Goal: Task Accomplishment & Management: Manage account settings

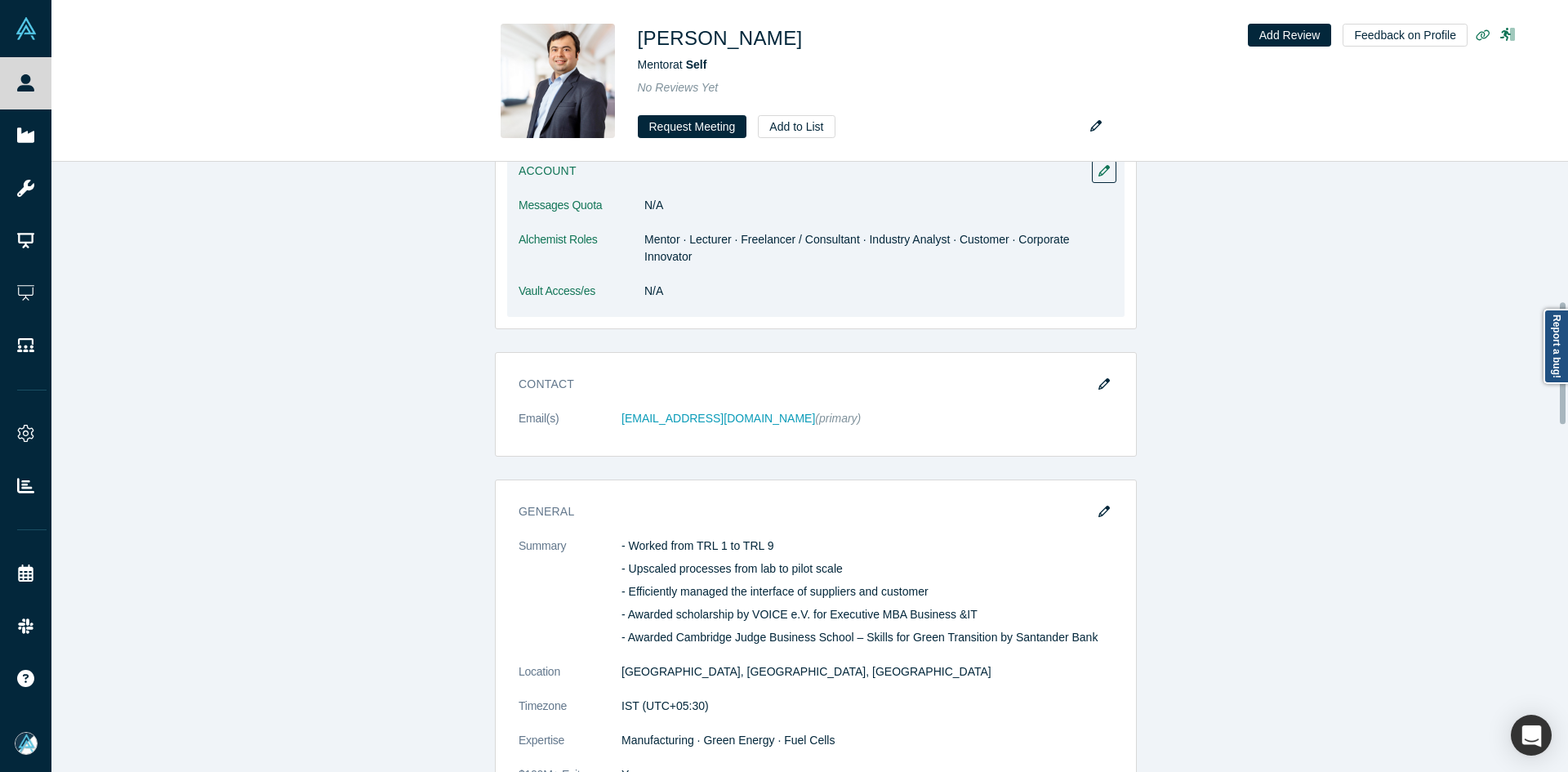
scroll to position [816, 0]
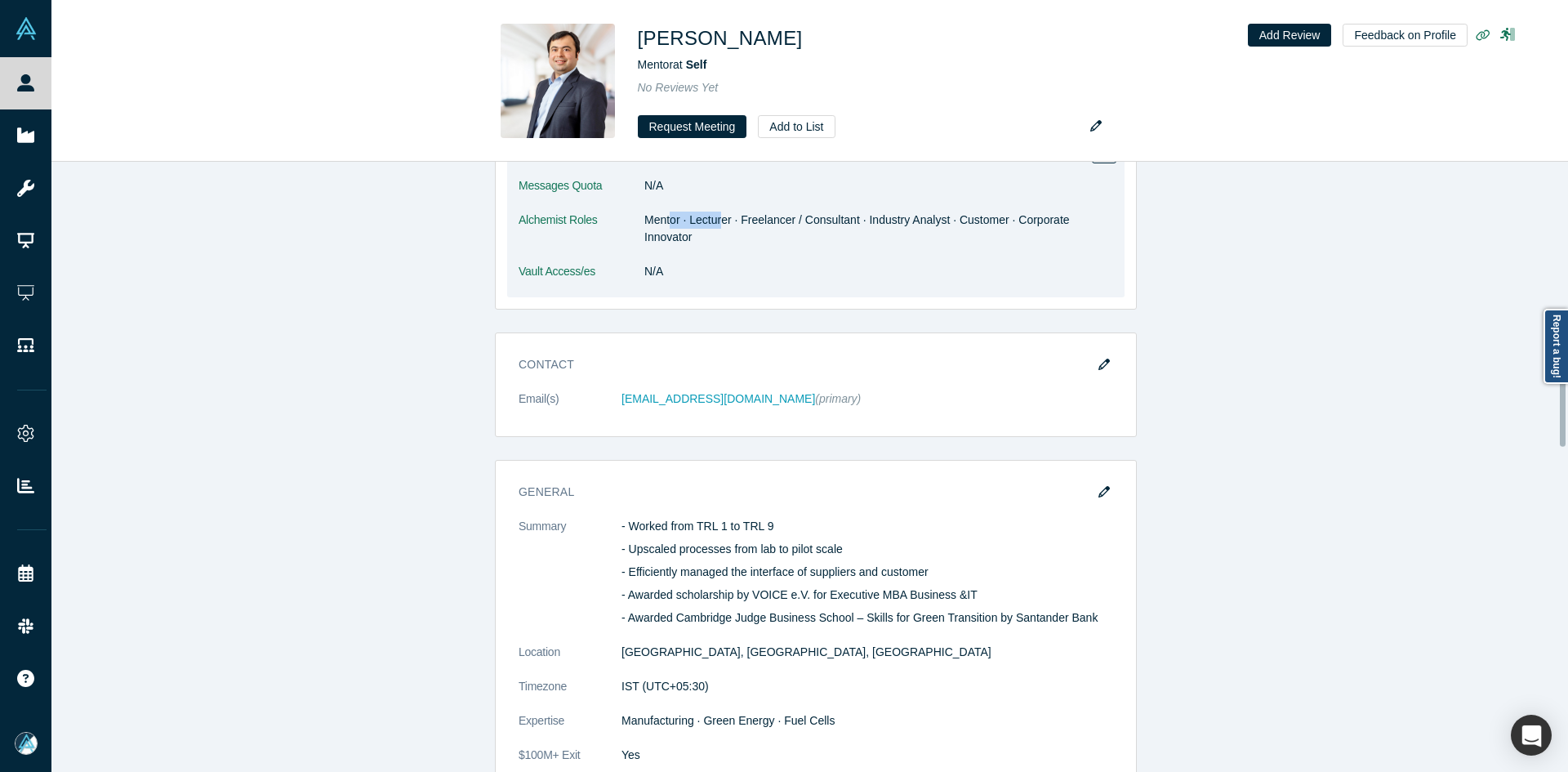
drag, startPoint x: 695, startPoint y: 224, endPoint x: 719, endPoint y: 227, distance: 24.2
click at [717, 227] on dd "Mentor · Lecturer · Freelancer / Consultant · Industry Analyst · Customer · Cor…" at bounding box center [879, 228] width 469 height 34
click at [780, 293] on dl "Messages Quota N/A Alchemist Roles Mentor · Lecturer · Freelancer / Consultant …" at bounding box center [816, 237] width 594 height 120
drag, startPoint x: 818, startPoint y: 226, endPoint x: 834, endPoint y: 225, distance: 16.0
click at [834, 225] on dd "Mentor · Lecturer · Freelancer / Consultant · Industry Analyst · Customer · Cor…" at bounding box center [879, 228] width 469 height 34
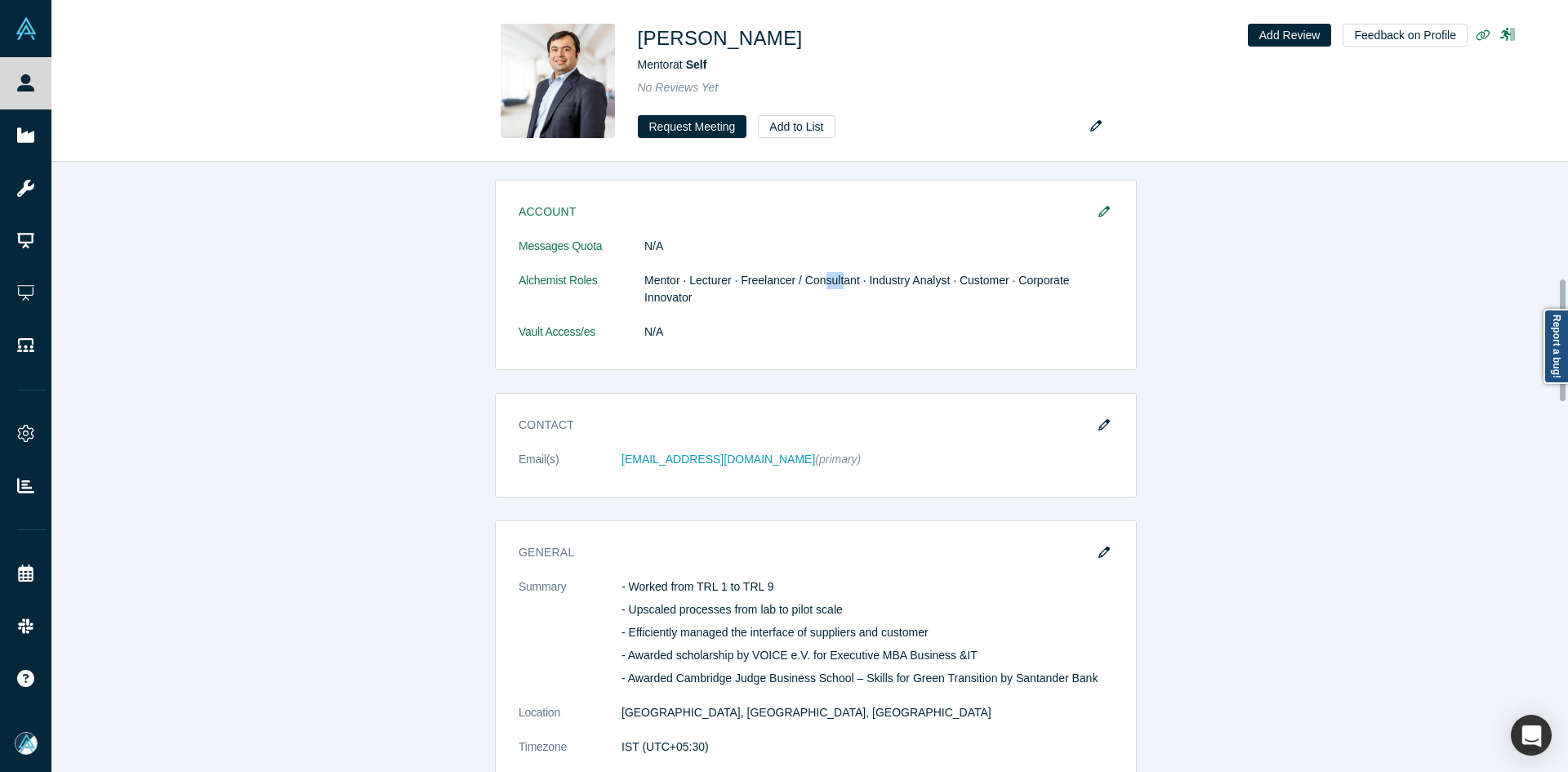
scroll to position [1143, 0]
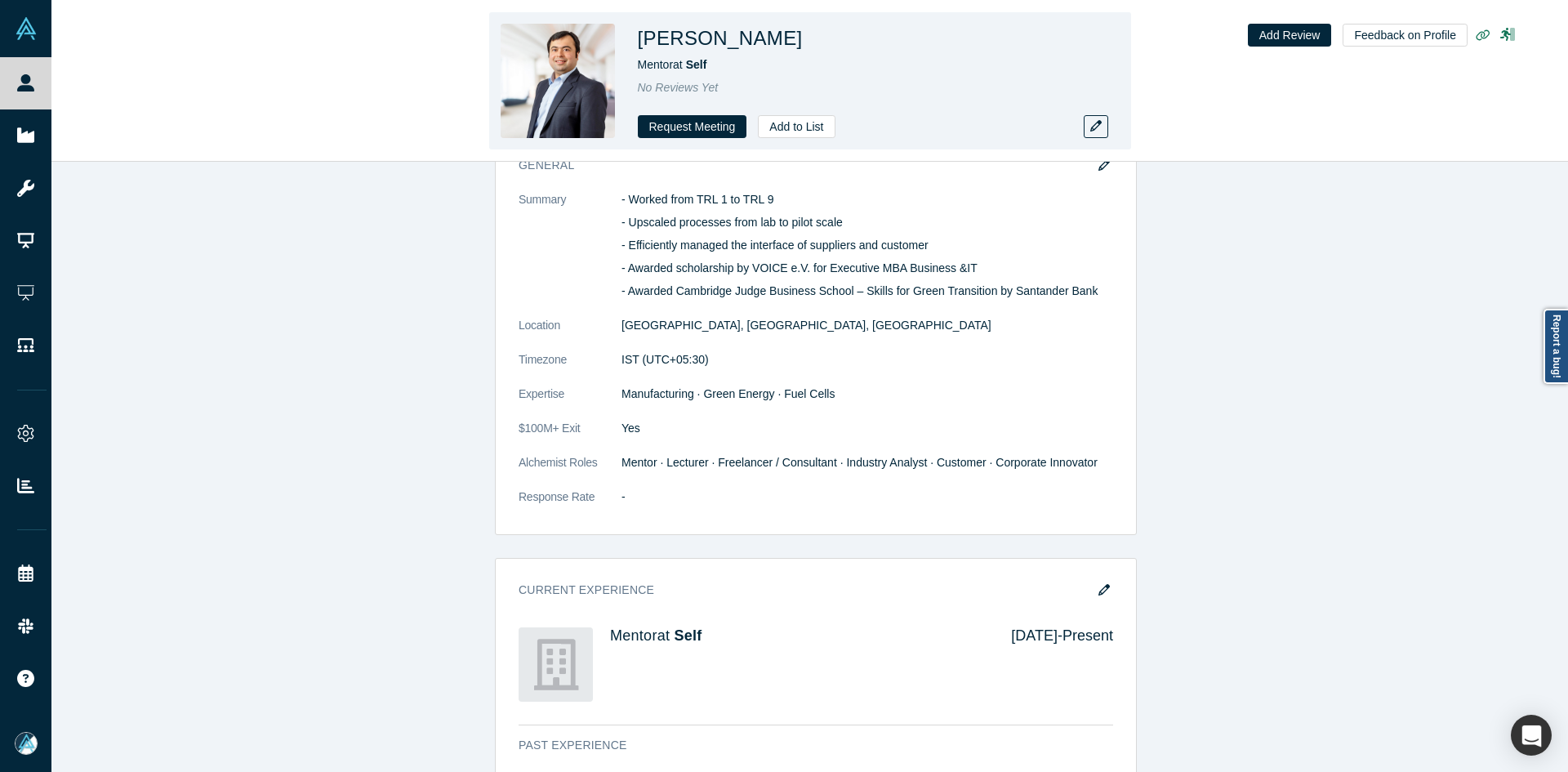
click at [746, 36] on h1 "[PERSON_NAME]" at bounding box center [720, 38] width 165 height 30
copy h1 "[PERSON_NAME]"
click at [746, 36] on h1 "[PERSON_NAME]" at bounding box center [720, 38] width 165 height 30
click at [1096, 125] on icon "button" at bounding box center [1096, 125] width 11 height 11
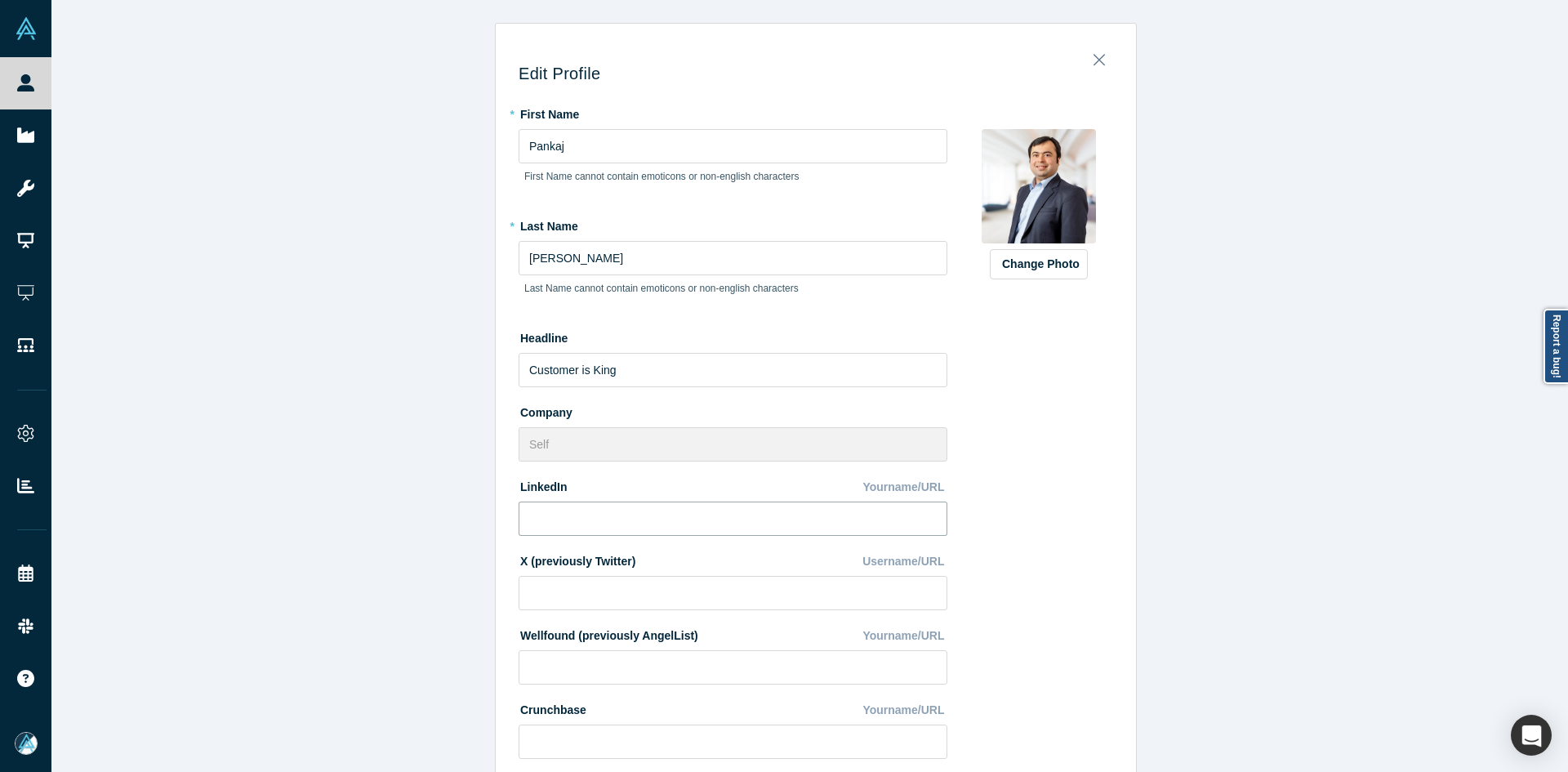
click at [582, 513] on input at bounding box center [733, 518] width 429 height 34
paste input "https://www.linkedin.com/in/pankajmadkikar/"
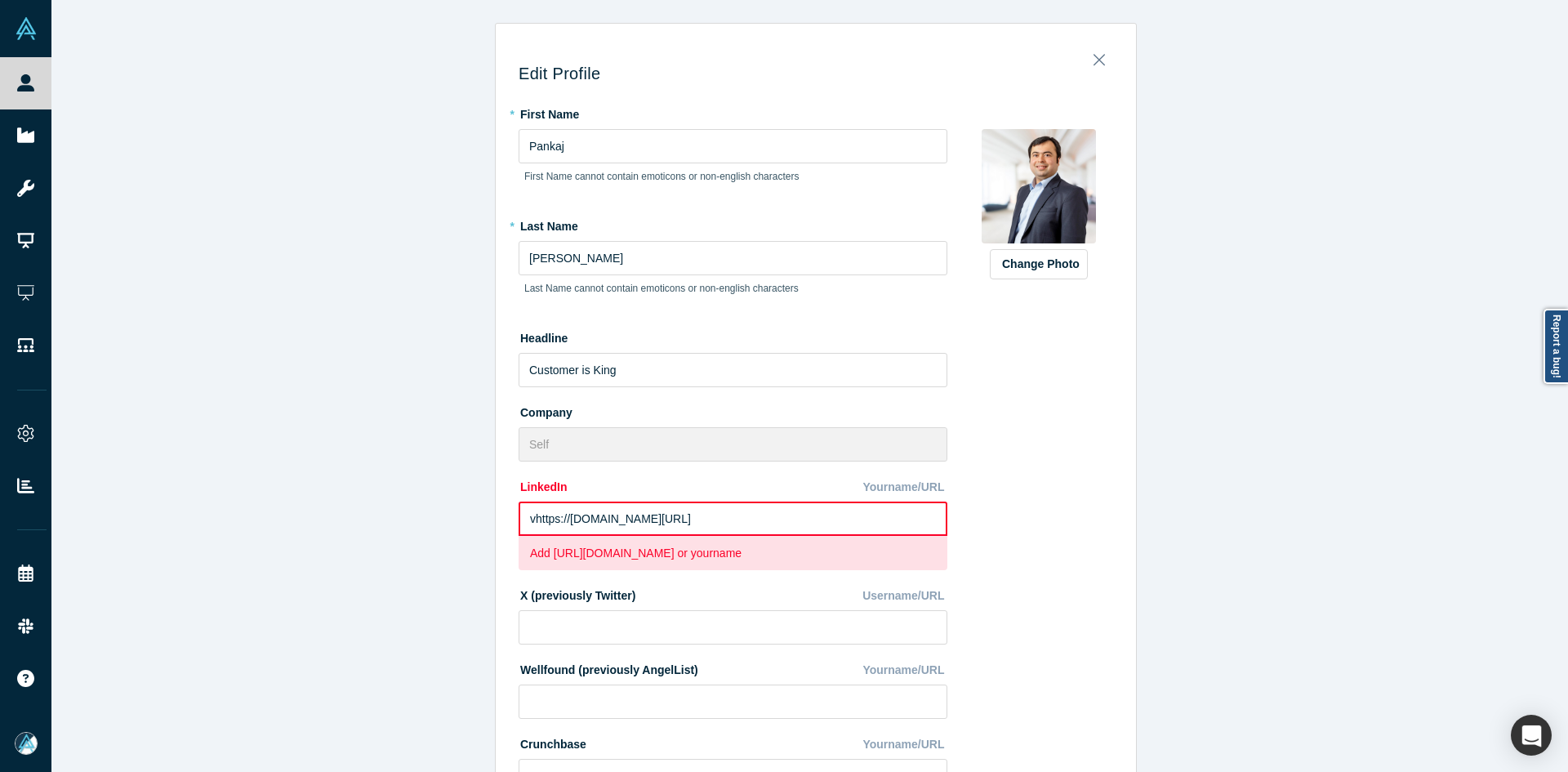
paste input
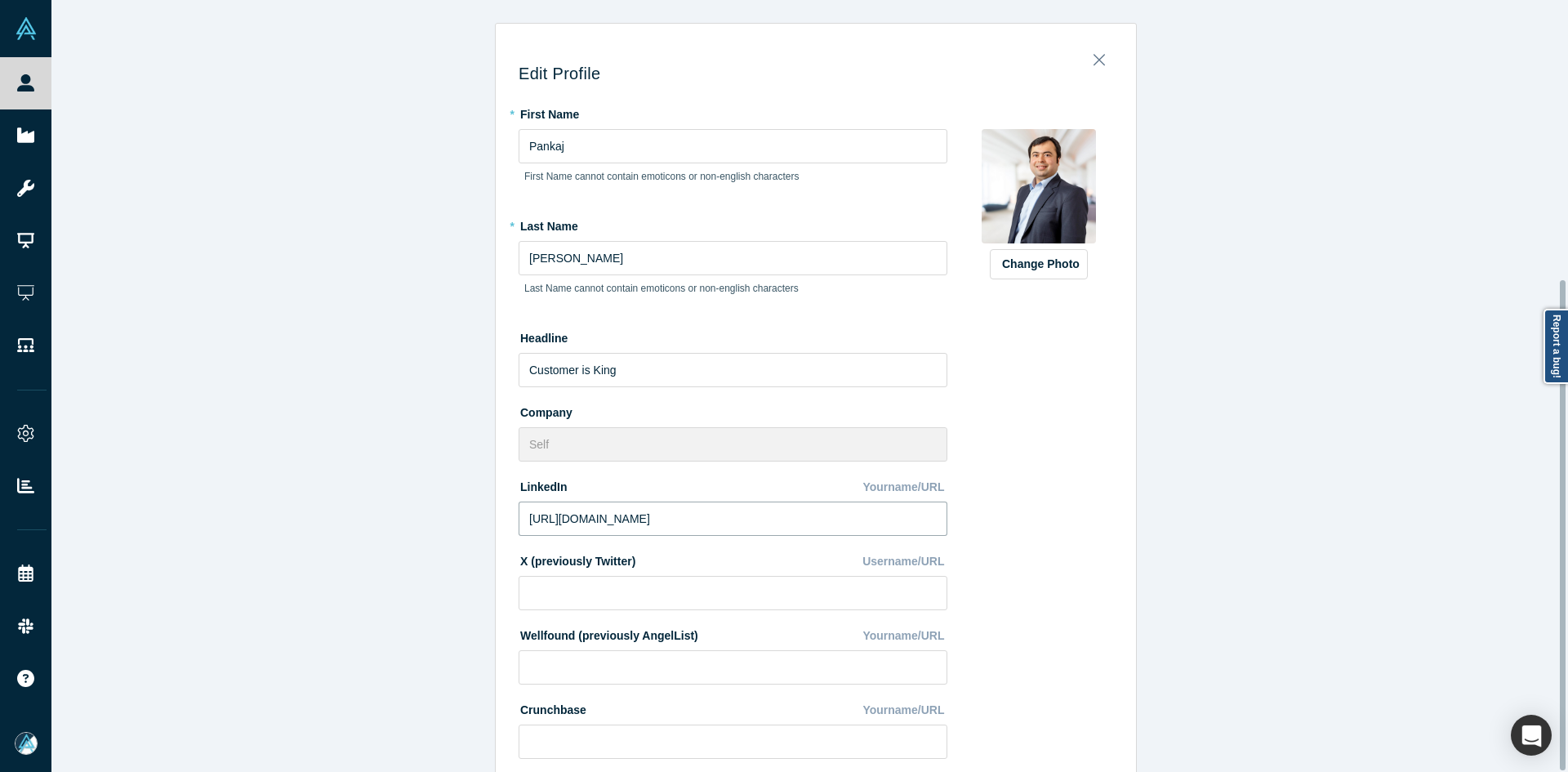
scroll to position [439, 0]
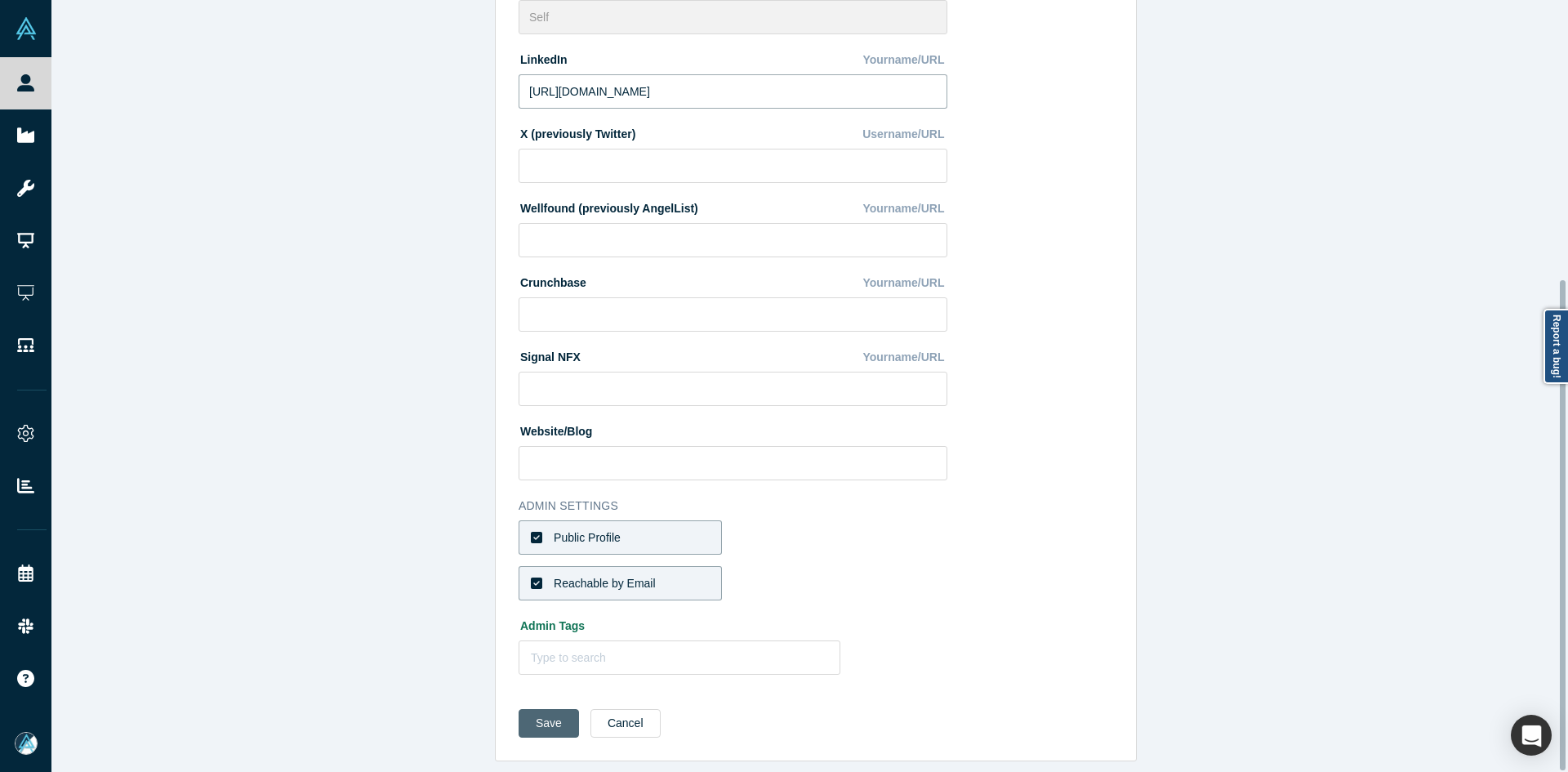
type input "https://www.linkedin.com/in/pankajmadkikar/"
drag, startPoint x: 560, startPoint y: 701, endPoint x: 577, endPoint y: 684, distance: 24.0
click at [559, 708] on button "Save" at bounding box center [548, 722] width 60 height 29
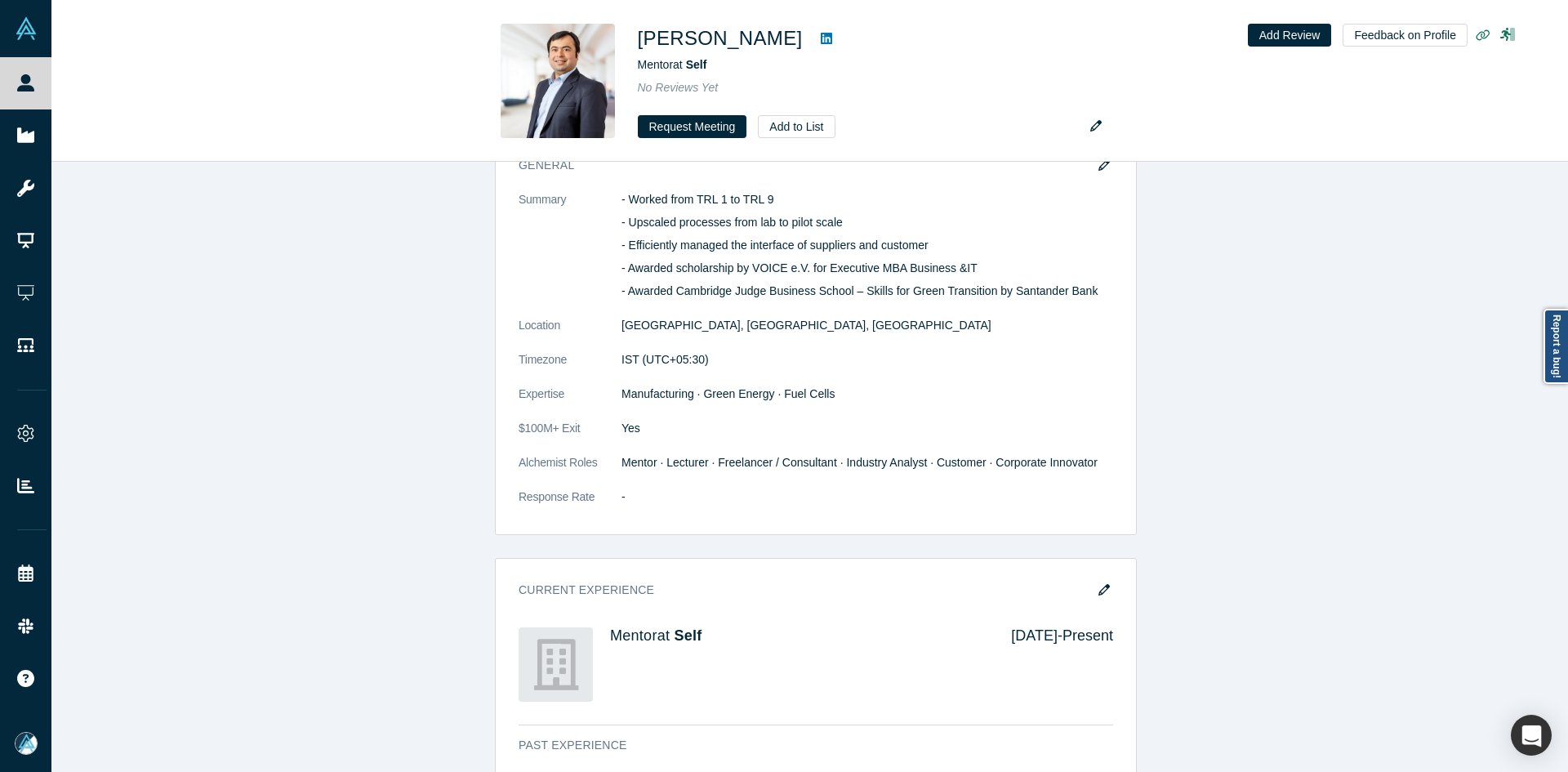
scroll to position [0, 0]
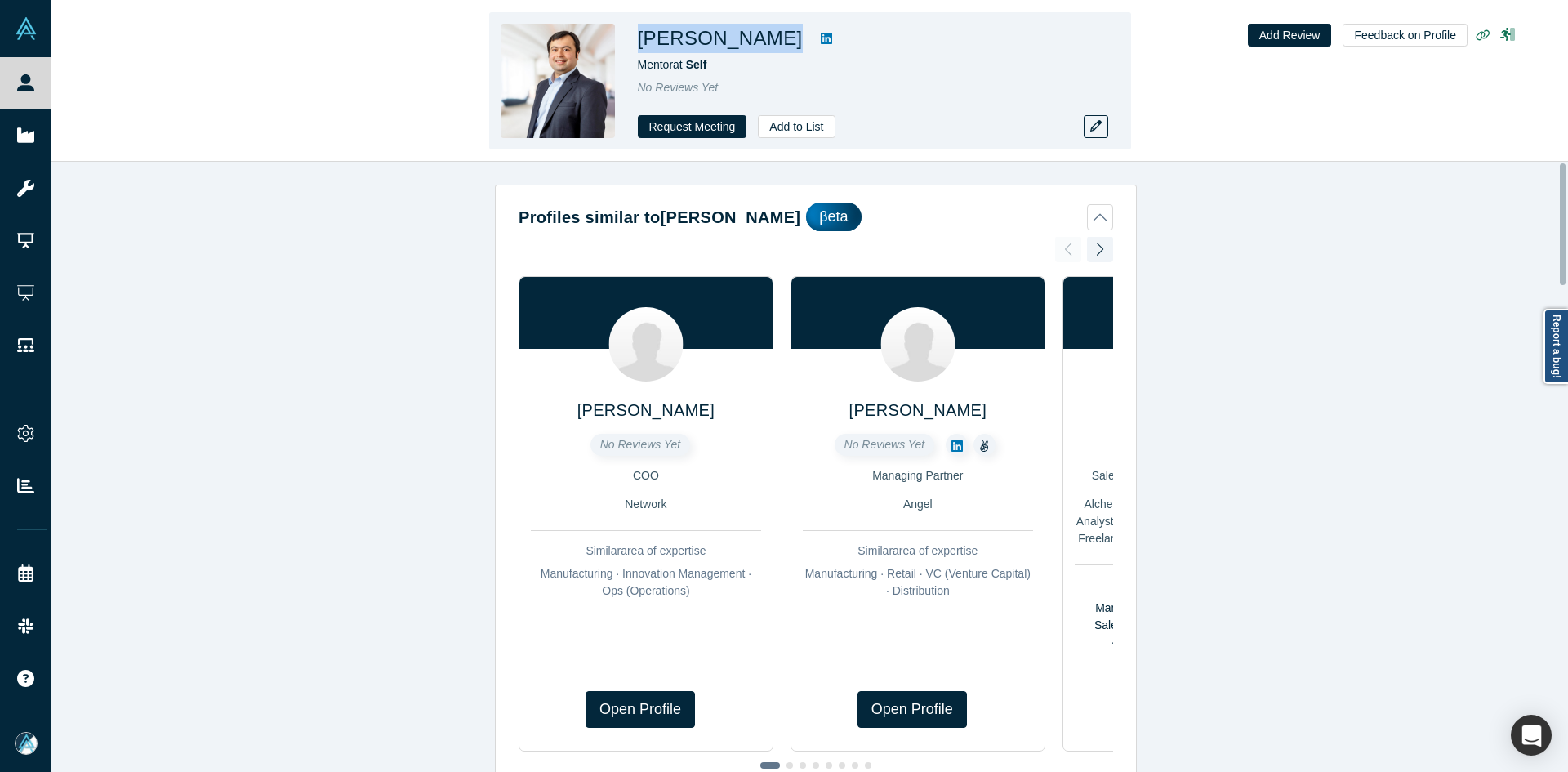
copy div "Pankaj Madkikar"
drag, startPoint x: 720, startPoint y: 37, endPoint x: 633, endPoint y: 38, distance: 87.0
click at [633, 38] on div "Pankaj Madkikar Mentor at Self No Reviews Yet Request Meeting Add to List" at bounding box center [810, 80] width 642 height 137
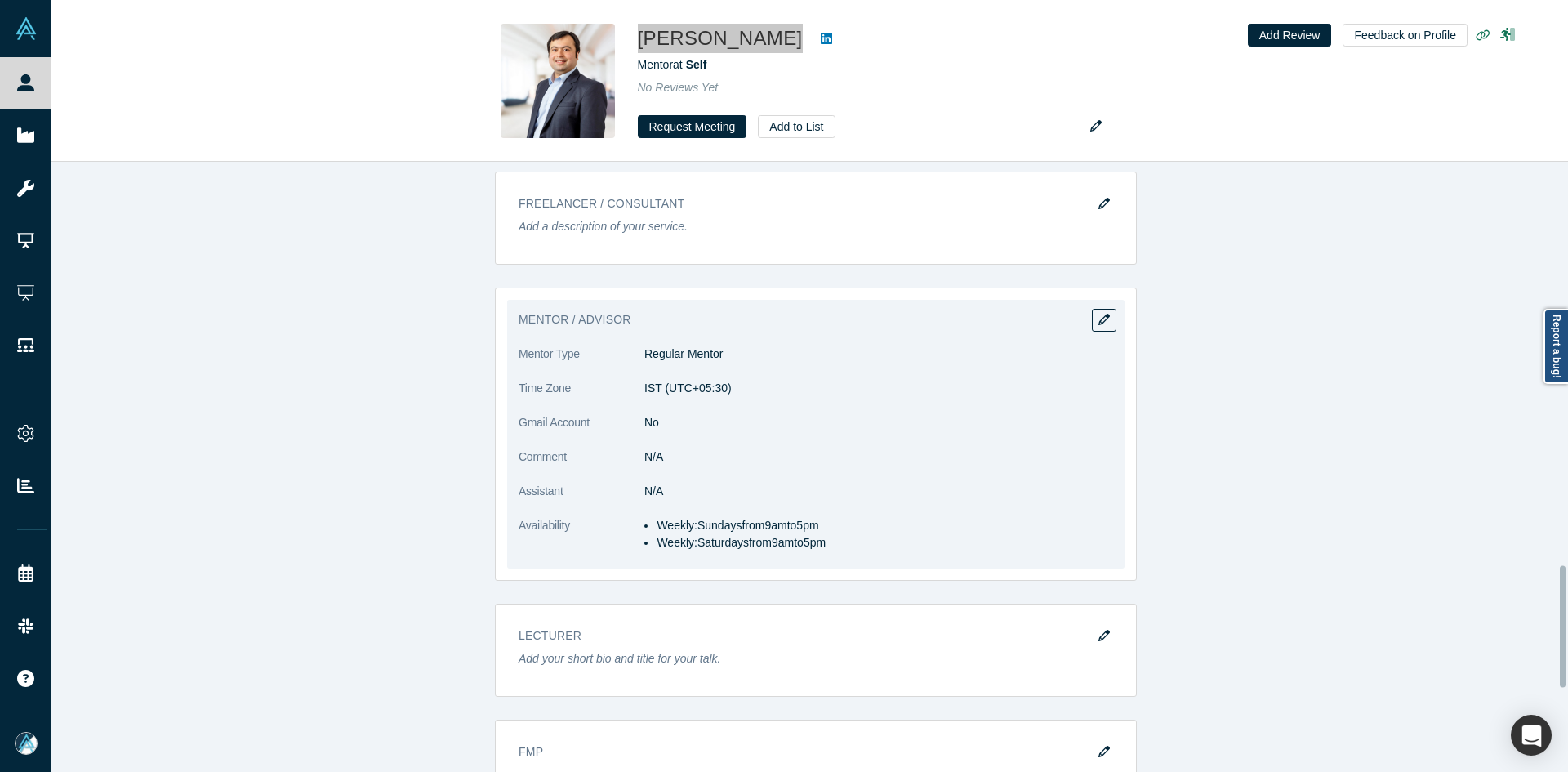
scroll to position [2286, 0]
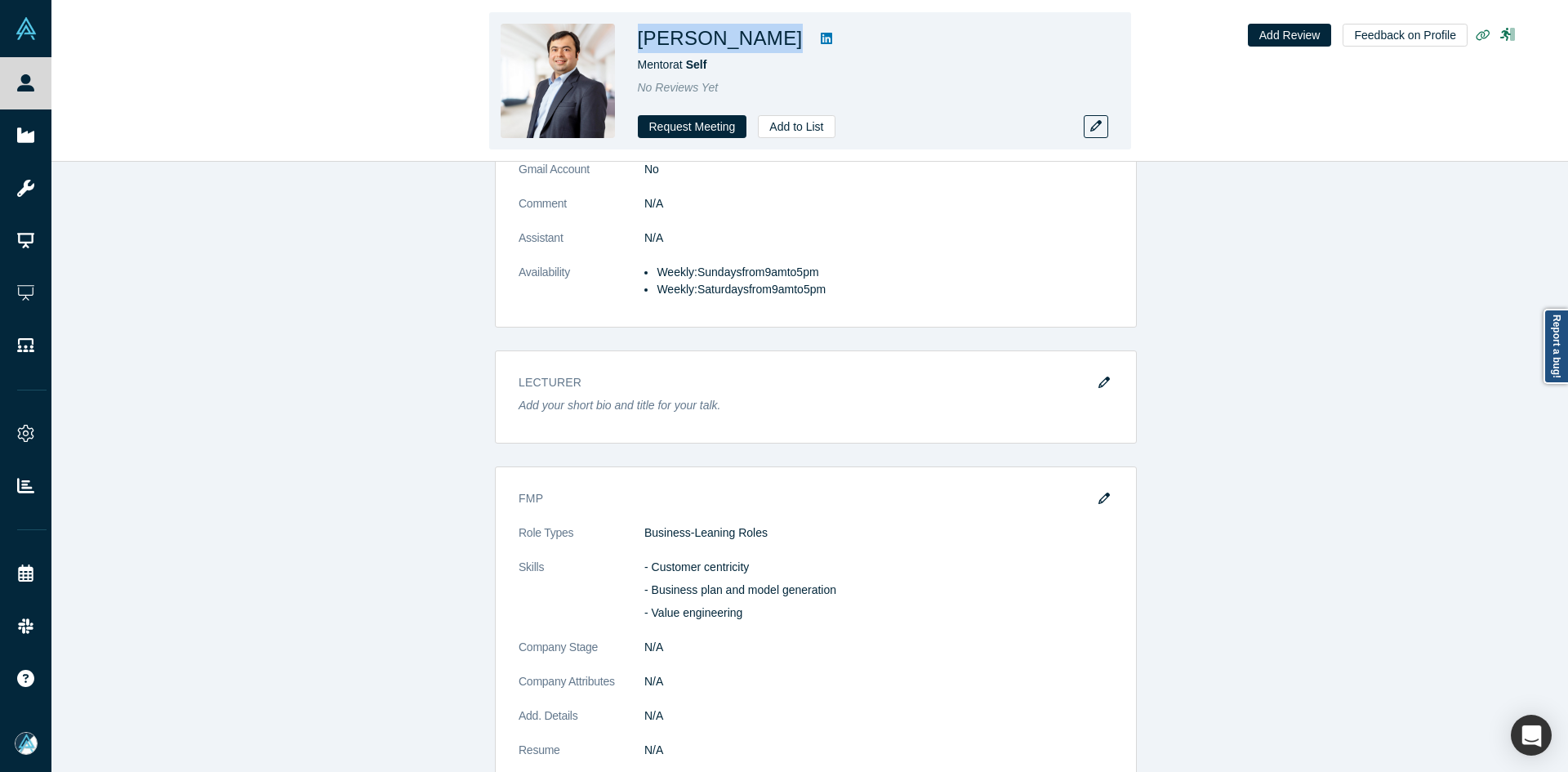
click at [752, 42] on h1 "Pankaj Madkikar" at bounding box center [720, 38] width 165 height 30
copy div "ankaj Madkikar"
drag, startPoint x: 783, startPoint y: 40, endPoint x: 644, endPoint y: 43, distance: 139.0
click at [644, 43] on div "Pankaj Madkikar" at bounding box center [866, 38] width 458 height 30
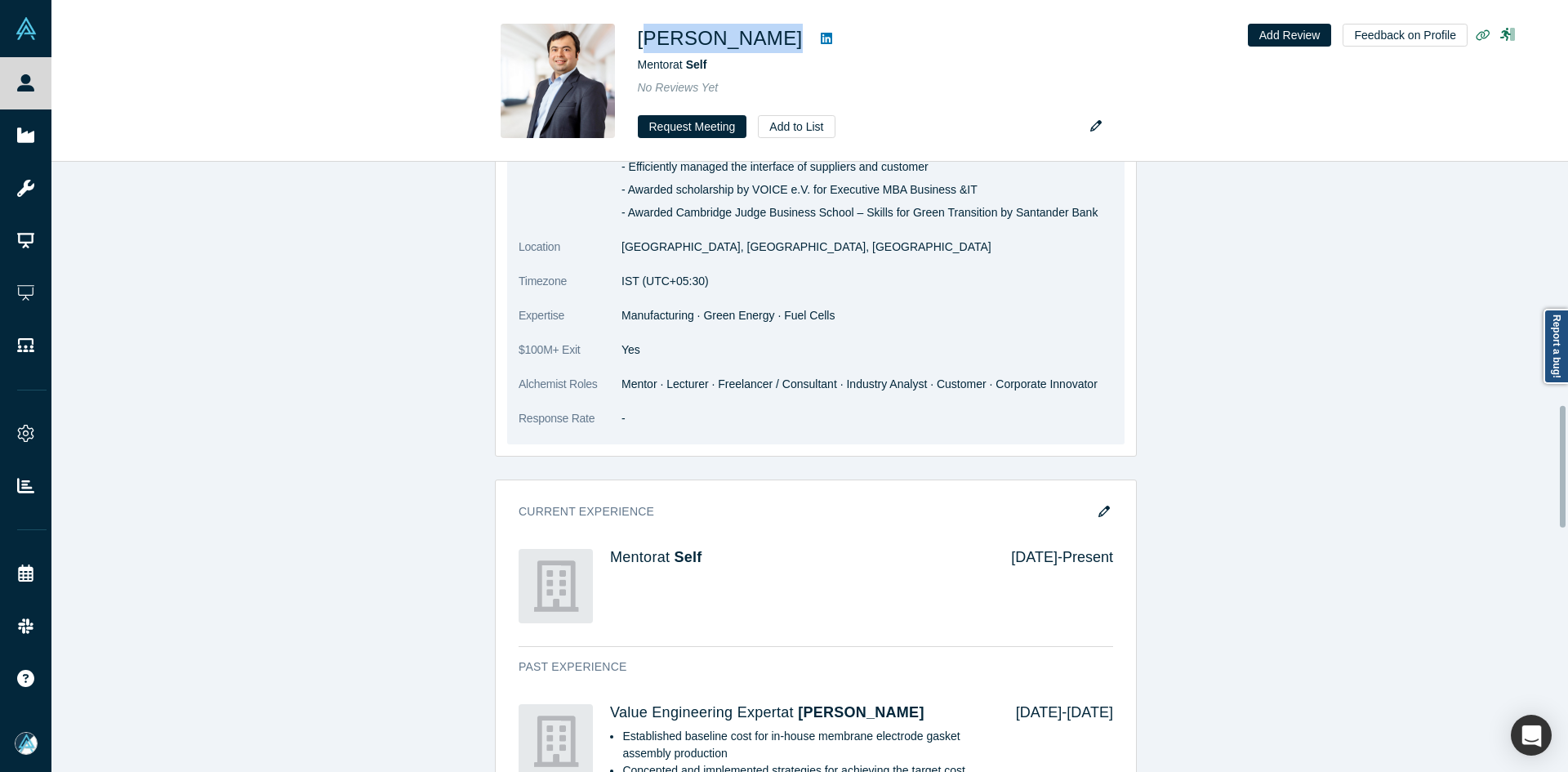
scroll to position [1225, 0]
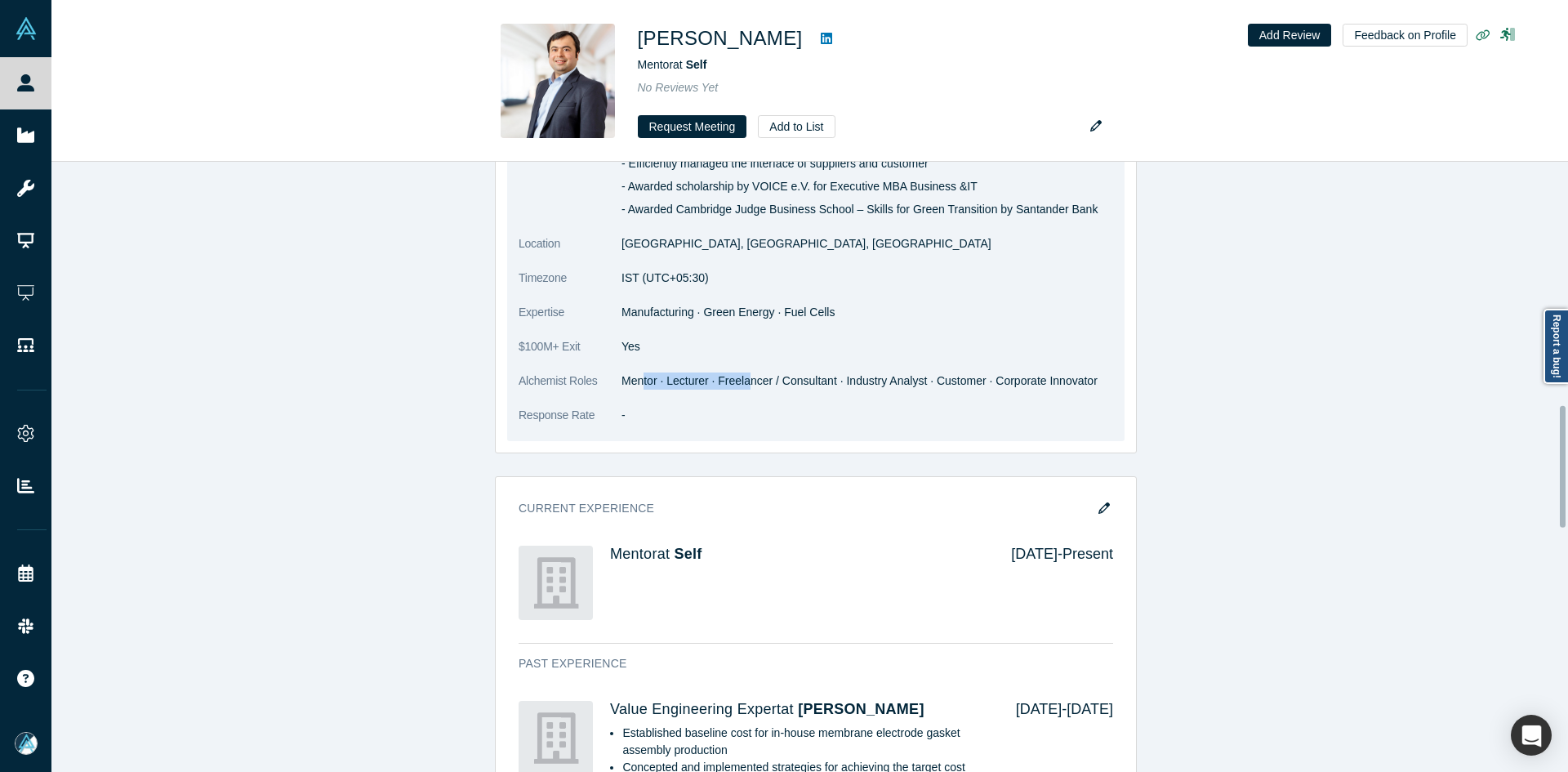
drag, startPoint x: 651, startPoint y: 376, endPoint x: 753, endPoint y: 373, distance: 102.0
click at [756, 374] on dd "Mentor · Lecturer · Freelancer / Consultant · Industry Analyst · Customer · Cor…" at bounding box center [867, 381] width 492 height 17
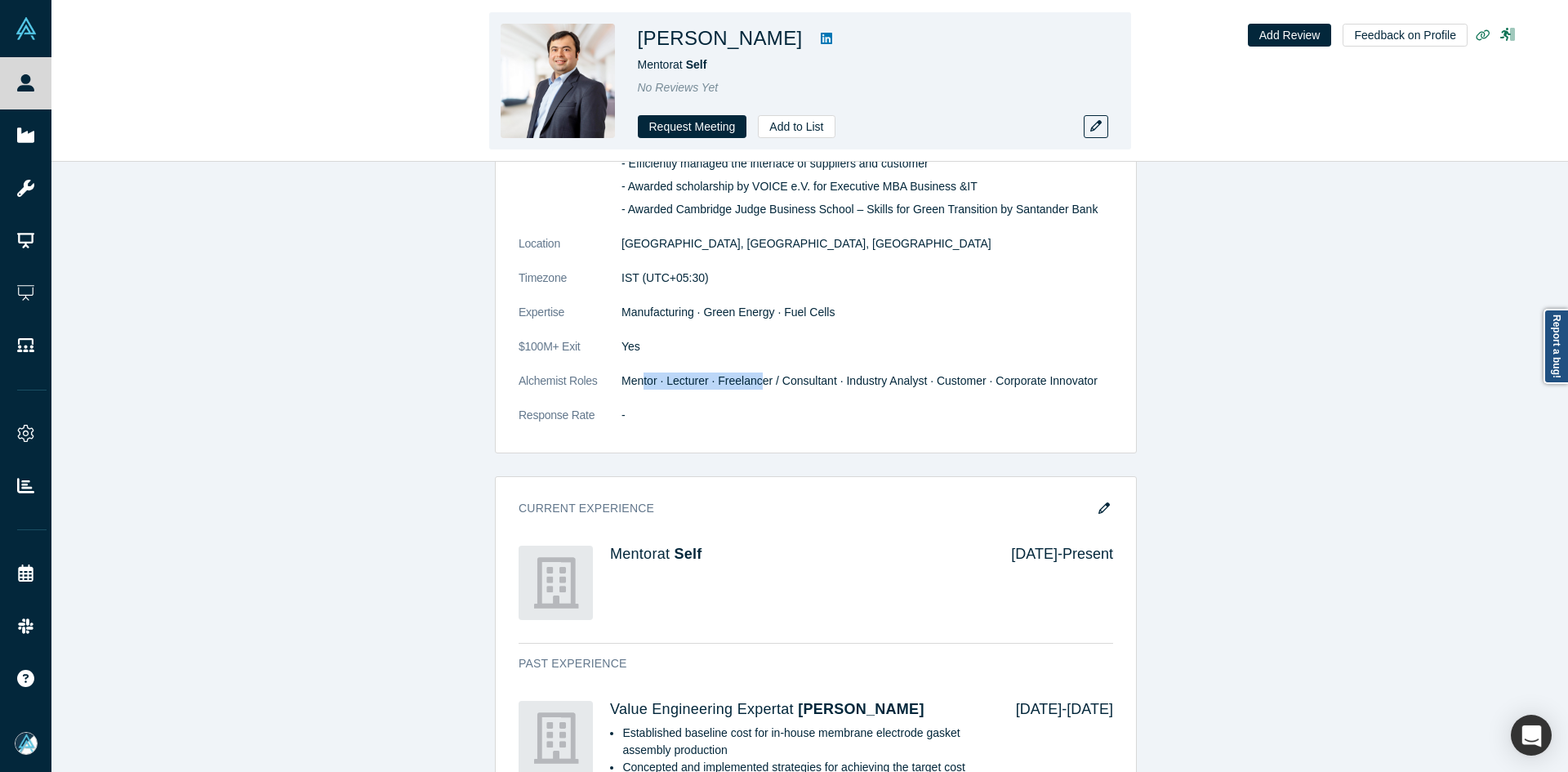
copy h1 "Pankaj Madkikar"
drag, startPoint x: 763, startPoint y: 41, endPoint x: 640, endPoint y: 44, distance: 123.0
click at [640, 44] on h1 "Pankaj Madkikar" at bounding box center [720, 38] width 165 height 30
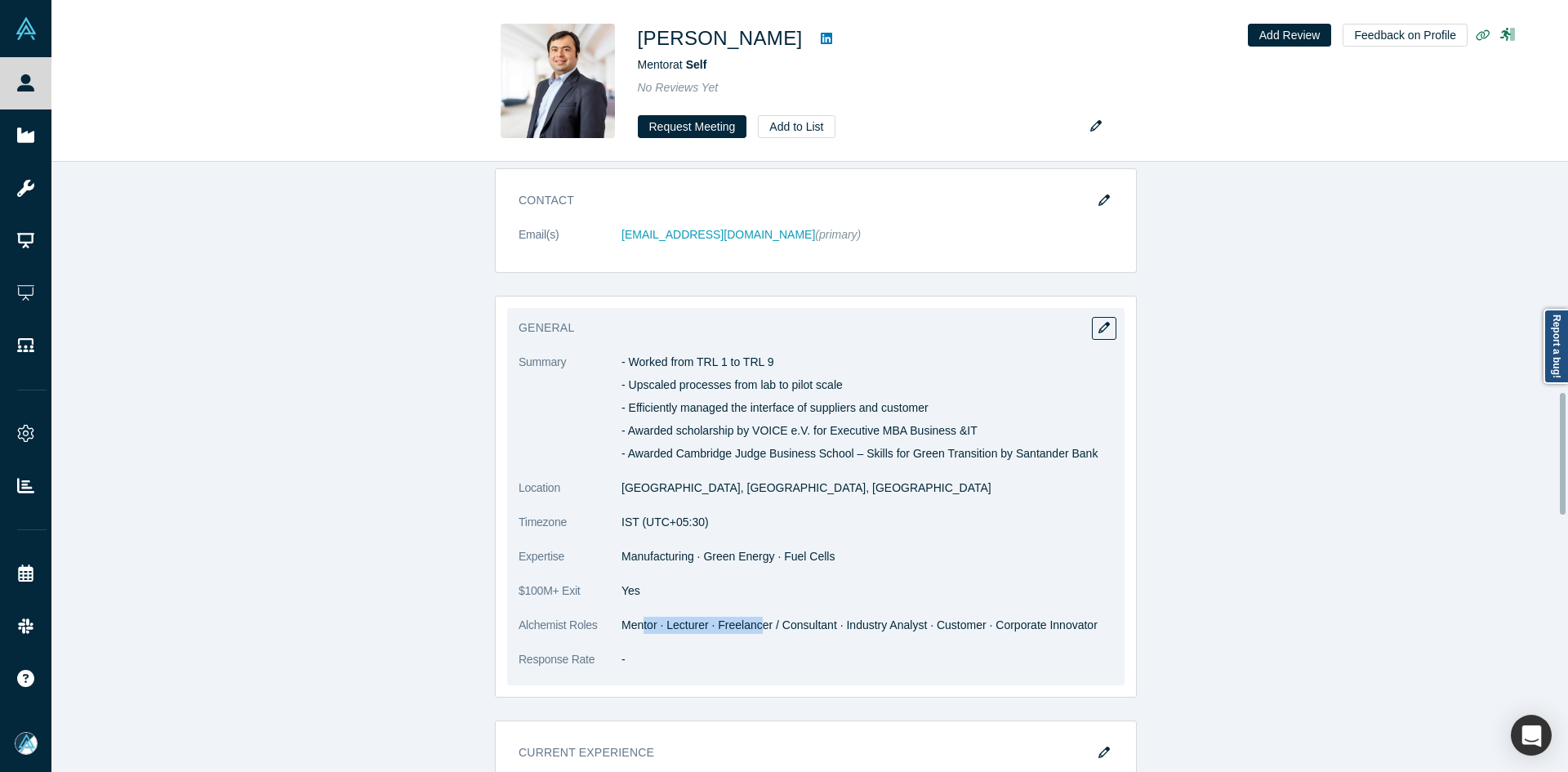
scroll to position [980, 0]
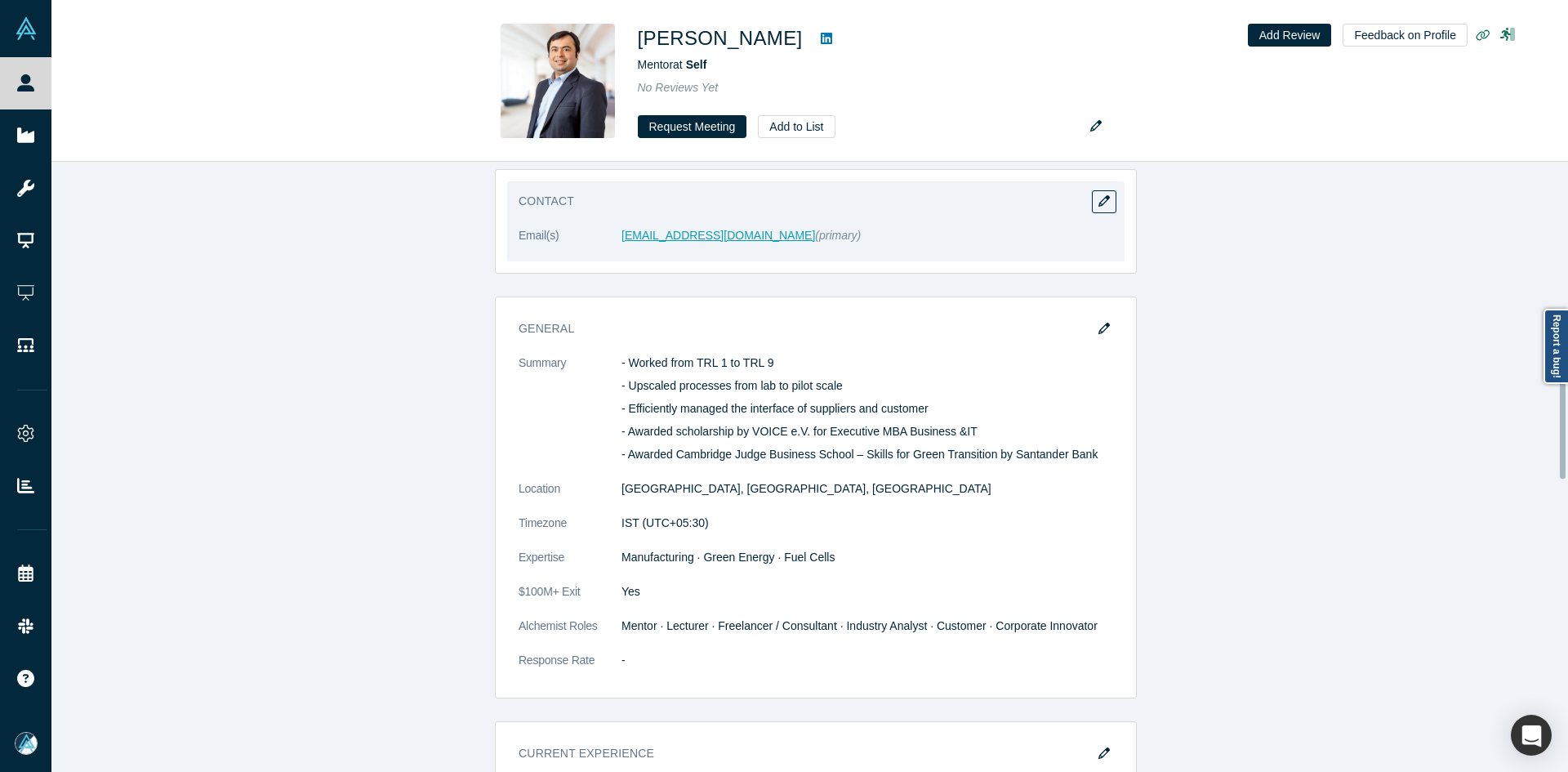
drag, startPoint x: 655, startPoint y: 243, endPoint x: 648, endPoint y: 233, distance: 12.2
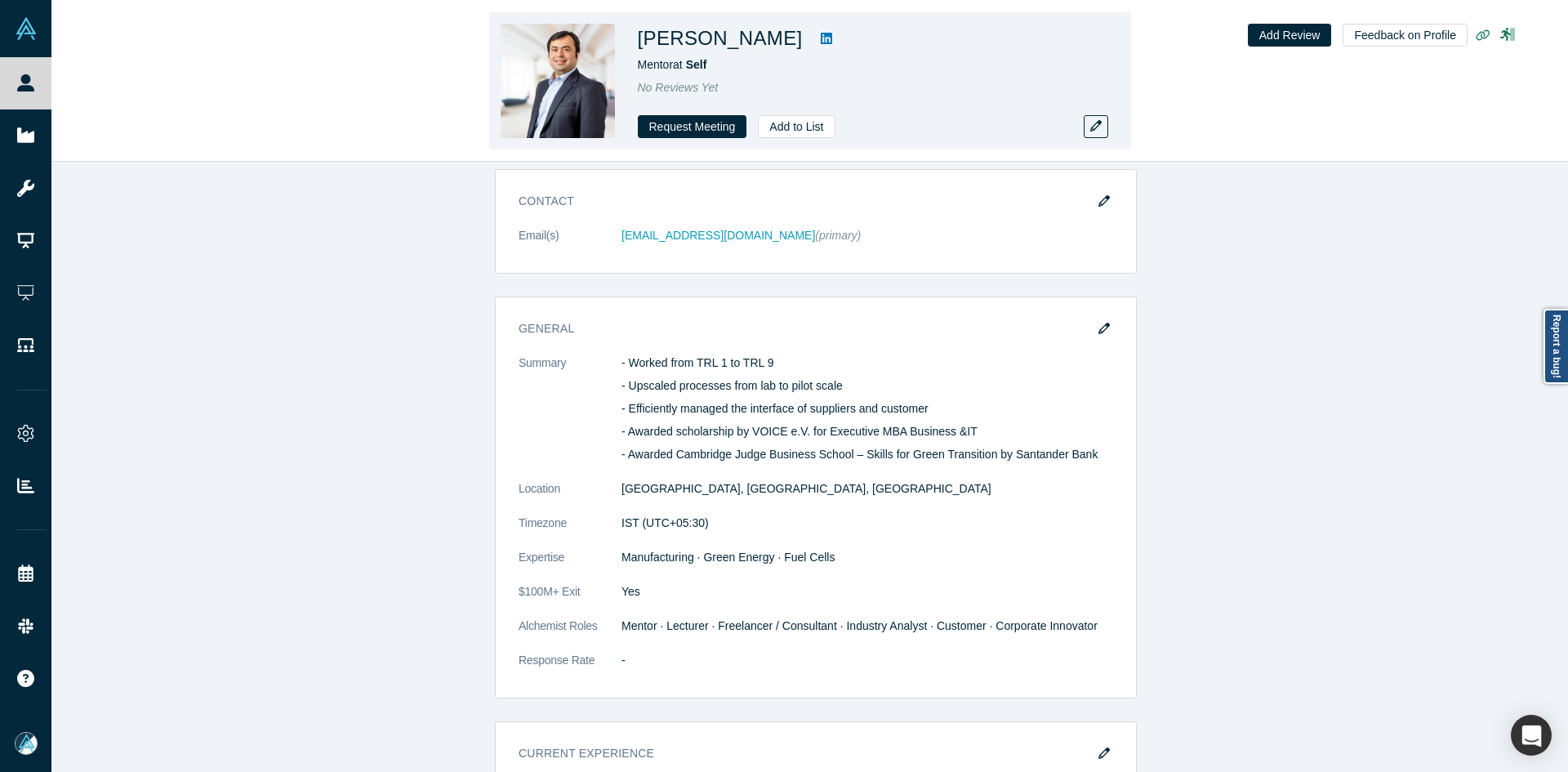
copy h1 "Pankaj Madkikar"
drag, startPoint x: 781, startPoint y: 38, endPoint x: 641, endPoint y: 51, distance: 140.6
click at [641, 51] on h1 "Pankaj Madkikar" at bounding box center [720, 38] width 165 height 30
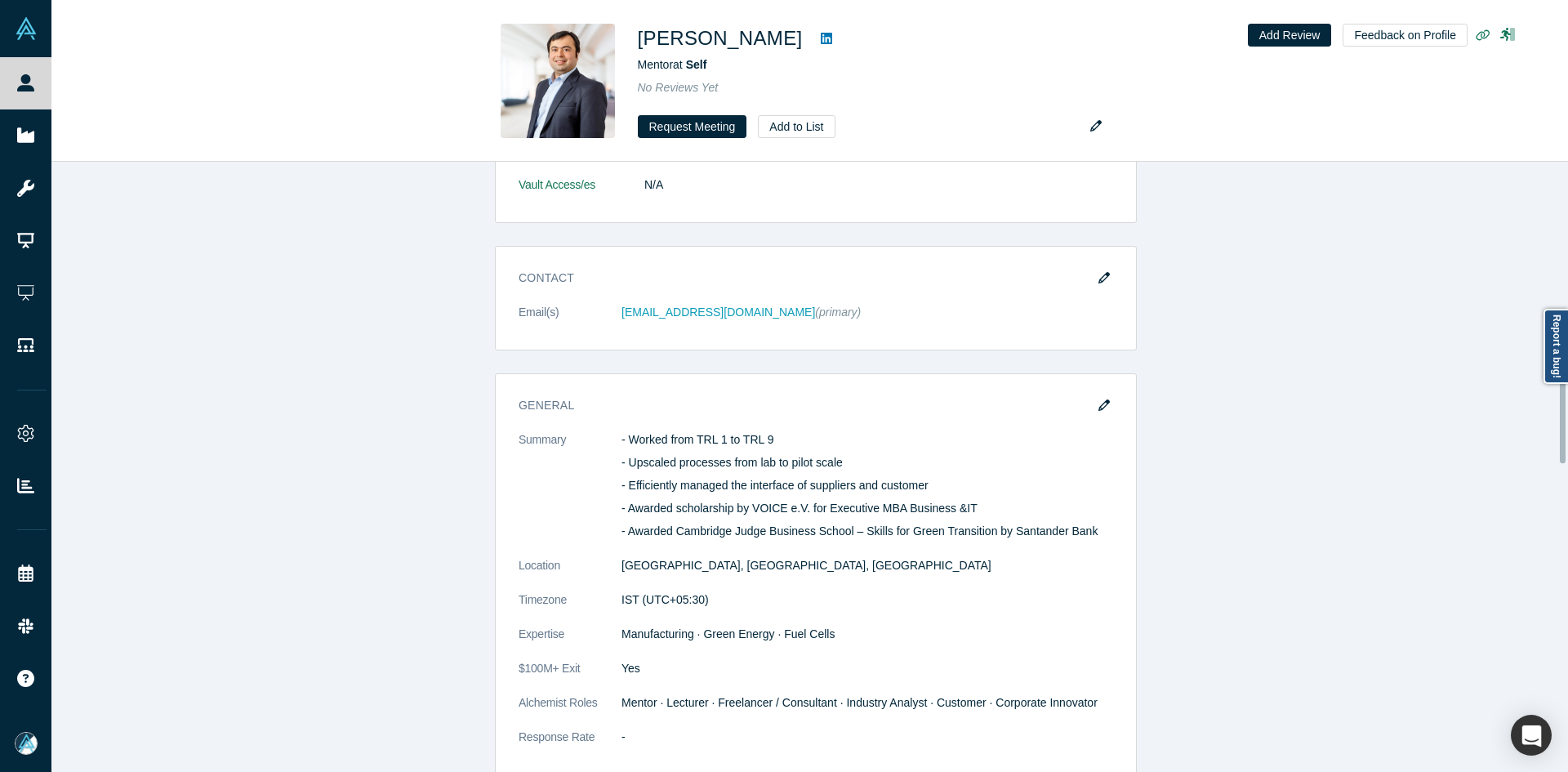
scroll to position [901, 0]
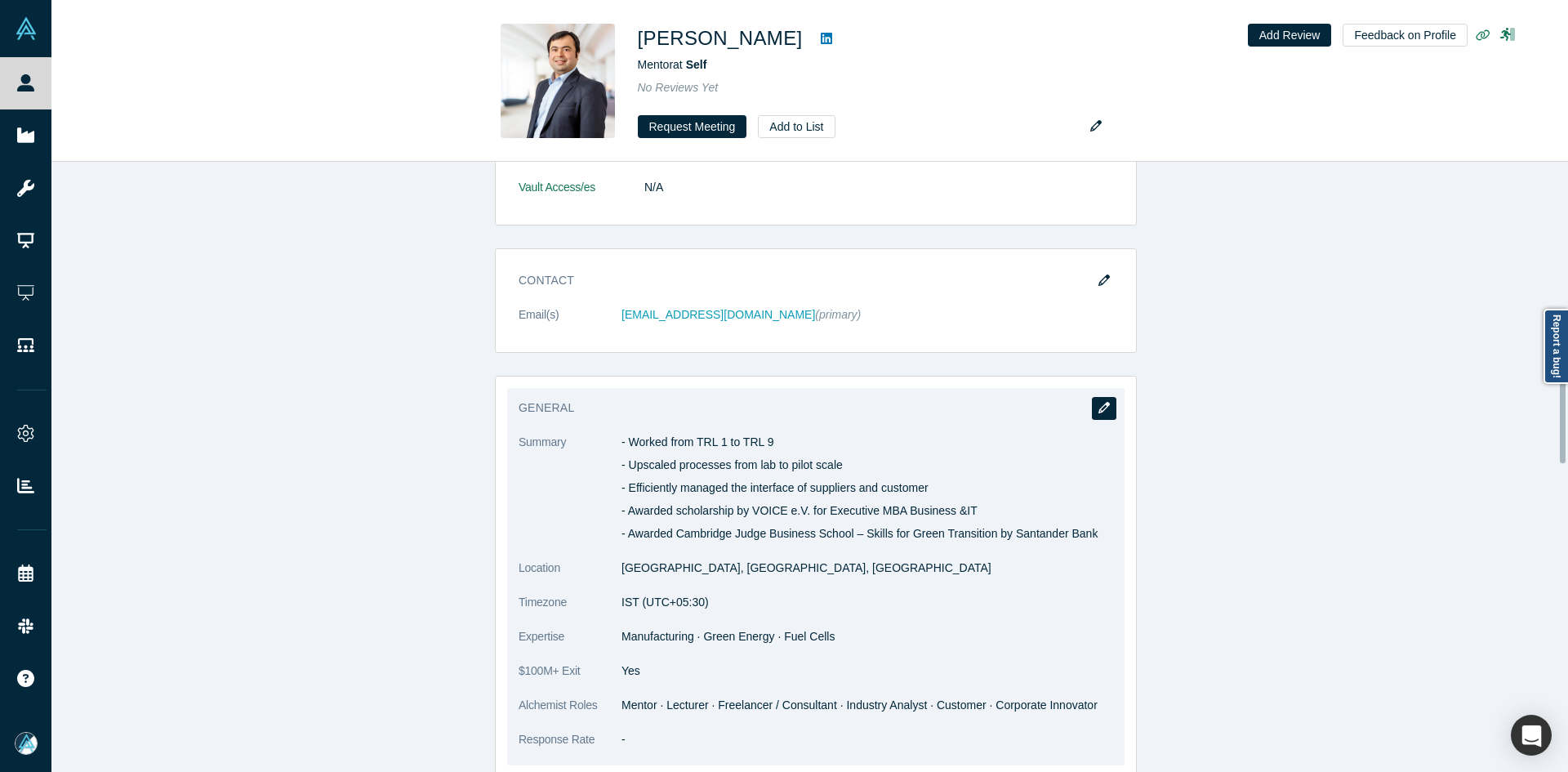
click at [1092, 410] on button "button" at bounding box center [1104, 408] width 24 height 23
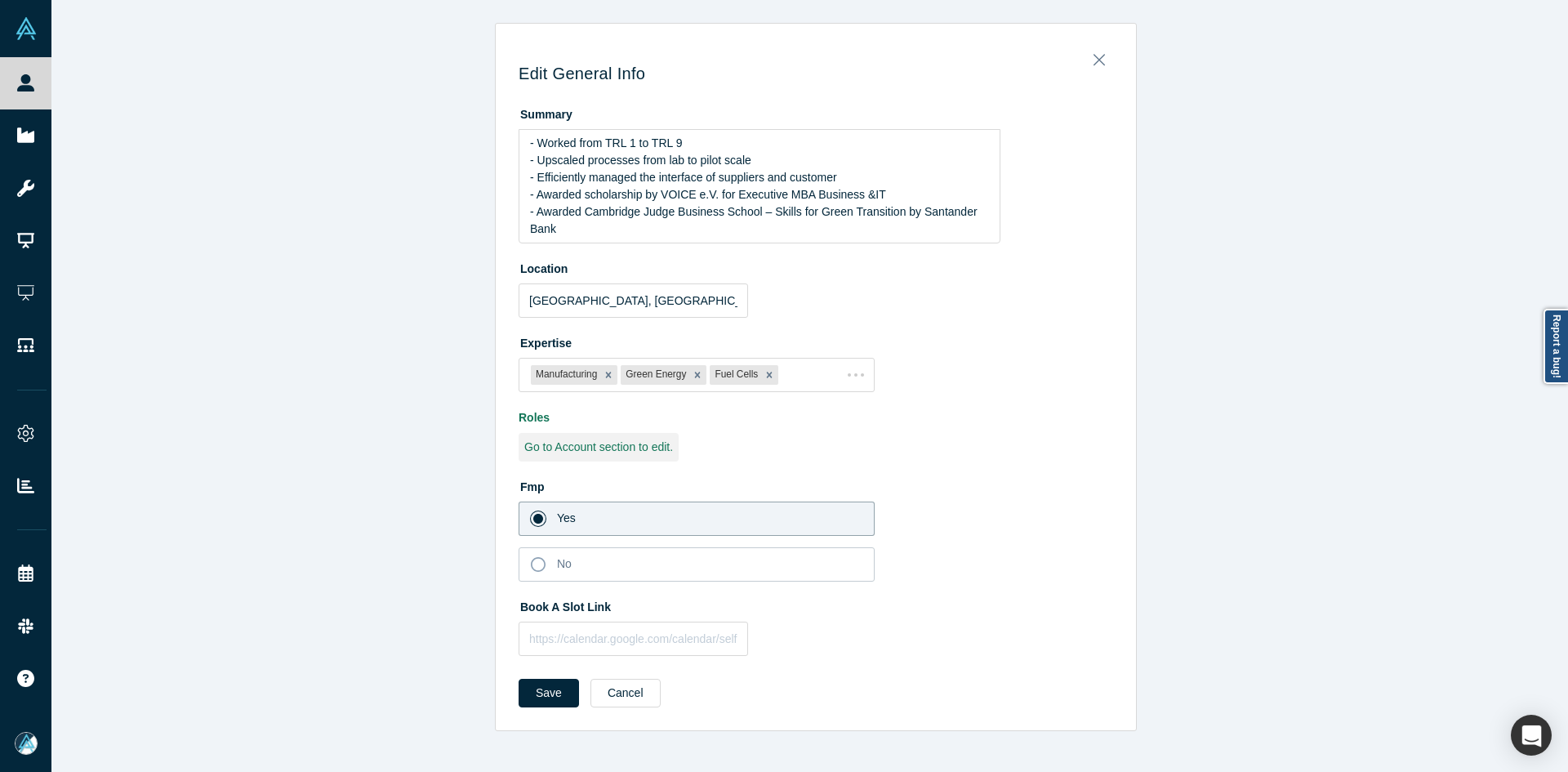
scroll to position [0, 0]
click at [594, 647] on input "text" at bounding box center [633, 638] width 229 height 34
paste input "https://calendar.app.google/bVbDT2B4nTSAuSGv5"
type input "https://calendar.app.google/bVbDT2B4nTSAuSGv5"
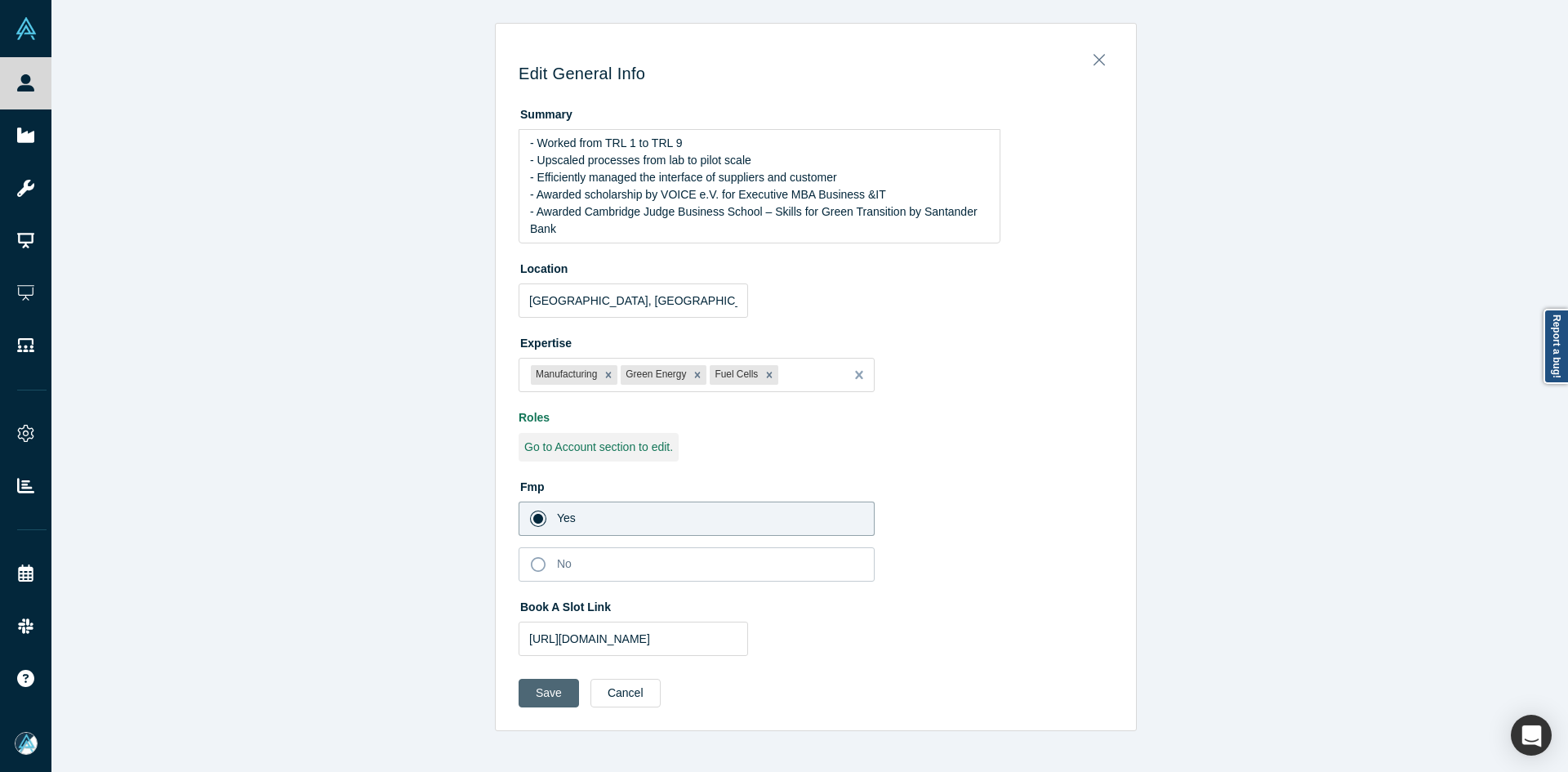
click at [539, 694] on button "Save" at bounding box center [548, 693] width 60 height 29
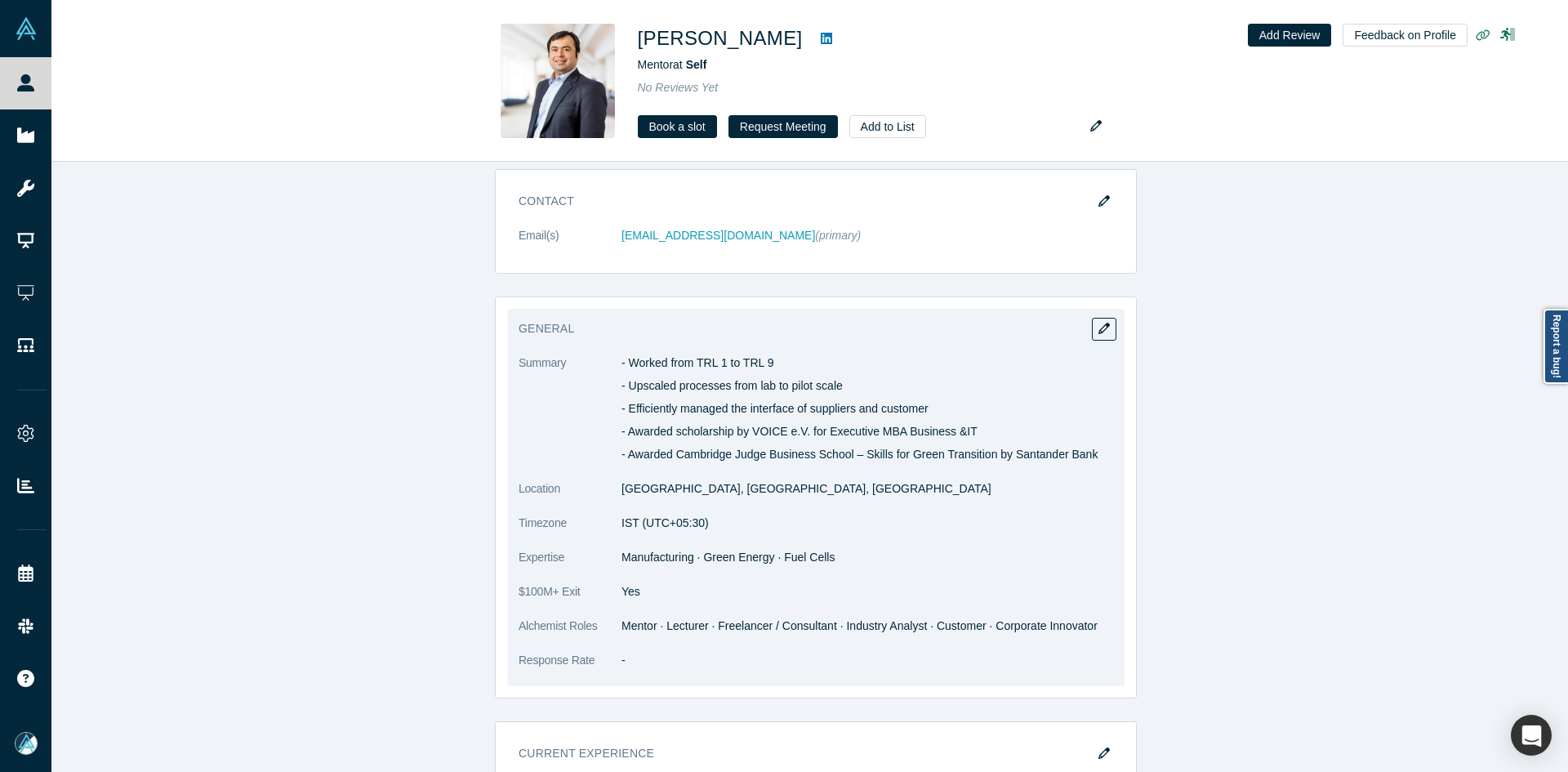
scroll to position [1061, 0]
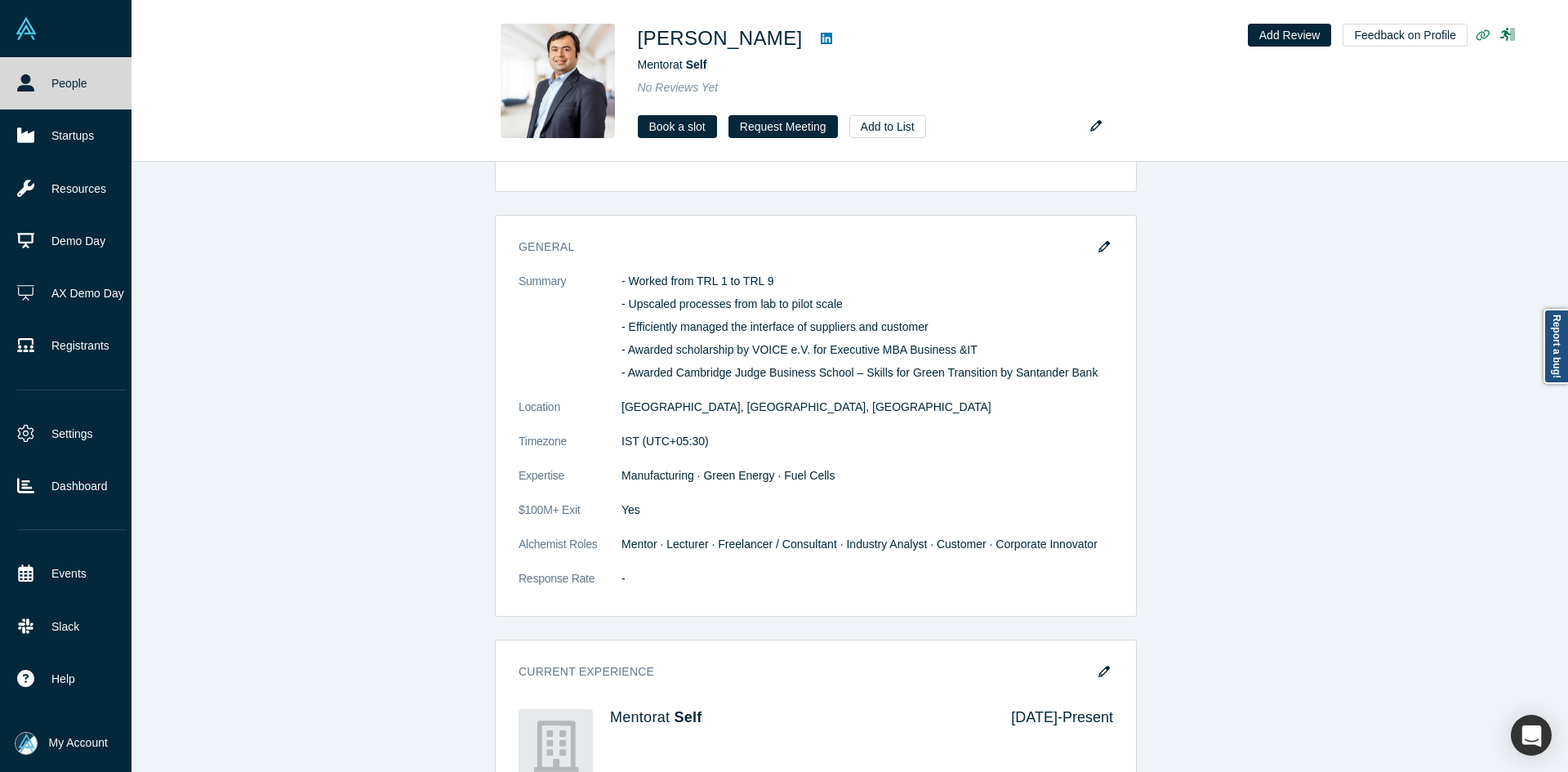
click at [43, 80] on link "People" at bounding box center [71, 84] width 144 height 52
drag, startPoint x: 43, startPoint y: 80, endPoint x: 383, endPoint y: 79, distance: 340.0
click at [44, 80] on link "People" at bounding box center [71, 84] width 144 height 52
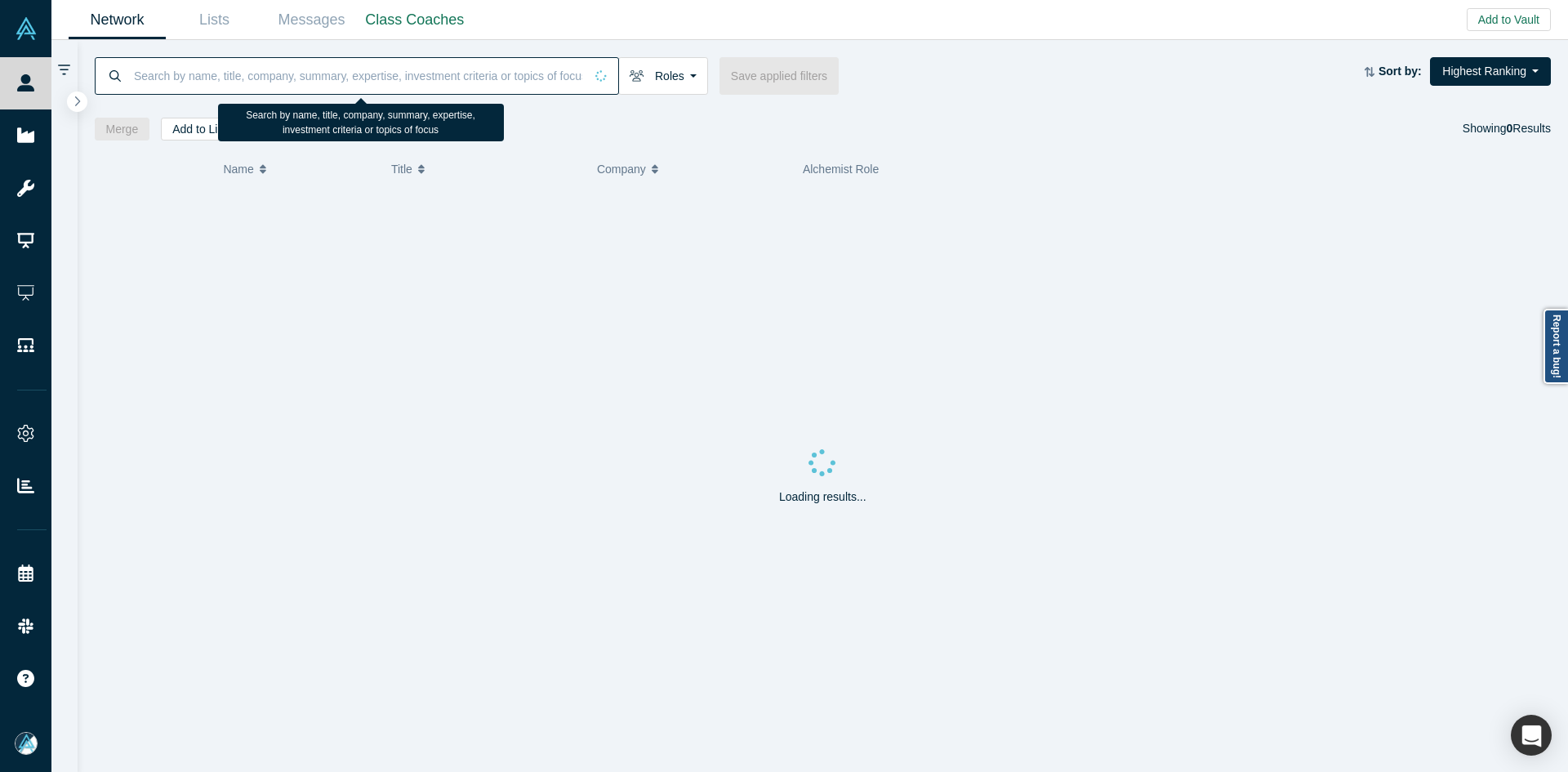
click at [384, 83] on input at bounding box center [358, 76] width 451 height 38
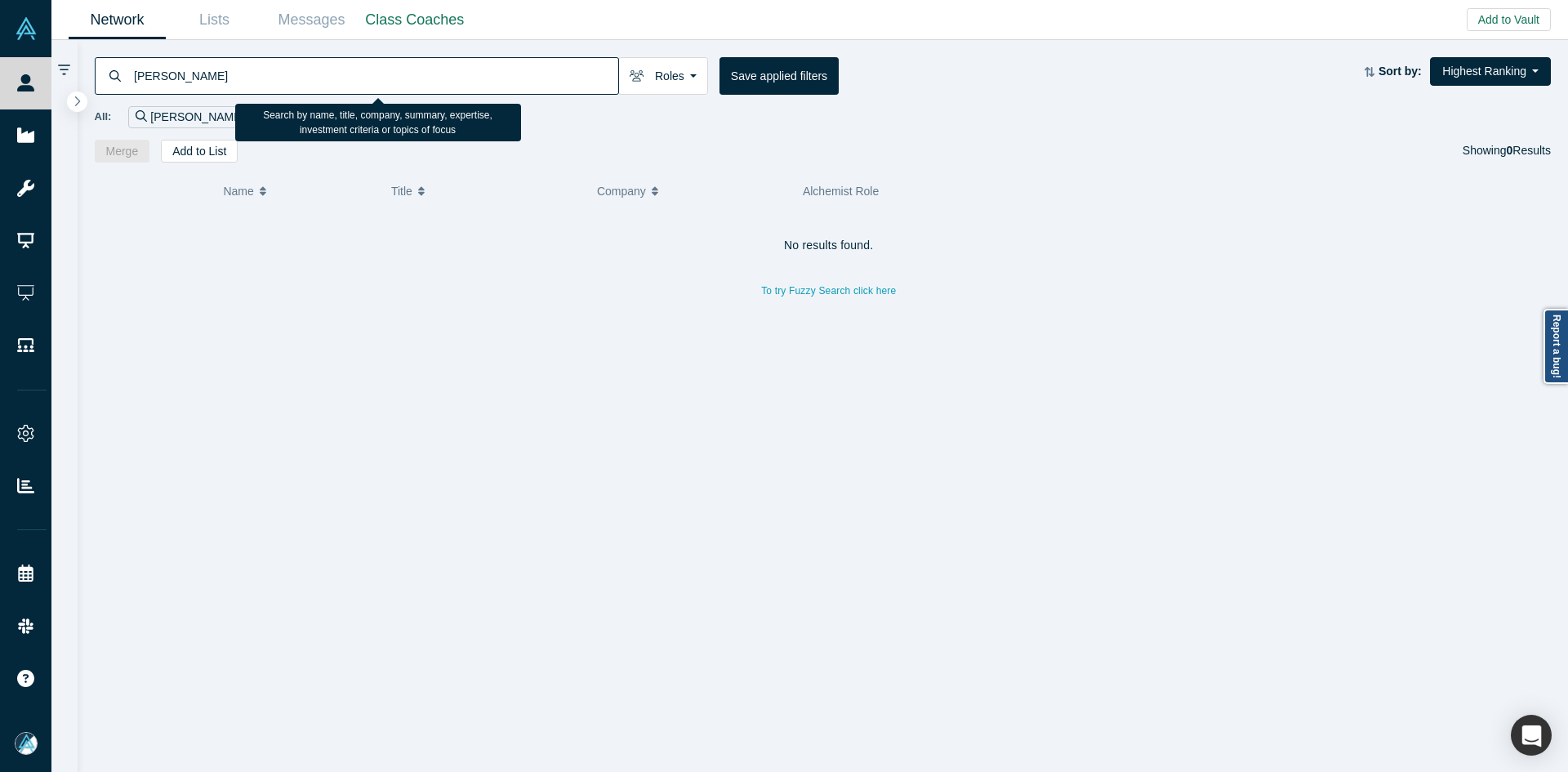
click at [216, 79] on input "dan alilber" at bounding box center [376, 76] width 486 height 38
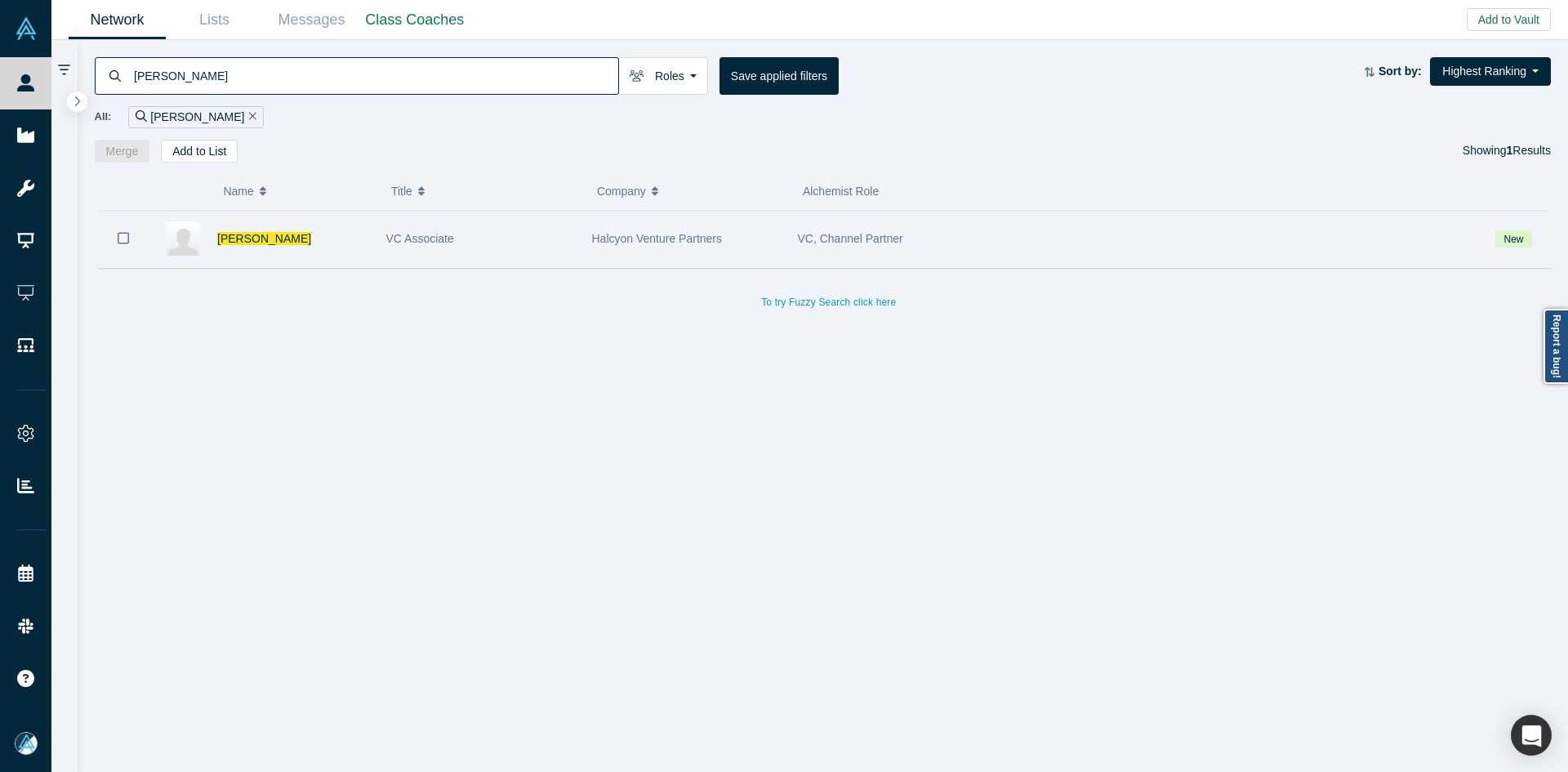
type input "dan aliber"
click at [129, 239] on button "Bookmark" at bounding box center [123, 239] width 51 height 58
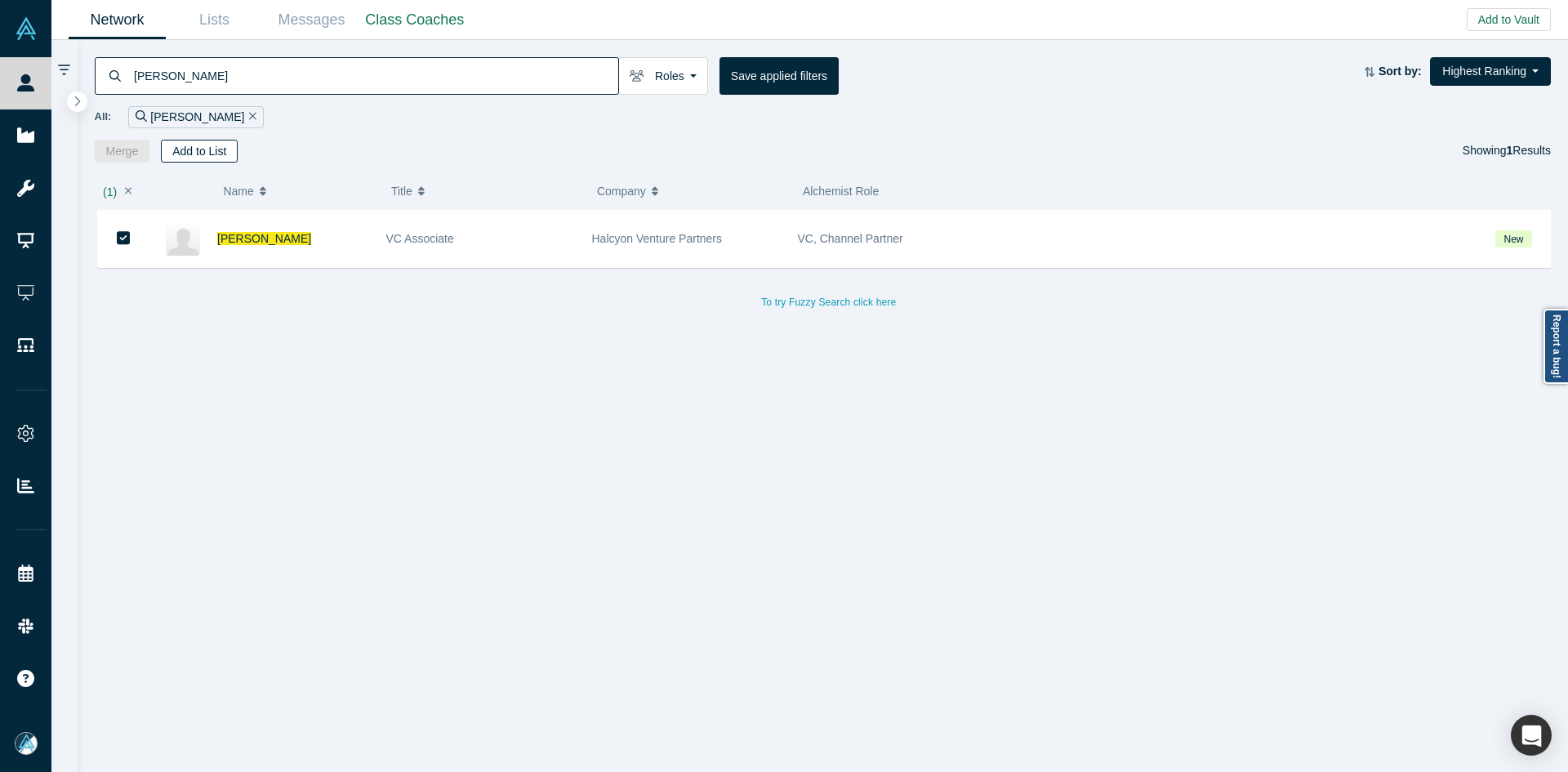
click at [214, 153] on button "Add to List" at bounding box center [200, 151] width 77 height 23
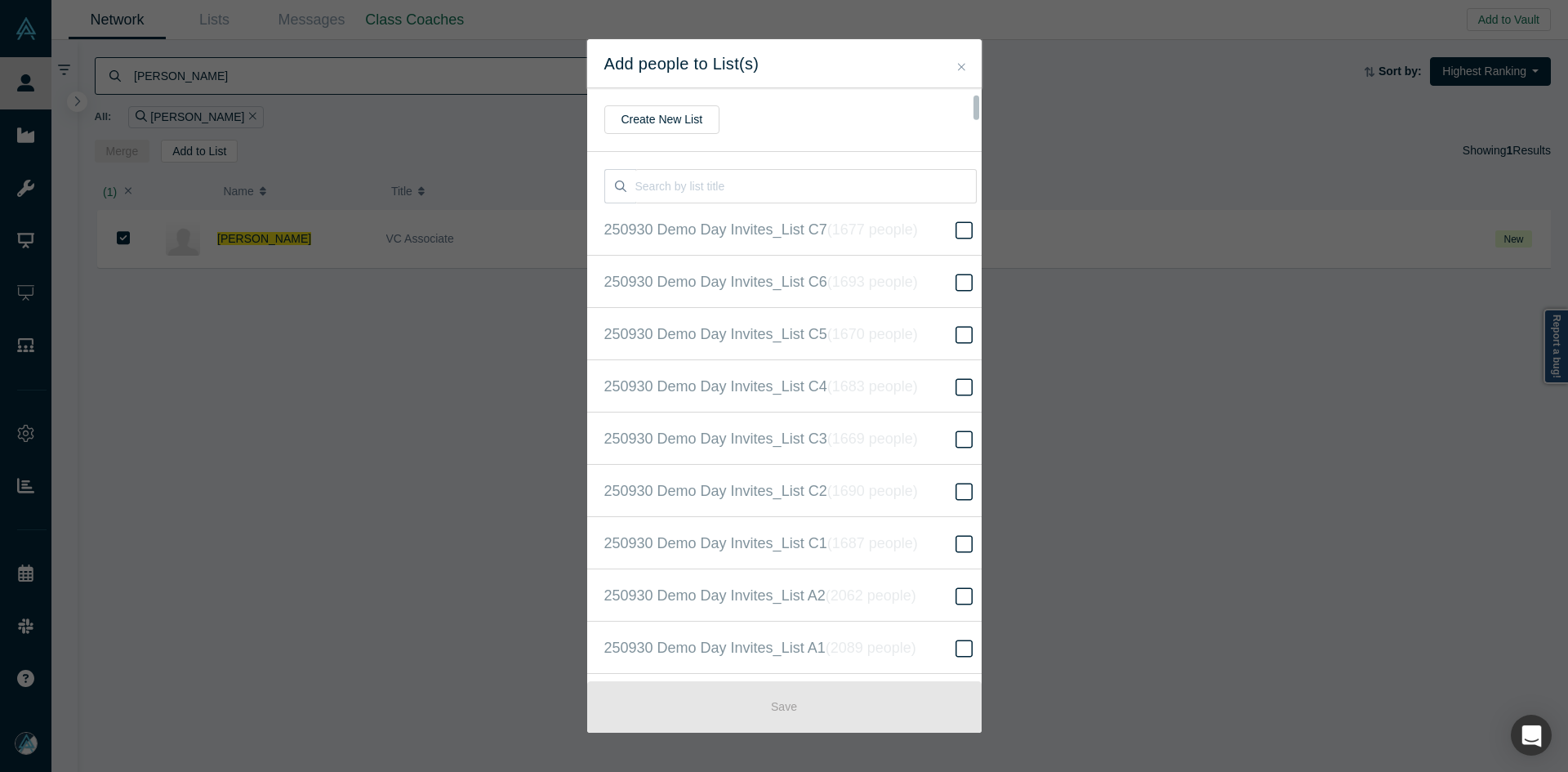
scroll to position [367, 0]
click at [955, 376] on icon at bounding box center [964, 386] width 17 height 19
click at [0, 0] on input "250930 Demo Day Invites_Base List ( 16307 people )" at bounding box center [0, 0] width 0 height 0
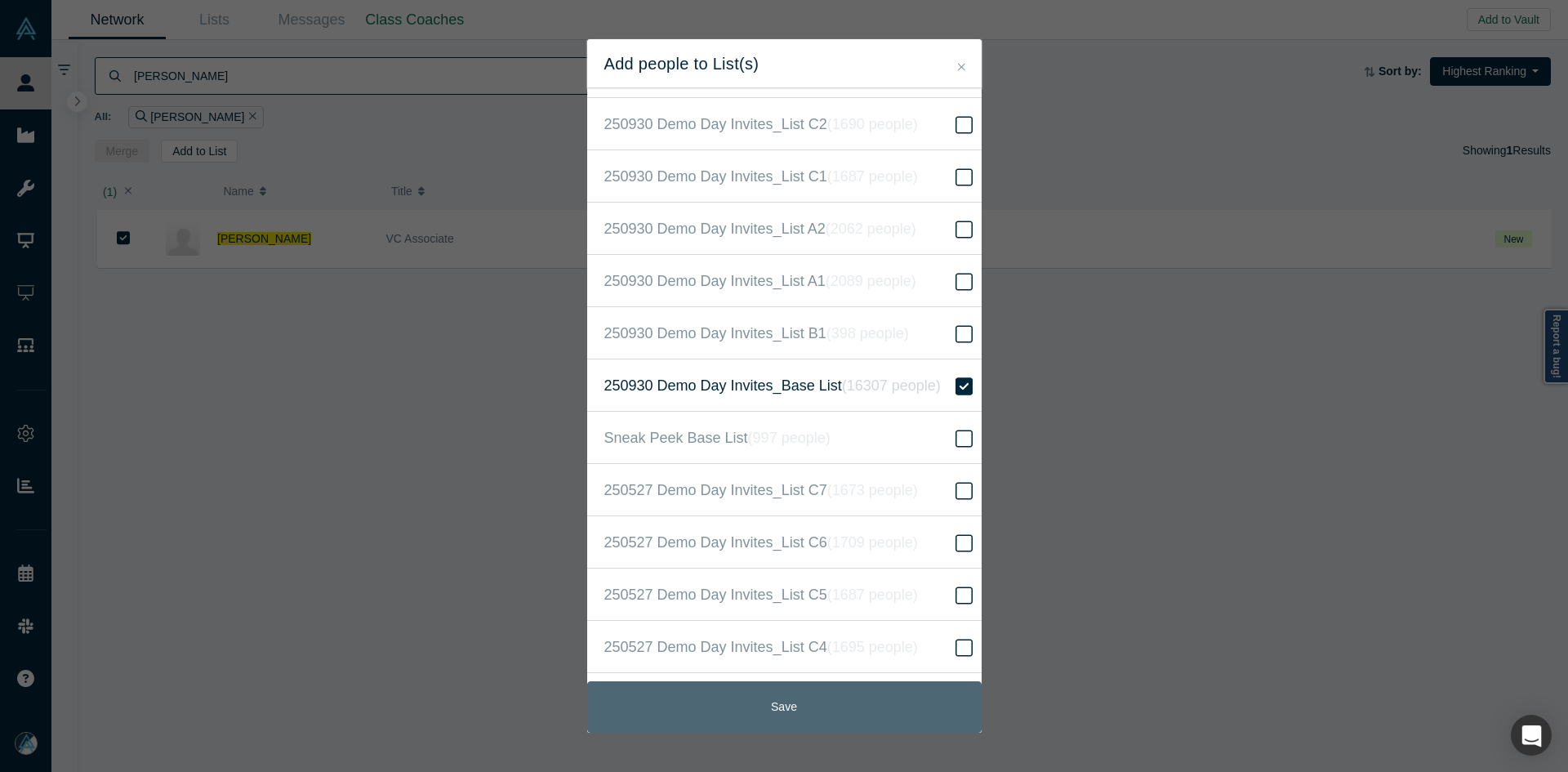
click at [868, 698] on button "Save" at bounding box center [784, 707] width 395 height 51
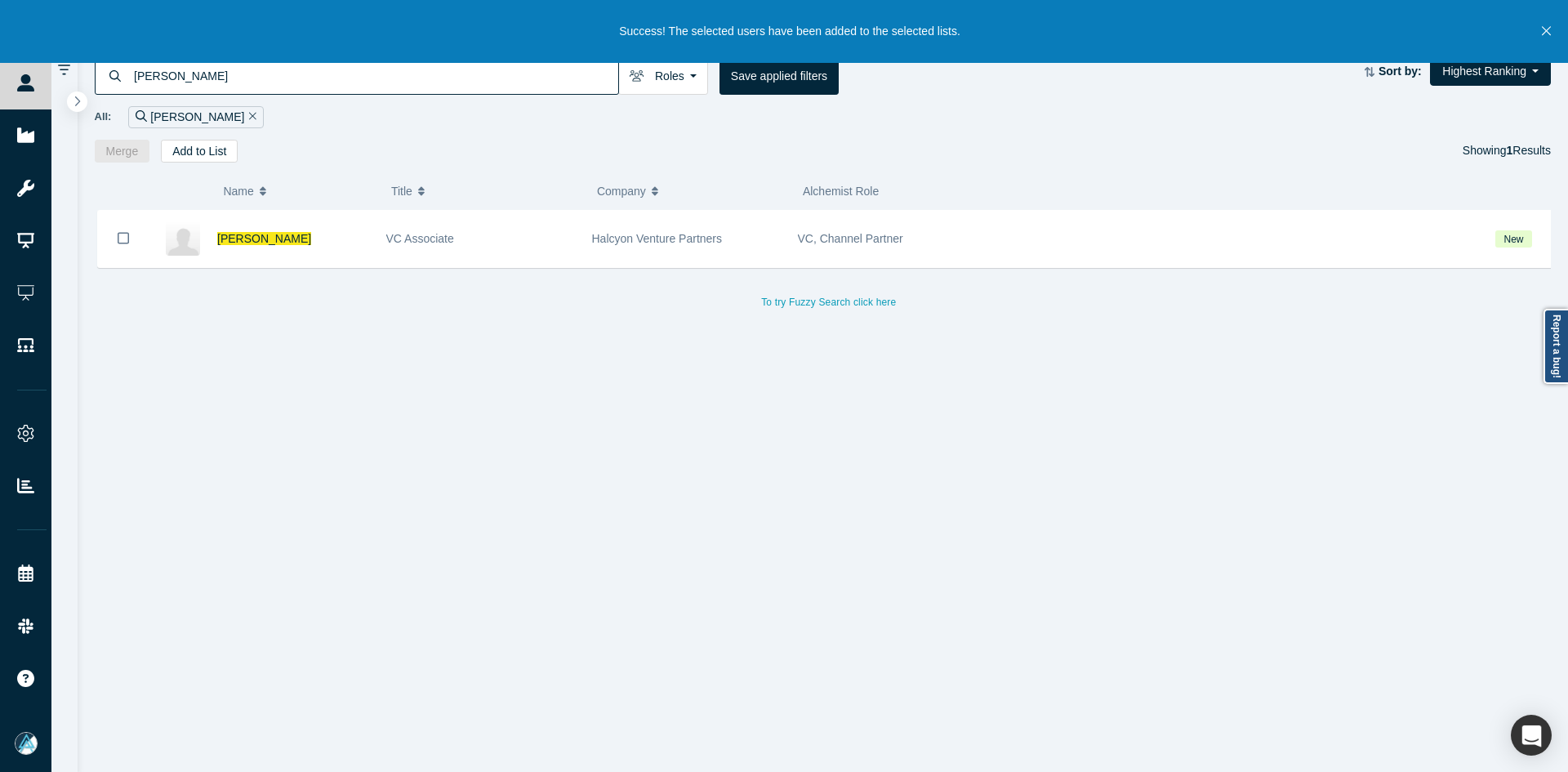
drag, startPoint x: 238, startPoint y: 242, endPoint x: 710, endPoint y: 1, distance: 530.0
click at [238, 242] on span "Dan Aliber" at bounding box center [264, 238] width 94 height 13
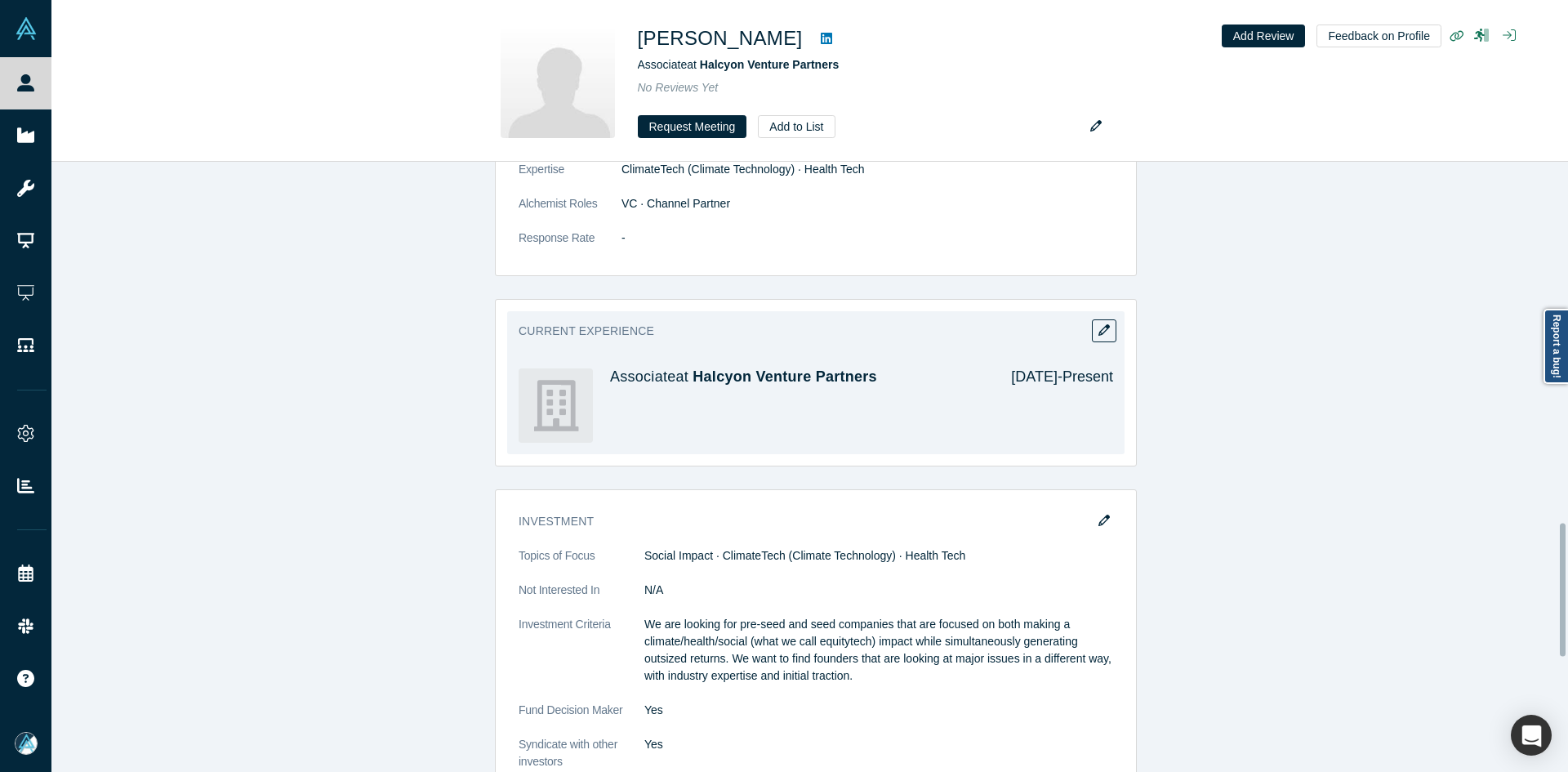
scroll to position [1470, 0]
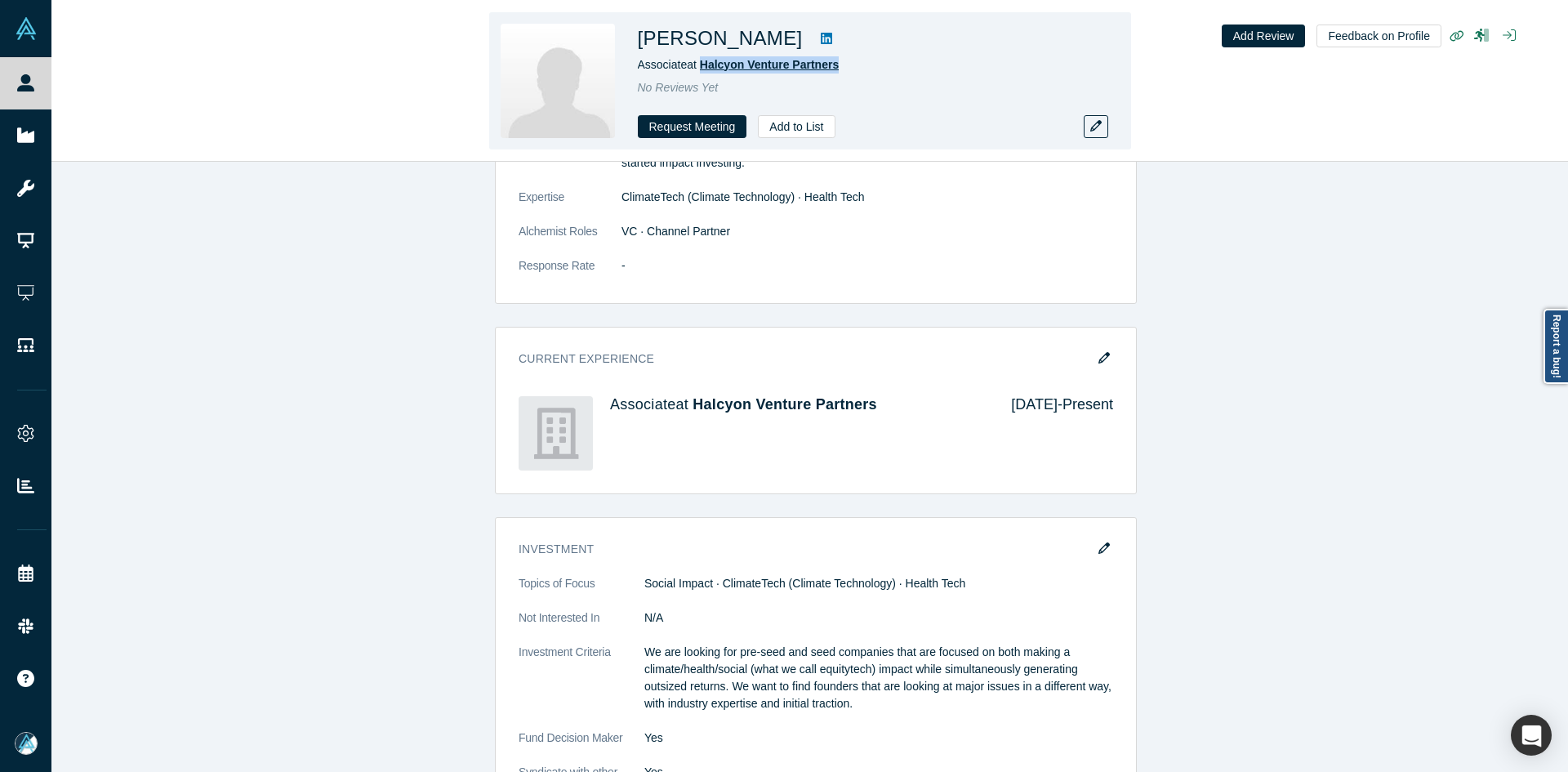
copy span "Halcyon Venture Partners"
drag, startPoint x: 820, startPoint y: 63, endPoint x: 704, endPoint y: 67, distance: 116.1
click at [704, 67] on div "Associate at Halcyon Venture Partners" at bounding box center [866, 65] width 458 height 17
click at [862, 68] on div "Associate at Halcyon Venture Partners" at bounding box center [866, 65] width 458 height 17
copy span "Halcyon Venture Partners"
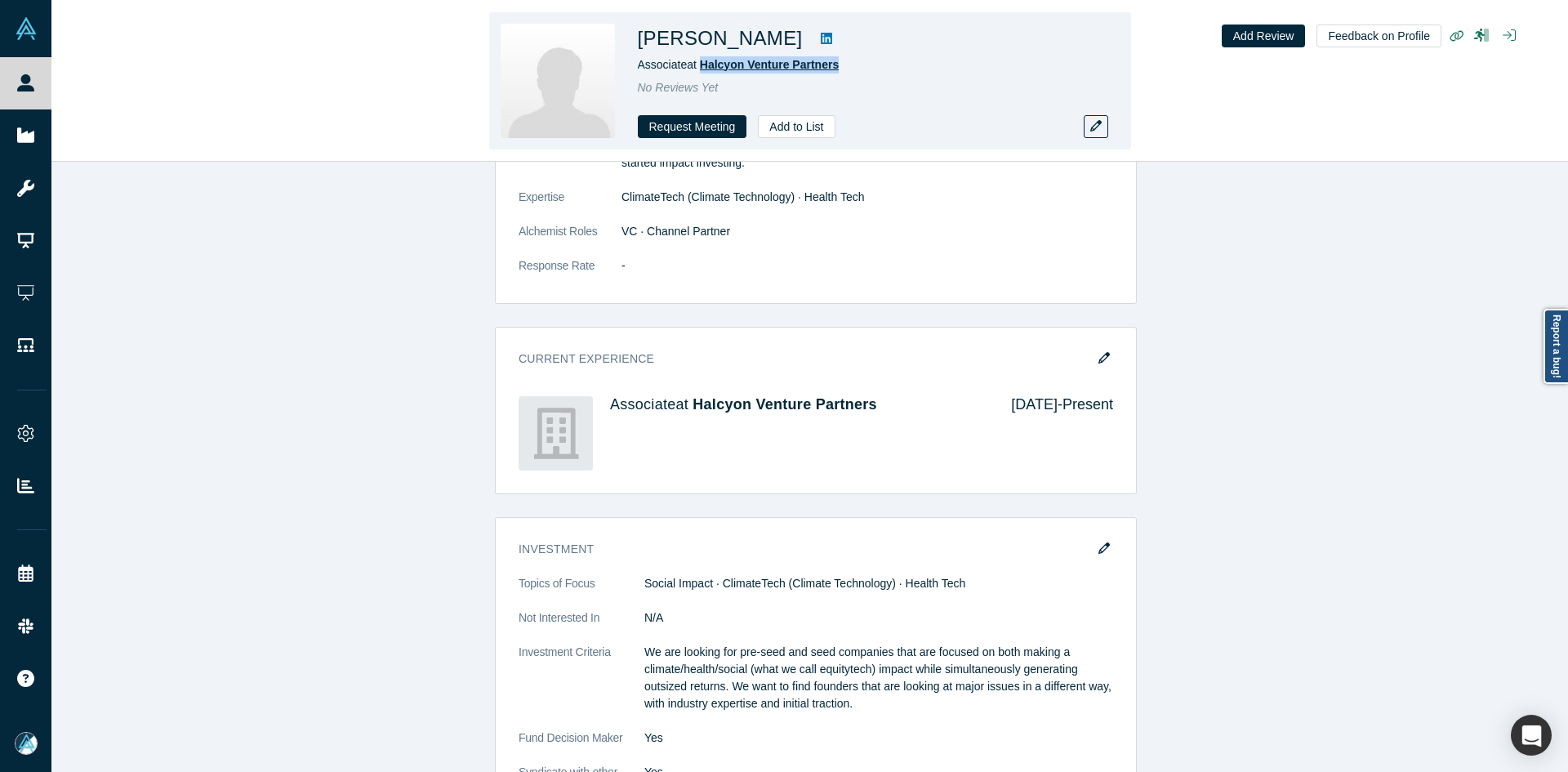
drag, startPoint x: 893, startPoint y: 64, endPoint x: 704, endPoint y: 62, distance: 189.0
click at [704, 62] on div "Associate at Halcyon Venture Partners" at bounding box center [866, 65] width 458 height 17
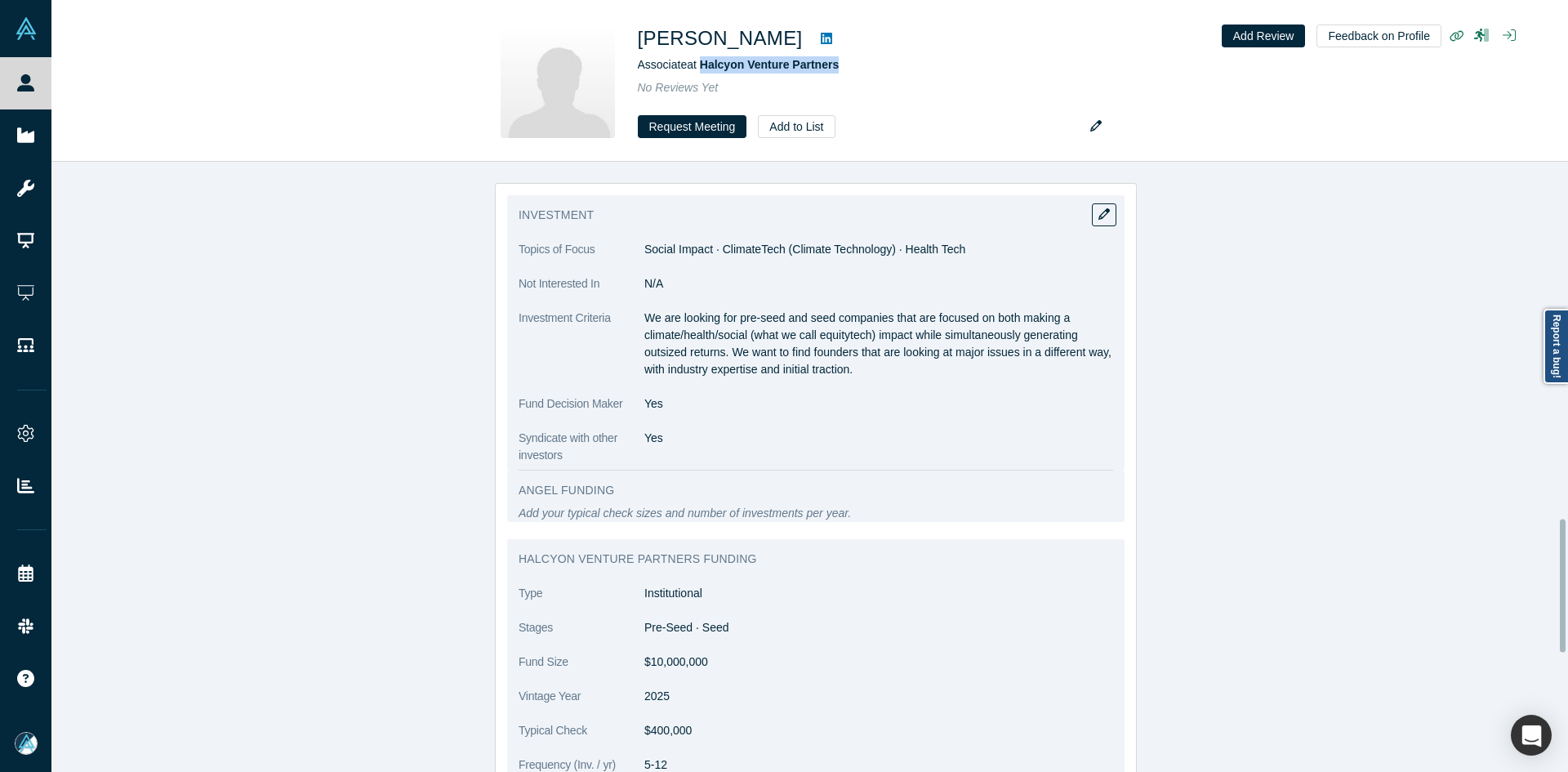
scroll to position [1633, 0]
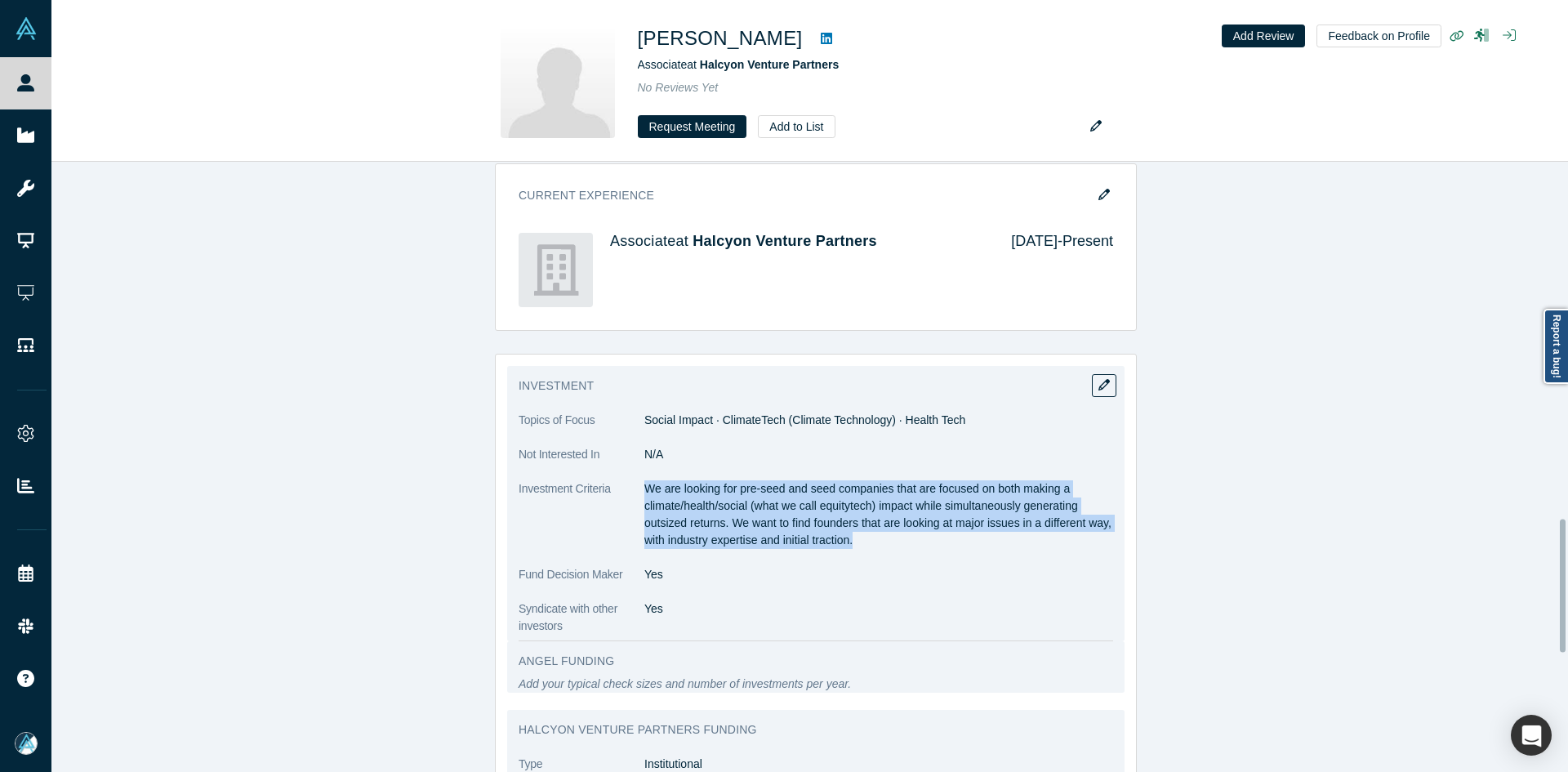
copy p "We are looking for pre-seed and seed companies that are focused on both making …"
drag, startPoint x: 642, startPoint y: 461, endPoint x: 1165, endPoint y: 57, distance: 660.9
click at [877, 514] on p "We are looking for pre-seed and seed companies that are focused on both making …" at bounding box center [879, 514] width 469 height 69
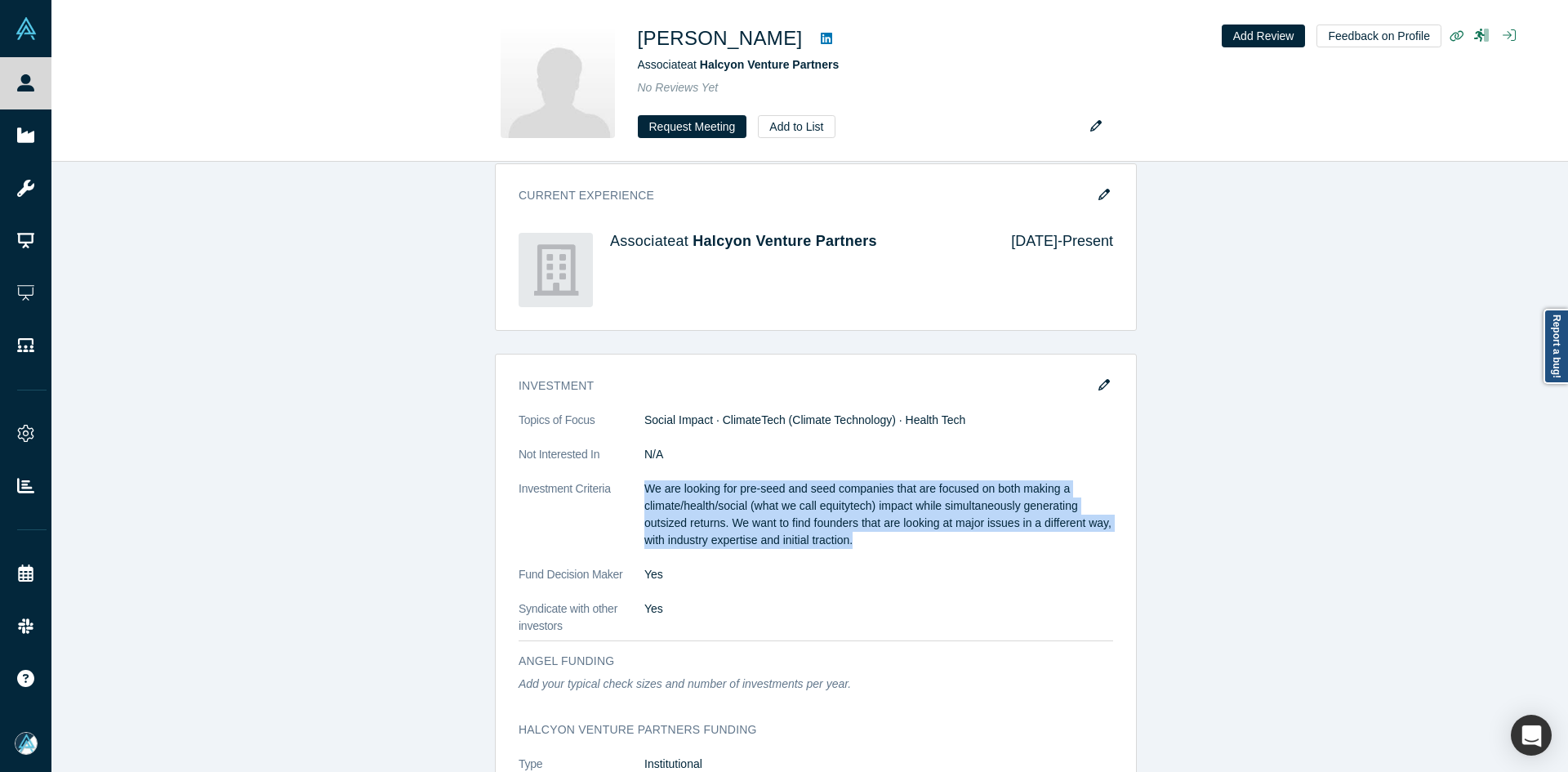
drag, startPoint x: 26, startPoint y: 130, endPoint x: 372, endPoint y: 47, distance: 355.8
click at [26, 130] on icon at bounding box center [26, 135] width 17 height 17
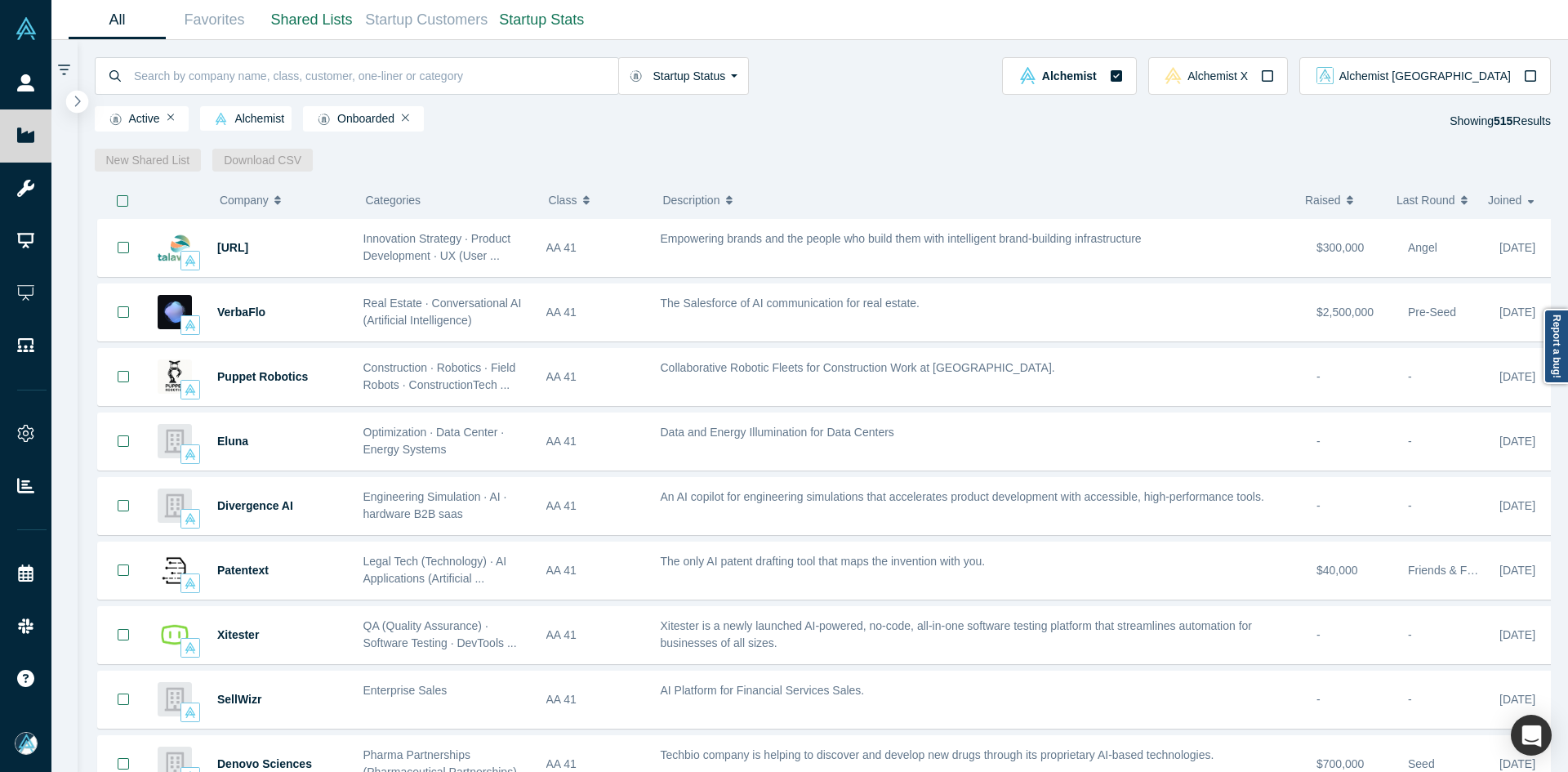
click at [78, 95] on icon "button" at bounding box center [77, 101] width 8 height 12
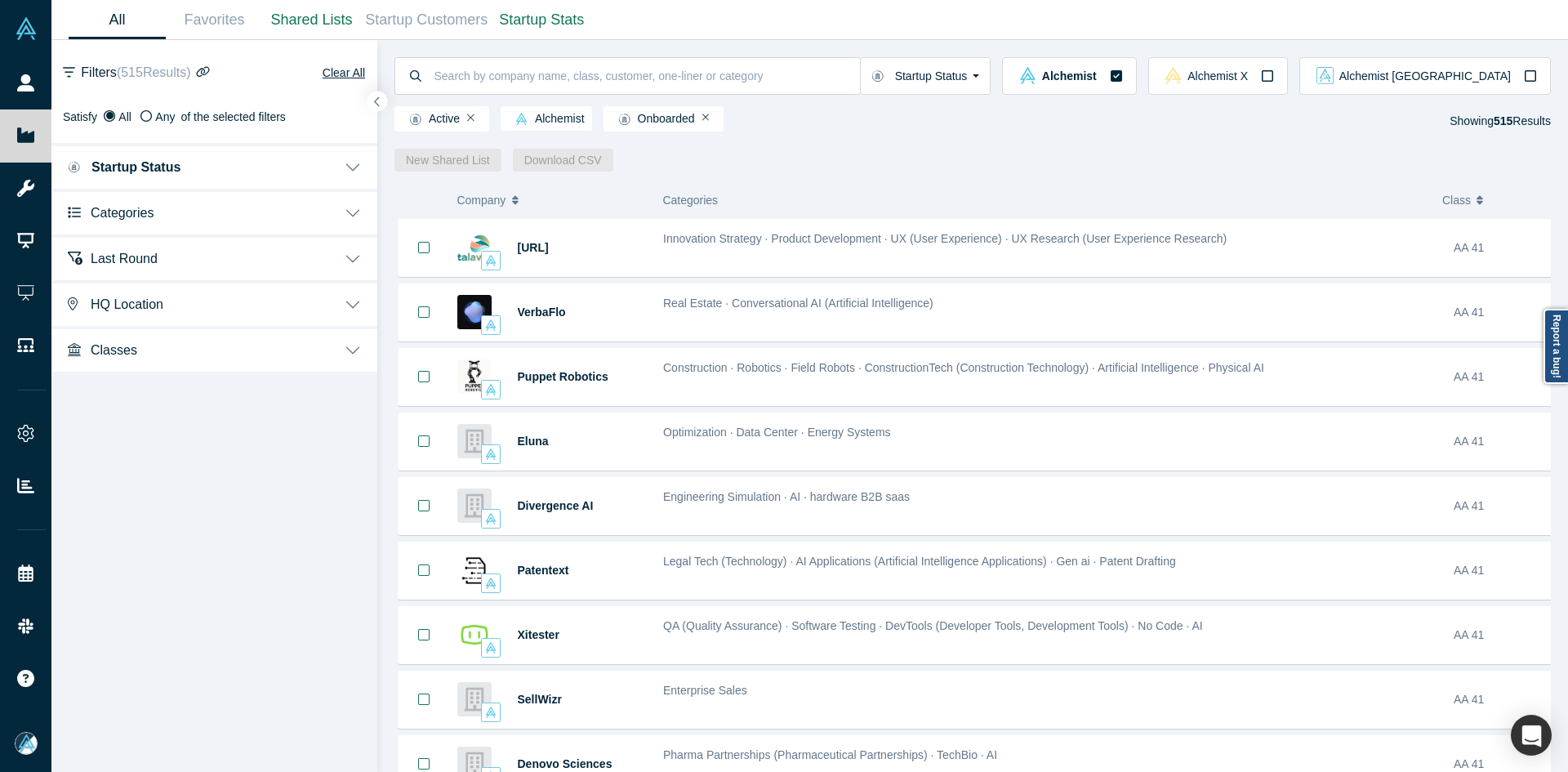
click at [136, 223] on button "Categories" at bounding box center [214, 211] width 326 height 45
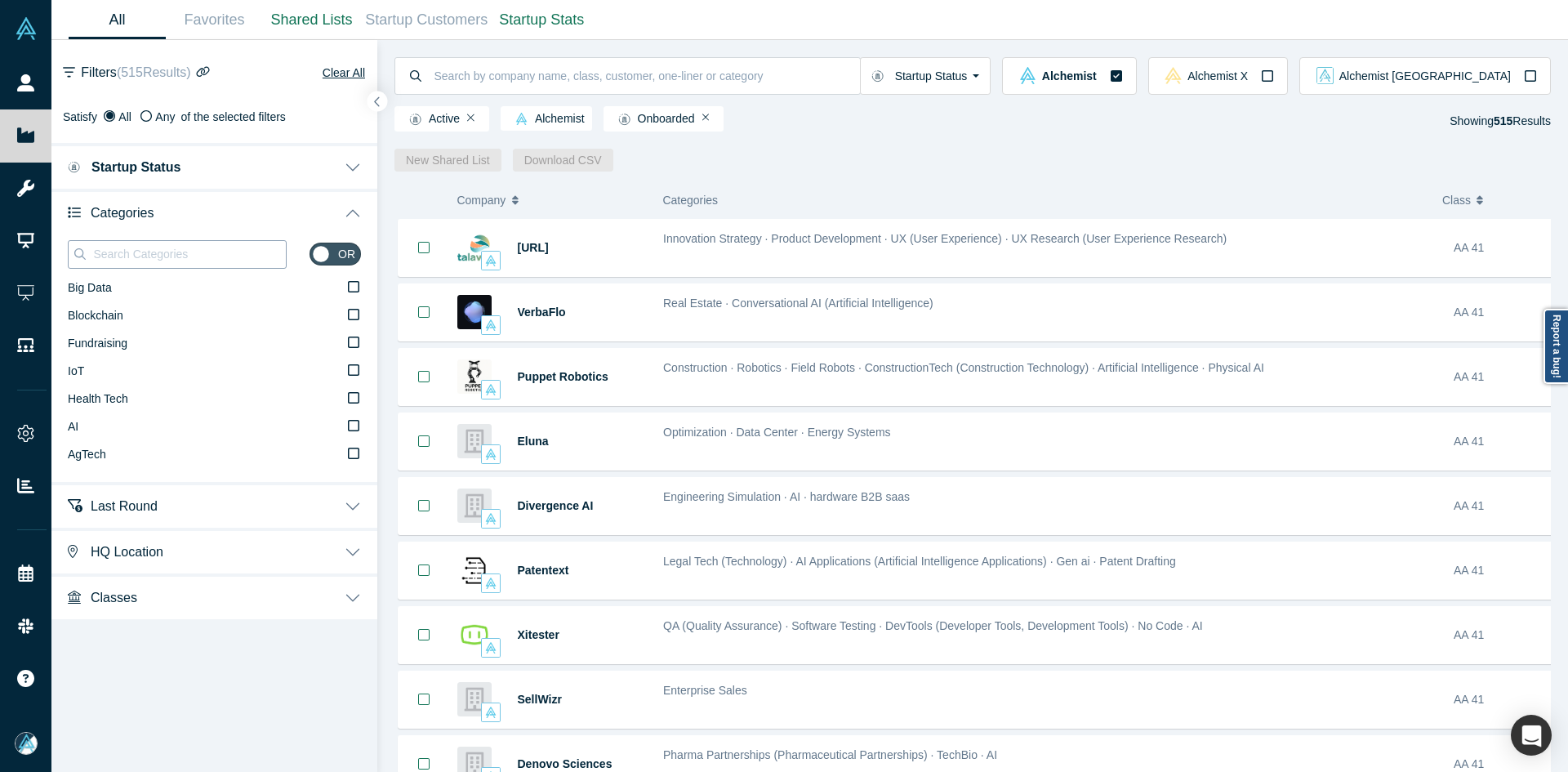
click at [172, 261] on input at bounding box center [188, 254] width 194 height 21
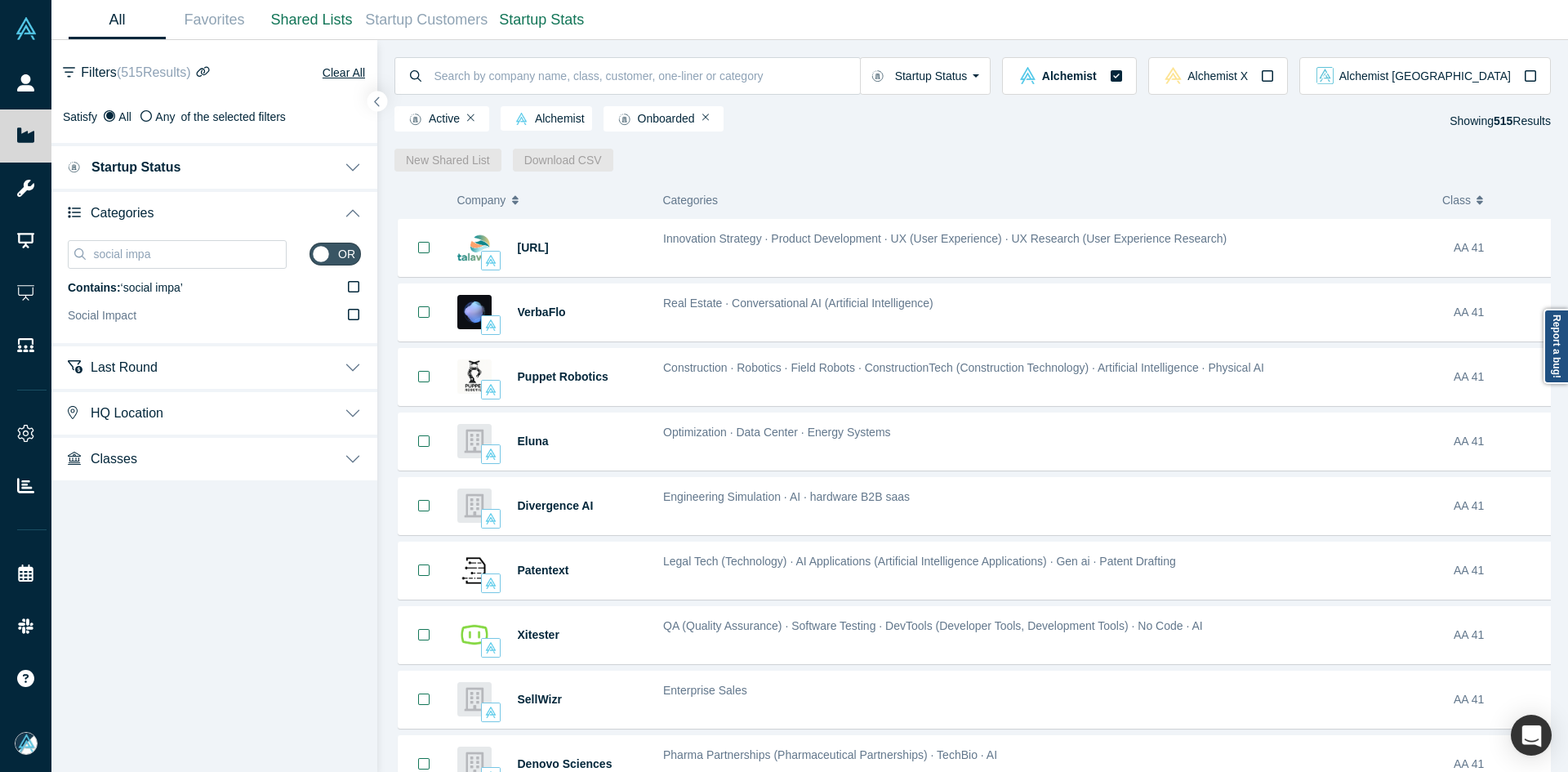
click at [154, 321] on label "Social Impact" at bounding box center [214, 316] width 293 height 28
click at [0, 0] on input "Social Impact" at bounding box center [0, 0] width 0 height 0
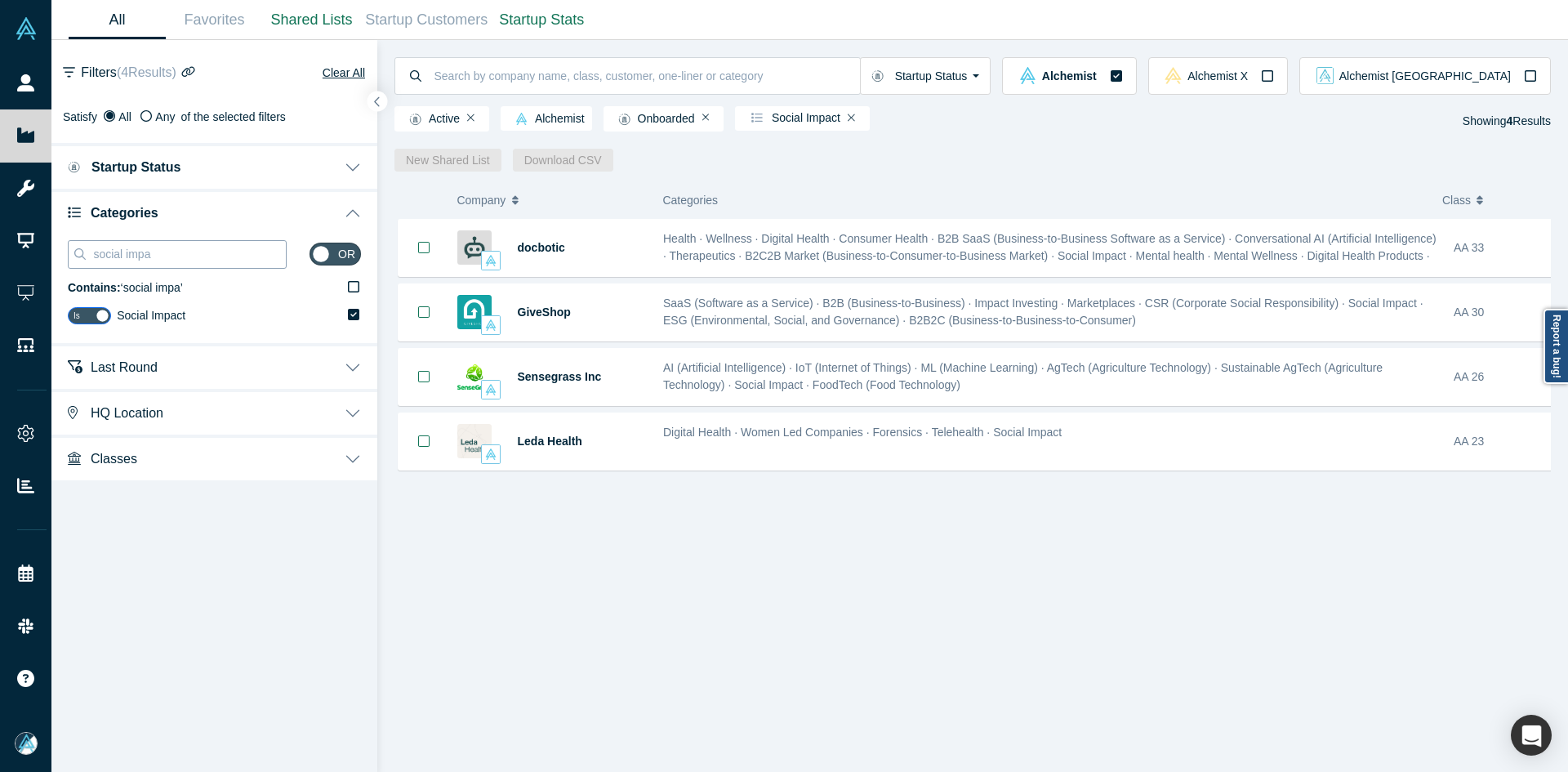
click at [237, 254] on input "social impa" at bounding box center [188, 254] width 194 height 21
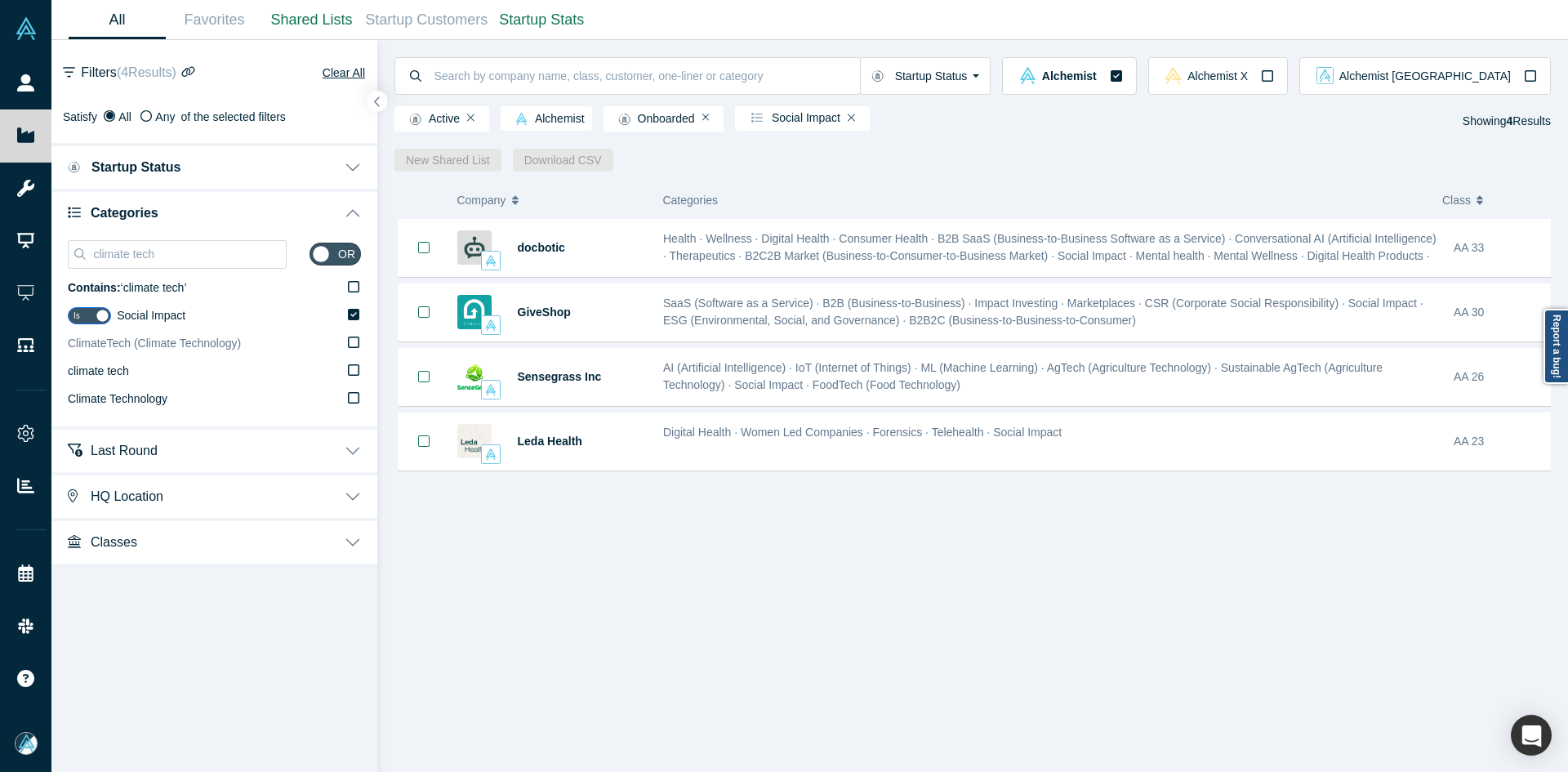
click at [128, 344] on span "ClimateTech (Climate Technology)" at bounding box center [154, 342] width 173 height 13
click at [0, 0] on input "ClimateTech (Climate Technology)" at bounding box center [0, 0] width 0 height 0
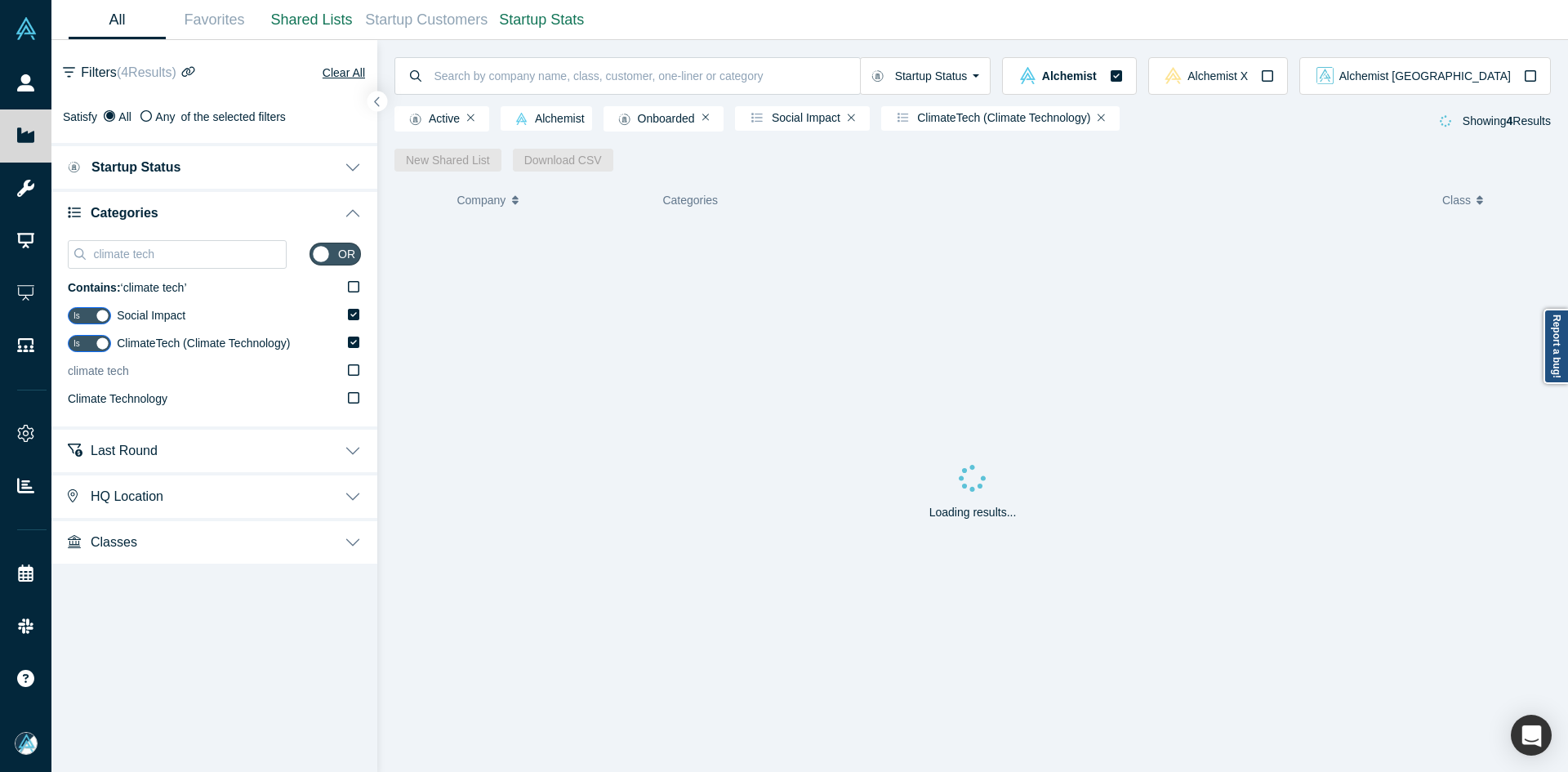
click at [119, 369] on span "climate tech" at bounding box center [98, 370] width 61 height 13
click at [0, 0] on input "climate tech" at bounding box center [0, 0] width 0 height 0
click at [128, 396] on span "Climate Technology" at bounding box center [118, 398] width 99 height 13
click at [0, 0] on input "Climate Technology" at bounding box center [0, 0] width 0 height 0
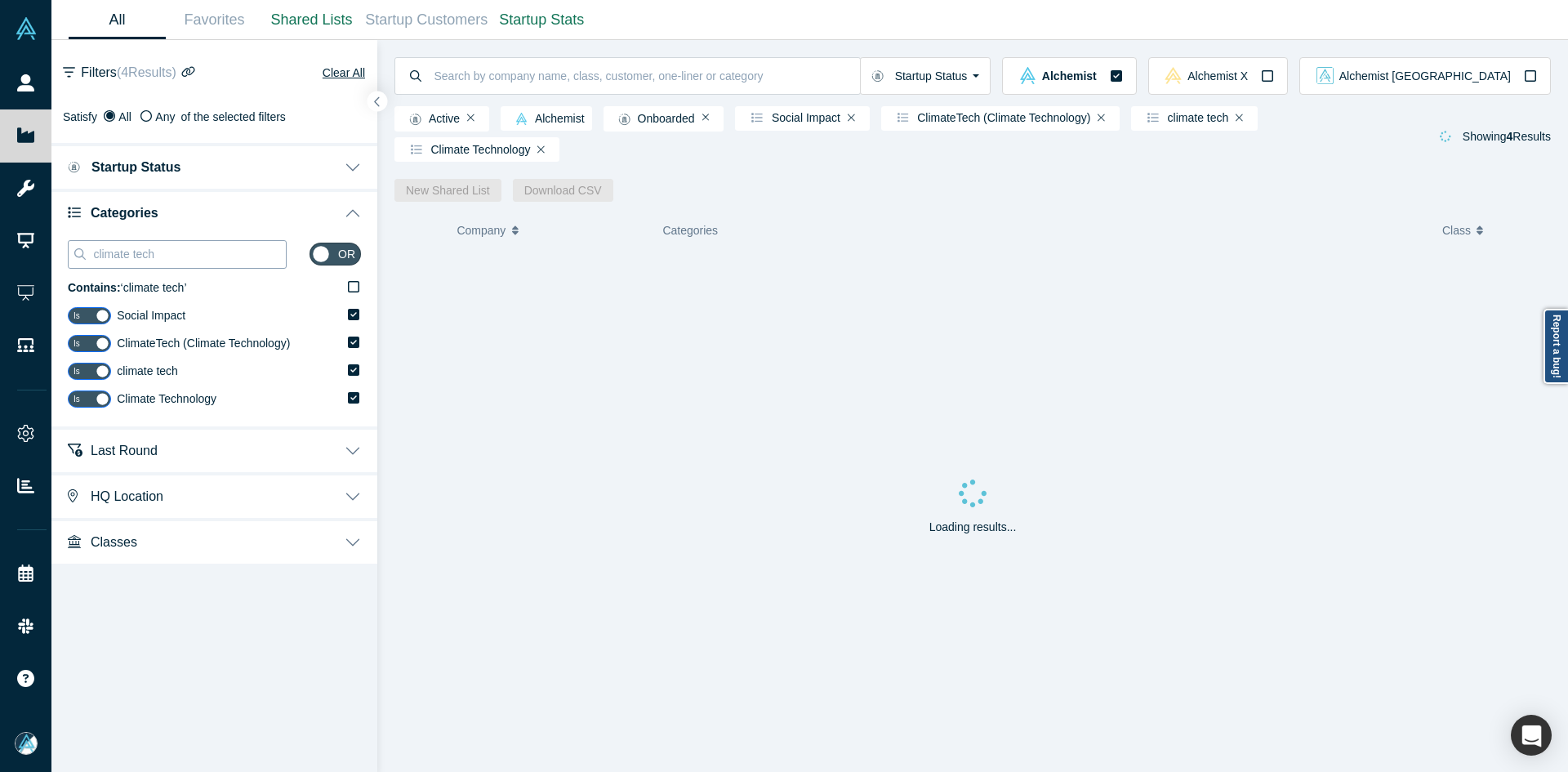
click at [200, 248] on input "climate tech" at bounding box center [188, 254] width 194 height 21
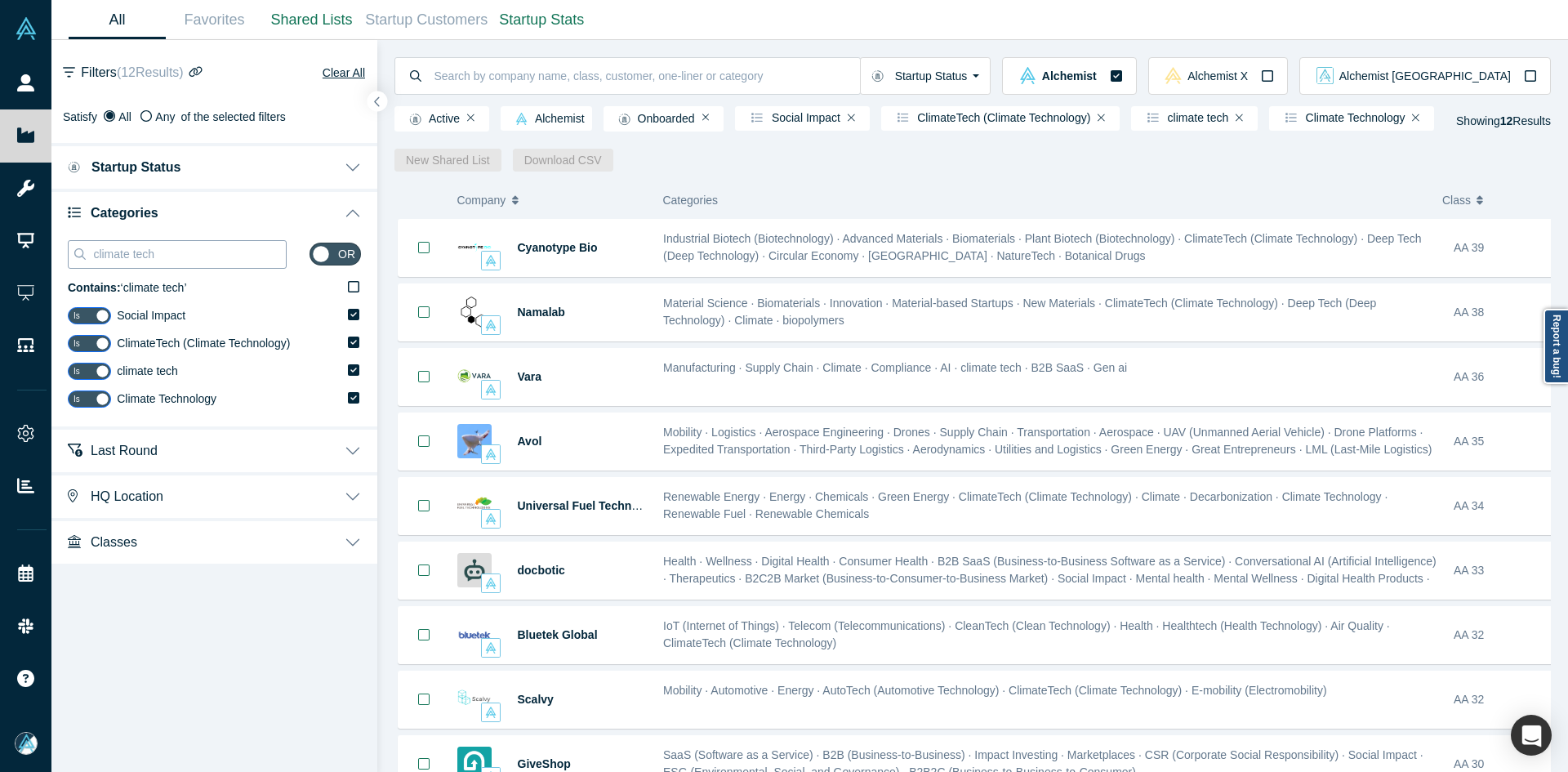
click at [200, 248] on input "climate tech" at bounding box center [188, 254] width 194 height 21
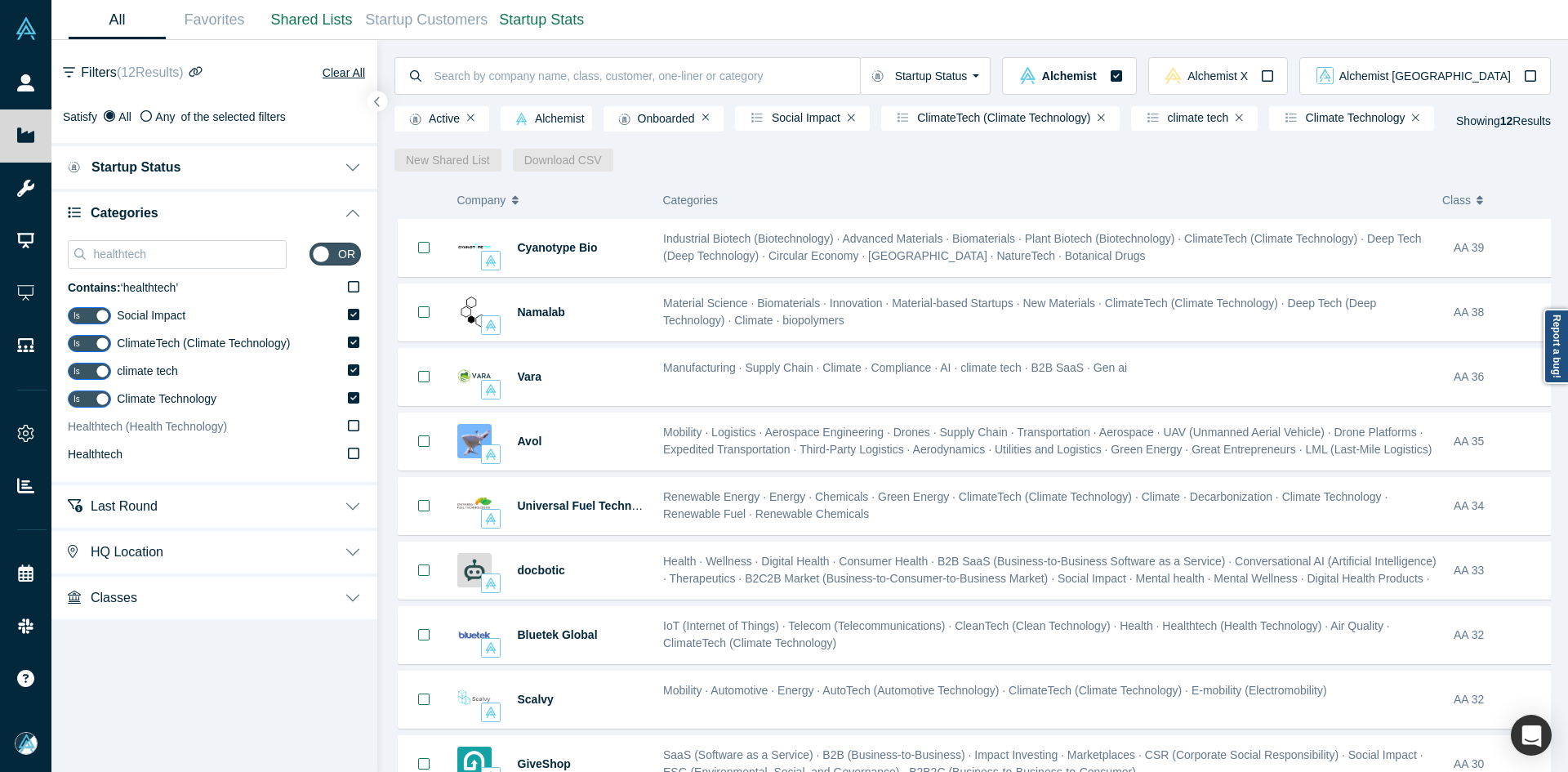
click at [175, 436] on label "Healthtech (Health Technology)" at bounding box center [214, 427] width 293 height 28
click at [0, 0] on input "Healthtech (Health Technology)" at bounding box center [0, 0] width 0 height 0
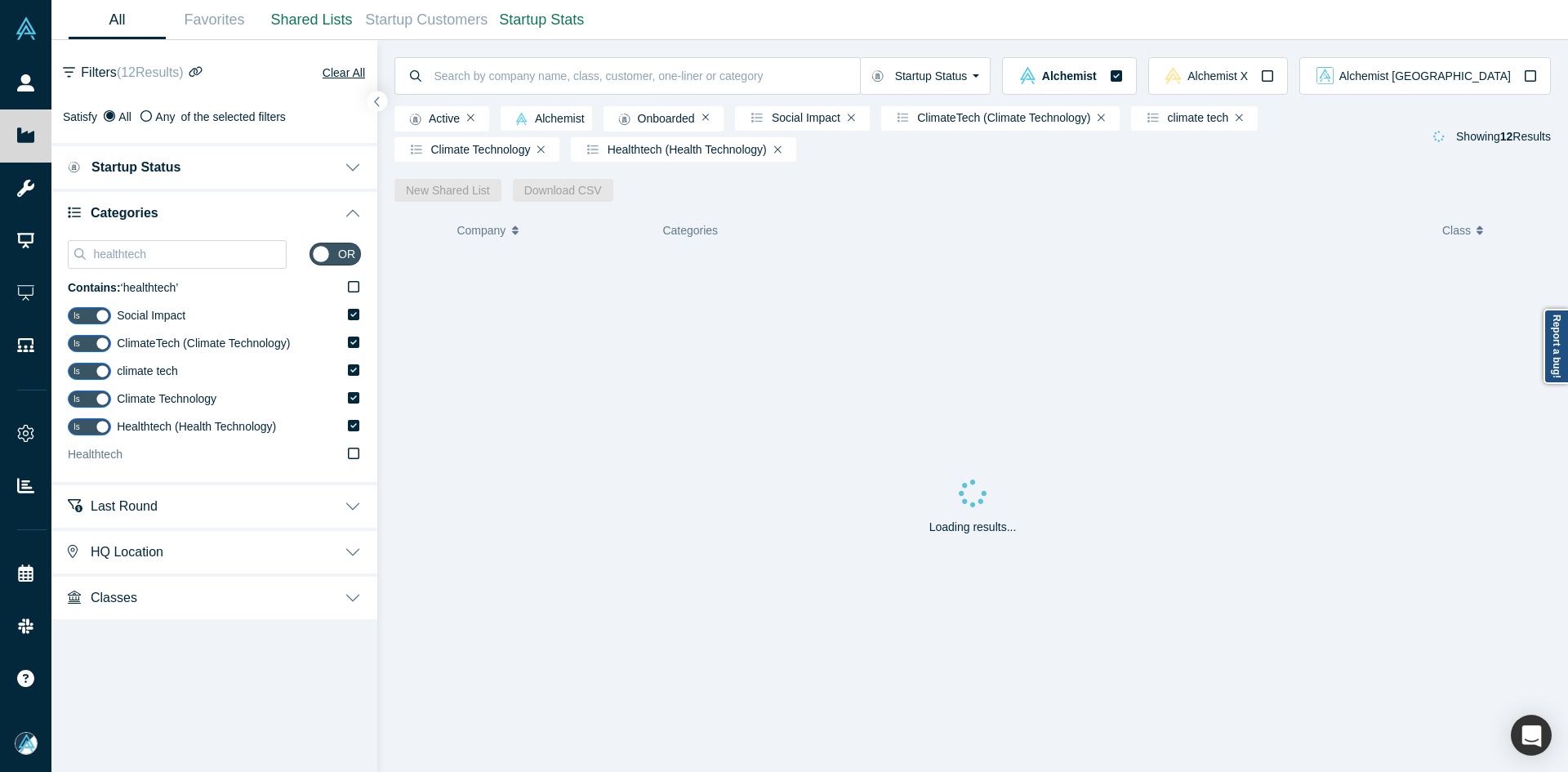
click at [162, 458] on label "Healthtech" at bounding box center [214, 455] width 293 height 28
click at [0, 0] on input "Healthtech" at bounding box center [0, 0] width 0 height 0
drag, startPoint x: 123, startPoint y: 250, endPoint x: 302, endPoint y: 327, distance: 194.9
click at [123, 251] on input "healthtech" at bounding box center [188, 254] width 194 height 21
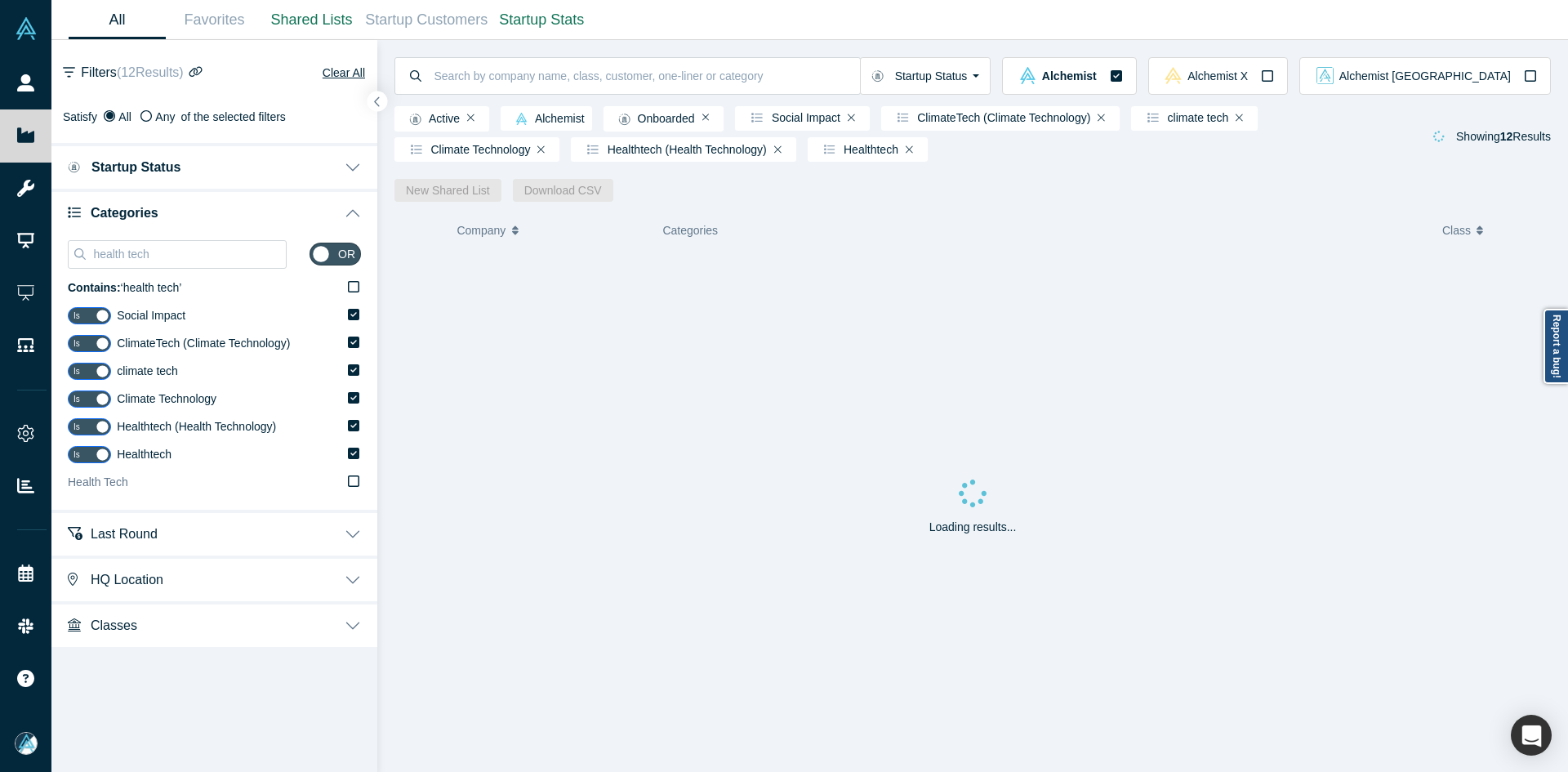
type input "health tech"
click at [173, 484] on label "Health Tech" at bounding box center [214, 483] width 293 height 28
click at [0, 0] on input "Health Tech" at bounding box center [0, 0] width 0 height 0
click at [375, 105] on icon "button" at bounding box center [377, 102] width 8 height 12
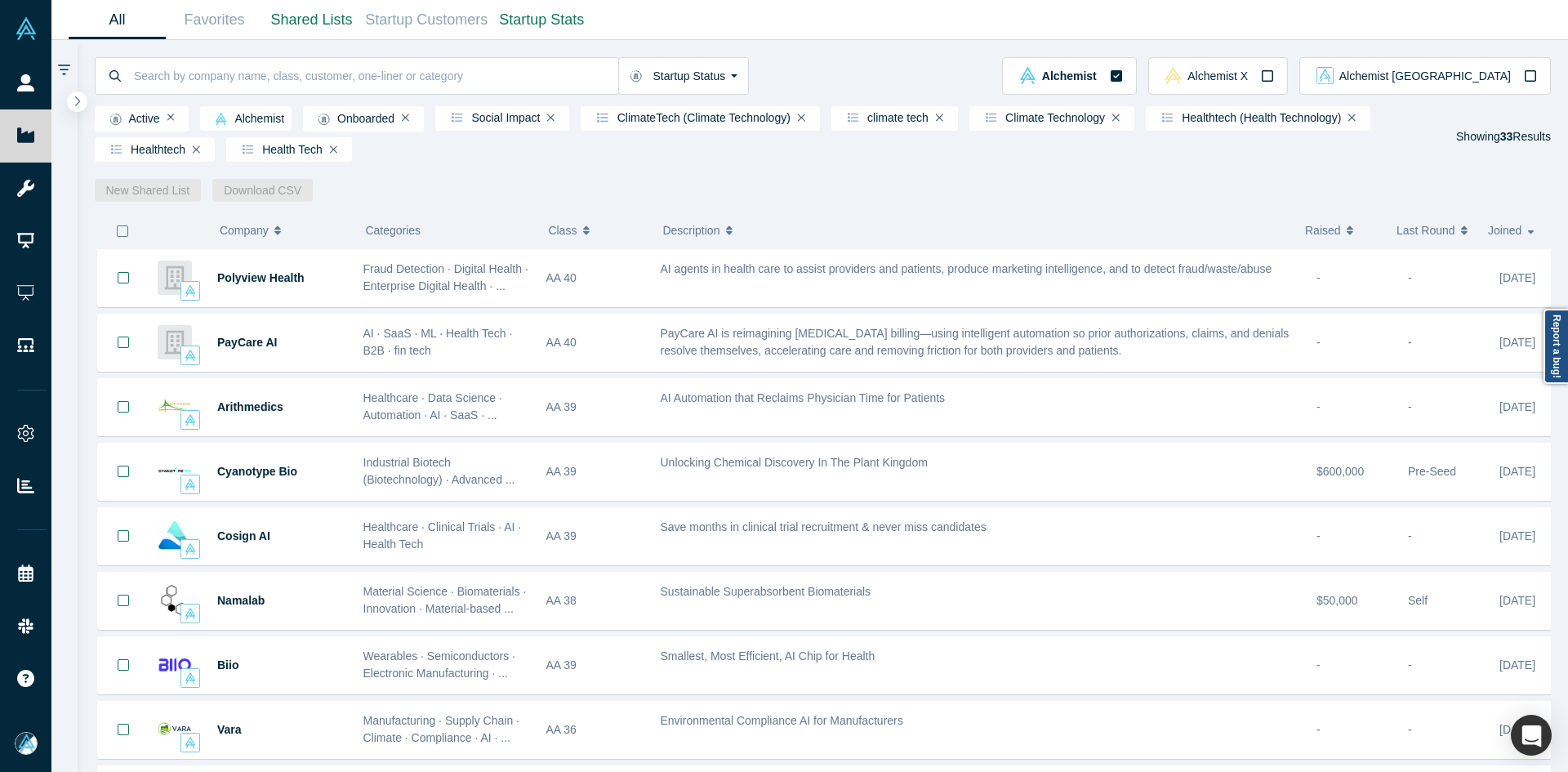
click at [126, 229] on icon "button" at bounding box center [122, 231] width 11 height 11
click at [129, 200] on link "New Shared List" at bounding box center [148, 190] width 107 height 23
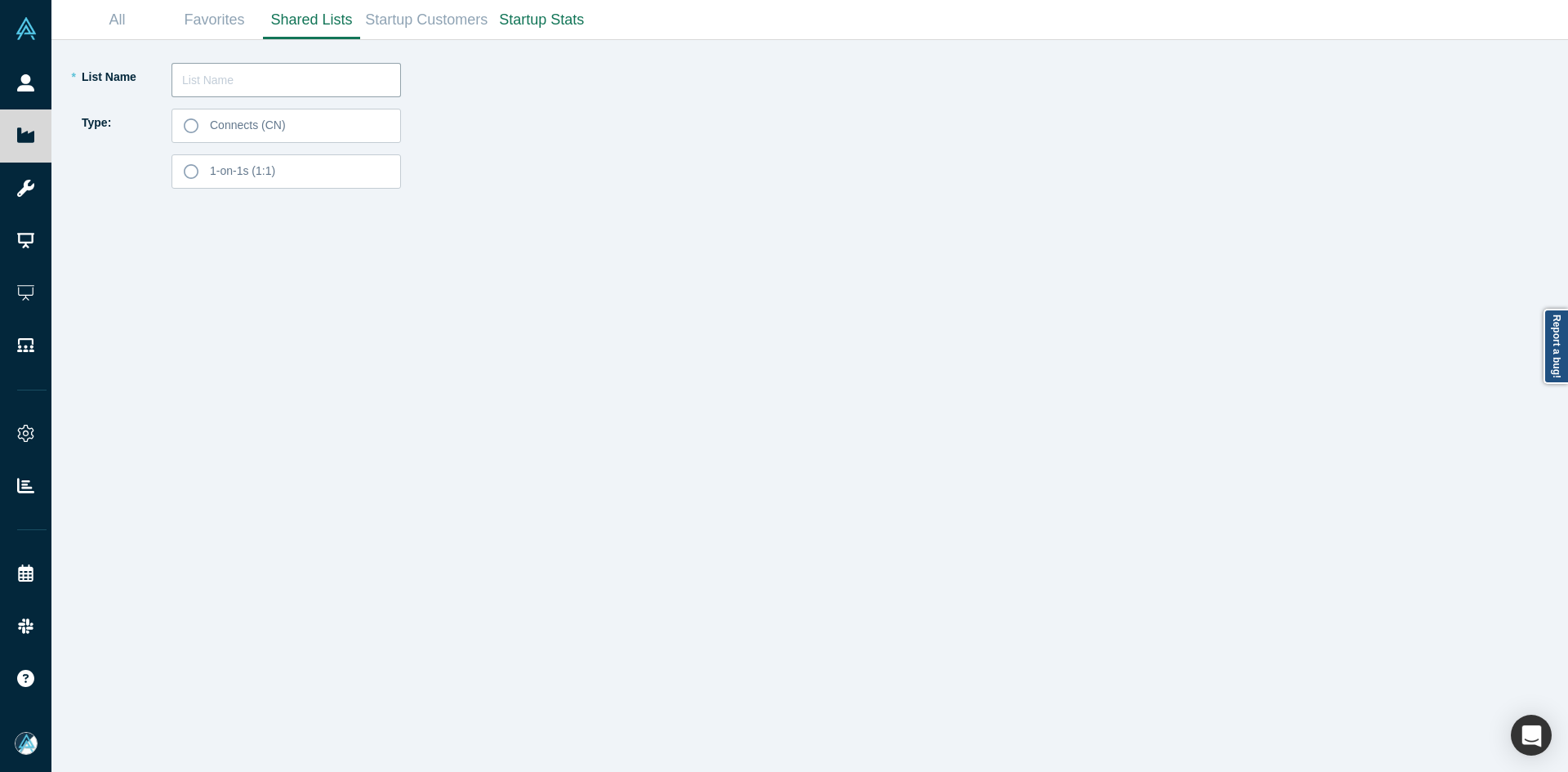
click at [296, 86] on input "text" at bounding box center [286, 79] width 229 height 34
paste input "Dan Aliber"
type input "Dan Aliber List 250909"
click at [295, 130] on label "Connects (CN)" at bounding box center [286, 125] width 229 height 34
click at [0, 0] on input "Connects (CN)" at bounding box center [0, 0] width 0 height 0
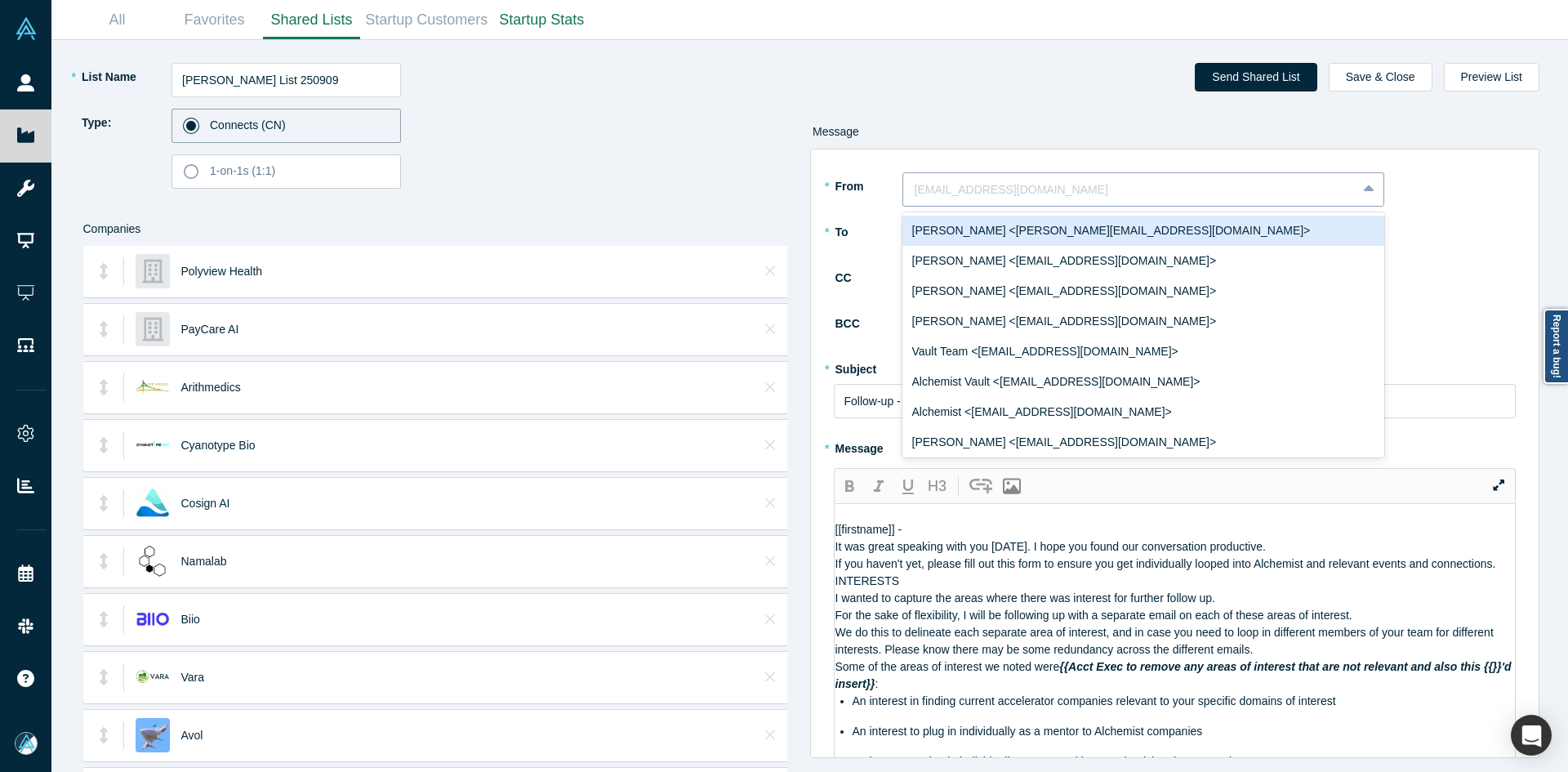
click at [954, 197] on div at bounding box center [1130, 189] width 431 height 20
click at [958, 230] on div "Ravi Belani <ravi@alchemistaccelerator.com>" at bounding box center [1143, 230] width 482 height 30
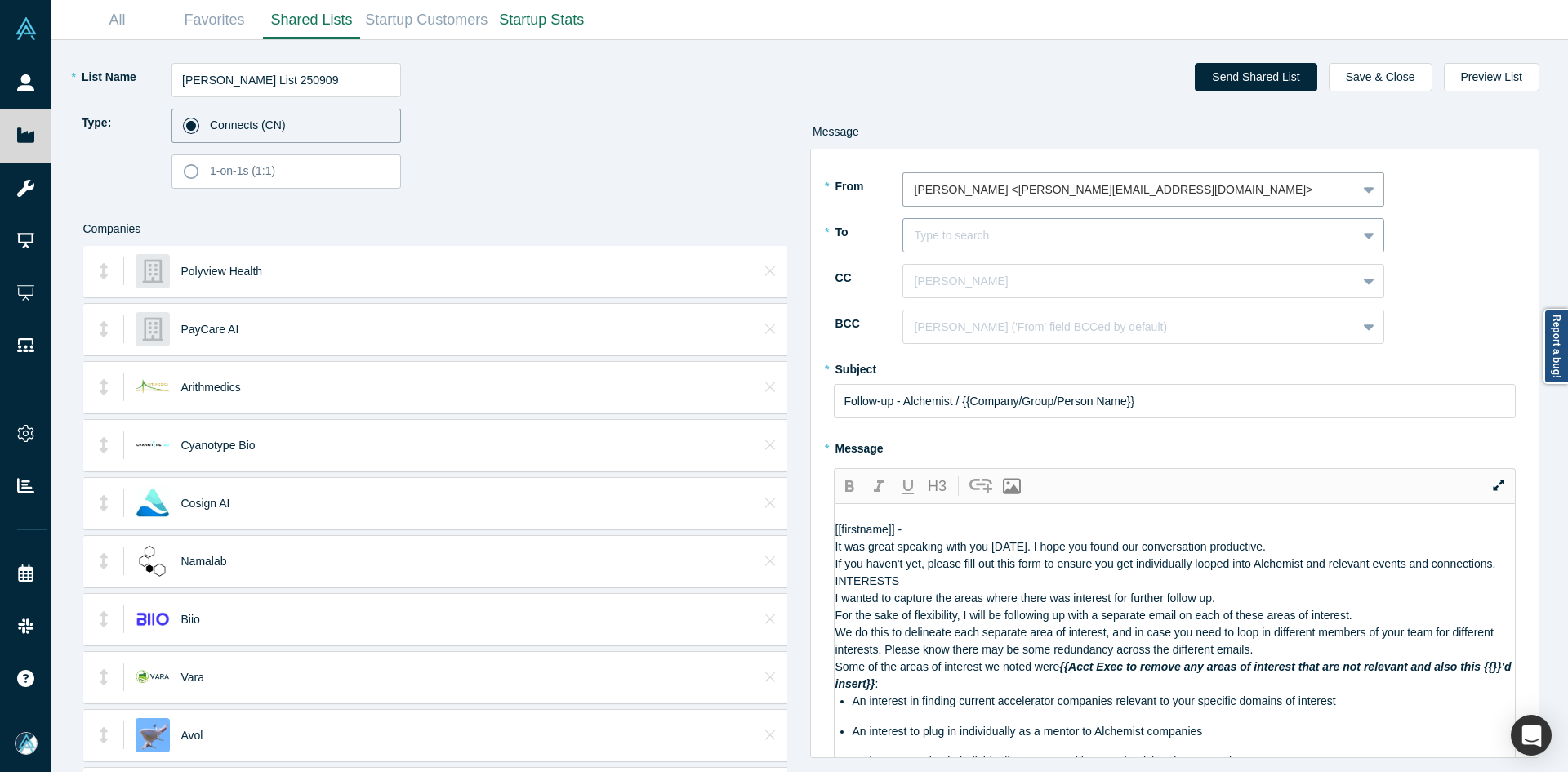
click at [957, 233] on div at bounding box center [1130, 235] width 431 height 20
paste input "Dan Aliber"
type input "Dan Aliber"
click at [975, 284] on div "Dan Aliber" at bounding box center [1143, 276] width 482 height 30
click at [985, 292] on div "Jill Smith" at bounding box center [1113, 281] width 421 height 27
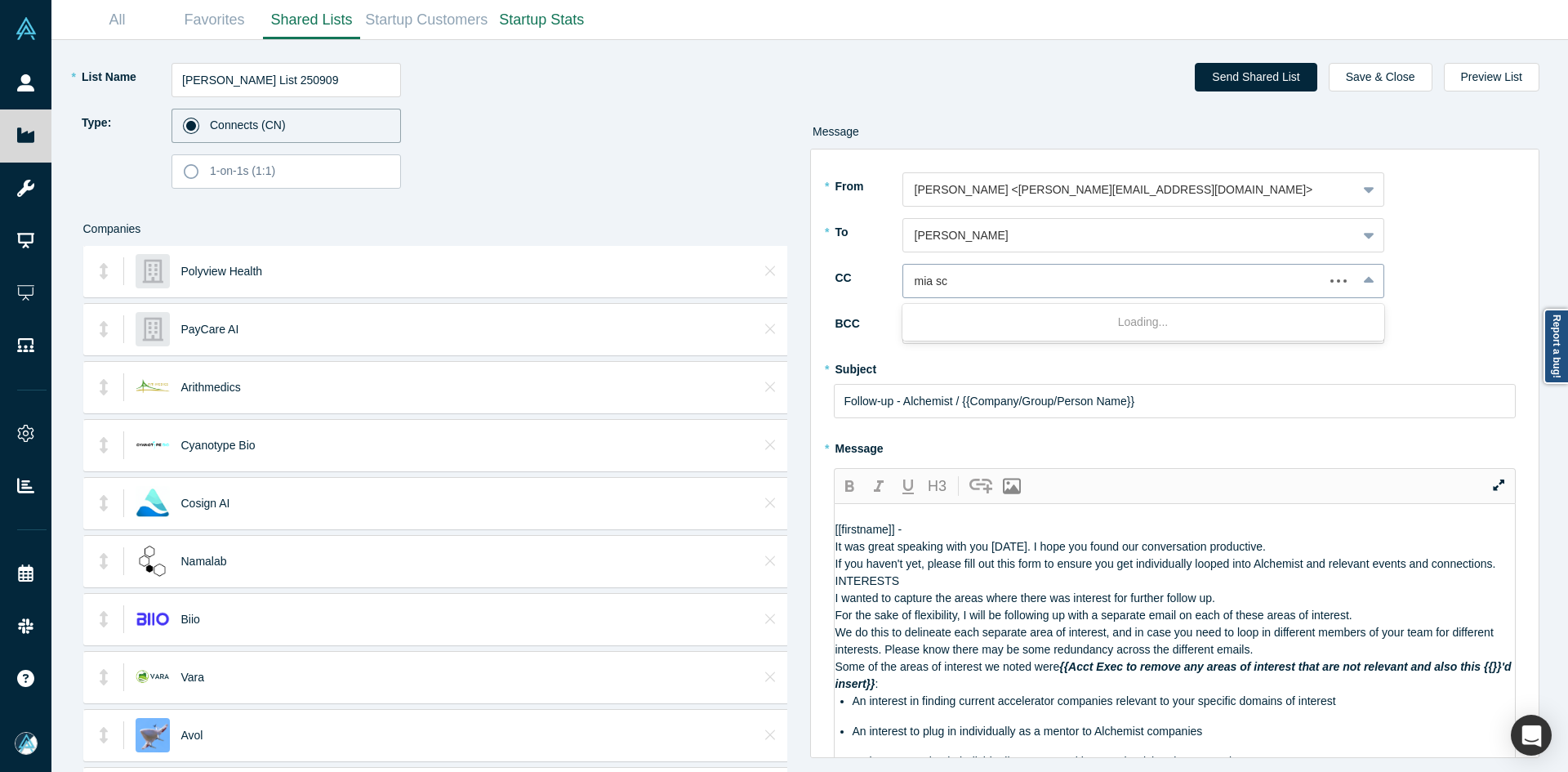
type input "mia sco"
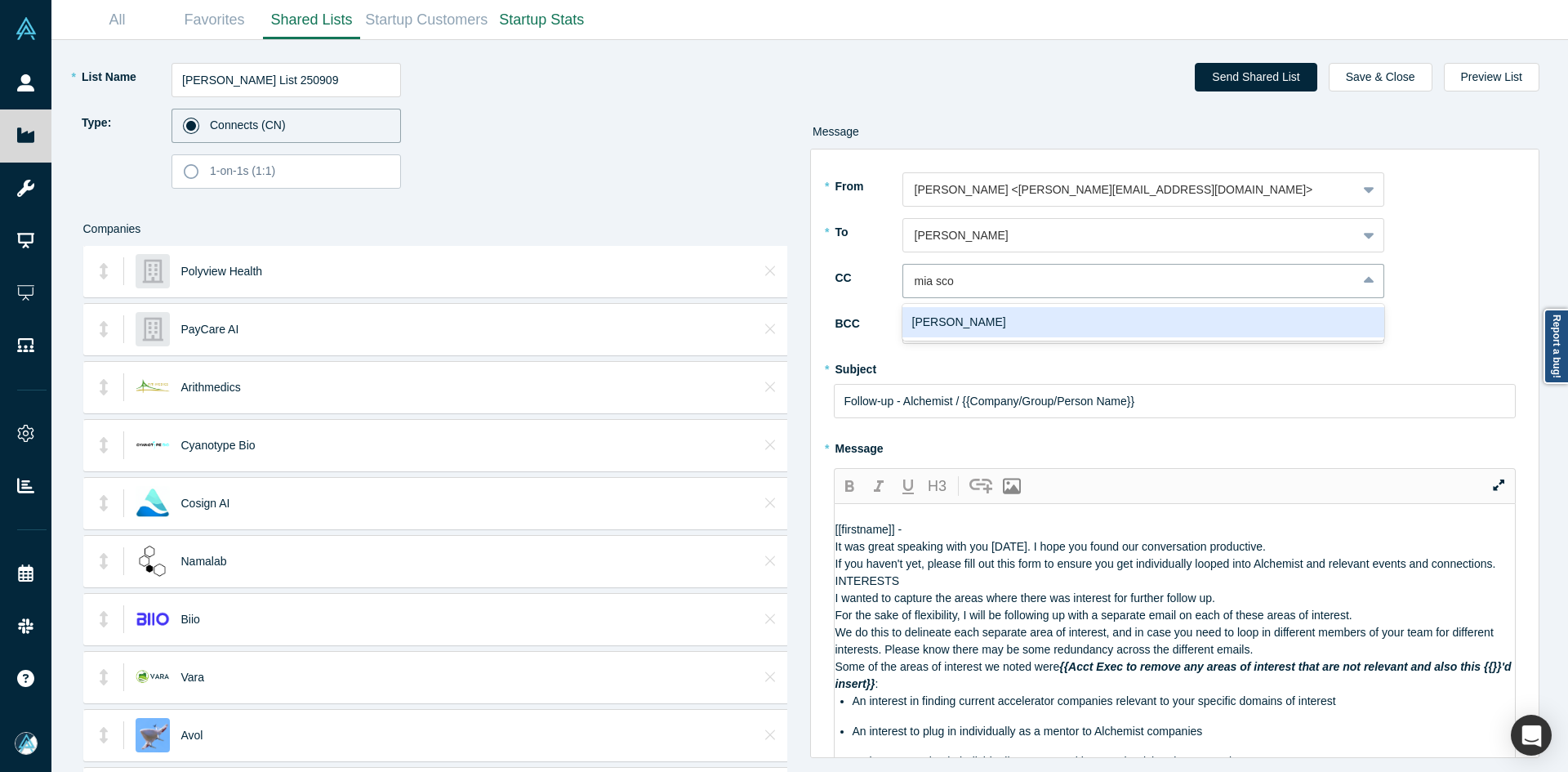
click at [1004, 334] on div "Mia Scott" at bounding box center [1143, 322] width 482 height 30
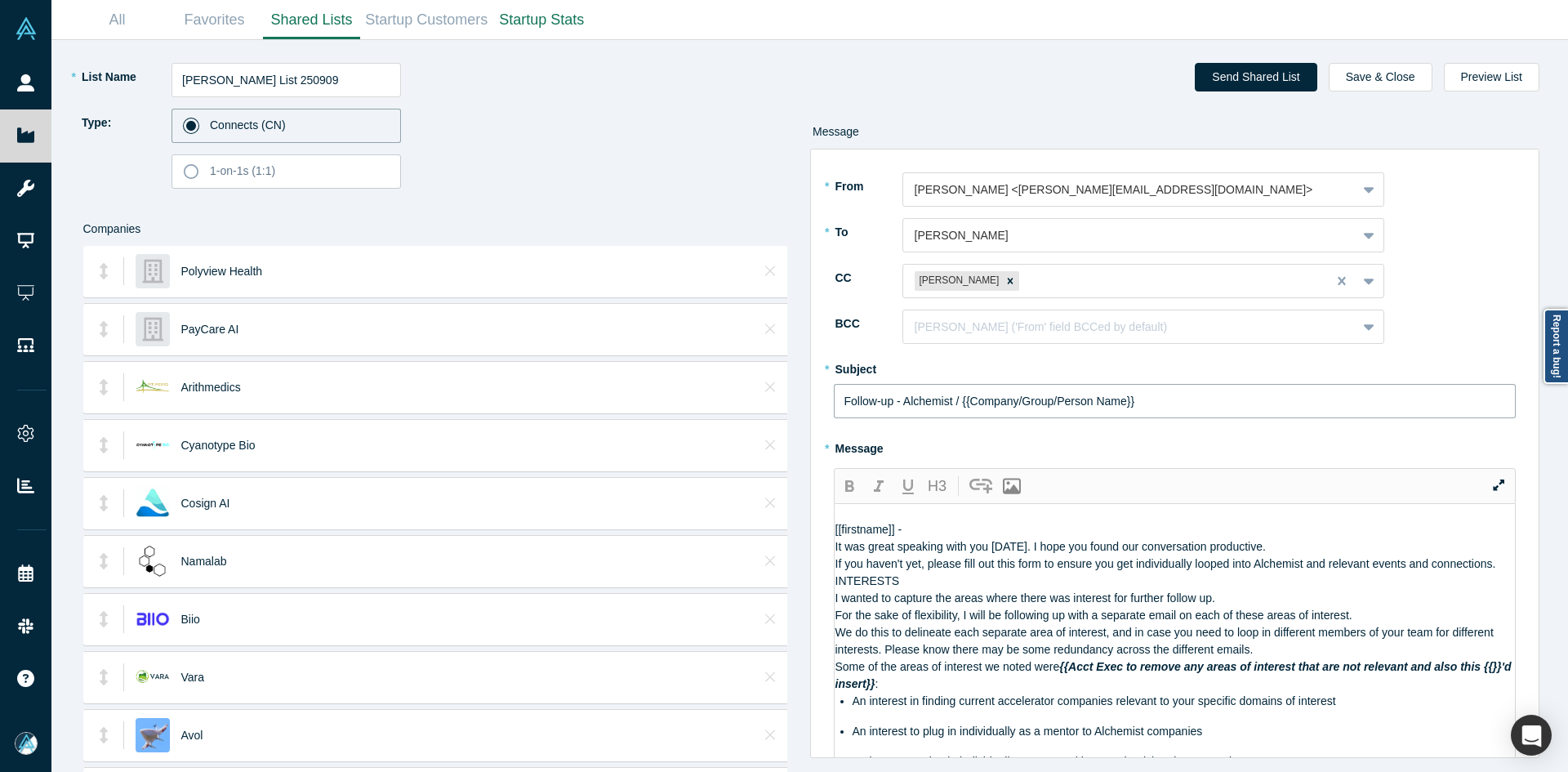
click at [947, 389] on input "Follow-up - Alchemist / {{Company/Group/Person Name}}" at bounding box center [1175, 400] width 682 height 34
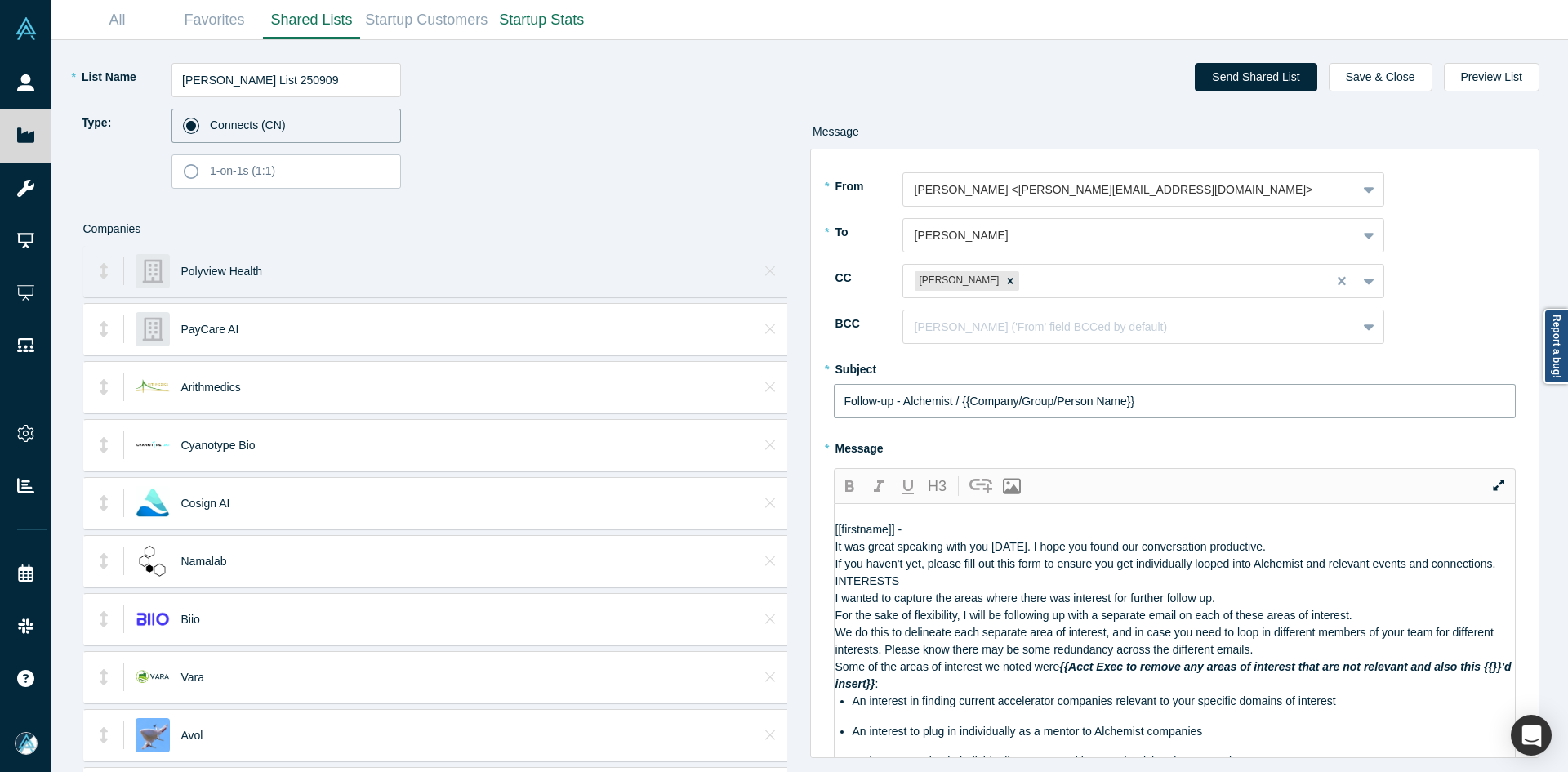
drag, startPoint x: 947, startPoint y: 389, endPoint x: 548, endPoint y: 253, distance: 421.5
click at [946, 389] on input "Follow-up - Alchemist / {{Company/Group/Person Name}}" at bounding box center [1175, 400] width 682 height 34
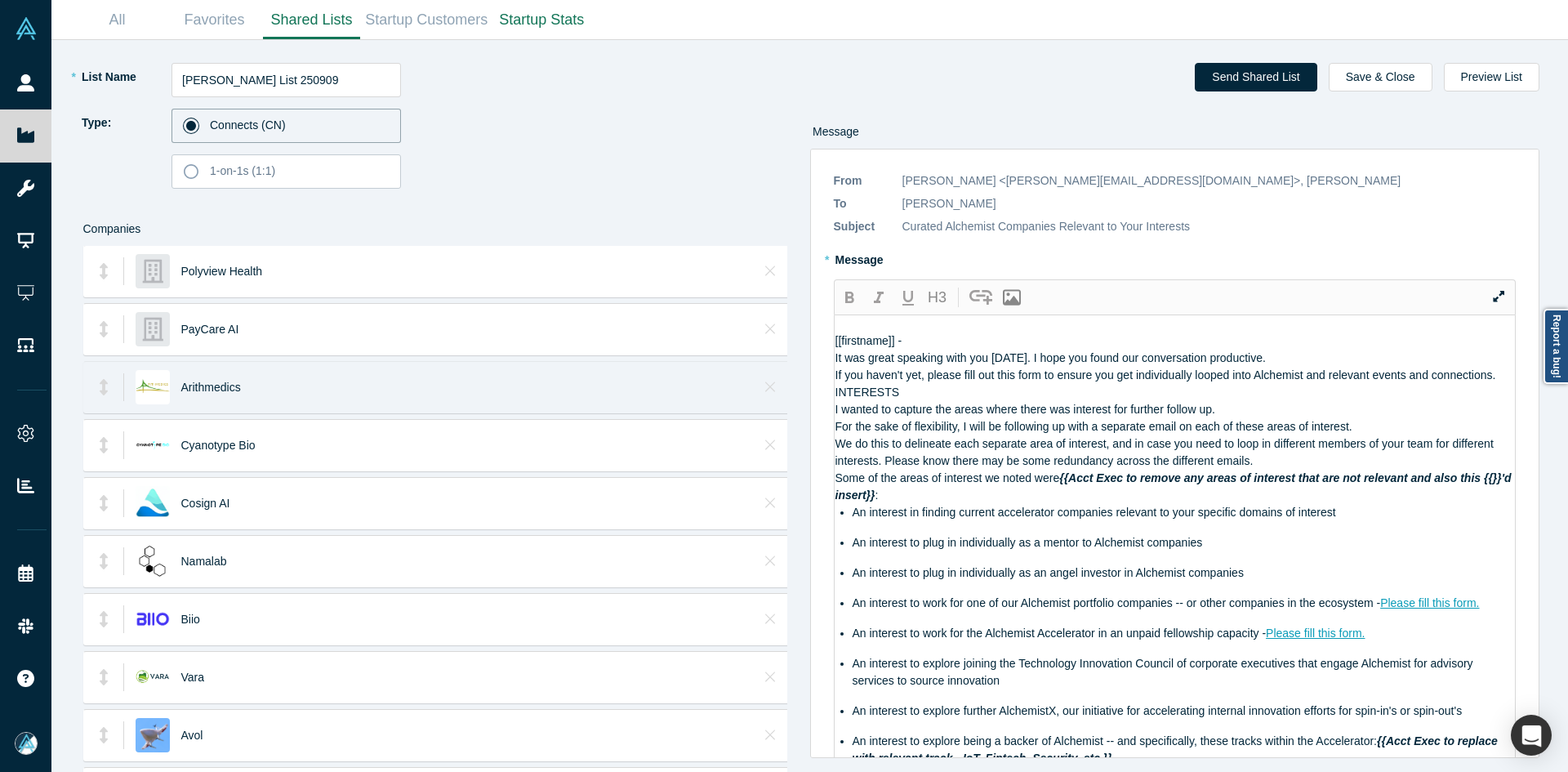
drag, startPoint x: 1034, startPoint y: 517, endPoint x: 648, endPoint y: 369, distance: 413.4
click at [648, 369] on div "* List Name Dan Aliber List 250909 Type: Connects (CN) 1-on-1s (1:1) Companies …" at bounding box center [810, 406] width 1494 height 732
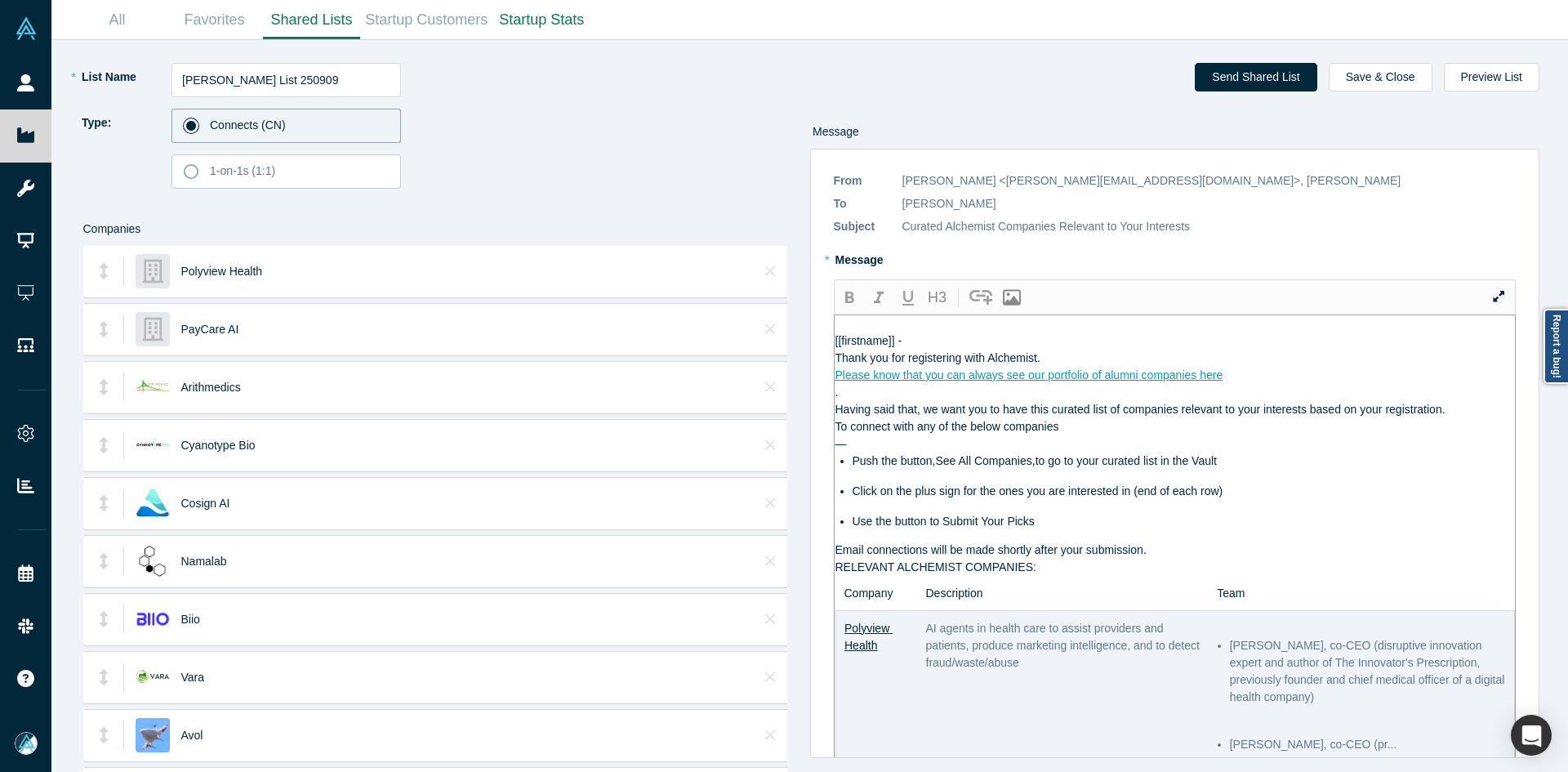
click at [1276, 383] on div "Please know that you can always see our portfolio of alumni companies here" at bounding box center [1176, 376] width 681 height 17
click at [1467, 418] on div "Having said that, we want you to have this curated list of companies relevant t…" at bounding box center [1176, 410] width 681 height 17
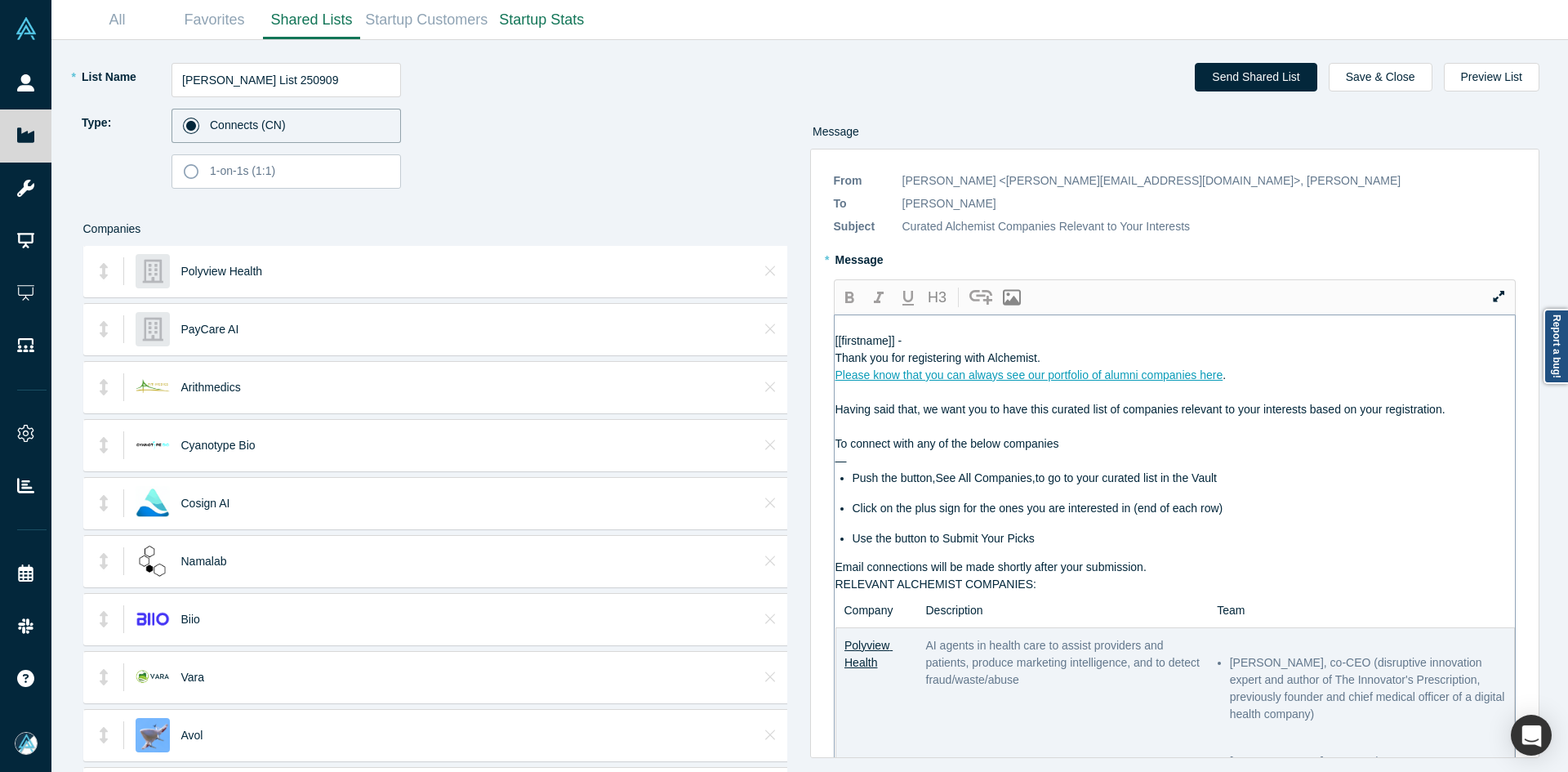
click at [1177, 576] on div "Email connections will be made shortly after your submission." at bounding box center [1176, 567] width 681 height 17
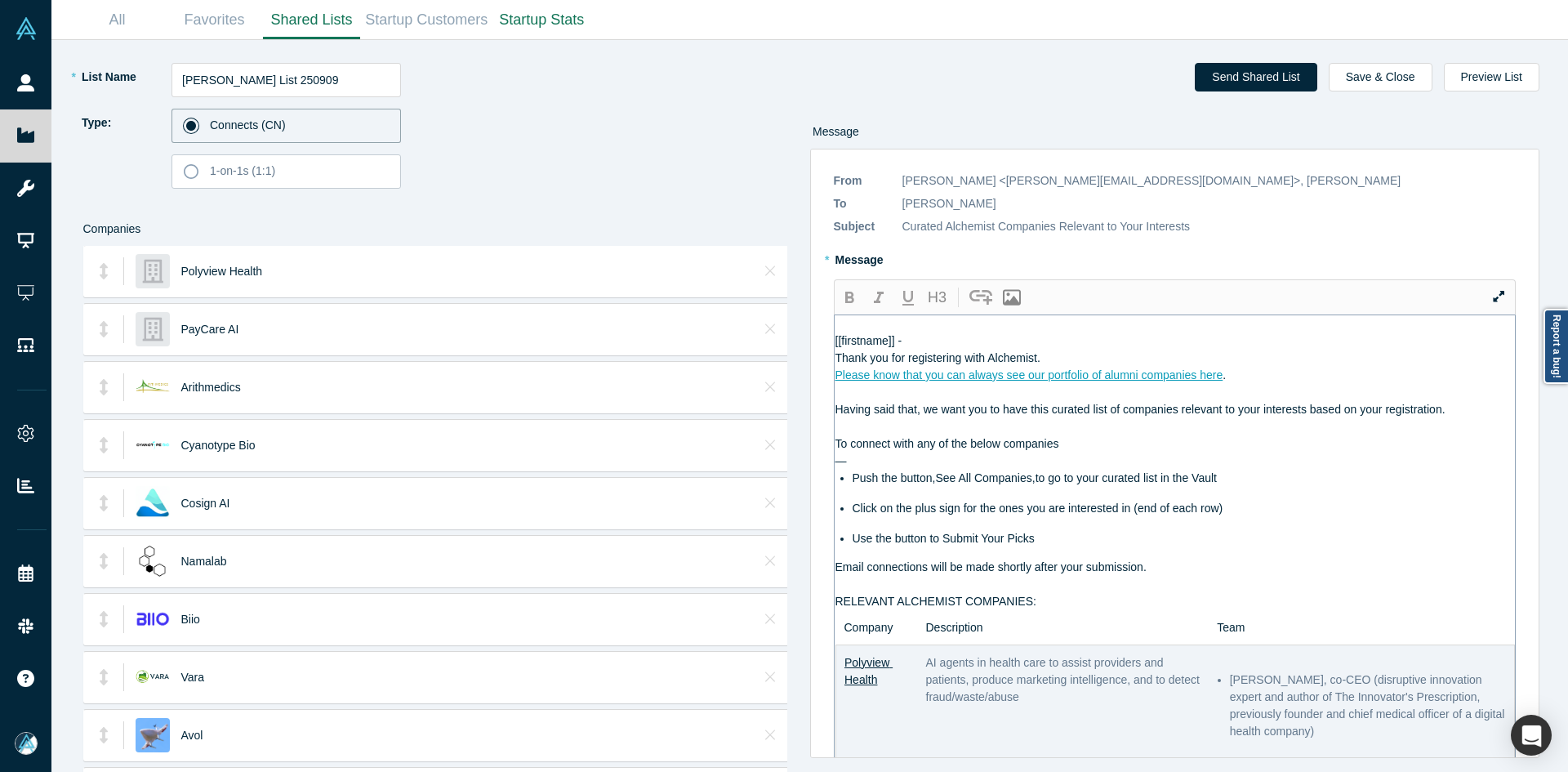
click at [1105, 367] on div "Thank you for registering with Alchemist." at bounding box center [1176, 358] width 681 height 17
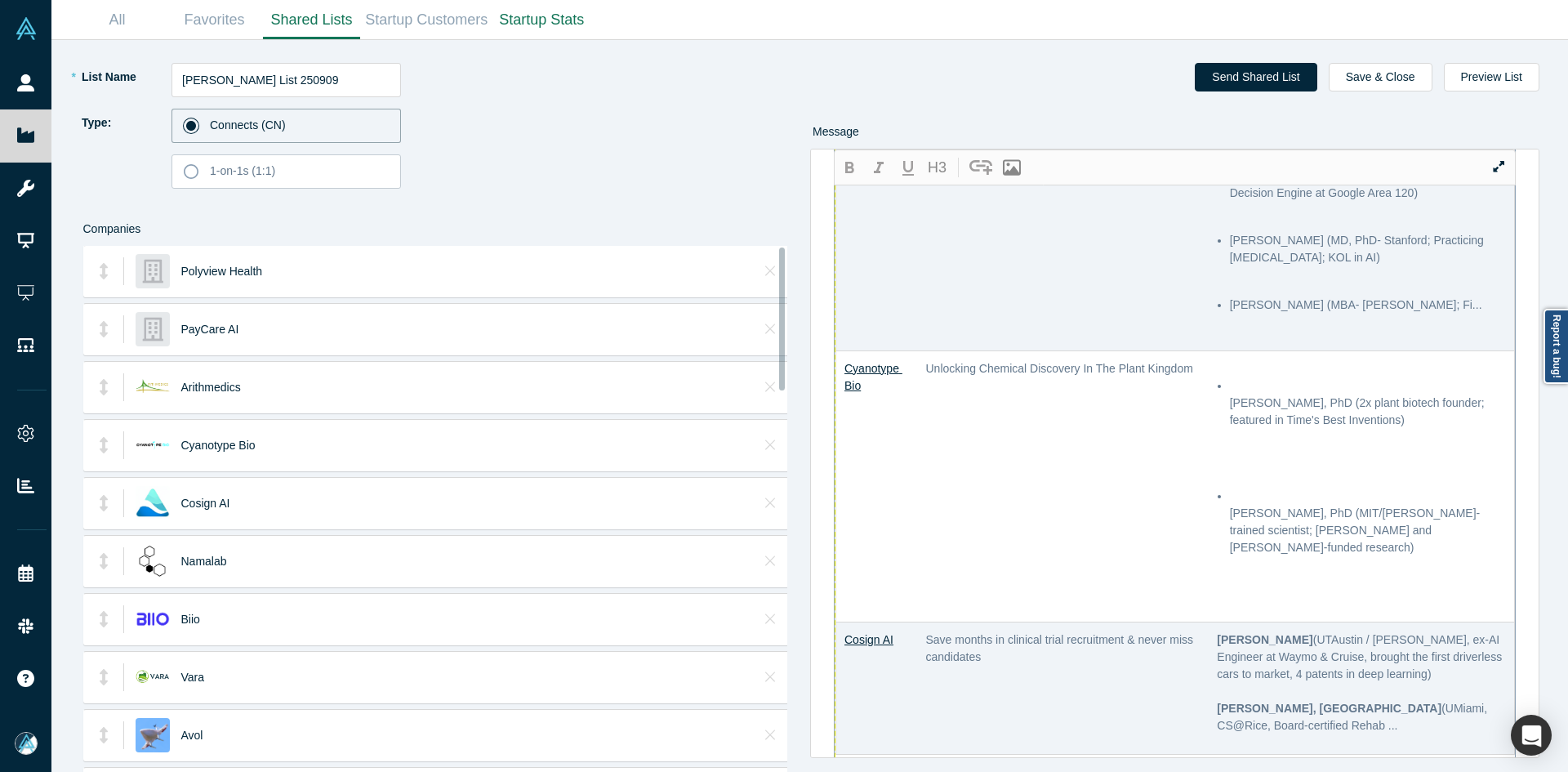
scroll to position [1225, 0]
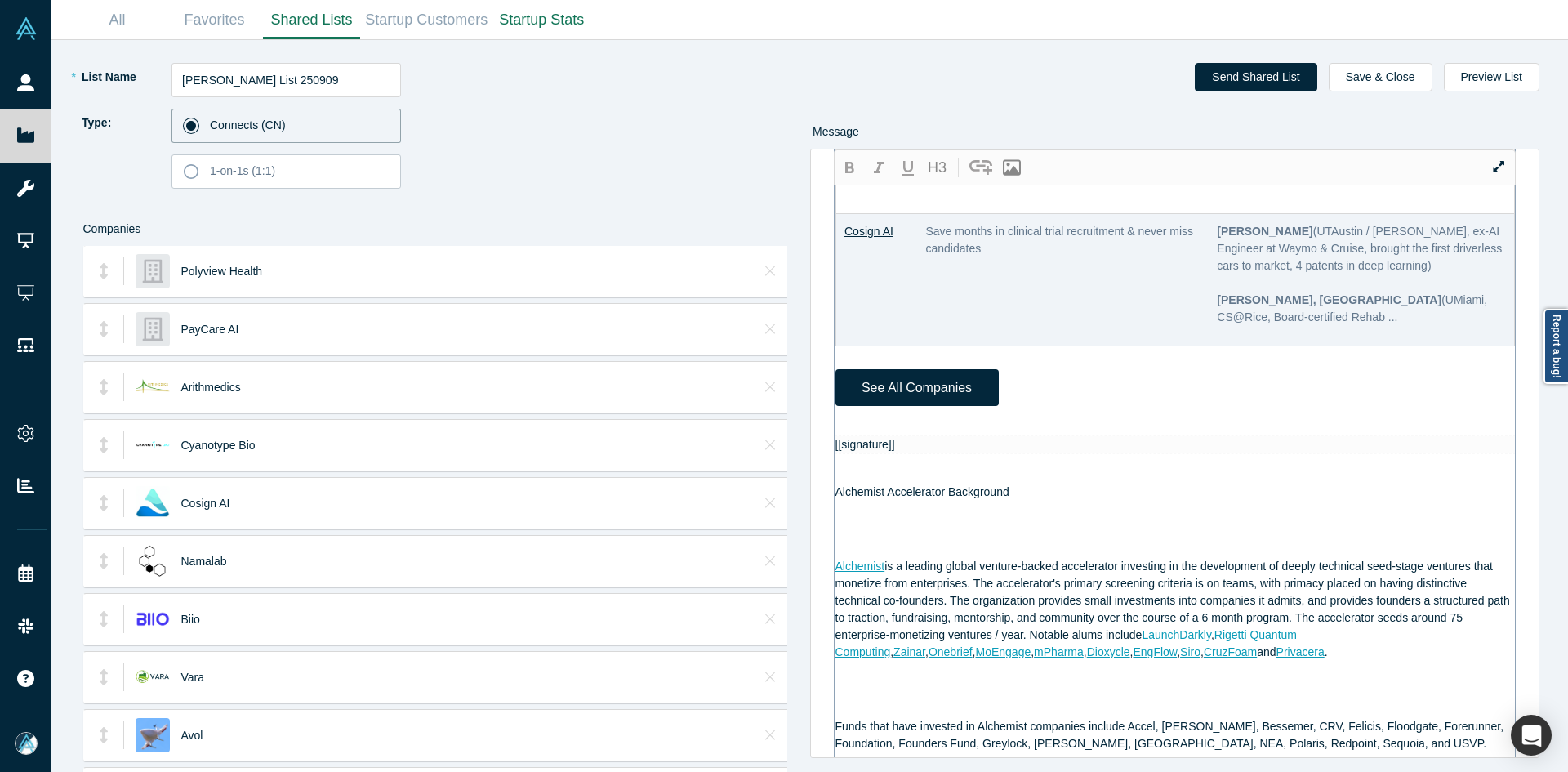
click at [865, 413] on div "[[firstname]] - Thank you for registering with Alchemist. Please know that you …" at bounding box center [1176, 232] width 681 height 2282
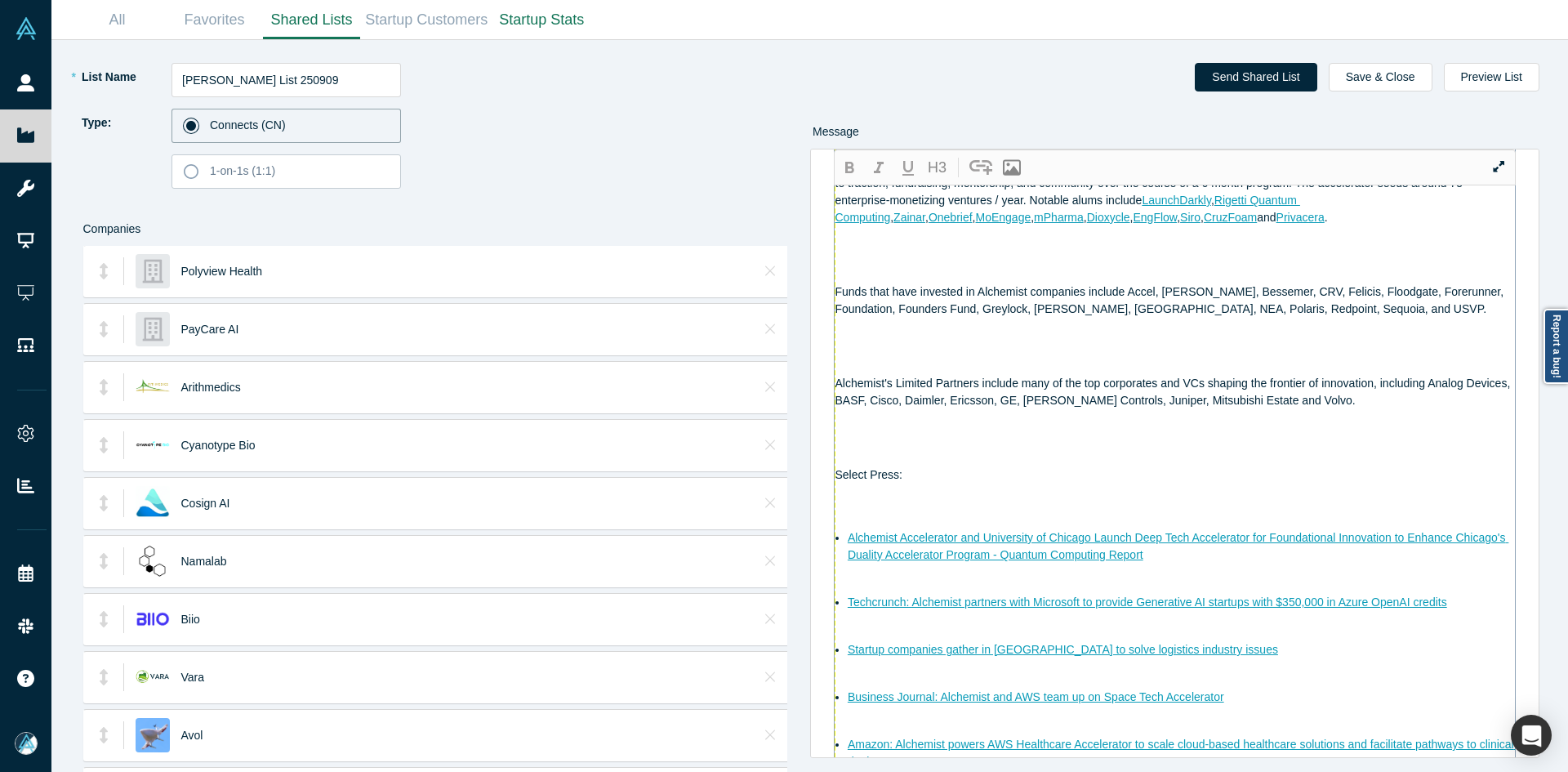
scroll to position [1322, 0]
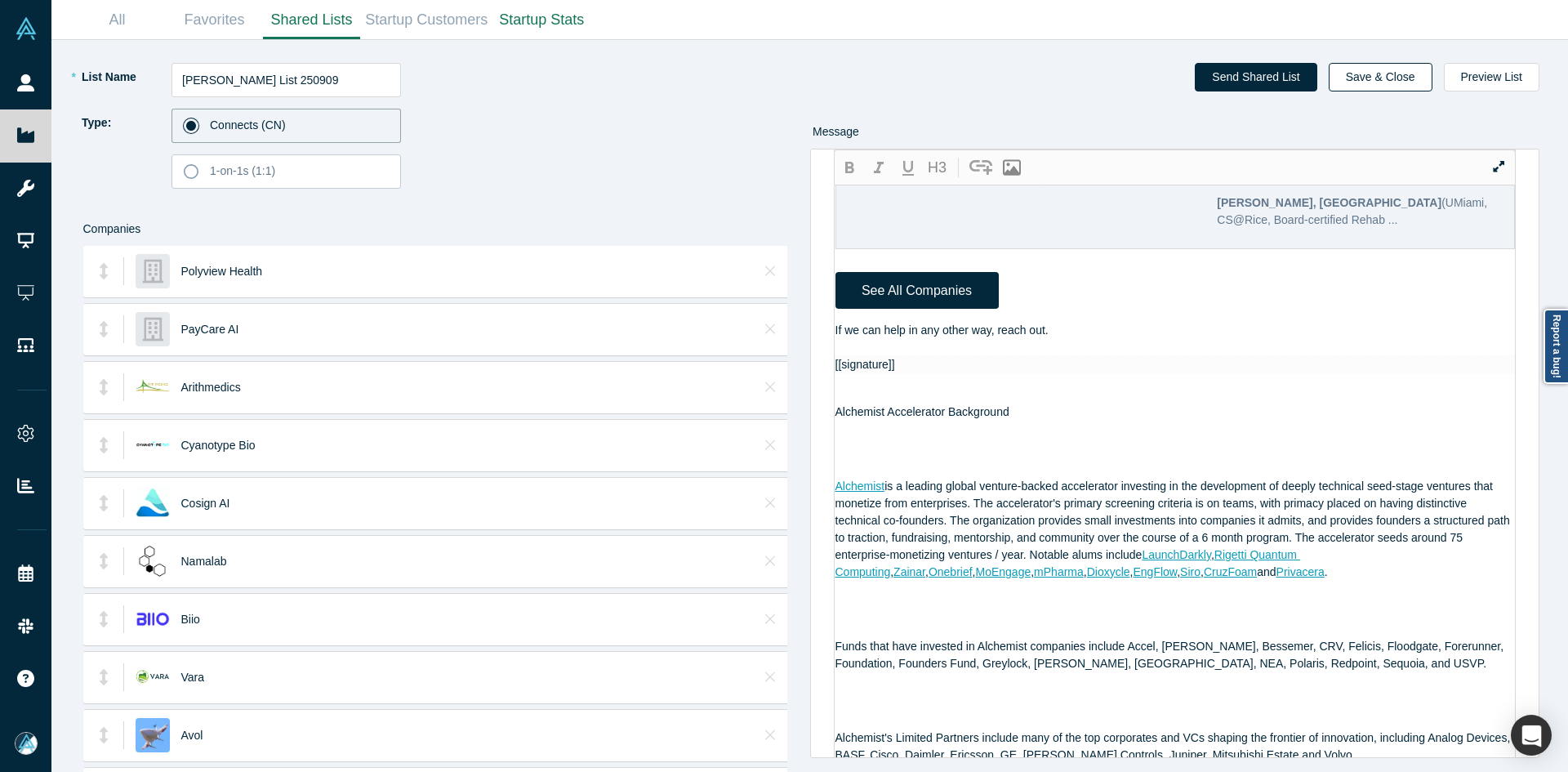
click at [1413, 72] on button "Save & Close" at bounding box center [1381, 77] width 104 height 29
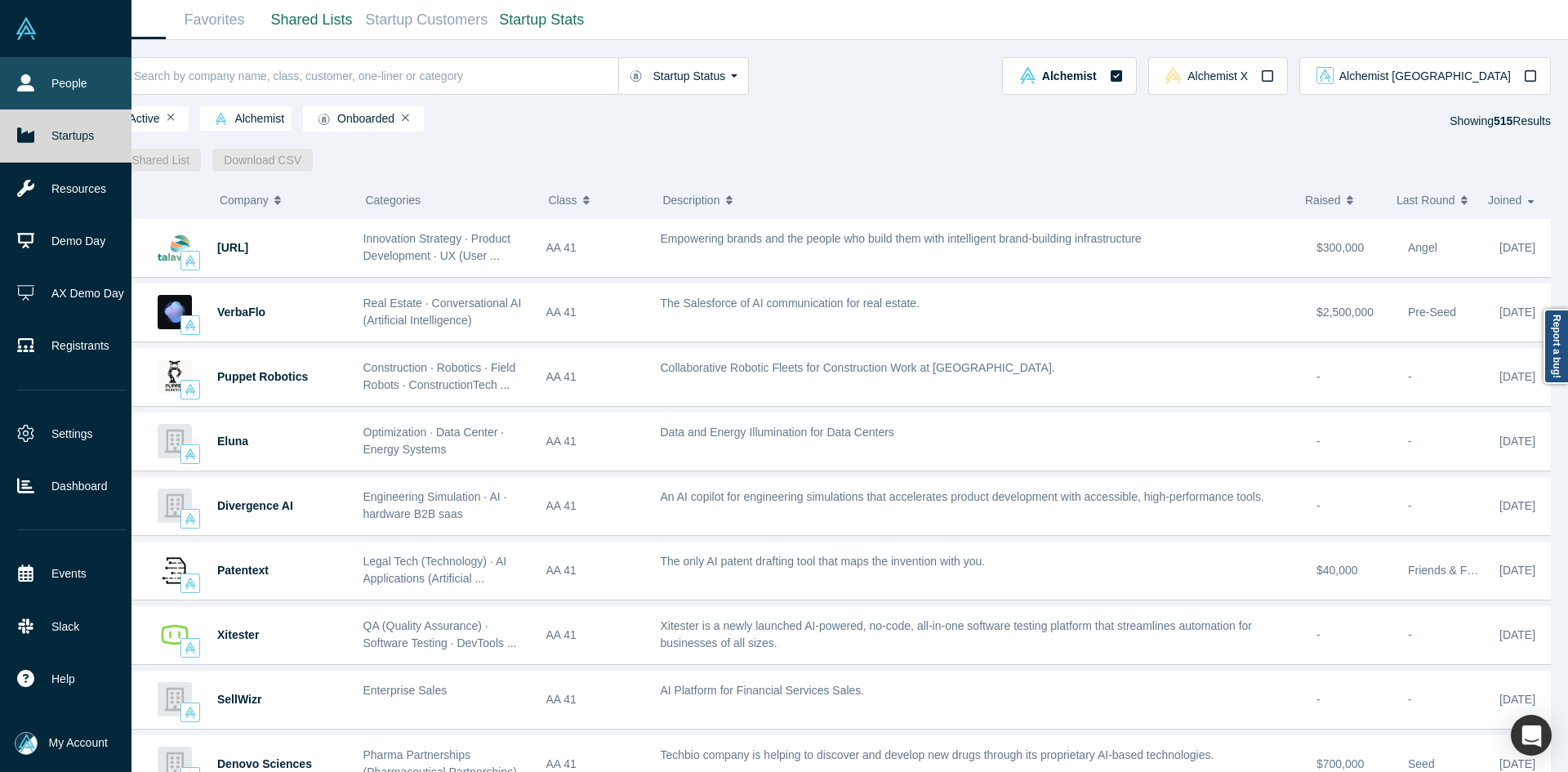
click at [30, 83] on icon at bounding box center [26, 83] width 17 height 17
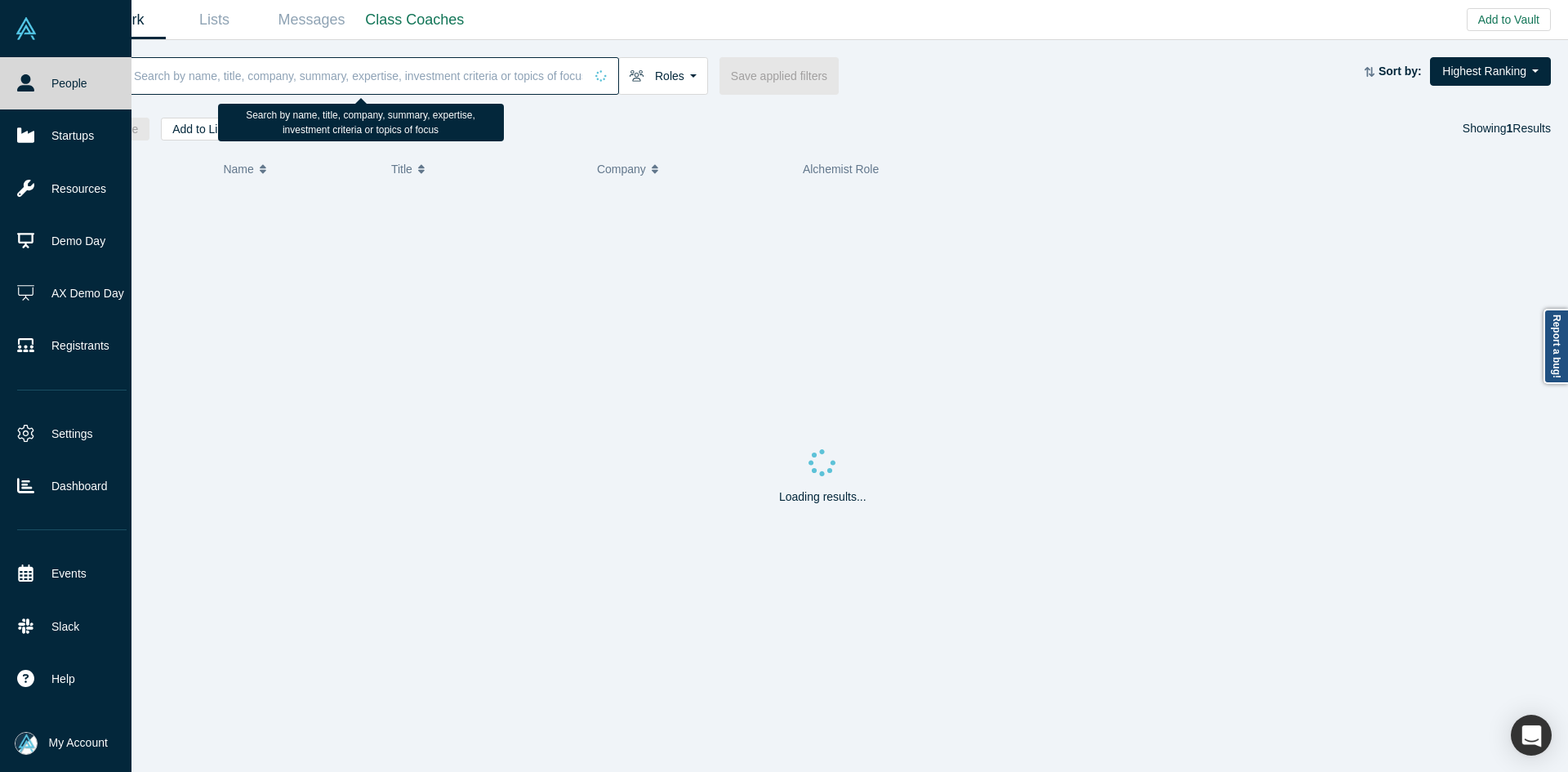
click at [307, 76] on input at bounding box center [358, 76] width 451 height 38
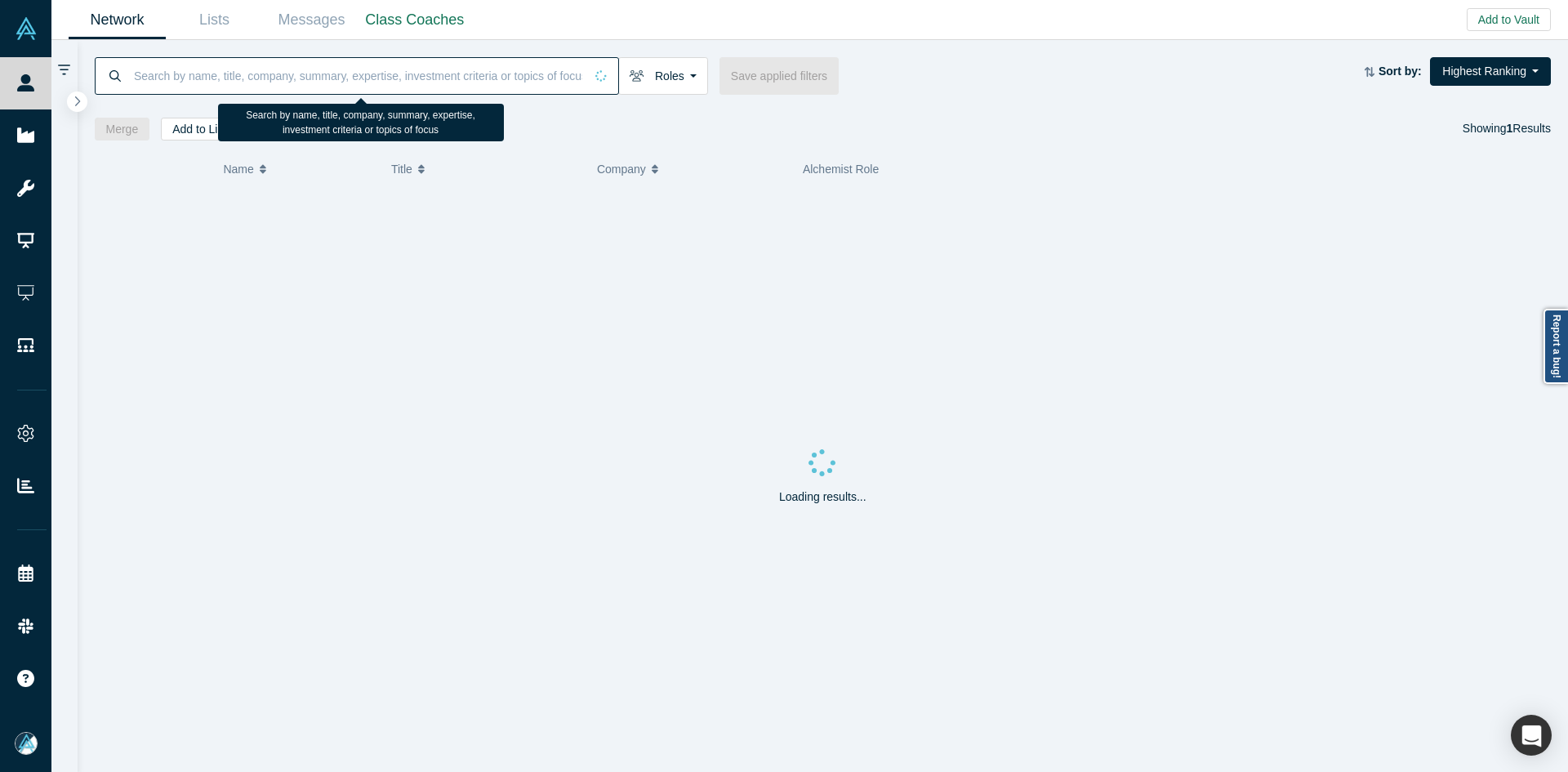
paste input "Jack Thomson"
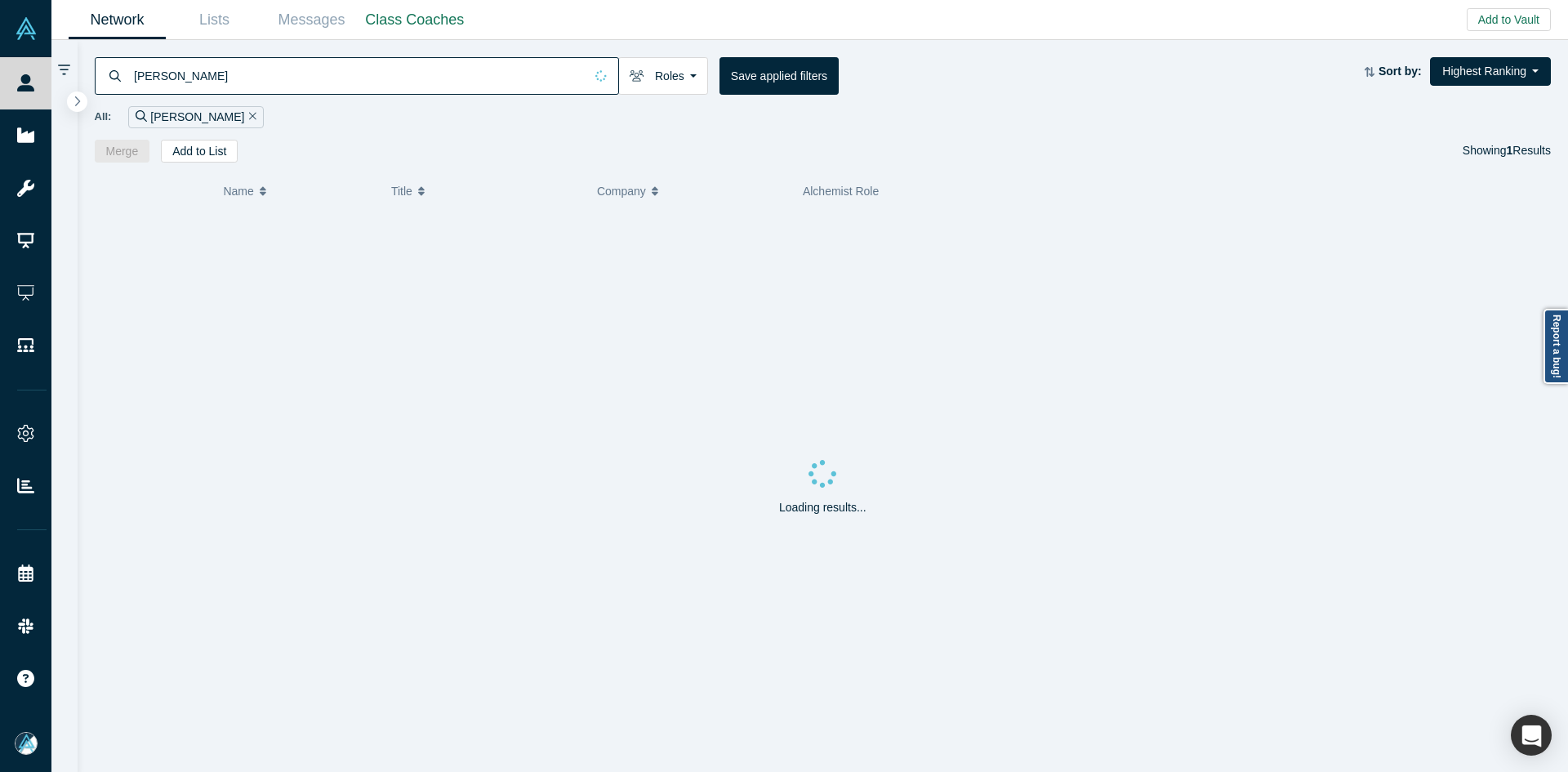
type input "Jack Thomson"
click at [121, 242] on icon "Bookmark" at bounding box center [123, 237] width 11 height 11
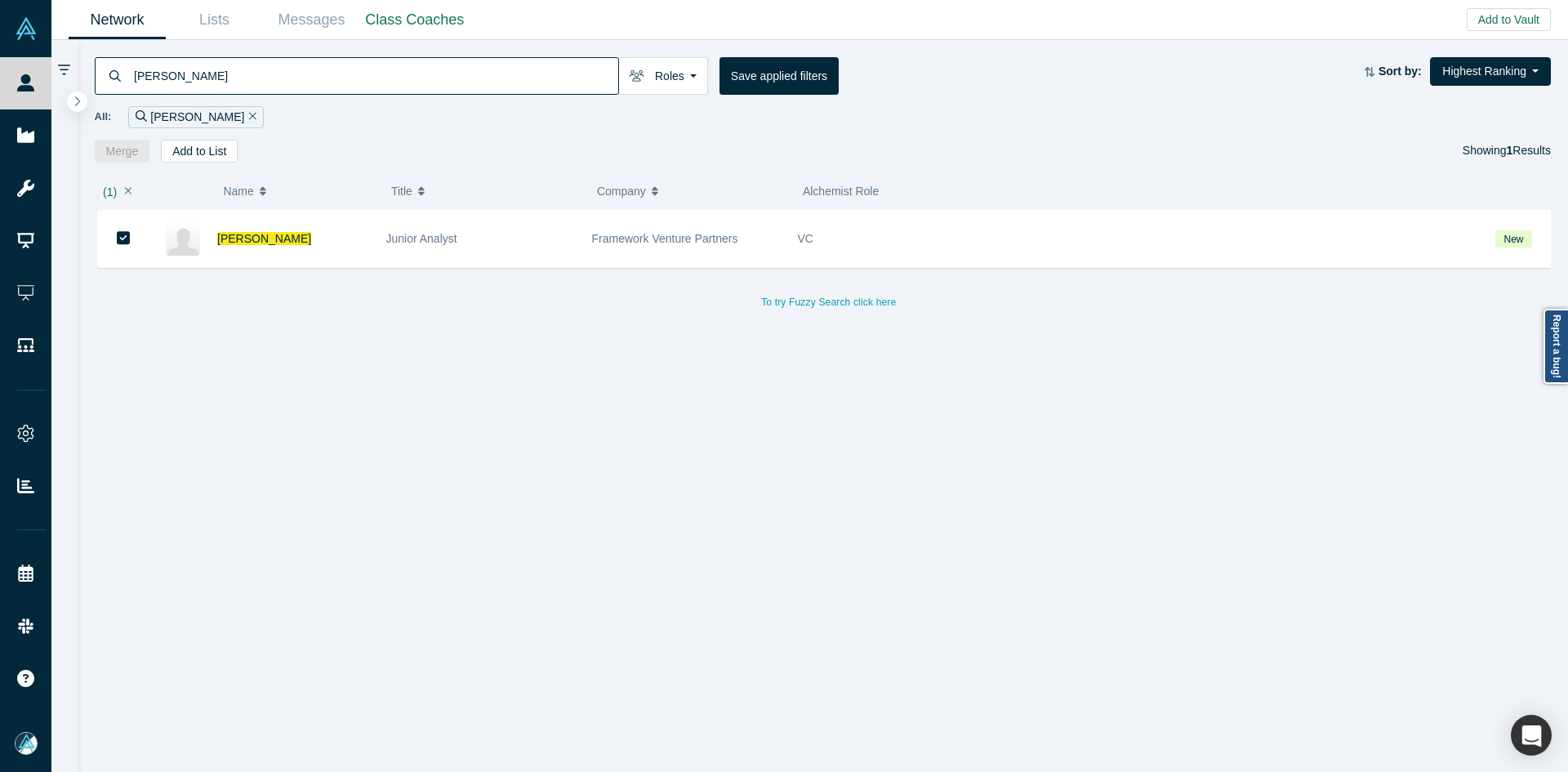
click at [194, 162] on div "( 1 ) Name Title Company Alchemist Role Jack Thomson Junior Analyst Framework V…" at bounding box center [823, 467] width 1491 height 610
click at [214, 151] on button "Add to List" at bounding box center [200, 151] width 77 height 23
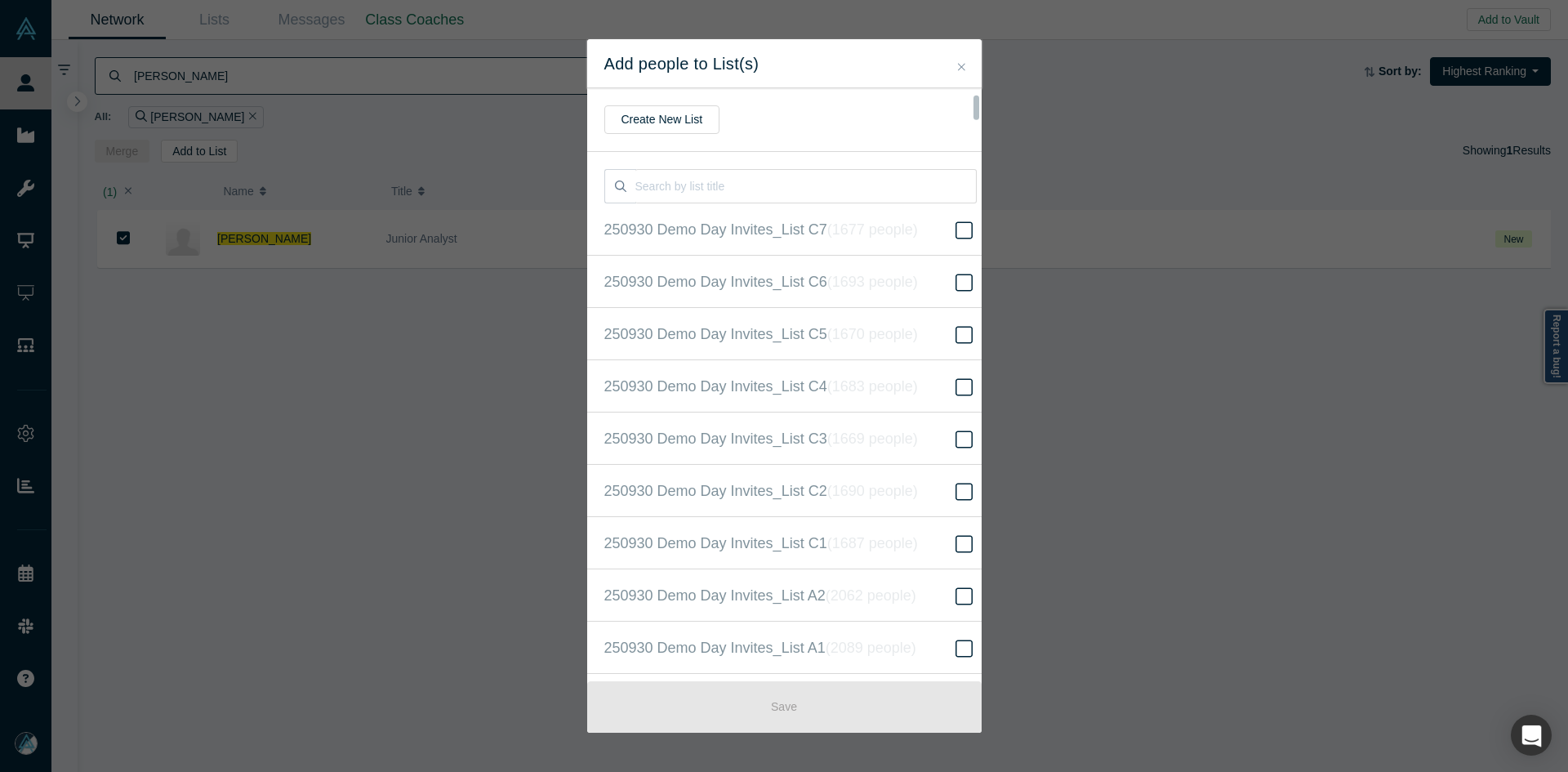
click at [871, 726] on label "250930 Demo Day Invites_Base List ( 16307 people )" at bounding box center [791, 752] width 407 height 52
click at [0, 0] on input "250930 Demo Day Invites_Base List ( 16307 people )" at bounding box center [0, 0] width 0 height 0
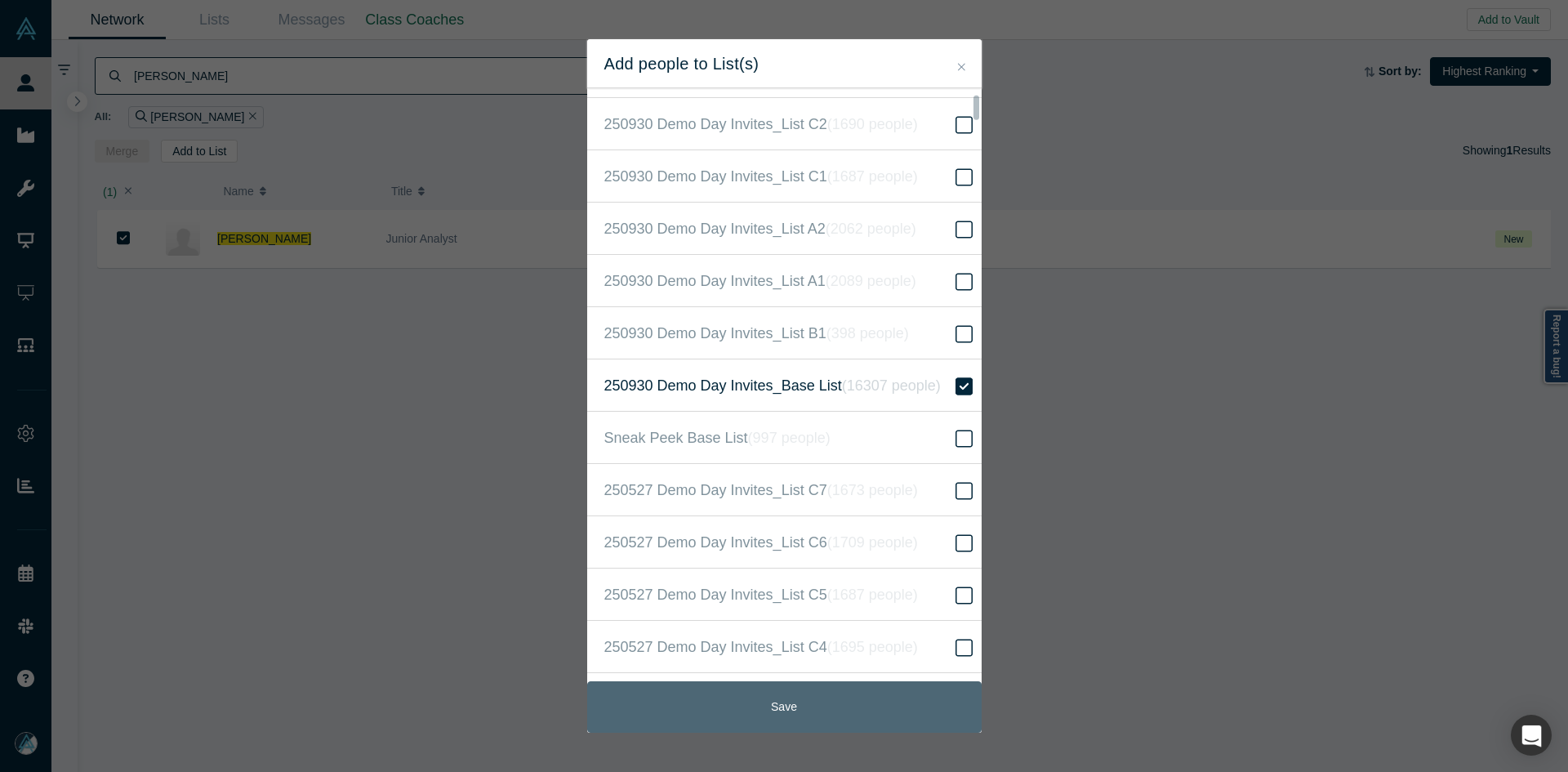
drag, startPoint x: 862, startPoint y: 708, endPoint x: 873, endPoint y: 643, distance: 65.9
click at [861, 708] on button "Save" at bounding box center [784, 707] width 395 height 51
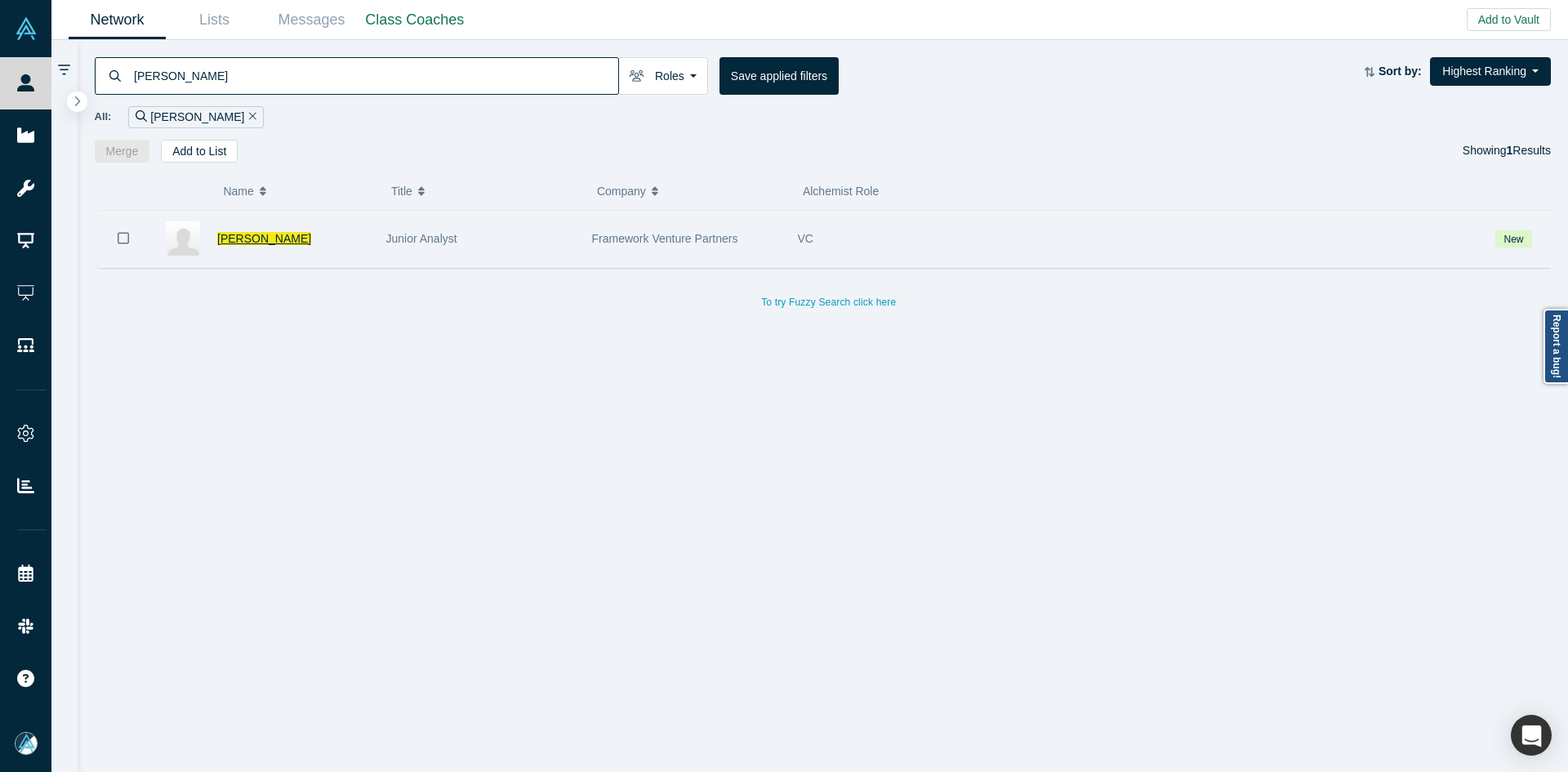
click at [262, 244] on span "Jack Thomson" at bounding box center [264, 238] width 94 height 13
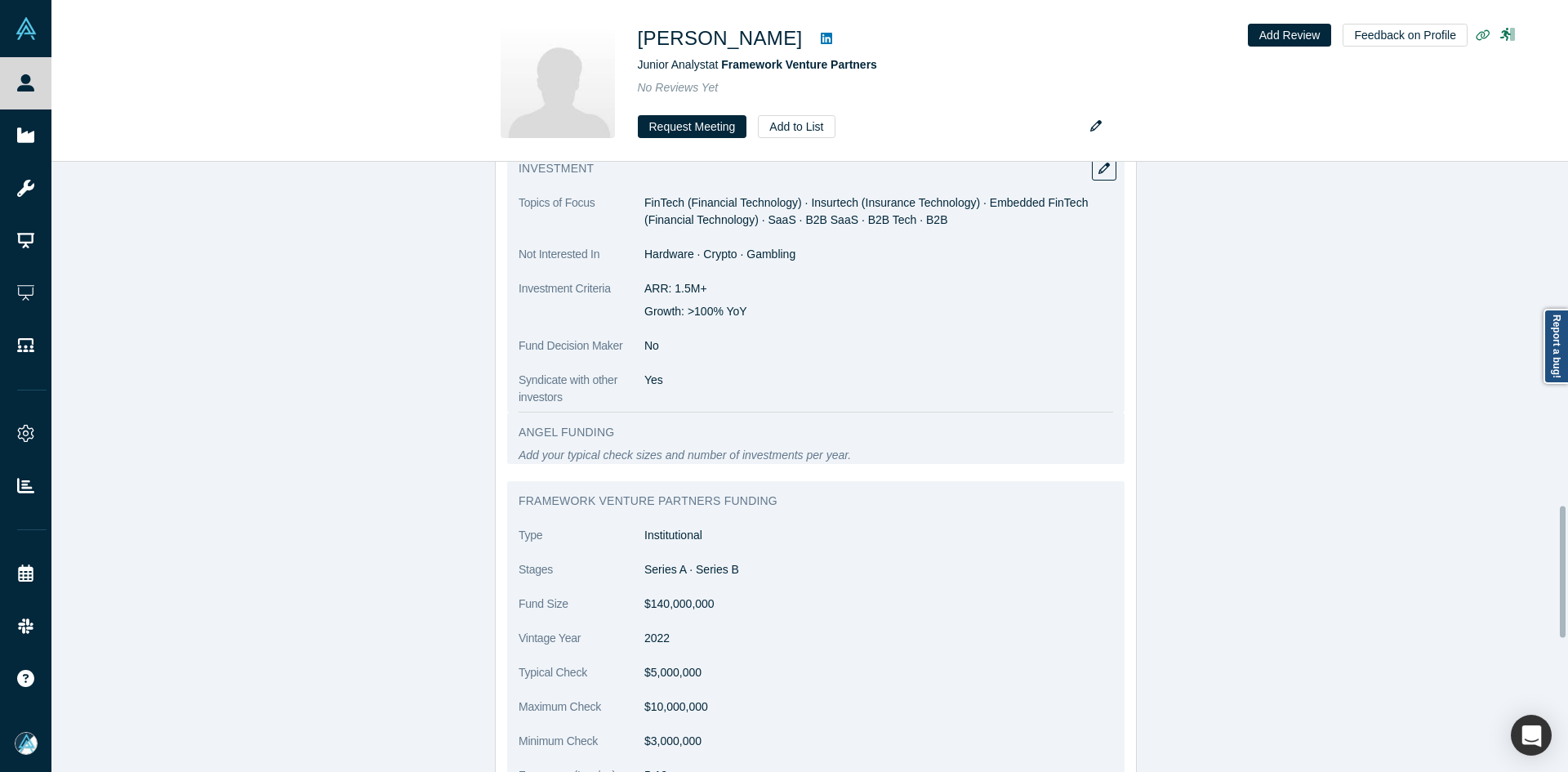
scroll to position [1500, 0]
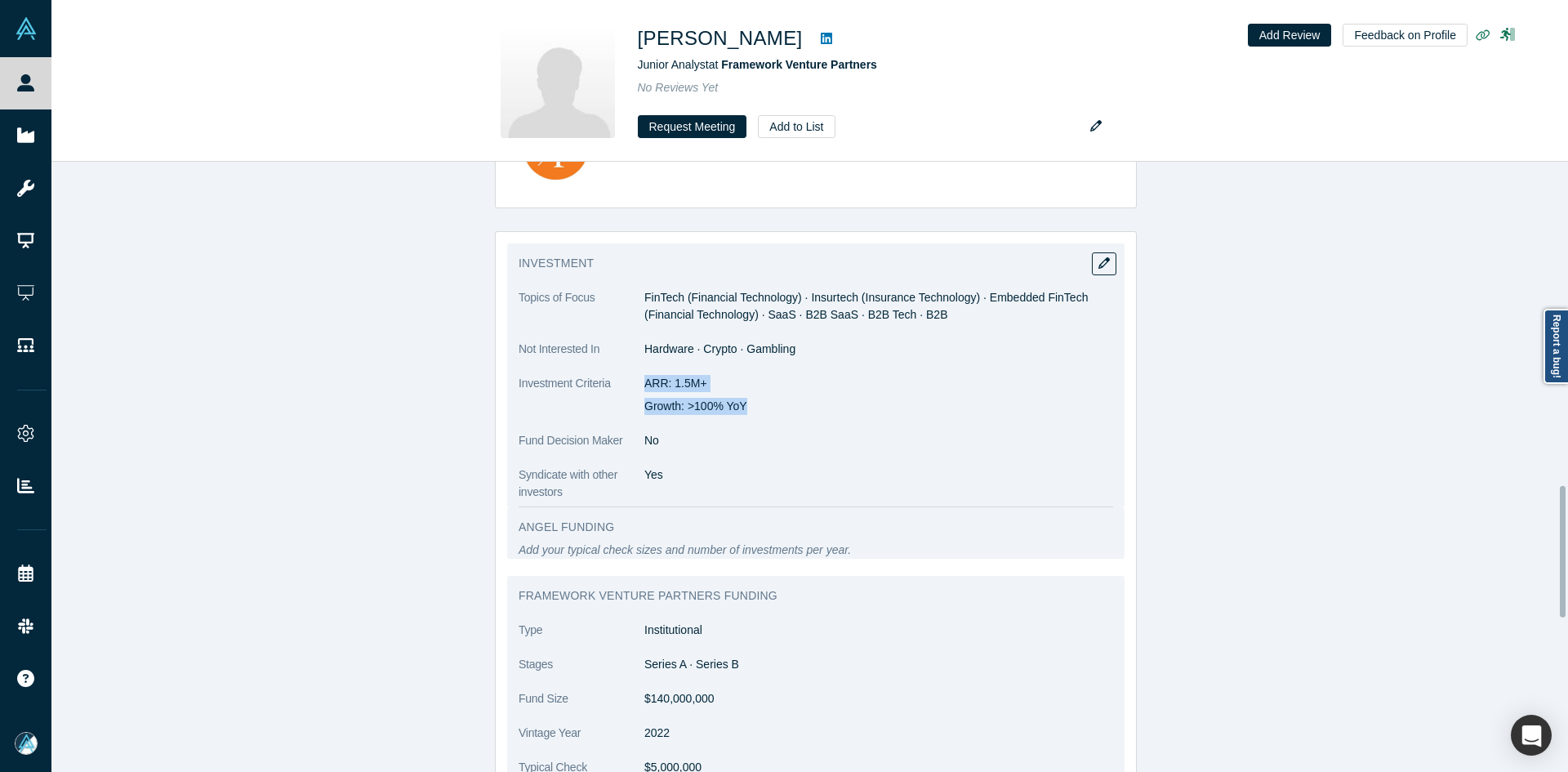
drag, startPoint x: 641, startPoint y: 360, endPoint x: 775, endPoint y: 383, distance: 136.0
click at [775, 383] on div "ARR: 1.5M+ Growth: >100% YoY" at bounding box center [879, 395] width 469 height 40
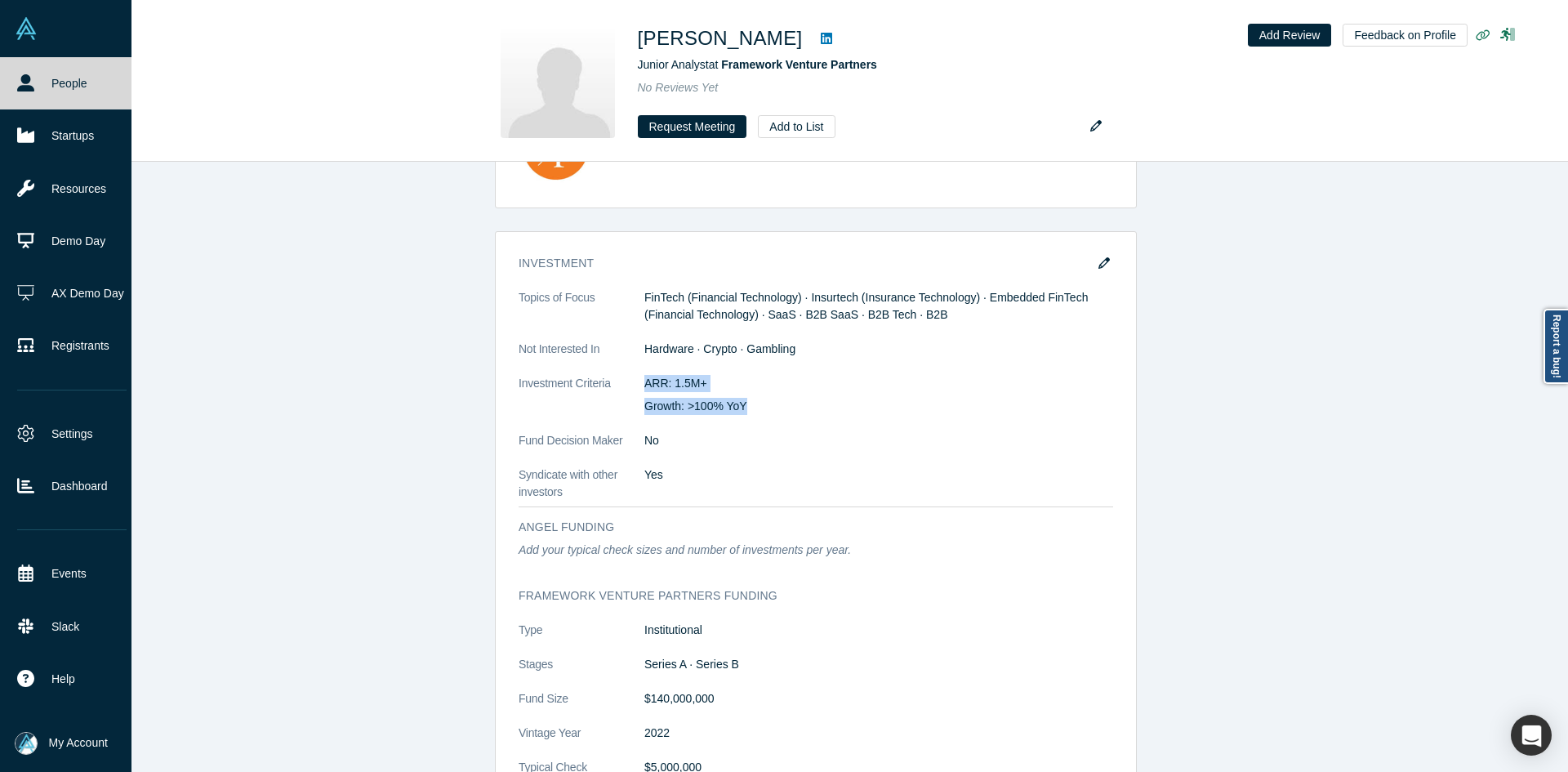
drag, startPoint x: 81, startPoint y: 85, endPoint x: 98, endPoint y: 0, distance: 86.7
click at [81, 85] on link "People" at bounding box center [71, 84] width 144 height 52
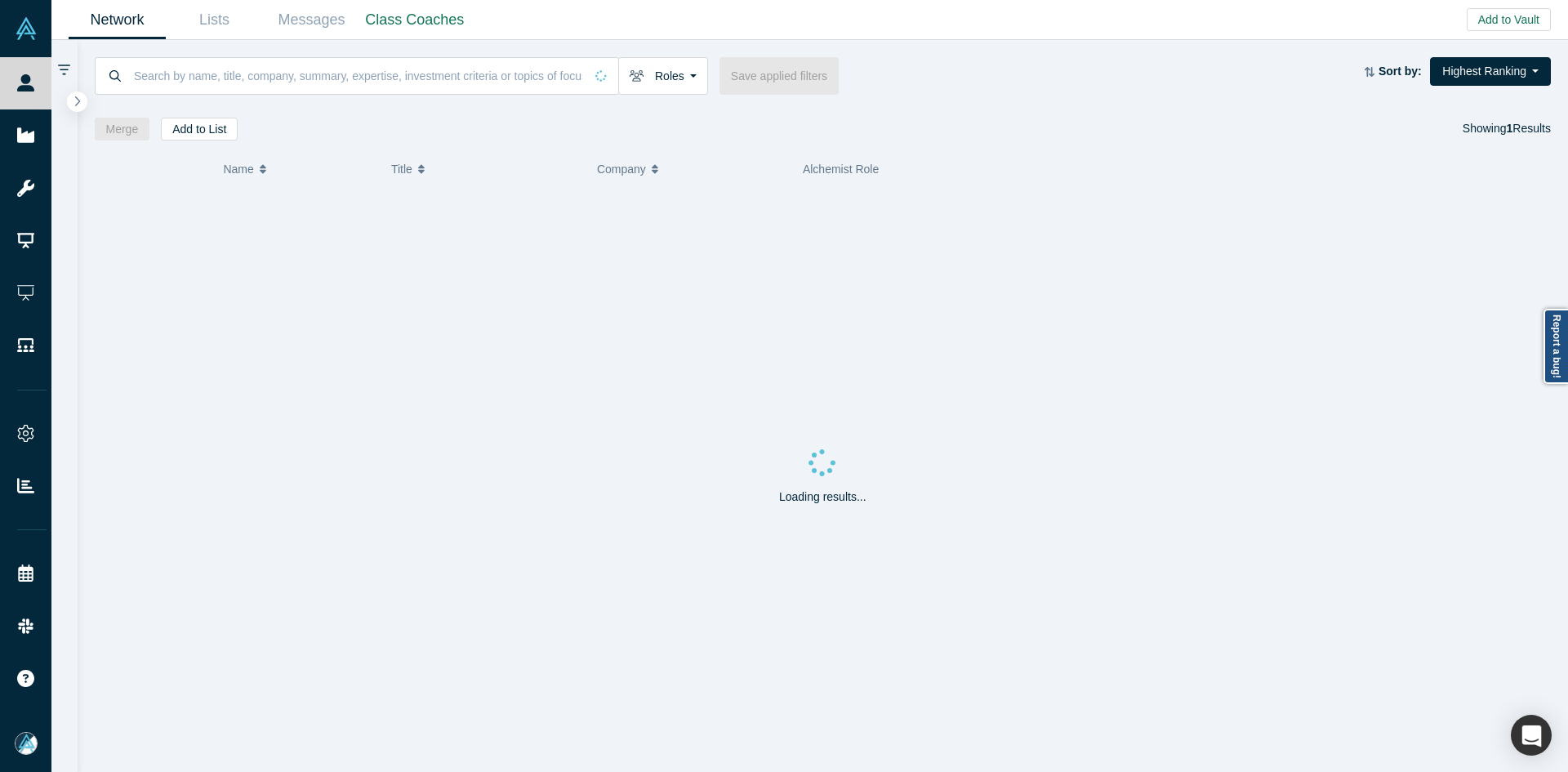
click at [358, 68] on input at bounding box center [358, 76] width 451 height 38
paste input "Manish Tuteja"
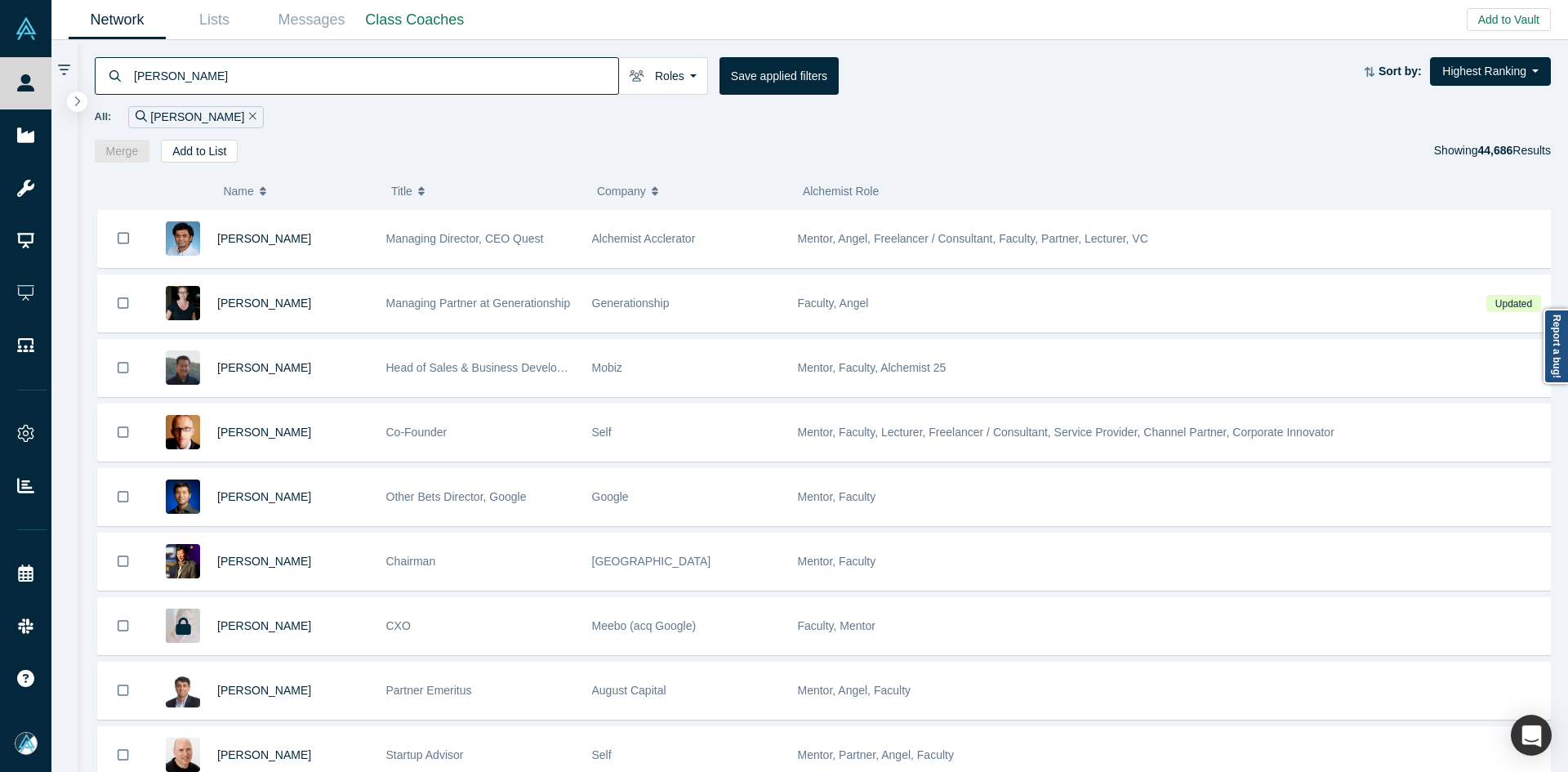
type input "Manish Tuteja"
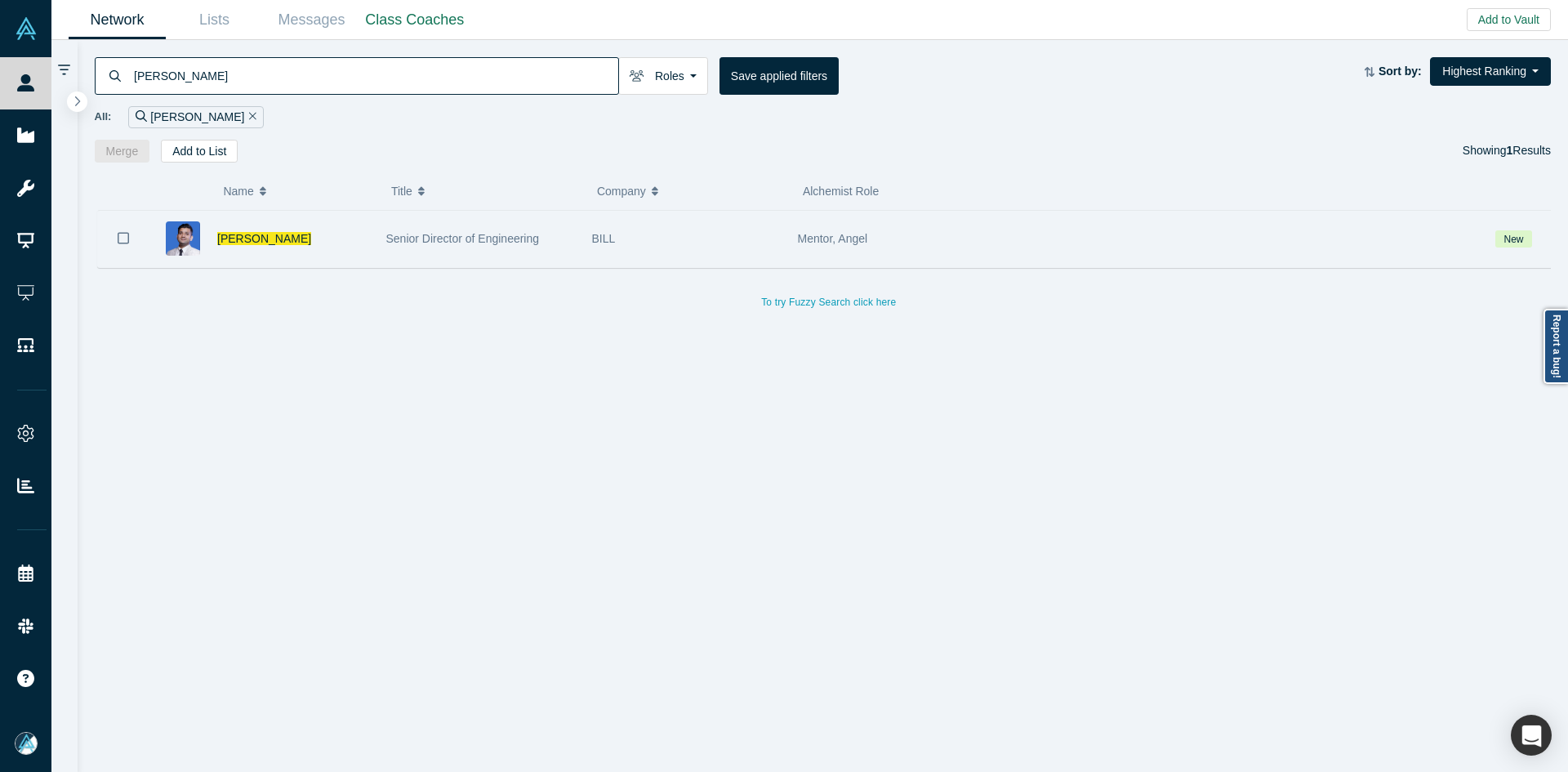
click at [127, 239] on icon "Bookmark" at bounding box center [123, 238] width 11 height 16
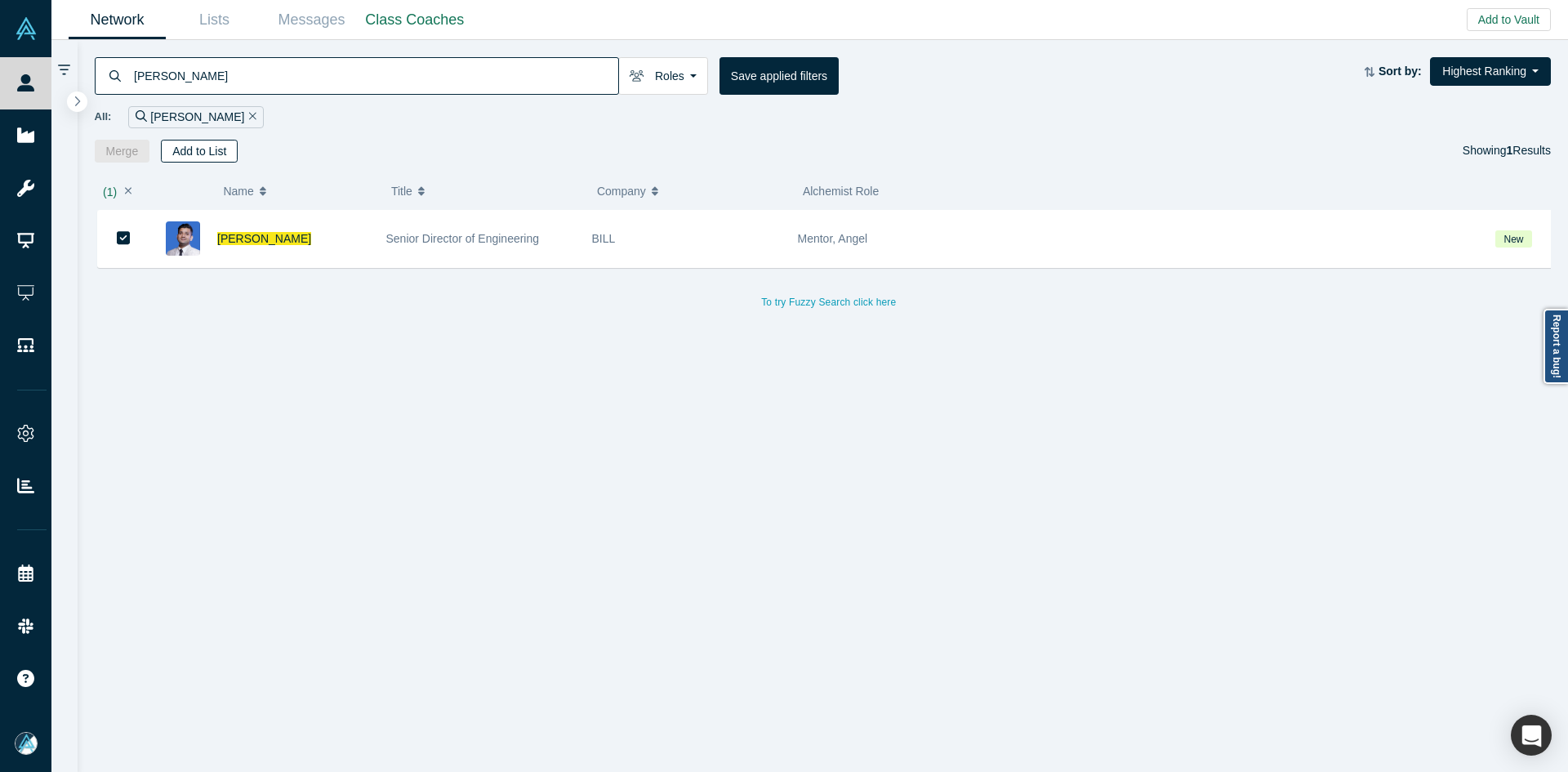
click at [202, 158] on button "Add to List" at bounding box center [200, 151] width 77 height 23
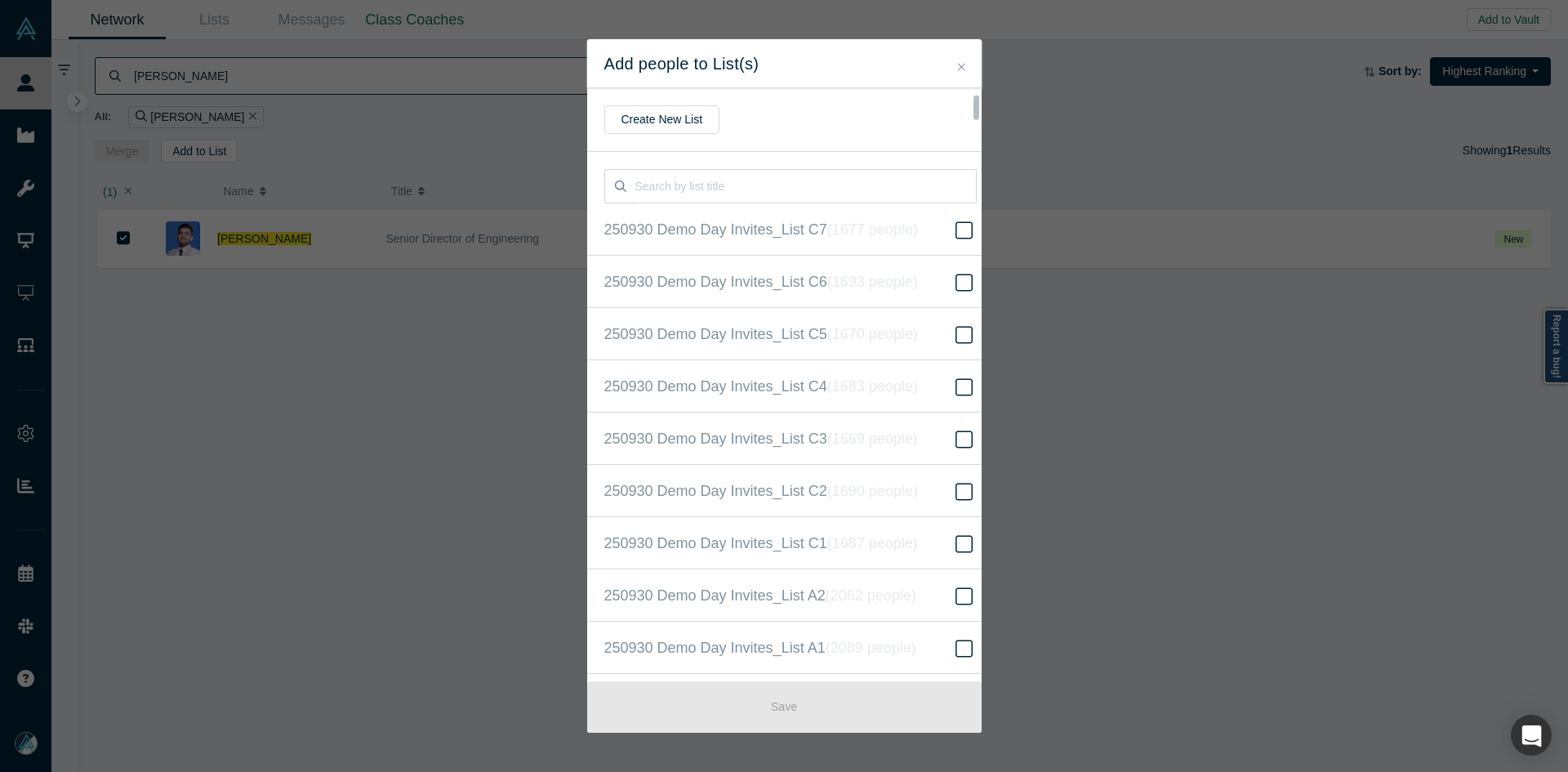
click at [871, 744] on icon "( 16308 people )" at bounding box center [891, 752] width 98 height 17
click at [0, 0] on input "250930 Demo Day Invites_Base List ( 16308 people )" at bounding box center [0, 0] width 0 height 0
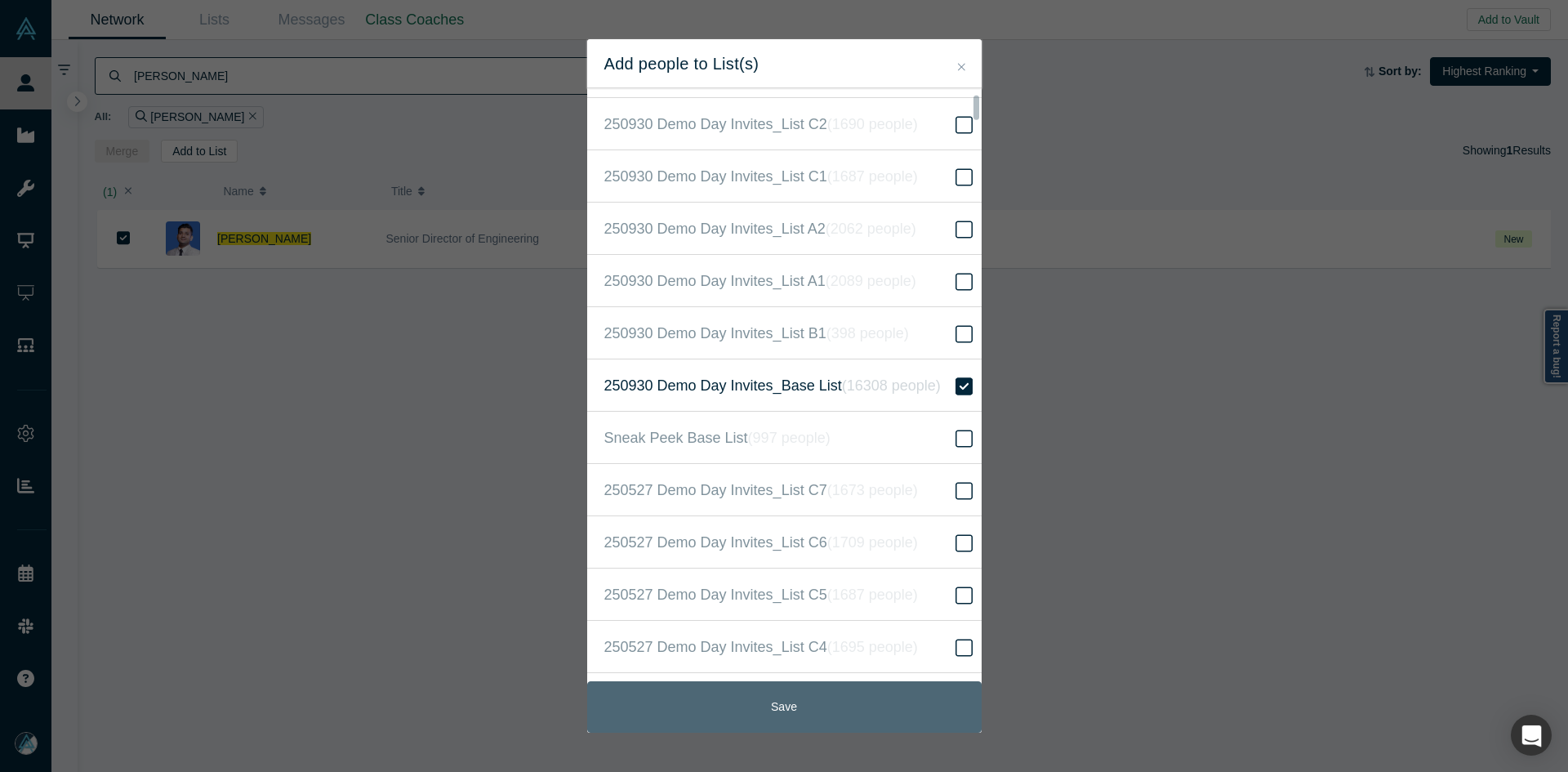
click at [806, 711] on button "Save" at bounding box center [784, 707] width 395 height 51
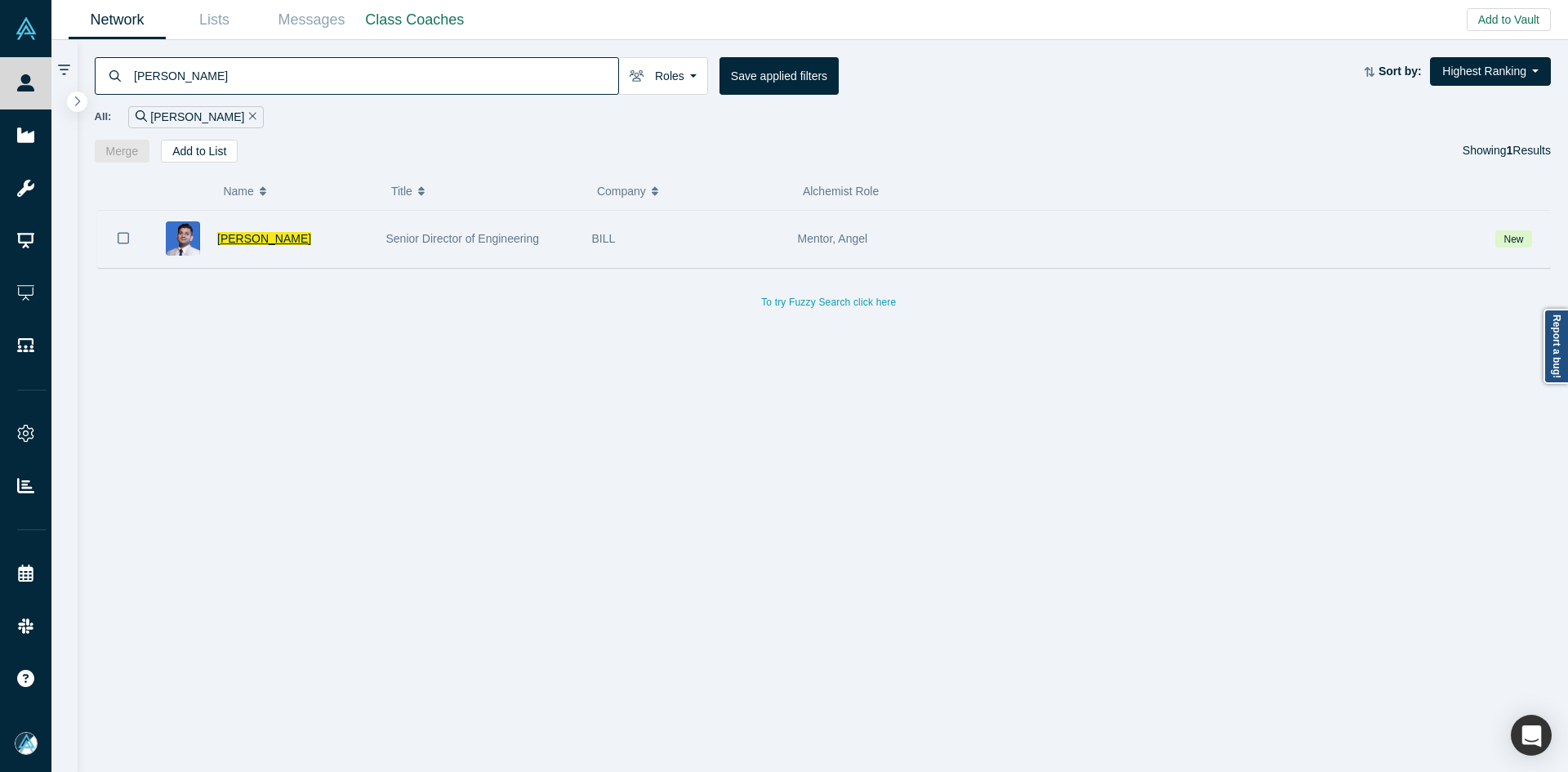
click at [253, 239] on span "Manish Tuteja" at bounding box center [264, 238] width 94 height 13
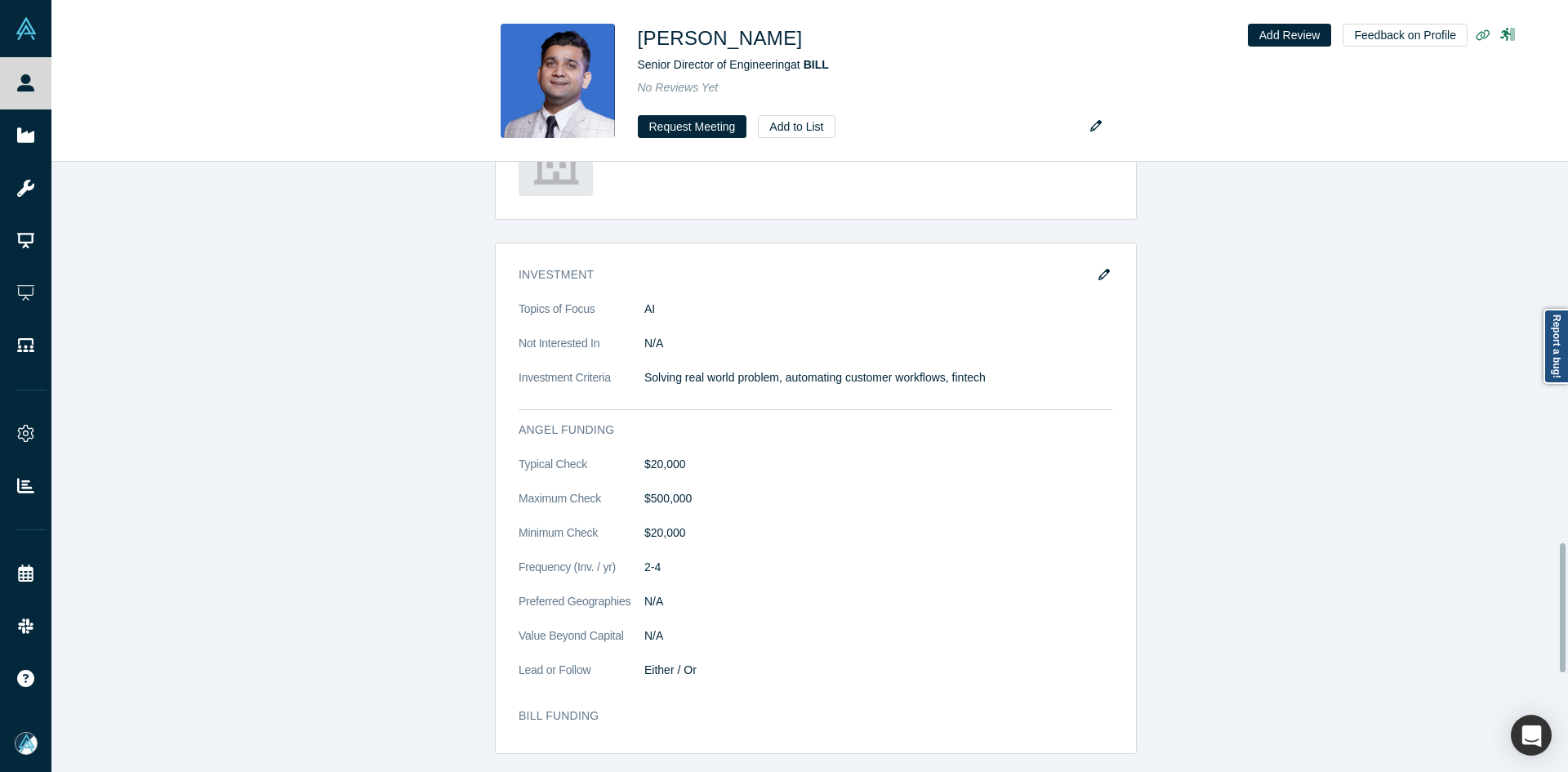
scroll to position [2089, 0]
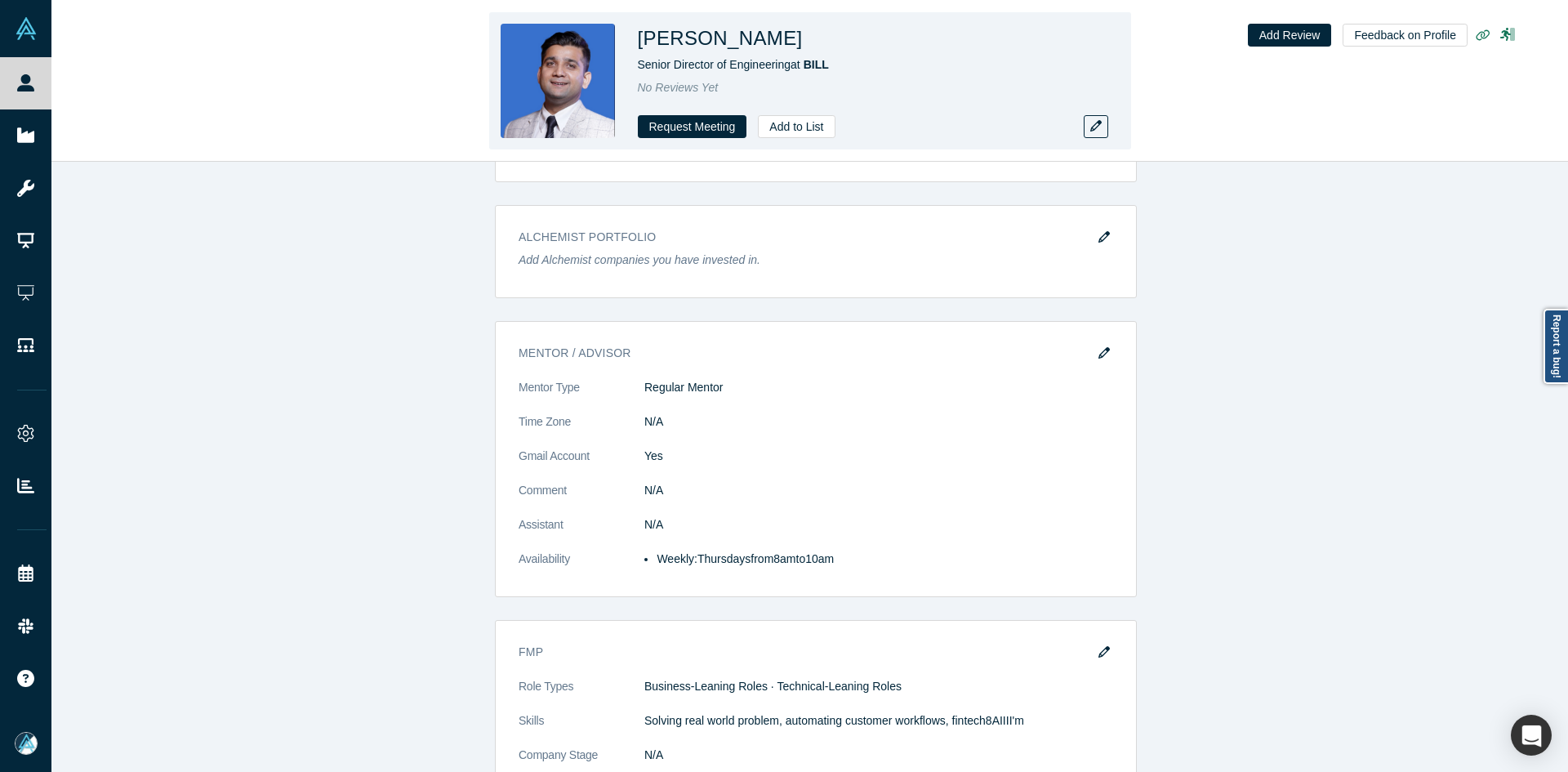
click at [743, 41] on h1 "Manish Tuteja" at bounding box center [720, 38] width 165 height 30
copy h1 "Tuteja"
click at [743, 41] on h1 "Manish Tuteja" at bounding box center [720, 38] width 165 height 30
copy h1 "Manish Tuteja"
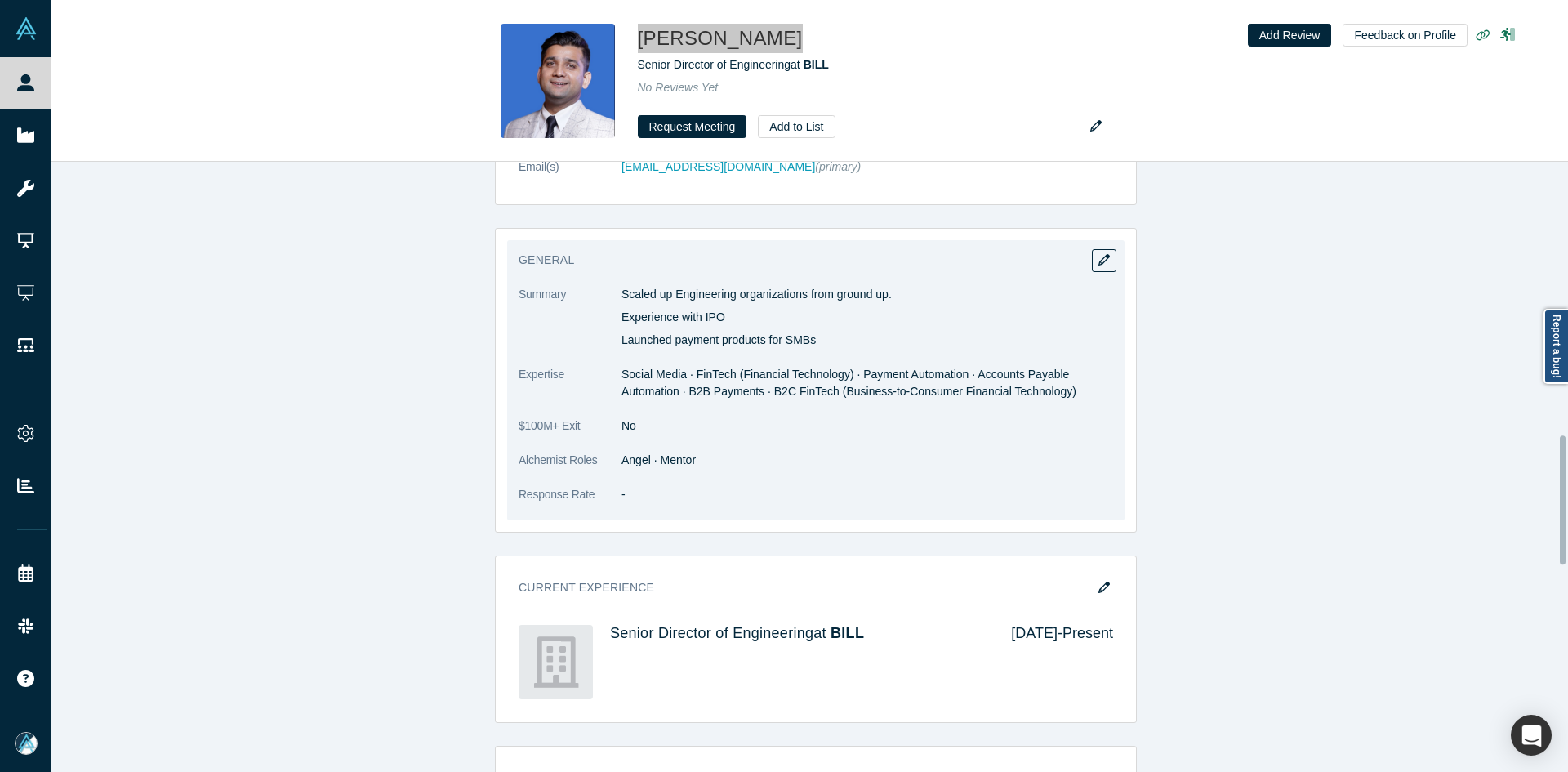
scroll to position [807, 0]
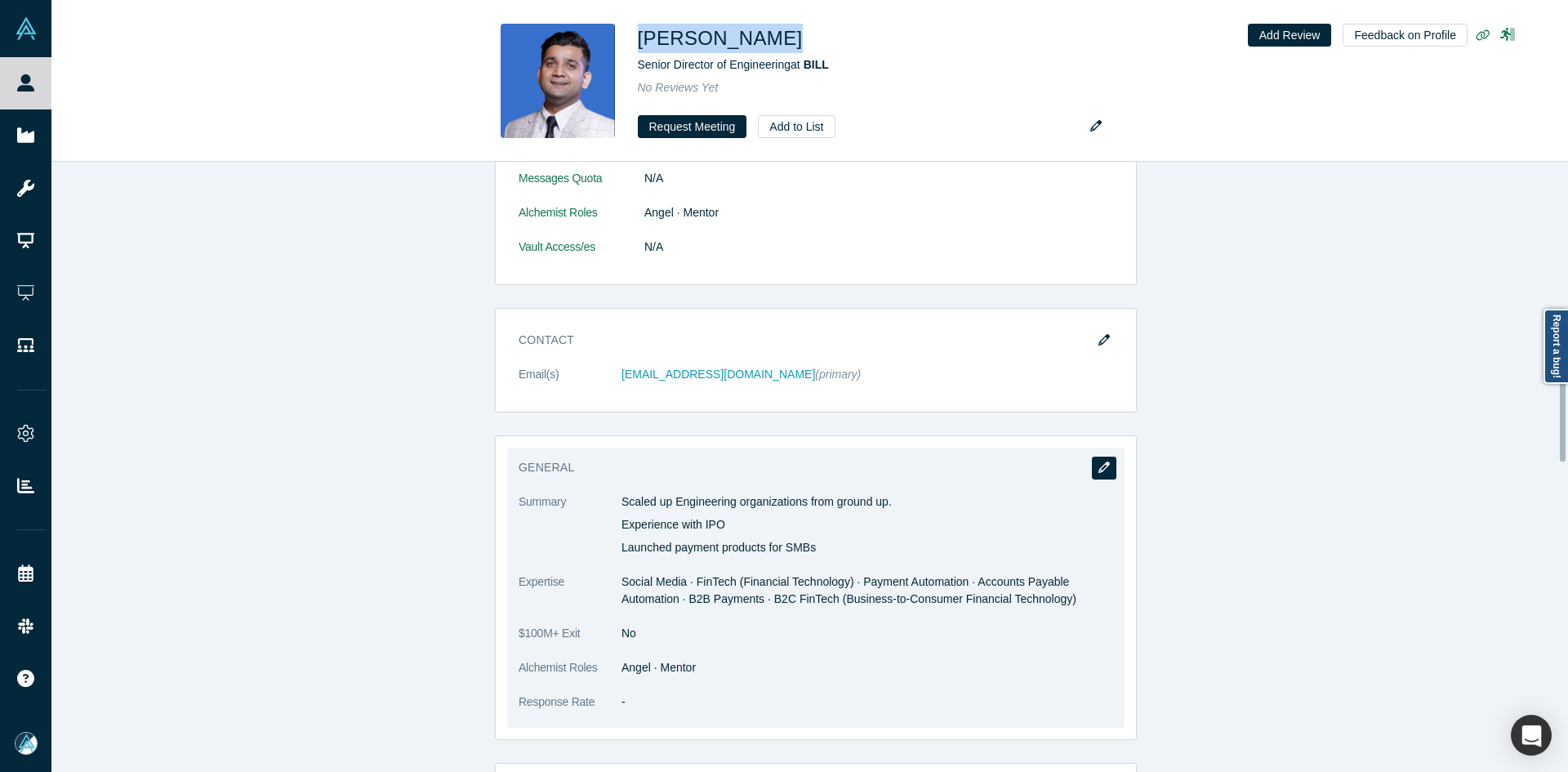
click at [1099, 470] on icon "button" at bounding box center [1103, 466] width 11 height 11
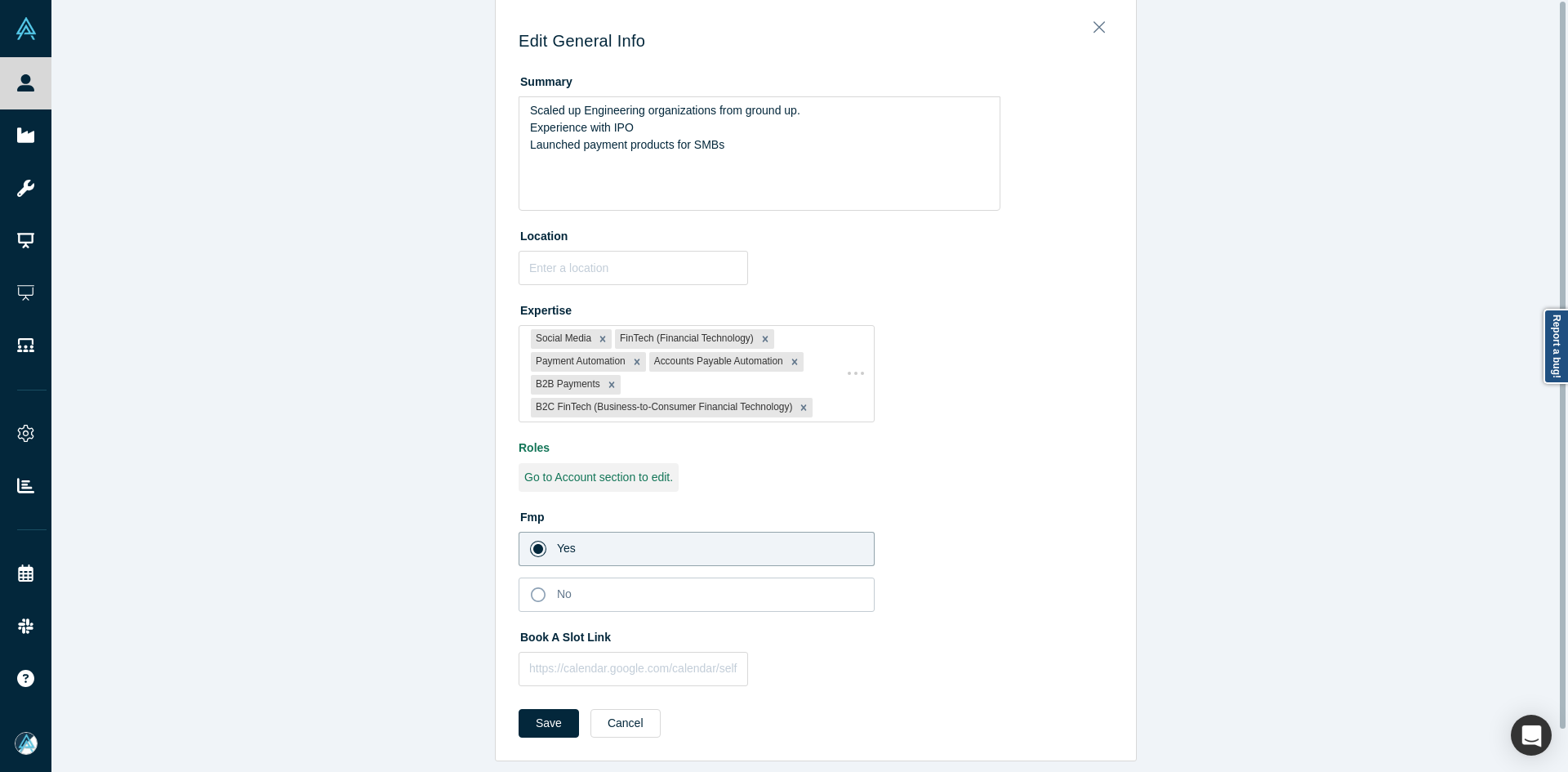
scroll to position [0, 0]
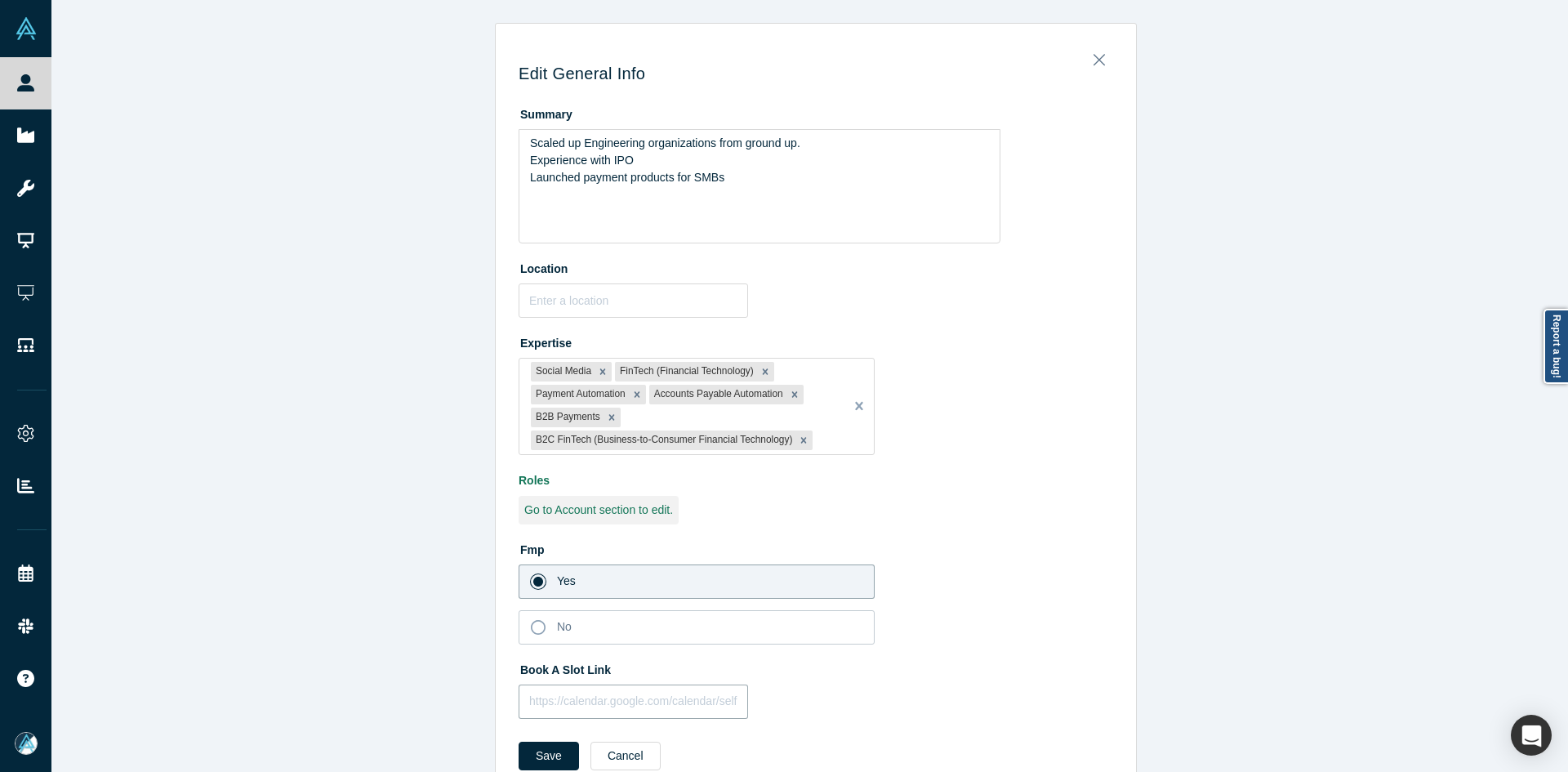
click at [631, 699] on input "text" at bounding box center [633, 701] width 229 height 34
paste input "https://calendar.google.com/calendar/appointments/schedules/AcZssZ339OmCIRbZ54O…"
type input "https://calendar.google.com/calendar/appointments/schedules/AcZssZ339OmCIRbZ54O…"
click at [560, 752] on button "Save" at bounding box center [548, 755] width 60 height 29
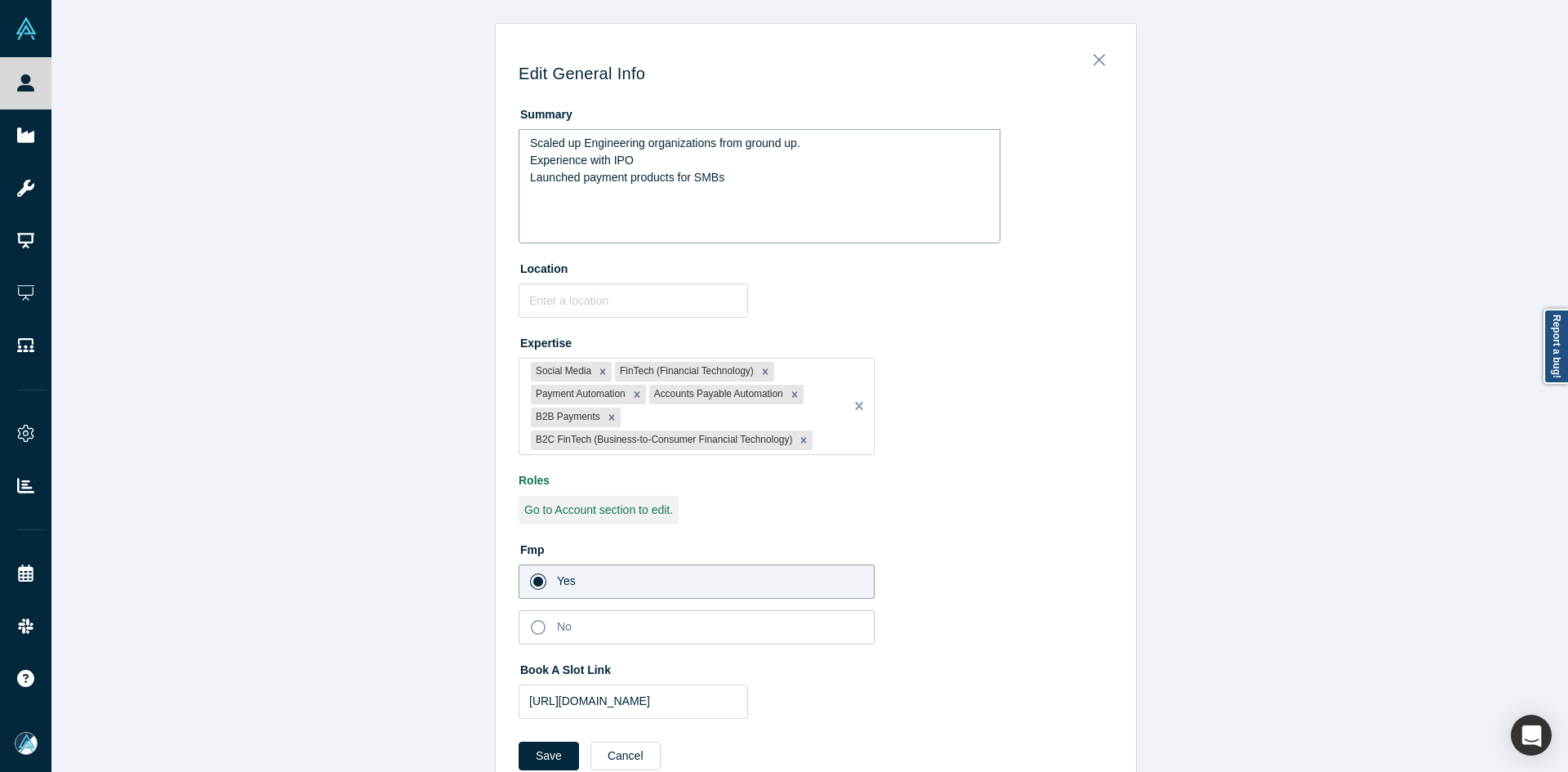
scroll to position [0, 0]
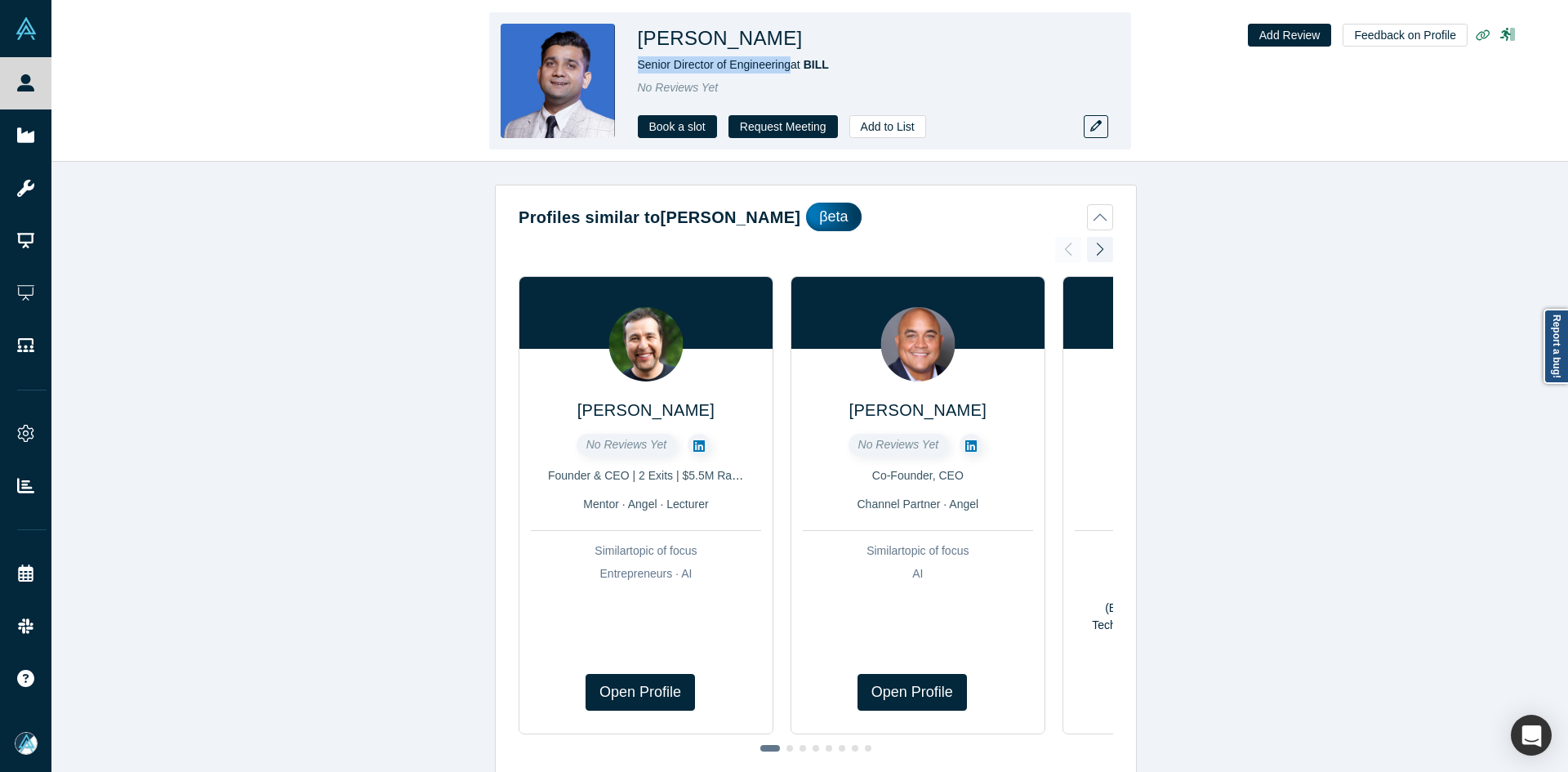
drag, startPoint x: 789, startPoint y: 64, endPoint x: 639, endPoint y: 72, distance: 150.2
click at [639, 72] on div "Senior Director of Engineering at BILL" at bounding box center [866, 65] width 458 height 17
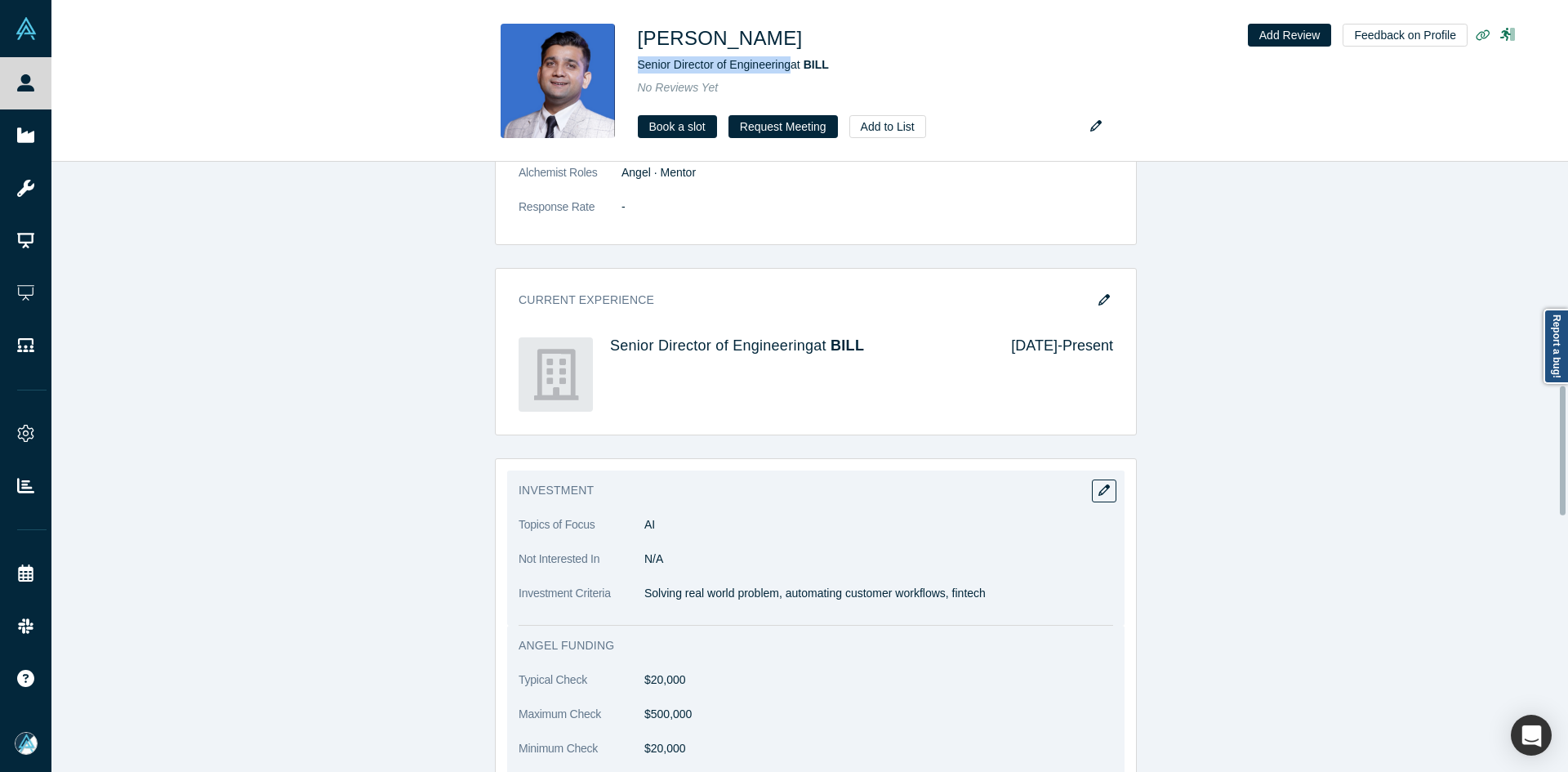
scroll to position [1551, 0]
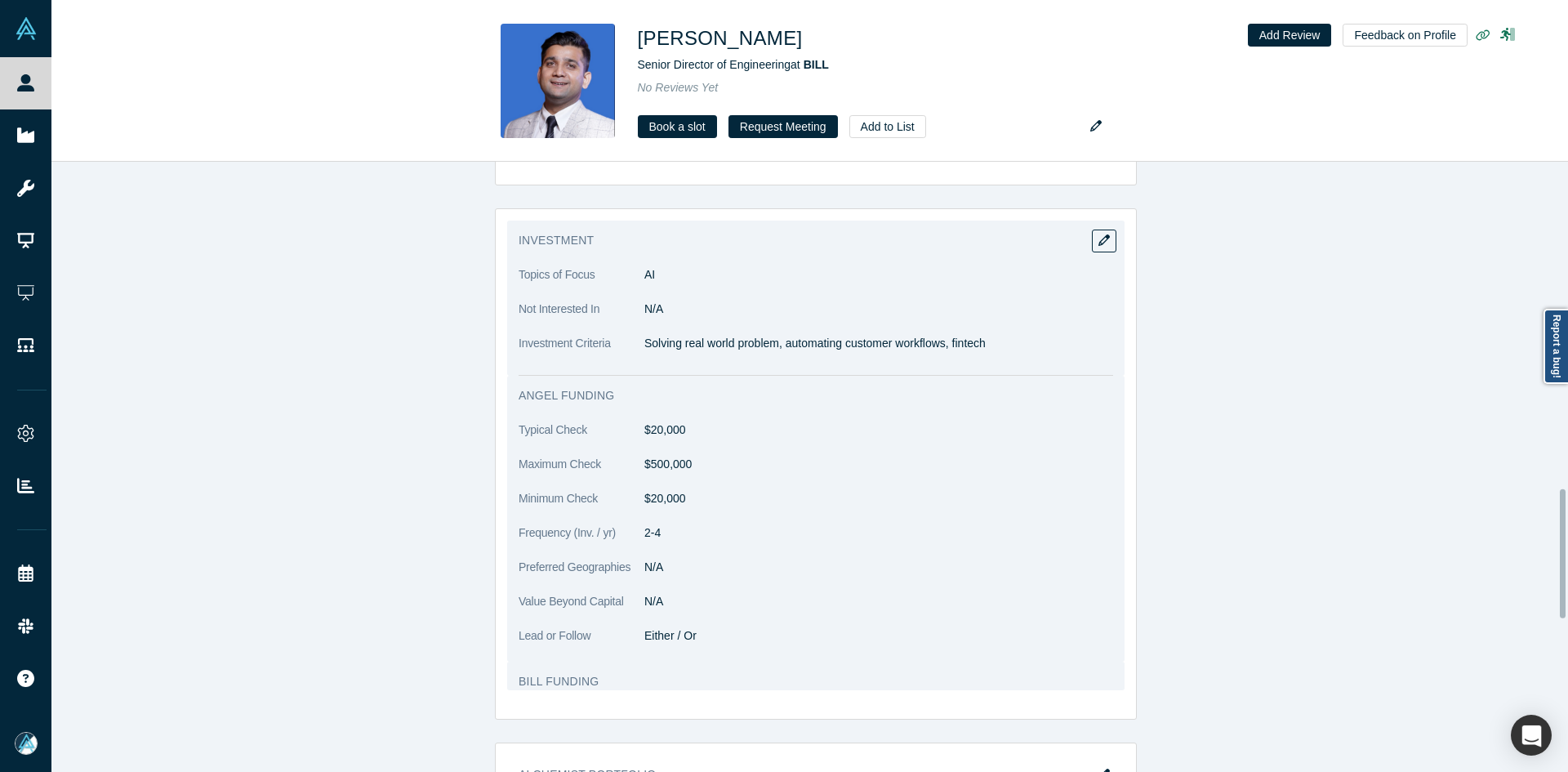
click at [644, 344] on p "Solving real world problem, automating customer workflows, fintech" at bounding box center [879, 343] width 469 height 17
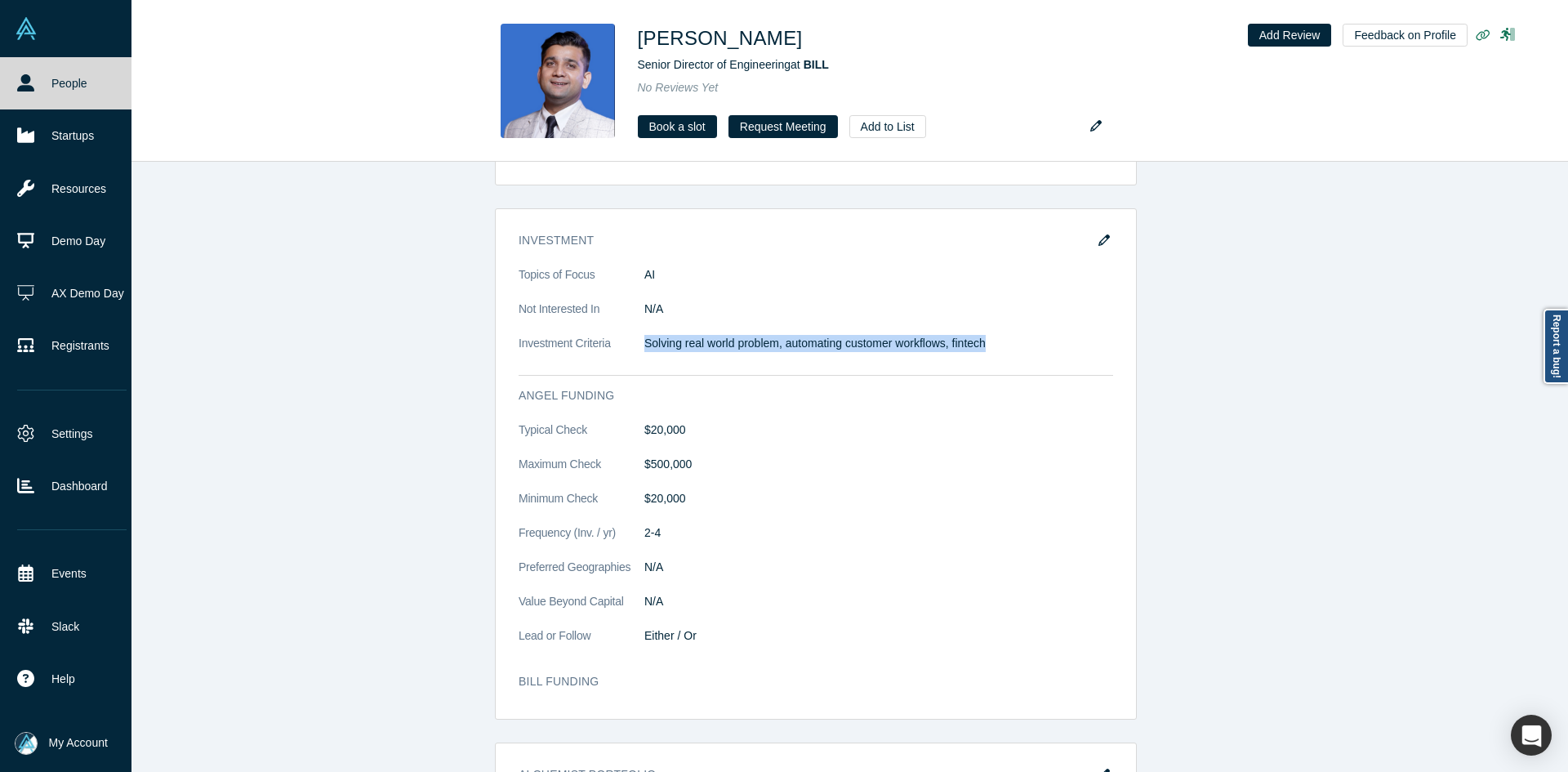
click at [25, 69] on link "People" at bounding box center [71, 84] width 144 height 52
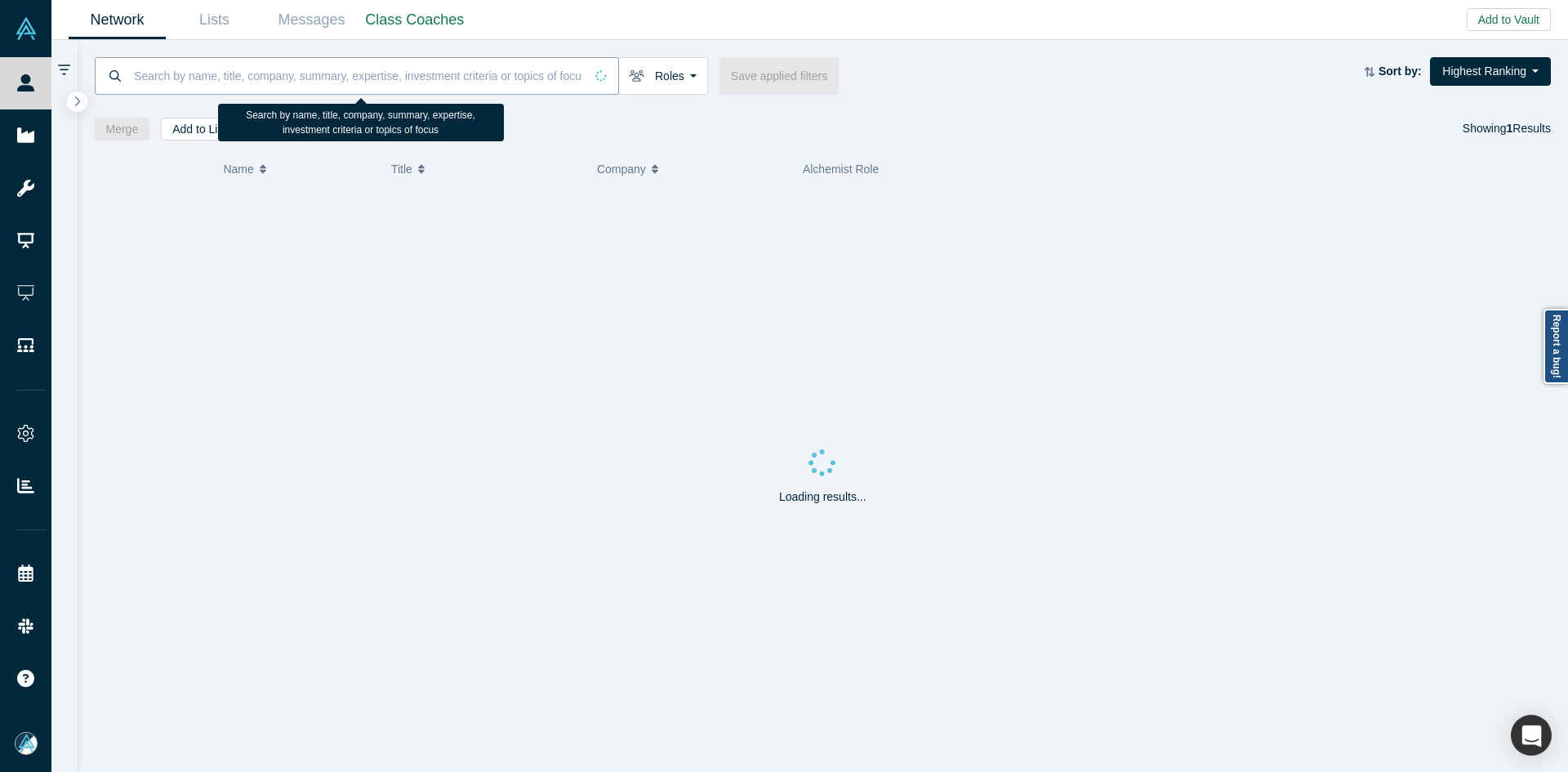
click at [218, 66] on input at bounding box center [358, 76] width 451 height 38
paste input "Karan Teckchandani"
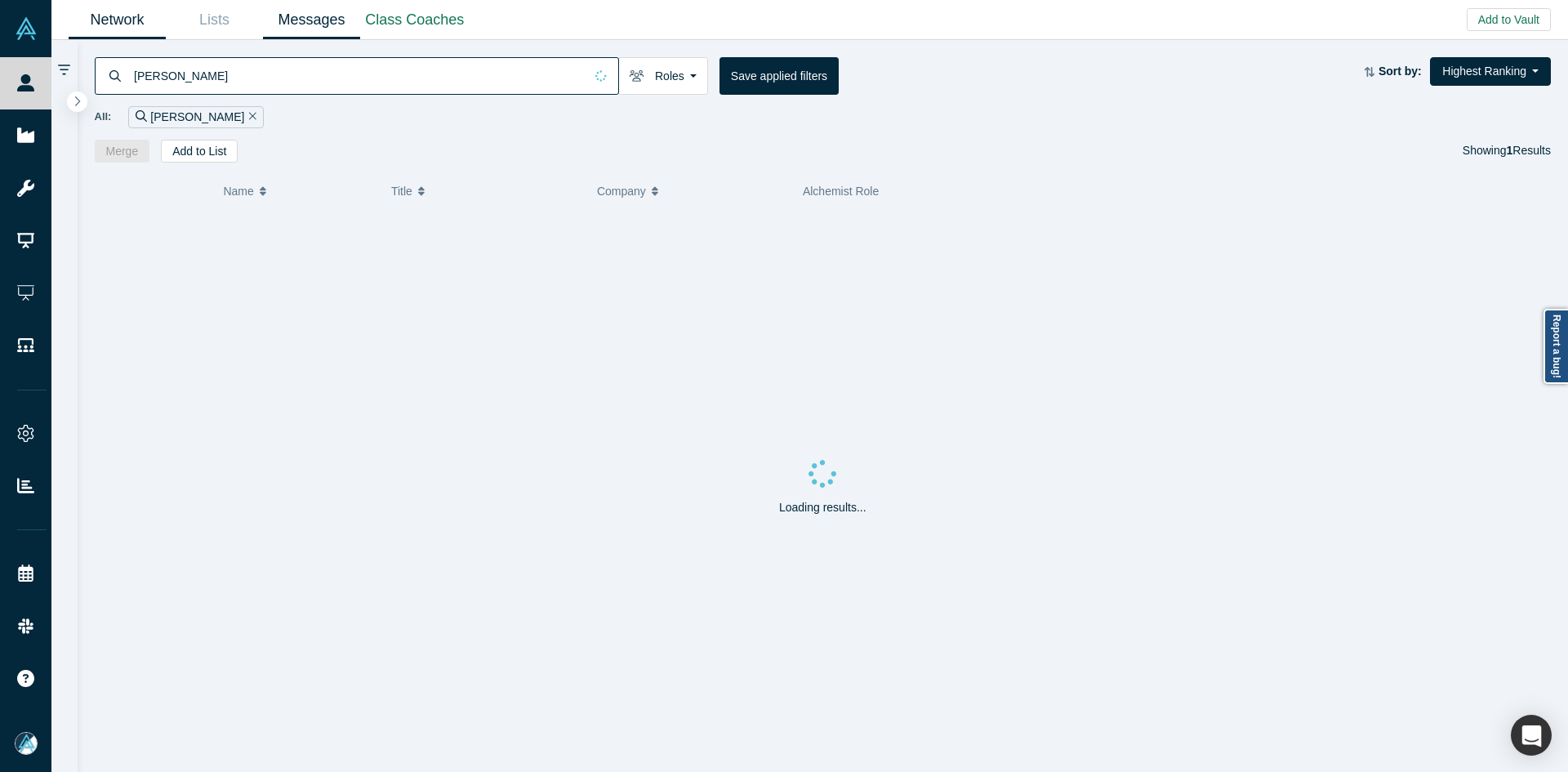
type input "Karan Teckchandani"
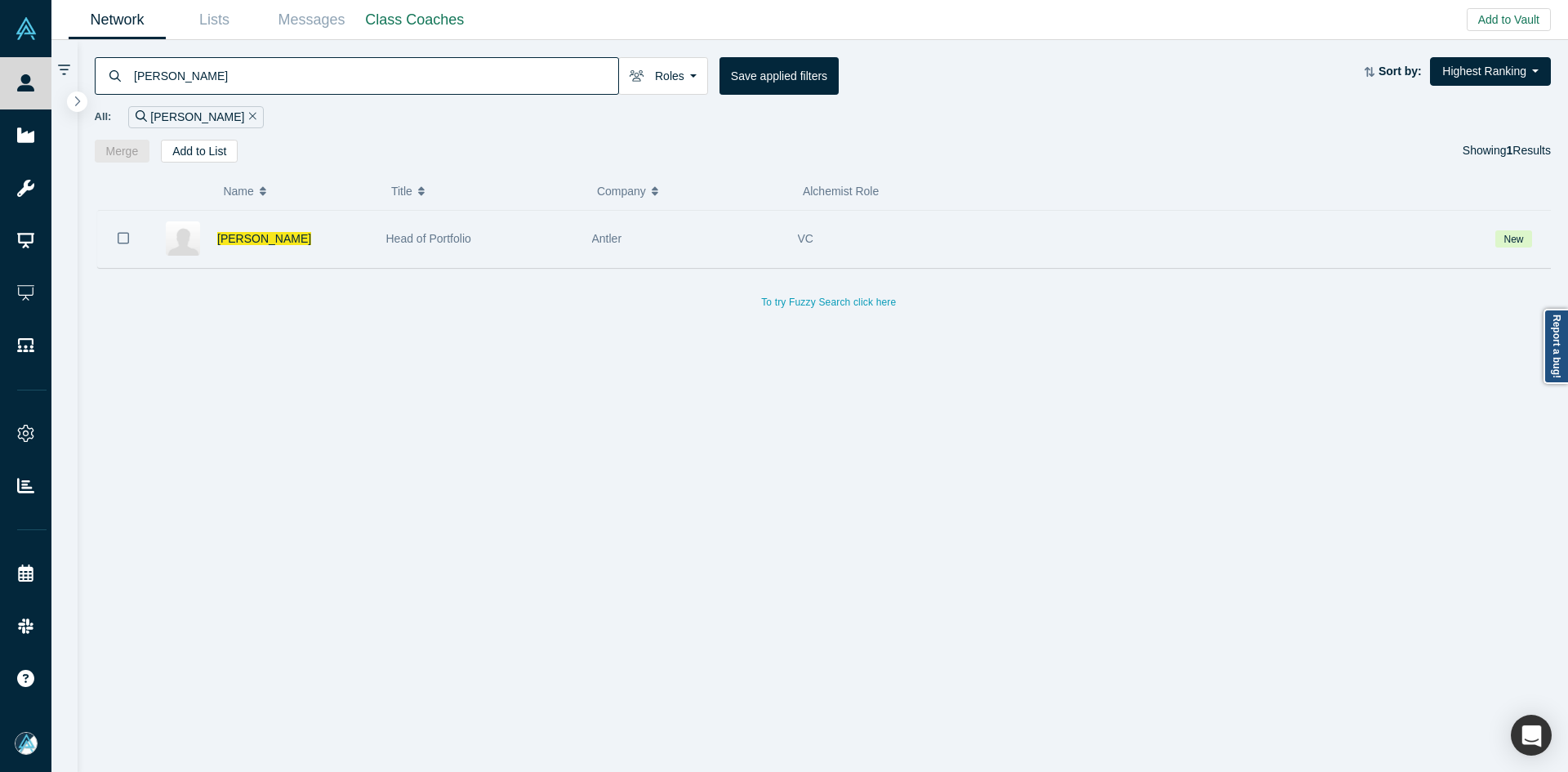
drag, startPoint x: 120, startPoint y: 234, endPoint x: 187, endPoint y: 179, distance: 86.7
click at [121, 234] on icon "Bookmark" at bounding box center [123, 238] width 11 height 16
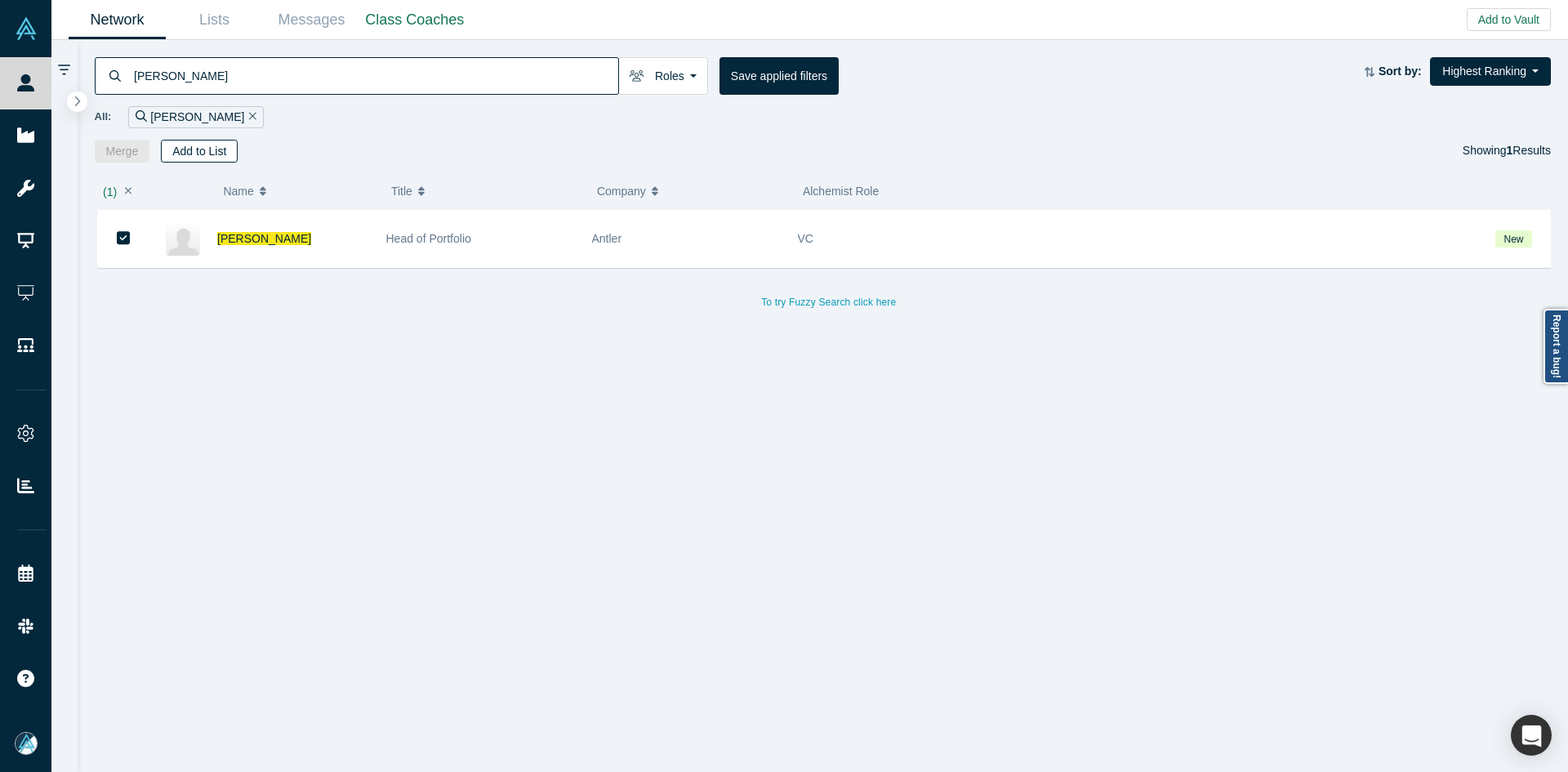
click at [205, 158] on button "Add to List" at bounding box center [200, 151] width 77 height 23
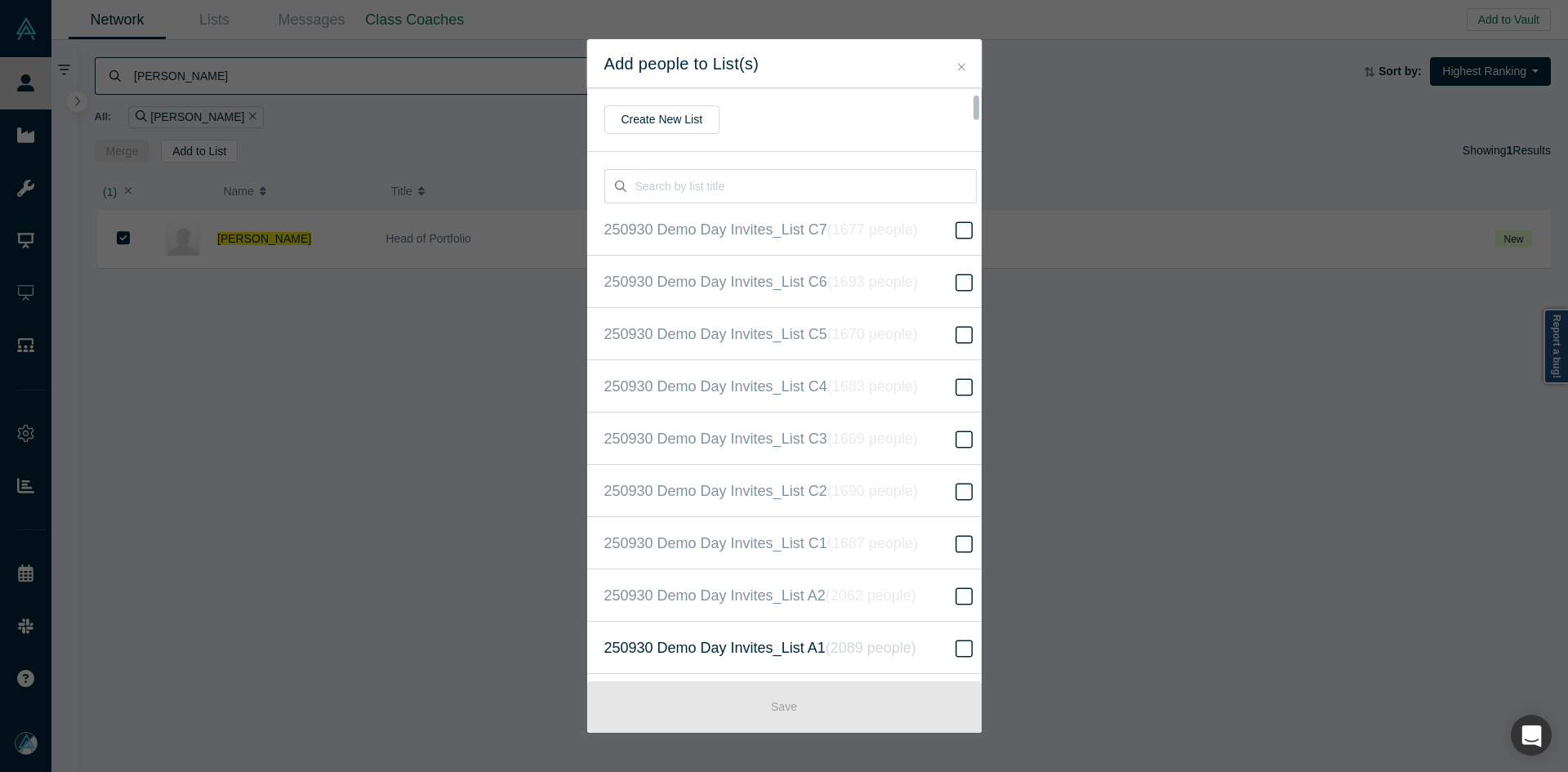
scroll to position [367, 0]
click at [842, 392] on icon "( 16309 people )" at bounding box center [891, 385] width 98 height 17
click at [0, 0] on input "250930 Demo Day Invites_Base List ( 16309 people )" at bounding box center [0, 0] width 0 height 0
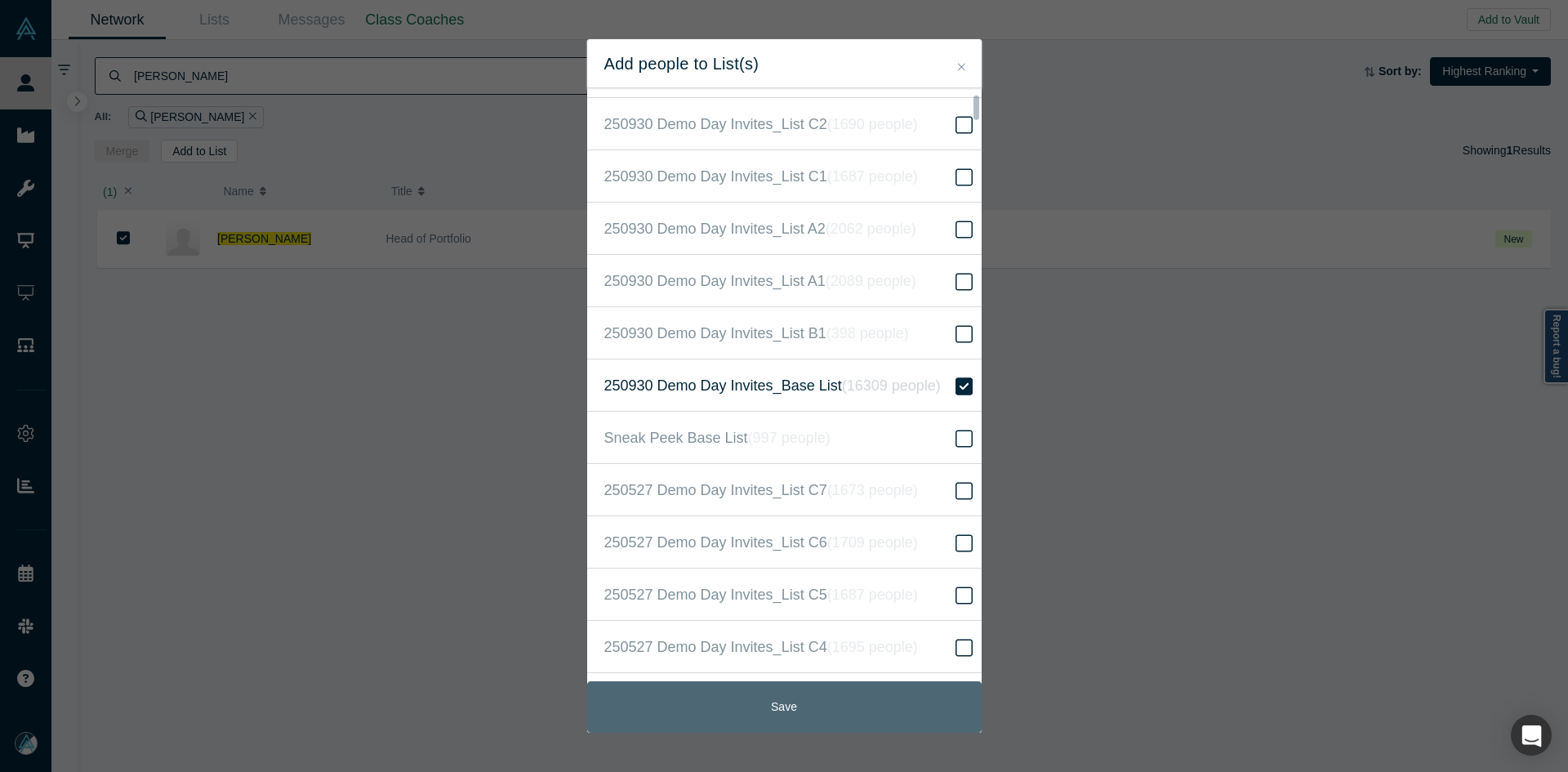
click at [846, 714] on button "Save" at bounding box center [784, 707] width 395 height 51
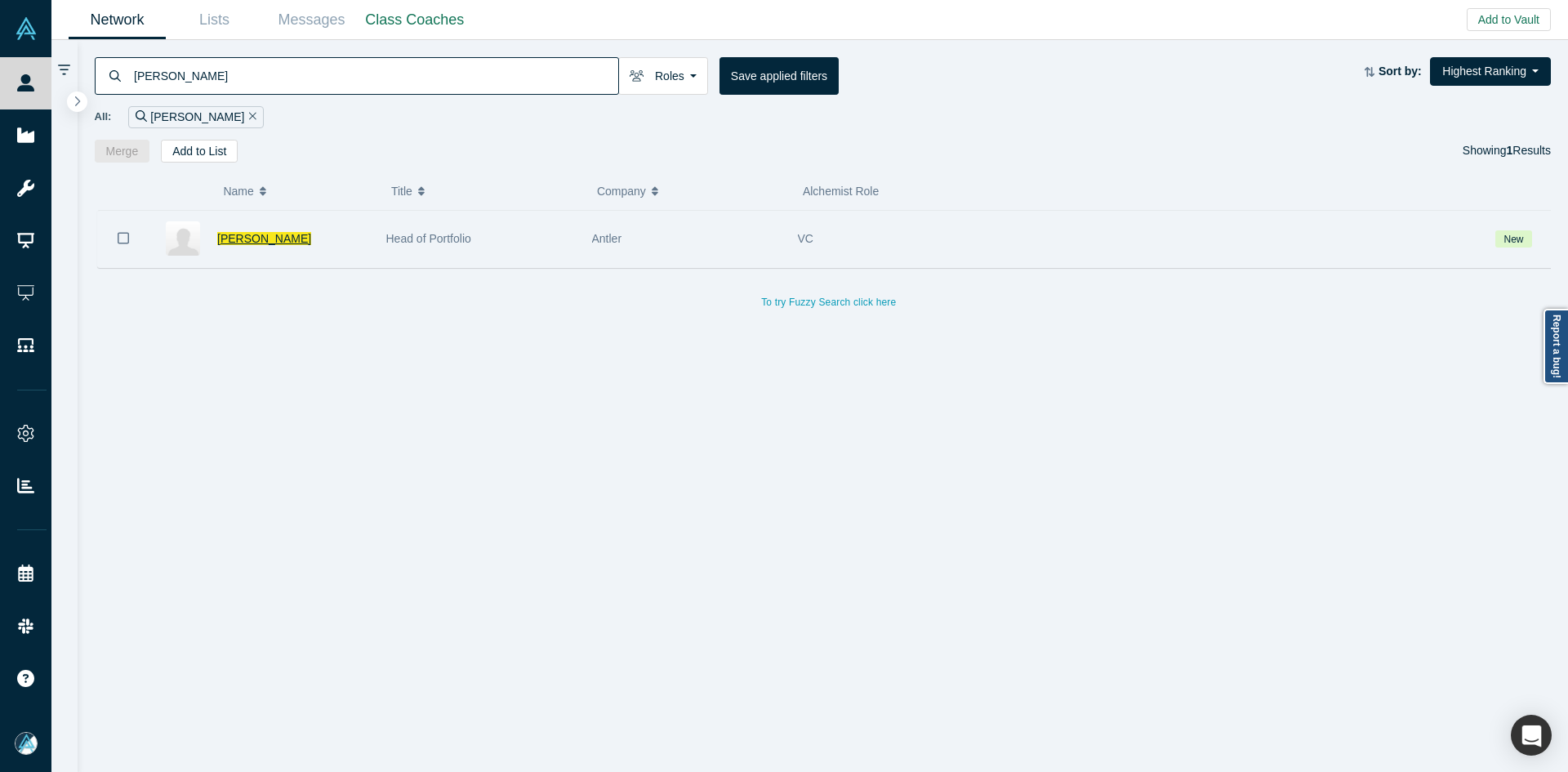
click at [296, 245] on span "Karan Teckchandani" at bounding box center [264, 238] width 94 height 13
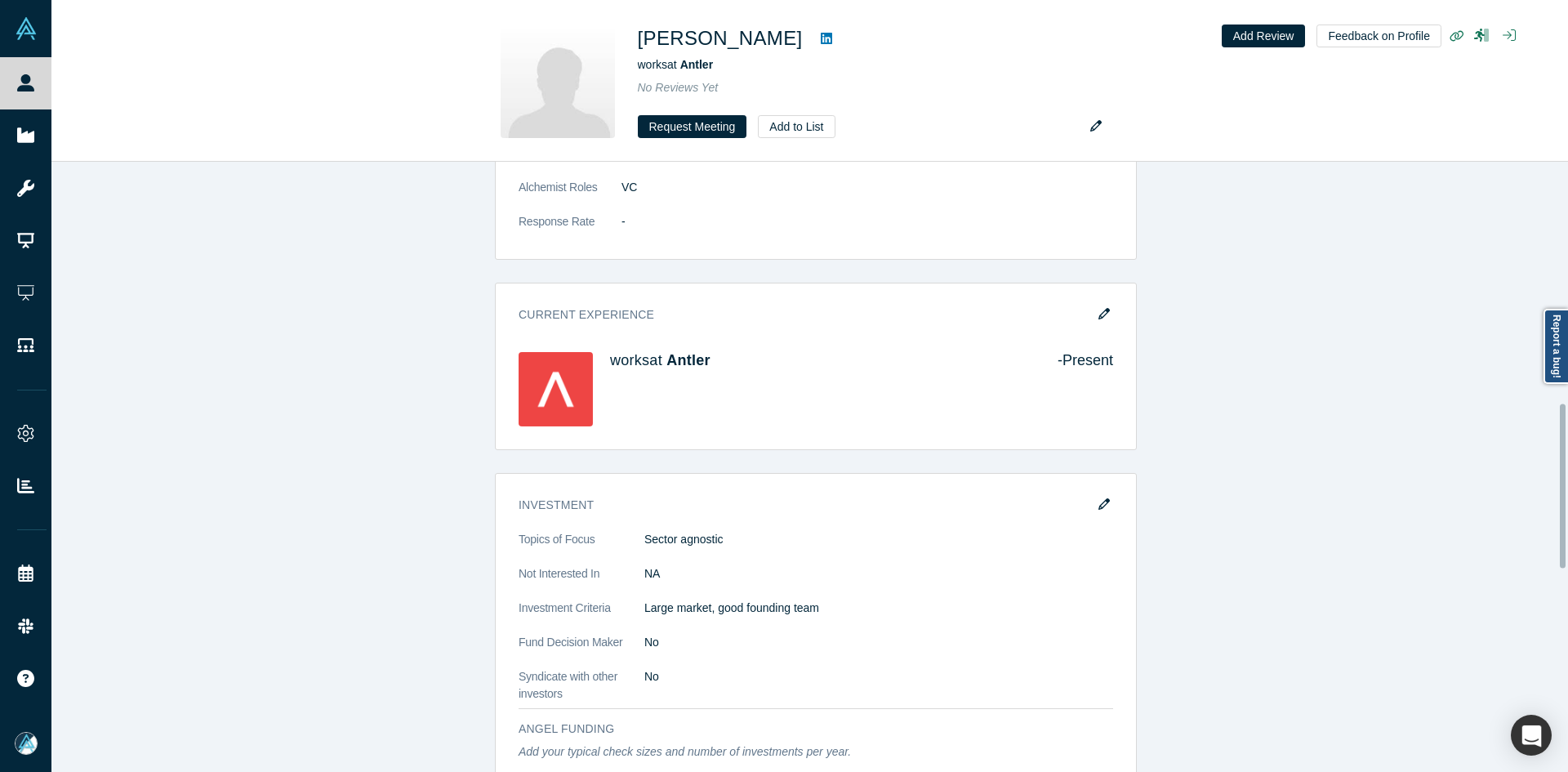
scroll to position [898, 0]
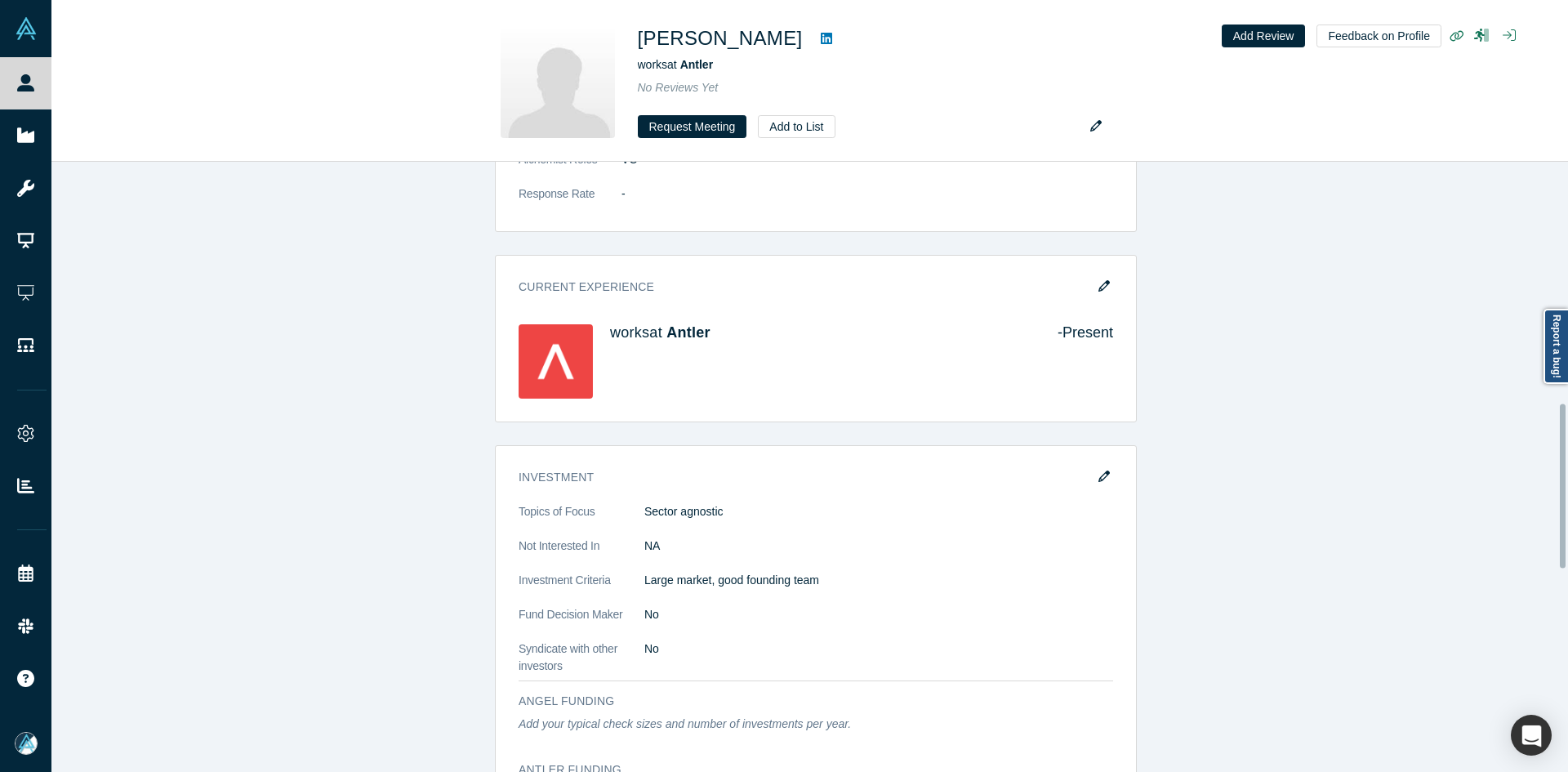
click at [355, 411] on div "Demo Day: Alchemist XL Profile Completed Attend Type Watch Live Stream User Tim…" at bounding box center [816, 452] width 1529 height 2102
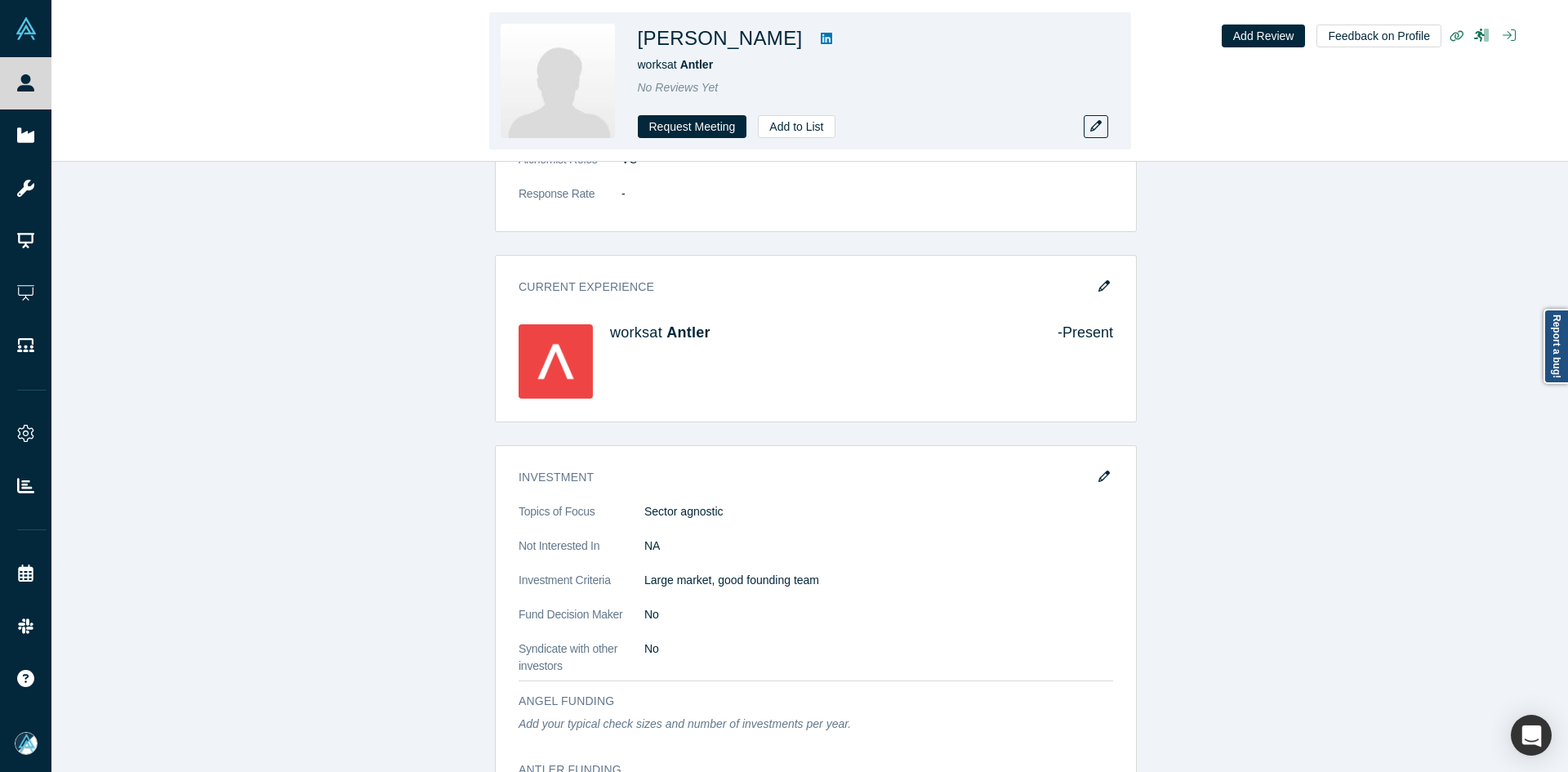
click at [832, 37] on icon at bounding box center [826, 37] width 11 height 11
click at [1096, 124] on icon "button" at bounding box center [1096, 125] width 11 height 11
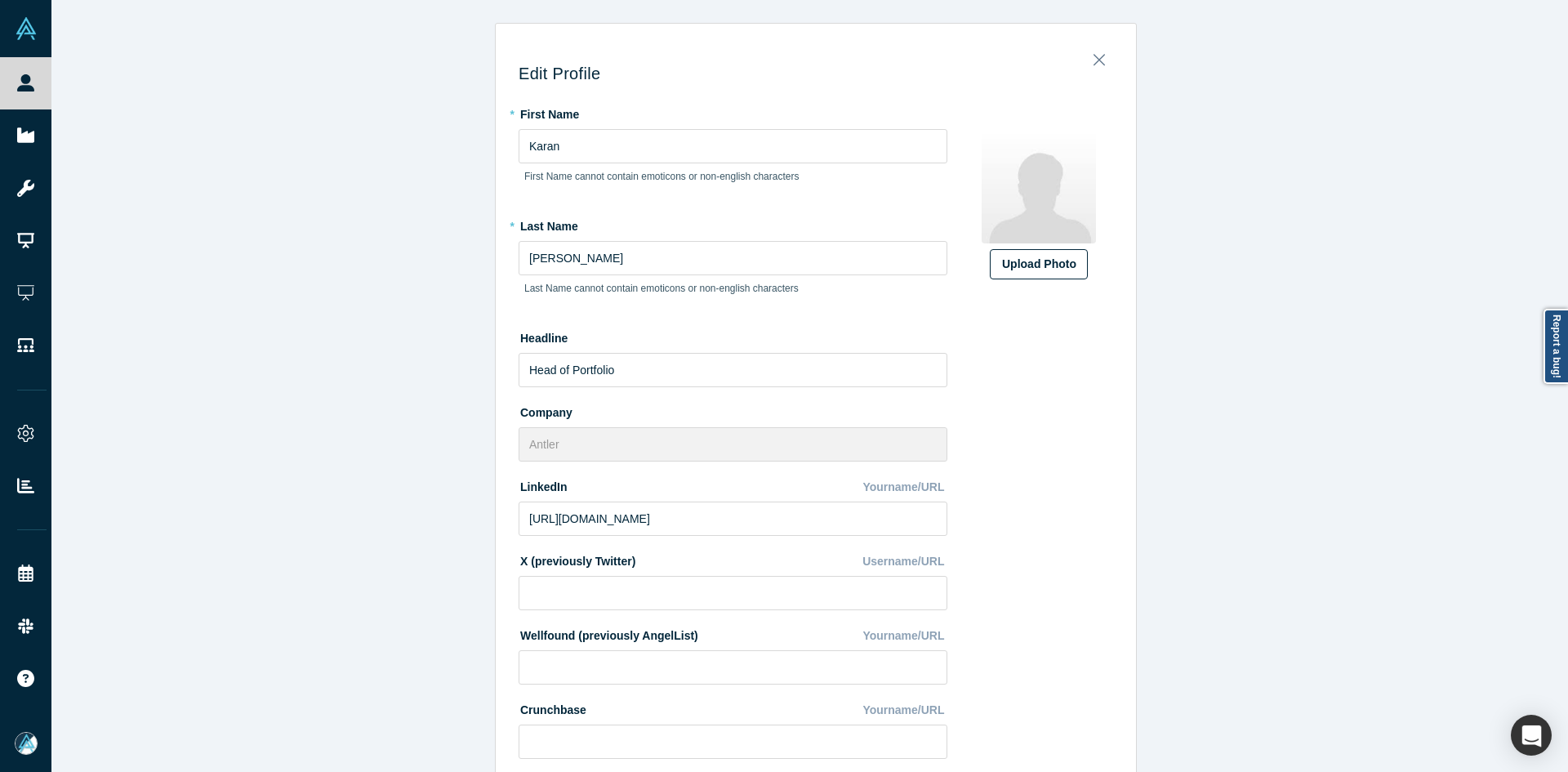
click at [1049, 261] on div "Upload Photo" at bounding box center [1039, 264] width 73 height 17
click at [0, 0] on input "Upload Photo" at bounding box center [0, 0] width 0 height 0
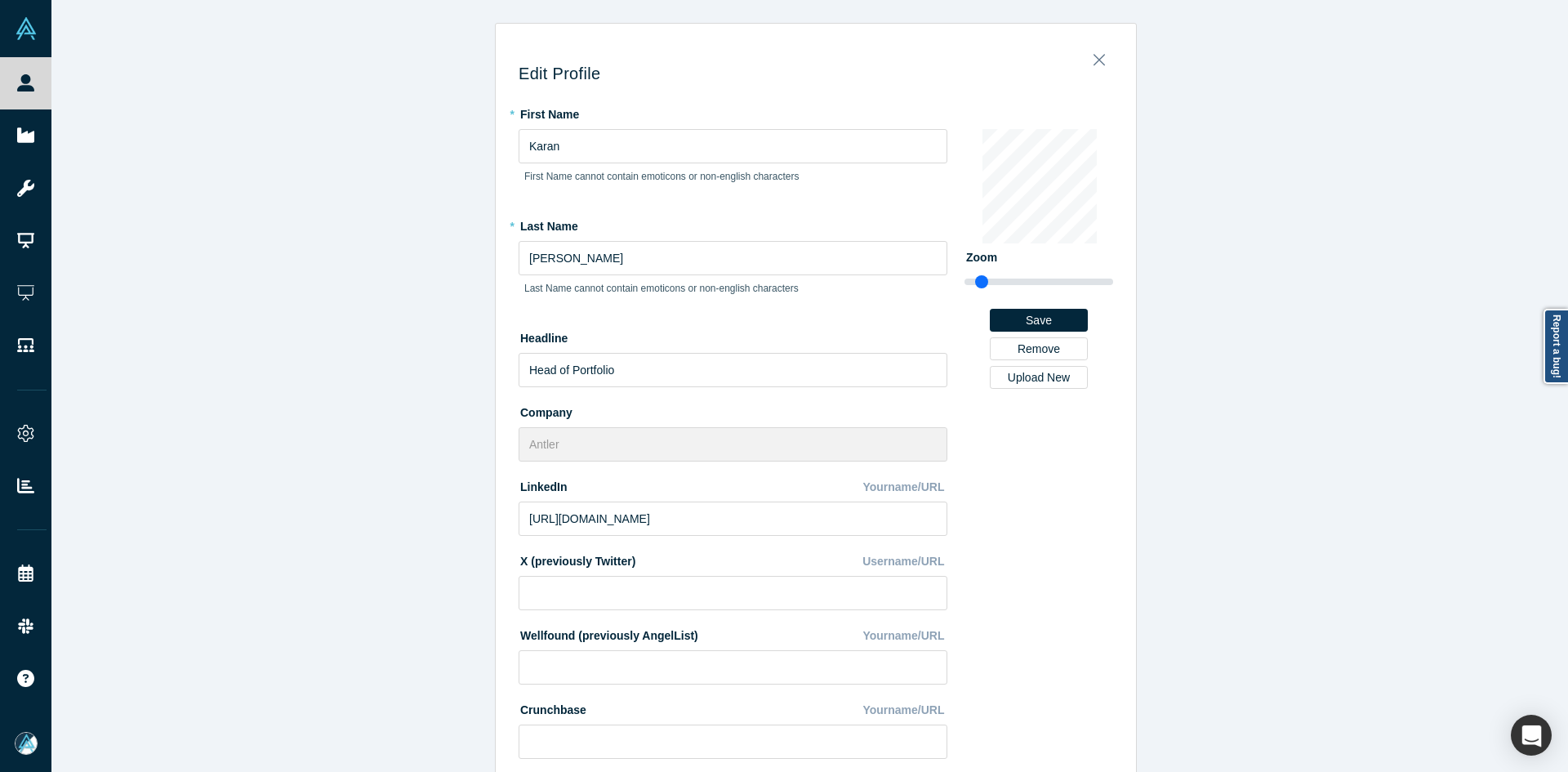
click at [313, 578] on div "Edit Profile * First Name Karan First Name cannot contain emoticons or non-engl…" at bounding box center [816, 392] width 1529 height 784
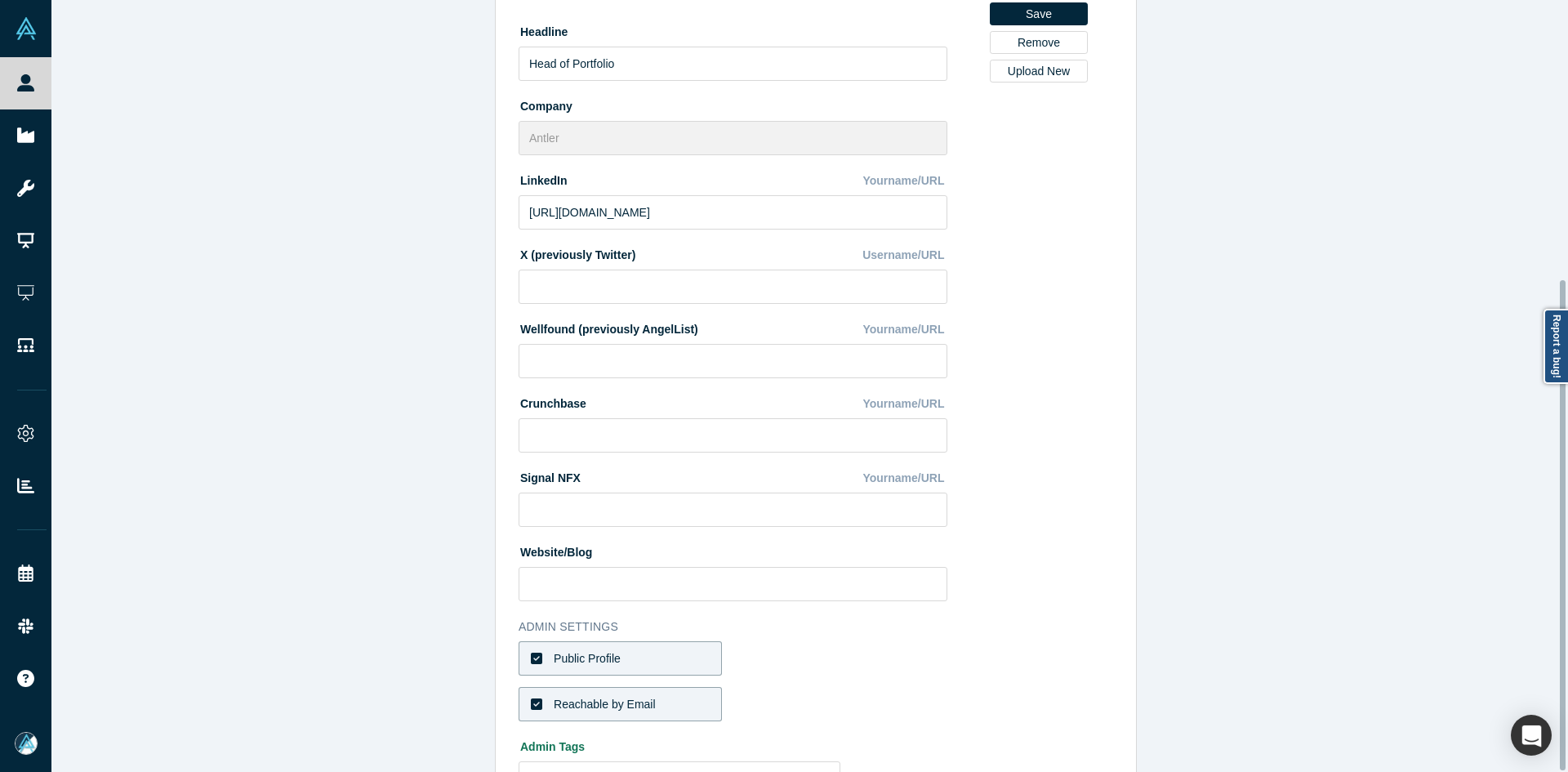
scroll to position [439, 0]
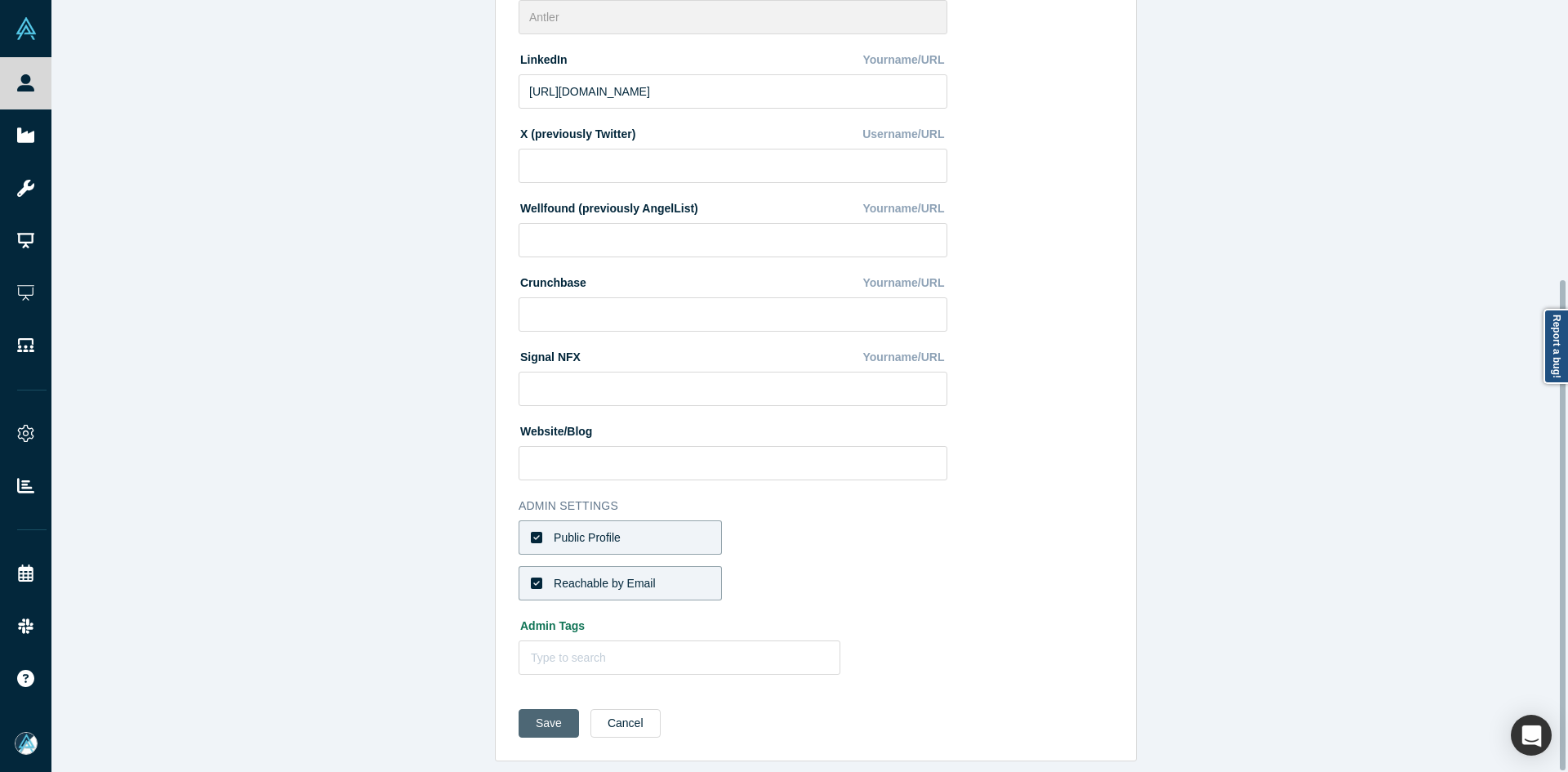
click at [538, 708] on button "Save" at bounding box center [548, 722] width 60 height 29
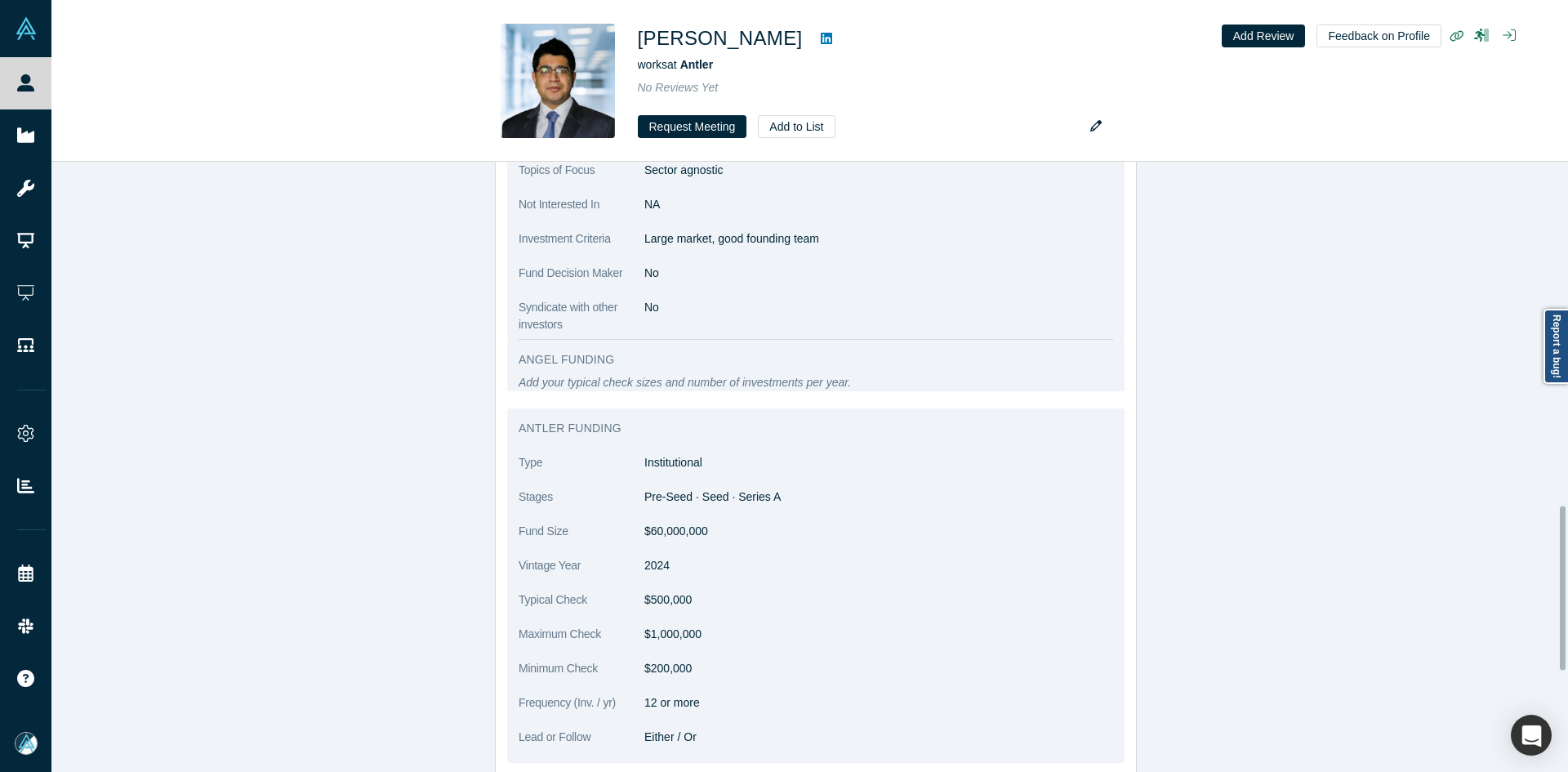
scroll to position [1225, 0]
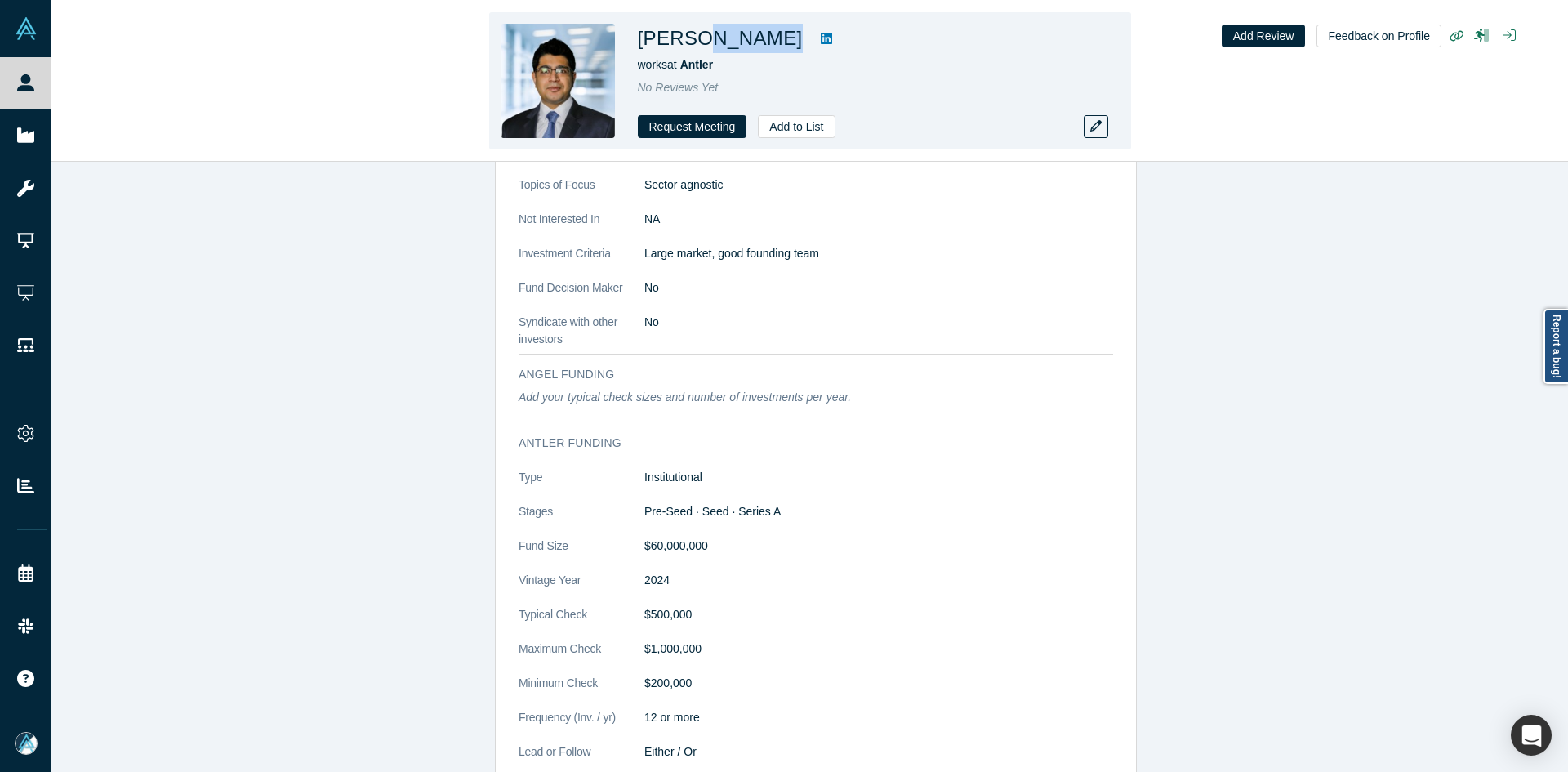
drag, startPoint x: 813, startPoint y: 42, endPoint x: 697, endPoint y: 46, distance: 116.1
click at [697, 46] on div "Karan Teckchandani" at bounding box center [866, 38] width 458 height 30
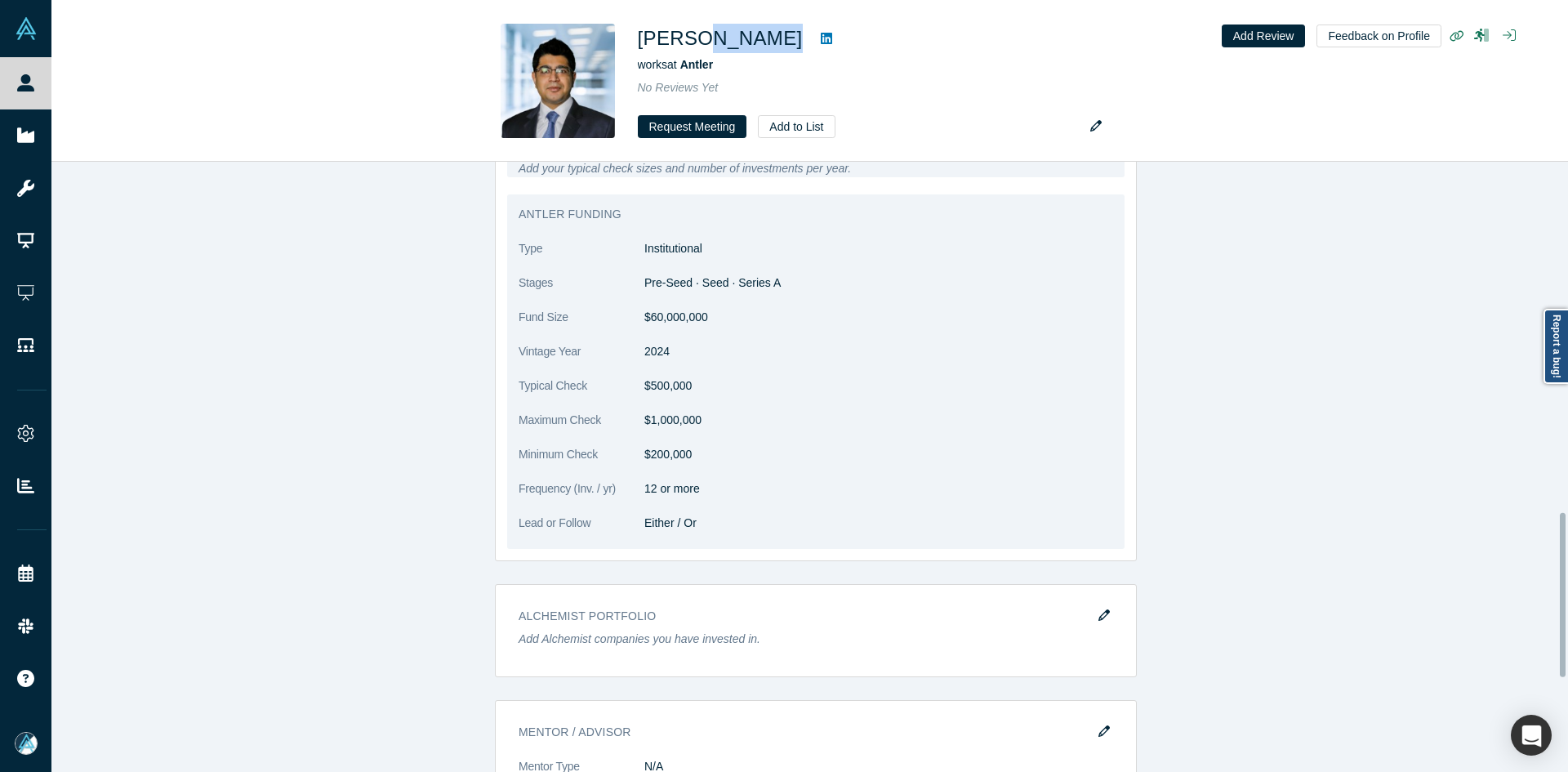
scroll to position [1244, 0]
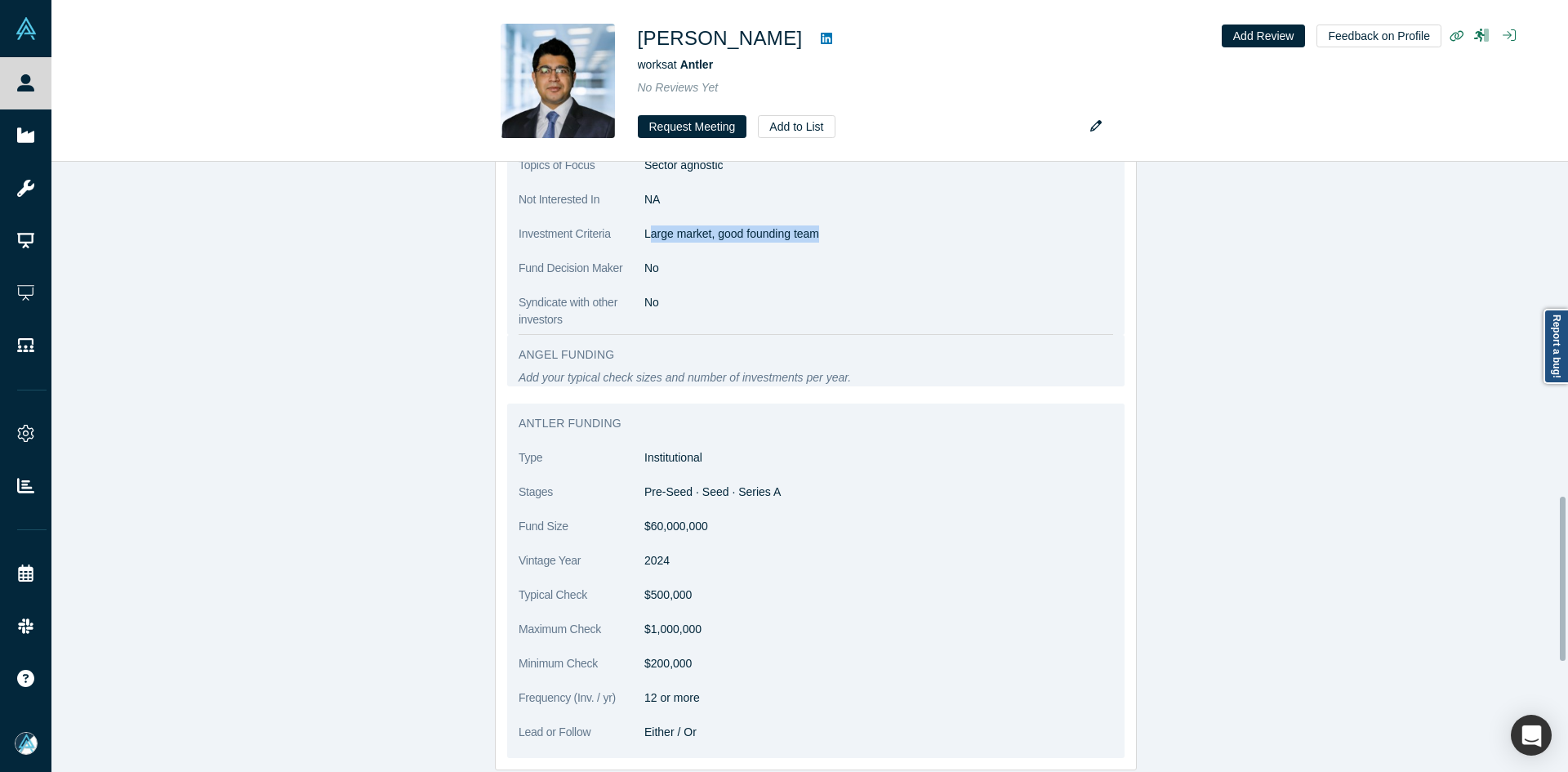
drag, startPoint x: 805, startPoint y: 235, endPoint x: 643, endPoint y: 237, distance: 162.0
click at [644, 237] on p "Large market, good founding team" at bounding box center [879, 234] width 469 height 17
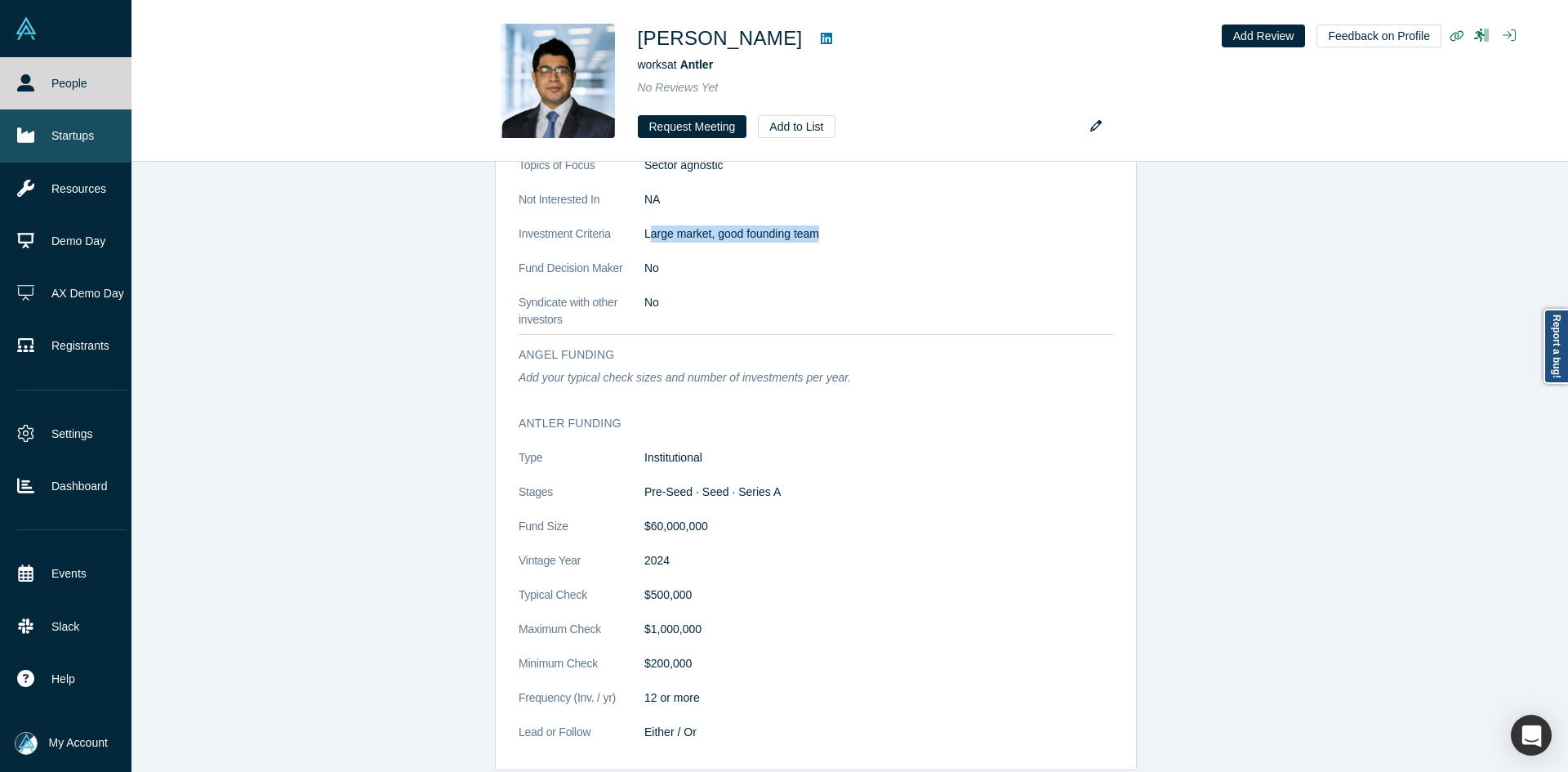
click at [40, 130] on link "Startups" at bounding box center [71, 136] width 144 height 52
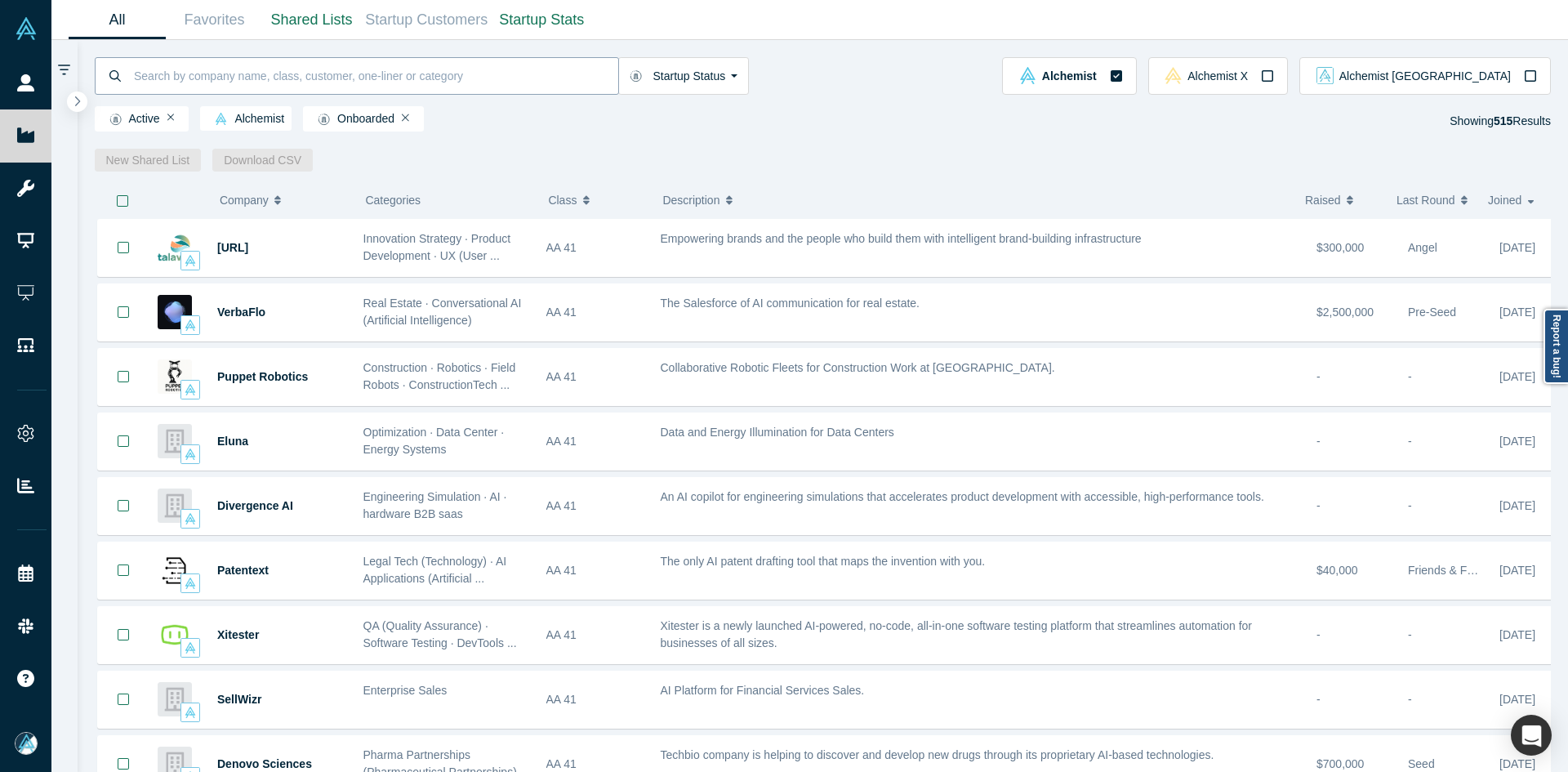
click at [360, 79] on input at bounding box center [376, 76] width 486 height 38
click at [316, 29] on link "Shared Lists" at bounding box center [312, 20] width 98 height 38
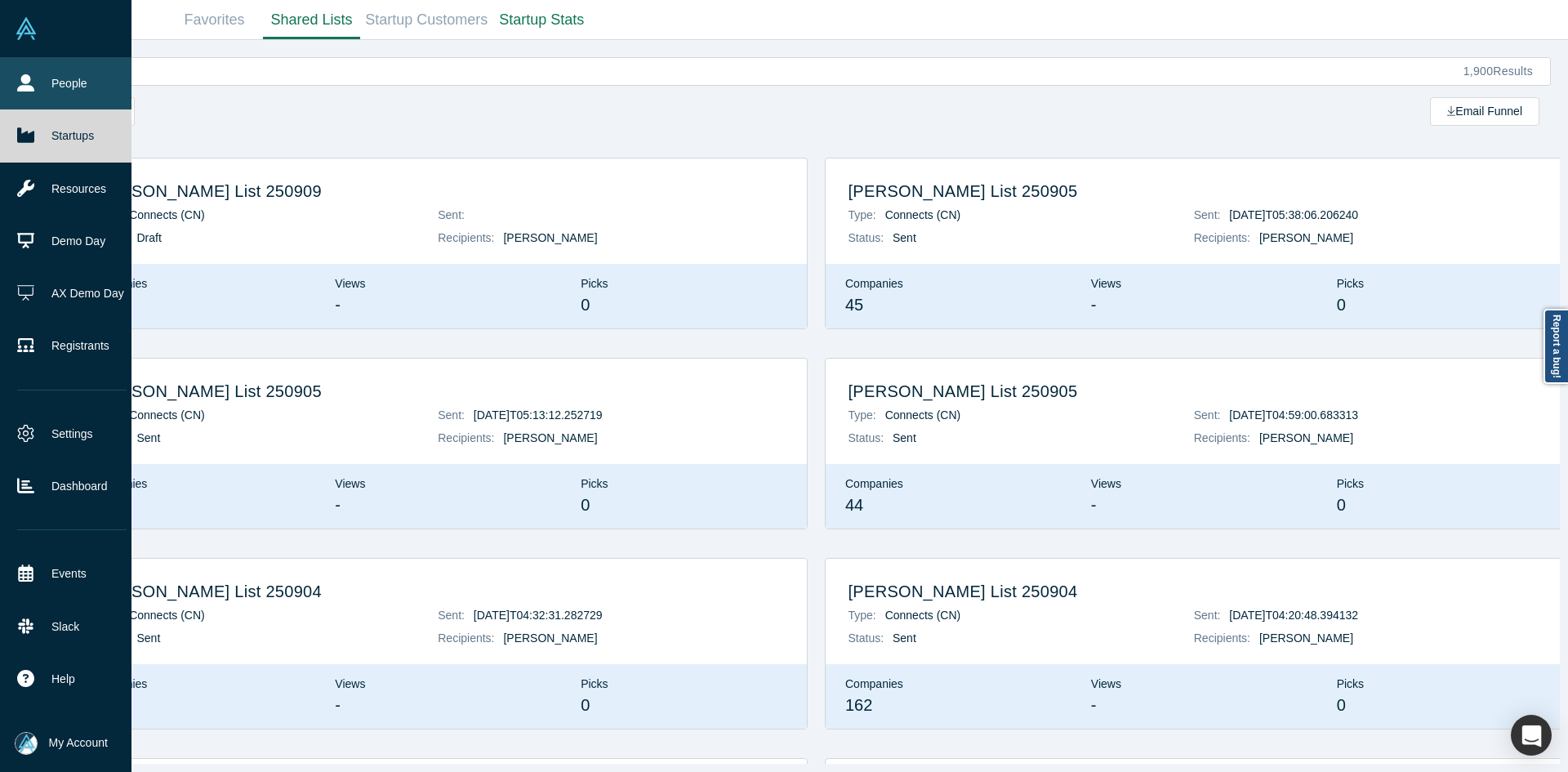
click at [22, 79] on icon at bounding box center [26, 83] width 17 height 17
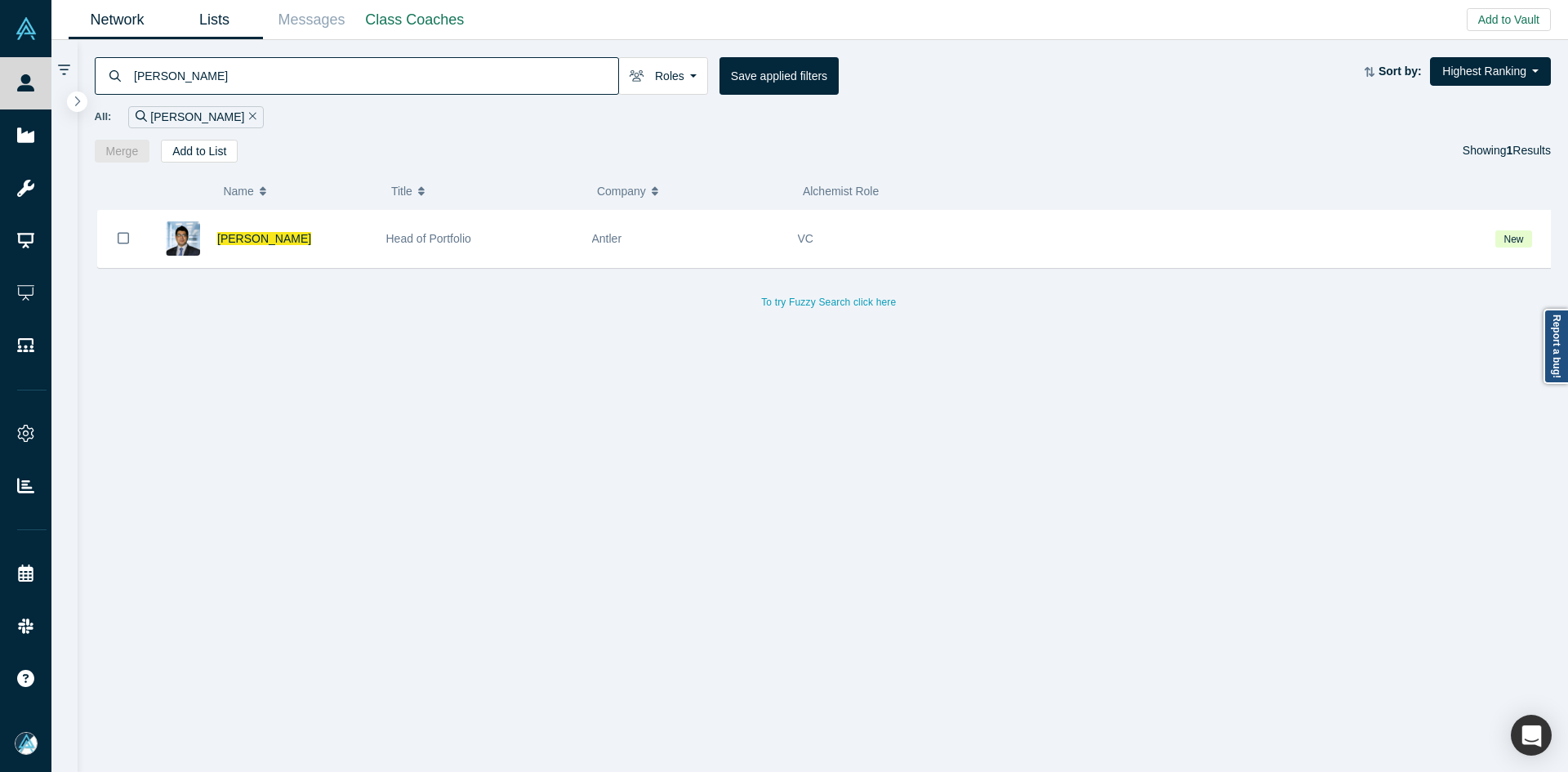
click at [226, 30] on link "Lists" at bounding box center [214, 20] width 98 height 38
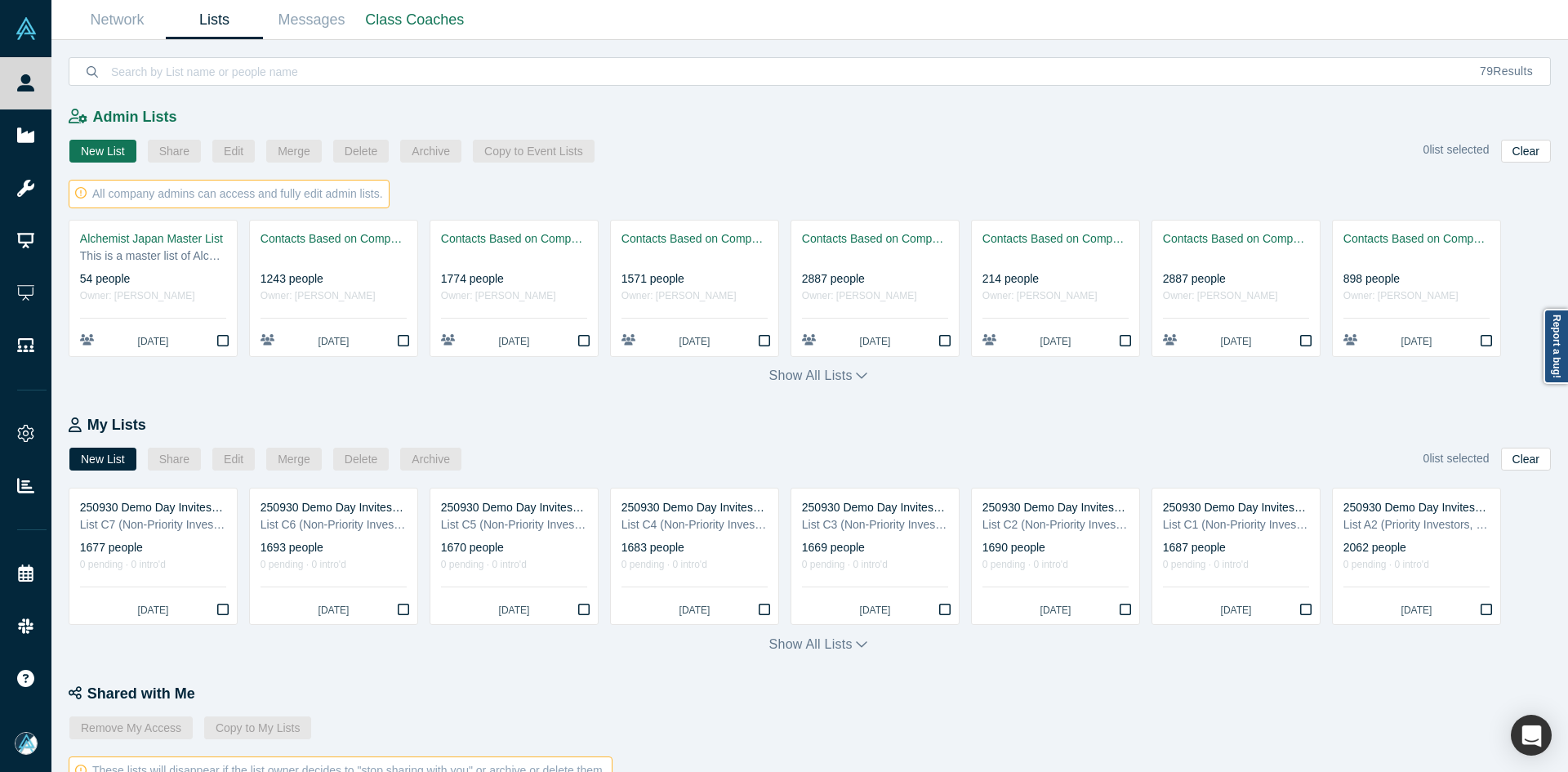
scroll to position [540, 0]
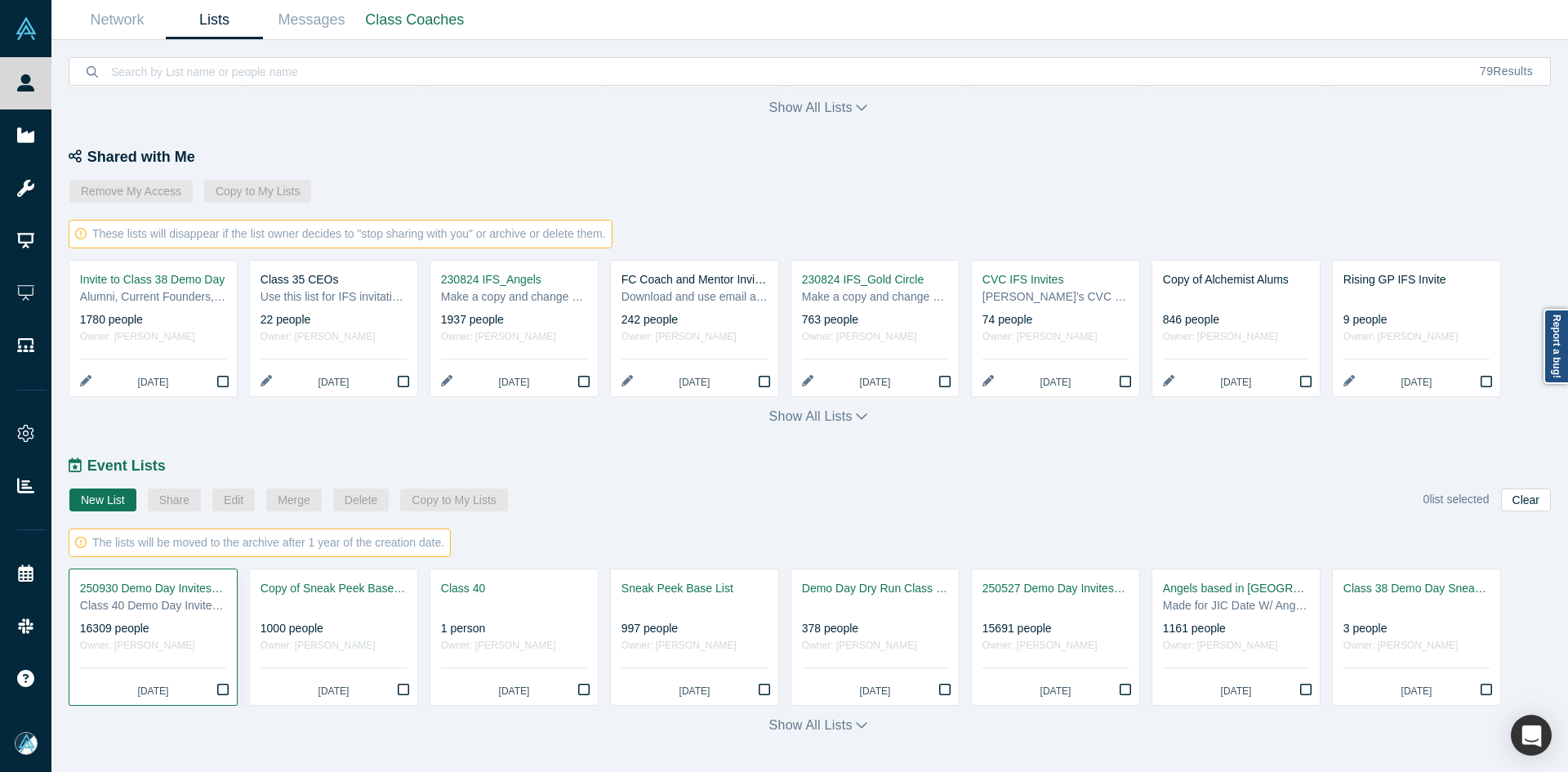
click at [138, 626] on div "16309 people" at bounding box center [153, 628] width 146 height 17
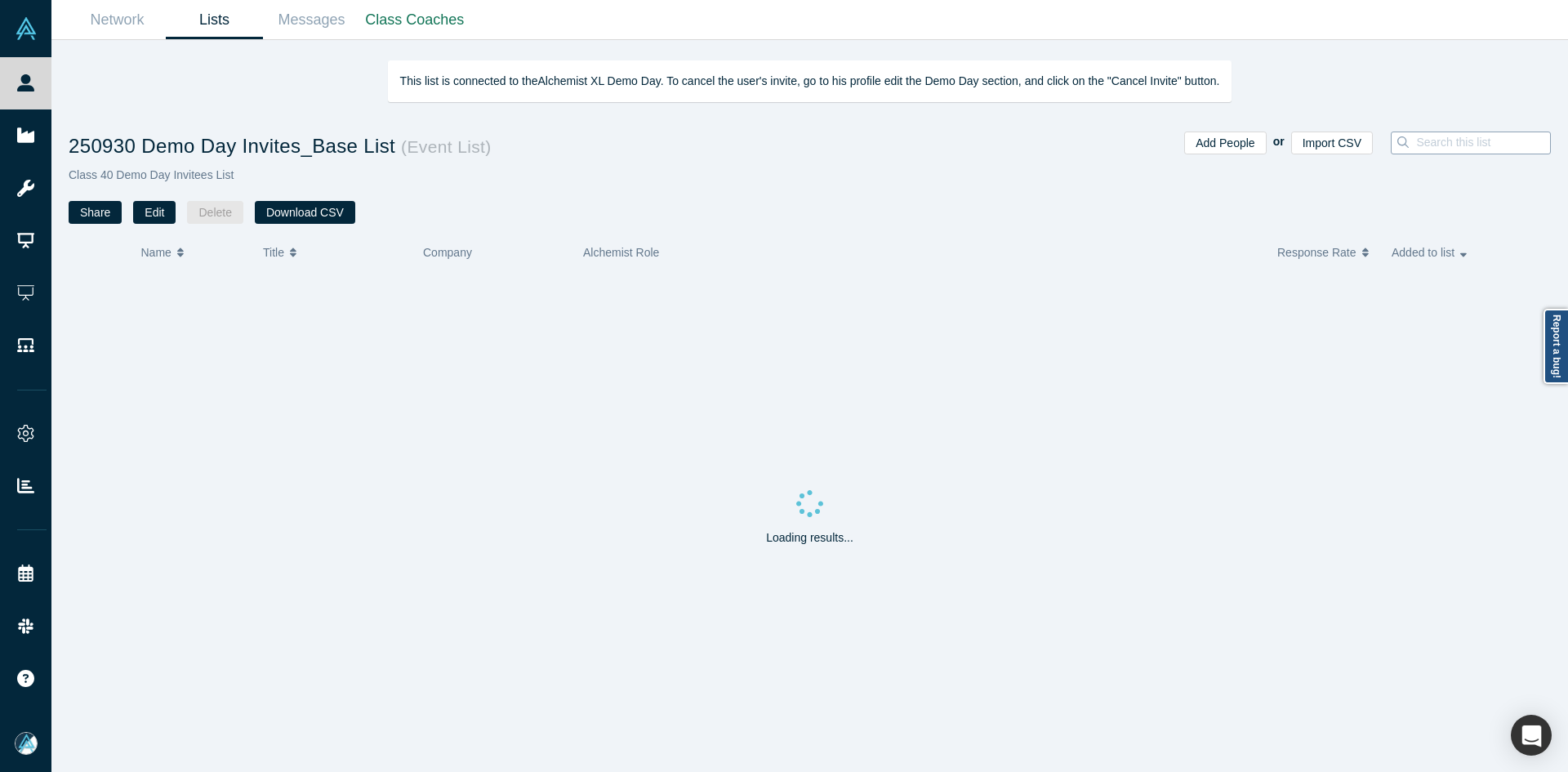
click at [1421, 134] on input at bounding box center [1488, 142] width 146 height 21
paste input "Karan Teckchandani"
type input "Karan Teckchandani"
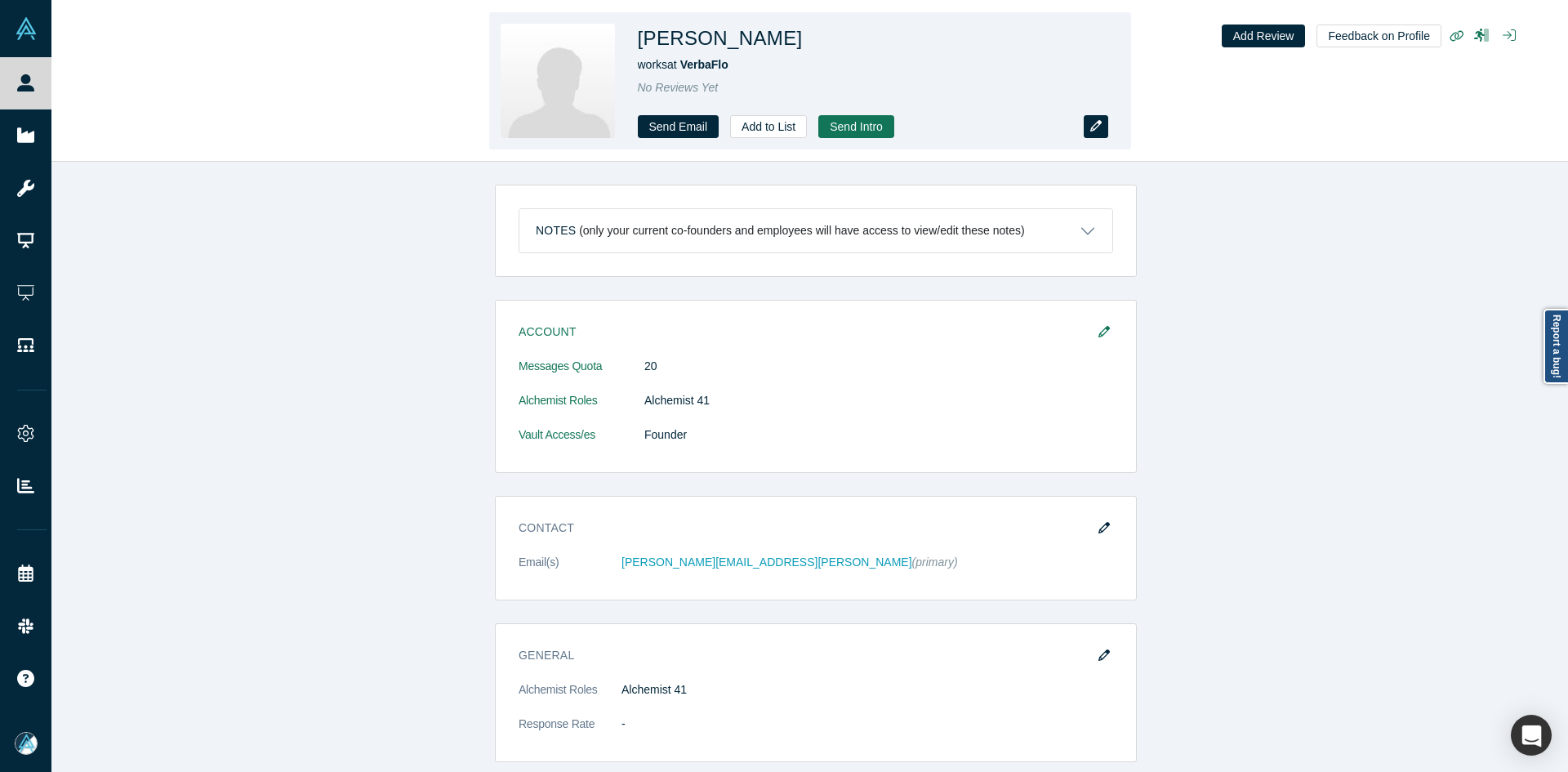
click at [1084, 130] on button "button" at bounding box center [1096, 126] width 24 height 23
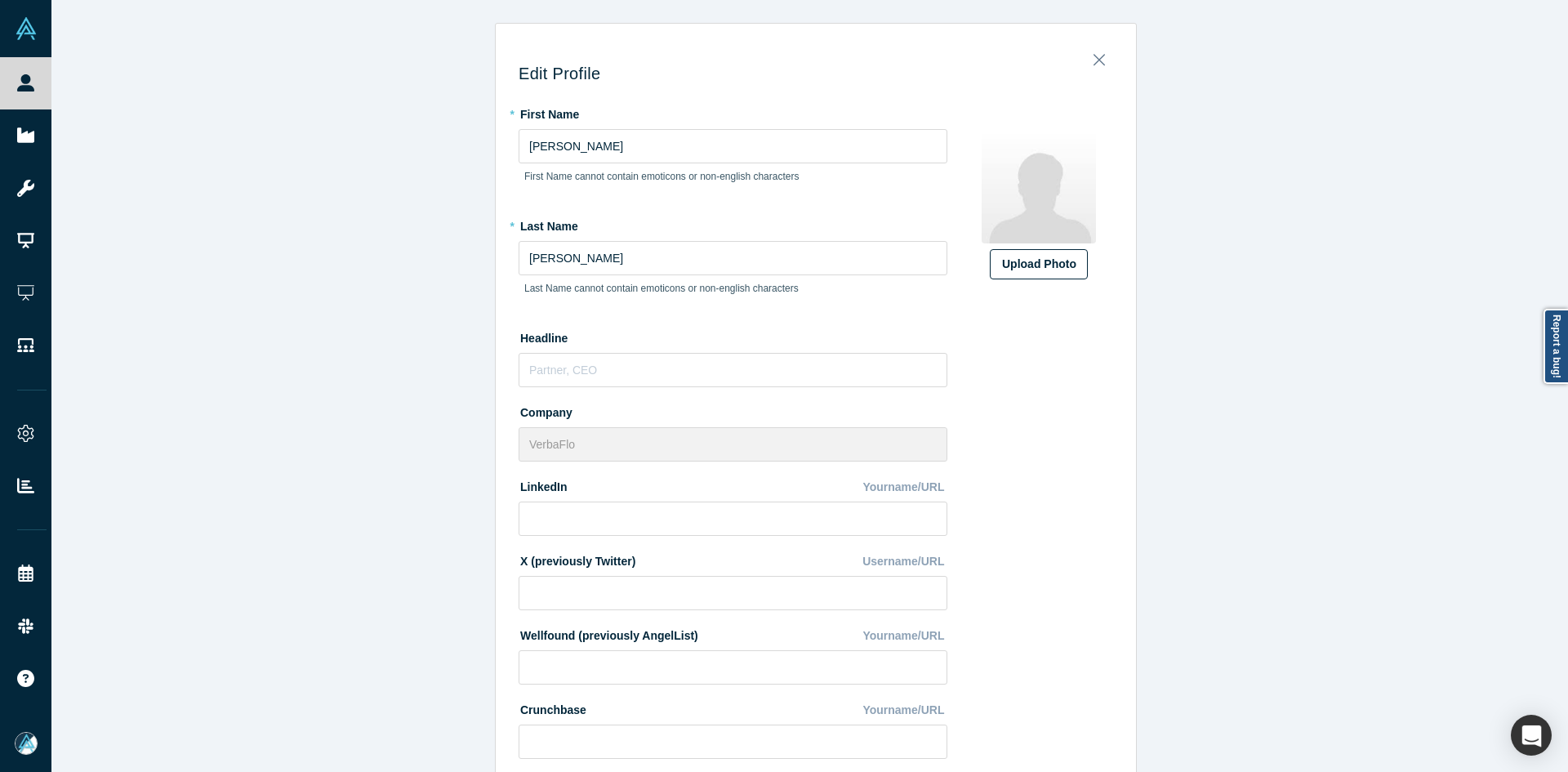
click at [1037, 265] on div "Upload Photo" at bounding box center [1039, 264] width 73 height 17
click at [0, 0] on input "Upload Photo" at bounding box center [0, 0] width 0 height 0
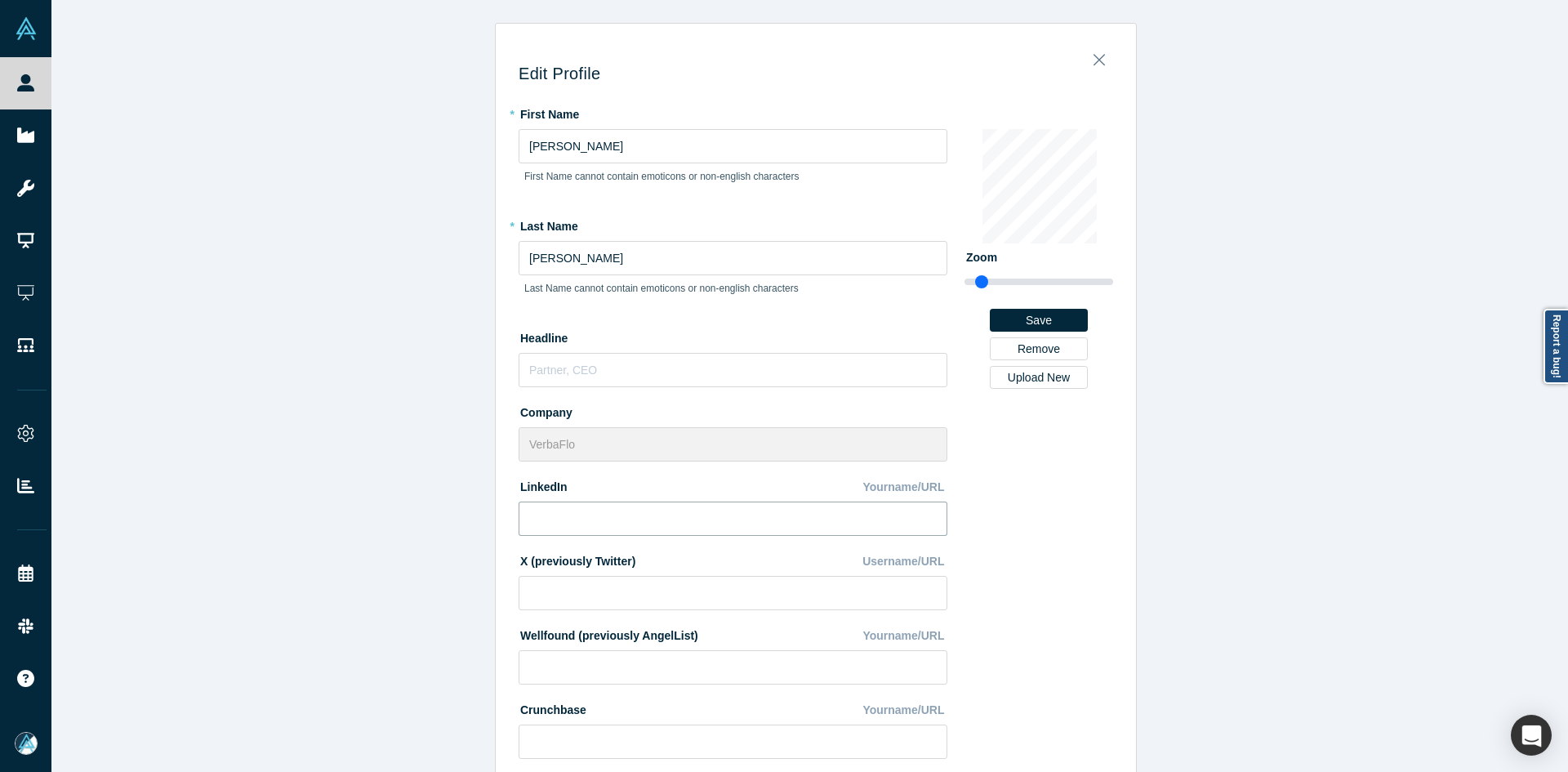
click at [594, 532] on input at bounding box center [733, 518] width 429 height 34
paste input "[URL][DOMAIN_NAME]"
type input "[URL][DOMAIN_NAME]"
click at [343, 579] on div "Edit Profile * First Name [PERSON_NAME] First Name cannot contain emoticons or …" at bounding box center [816, 392] width 1529 height 784
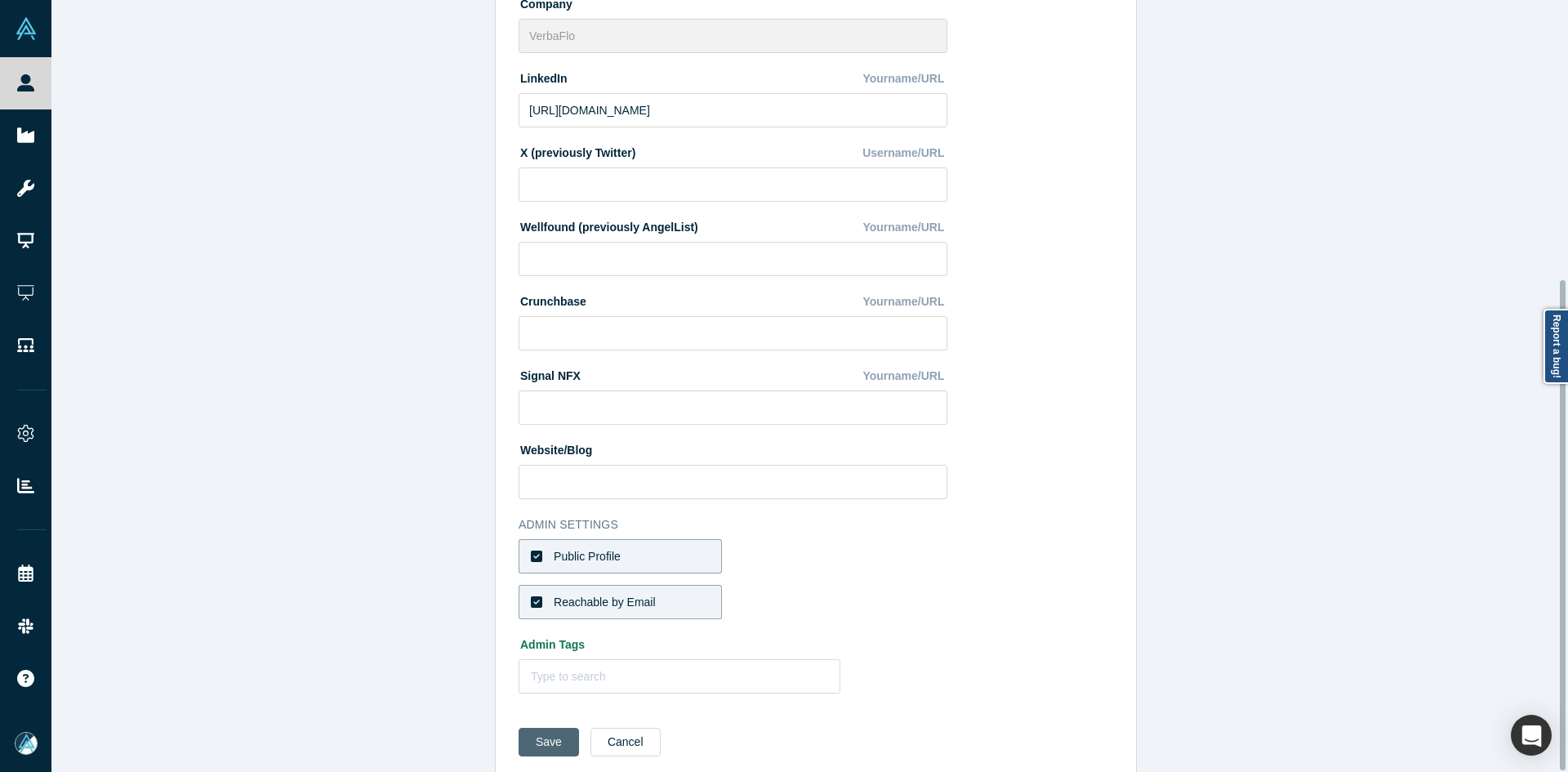
scroll to position [439, 0]
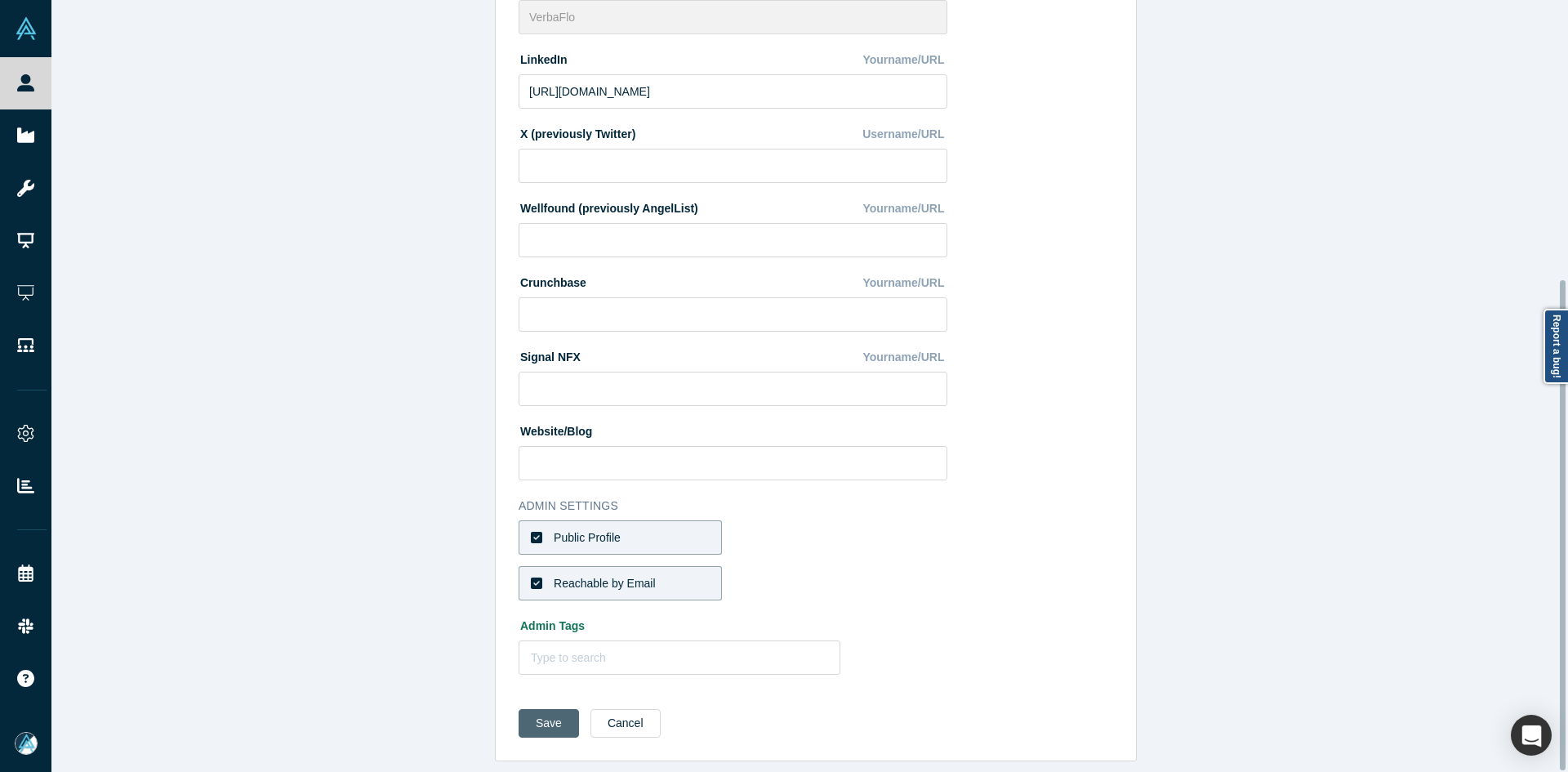
click at [528, 716] on button "Save" at bounding box center [548, 722] width 60 height 29
